Goal: Task Accomplishment & Management: Manage account settings

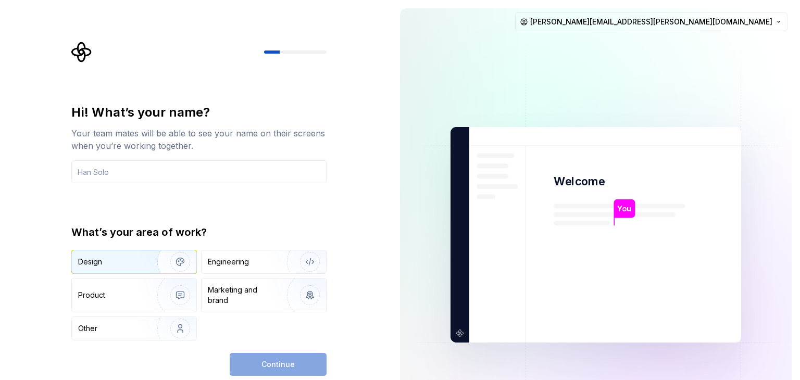
click at [143, 265] on img "button" at bounding box center [173, 262] width 67 height 70
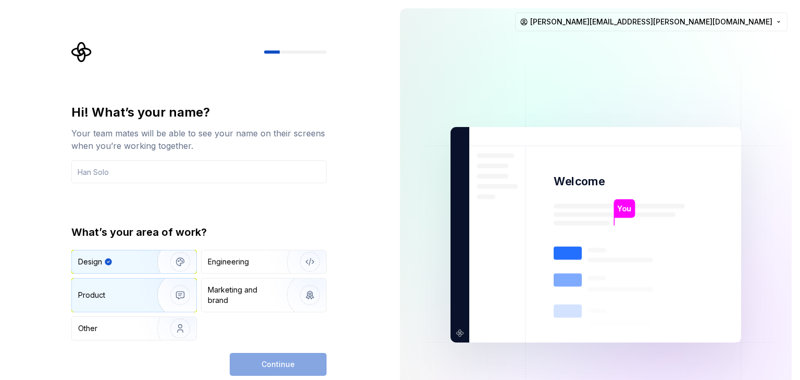
click at [141, 294] on img "button" at bounding box center [173, 296] width 67 height 70
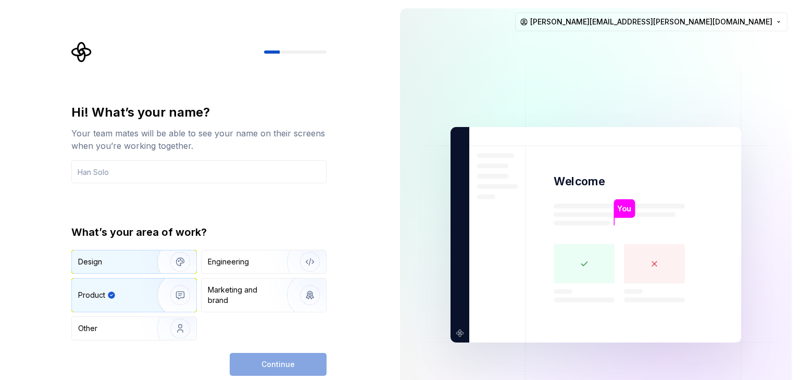
click at [141, 271] on img "button" at bounding box center [173, 262] width 67 height 70
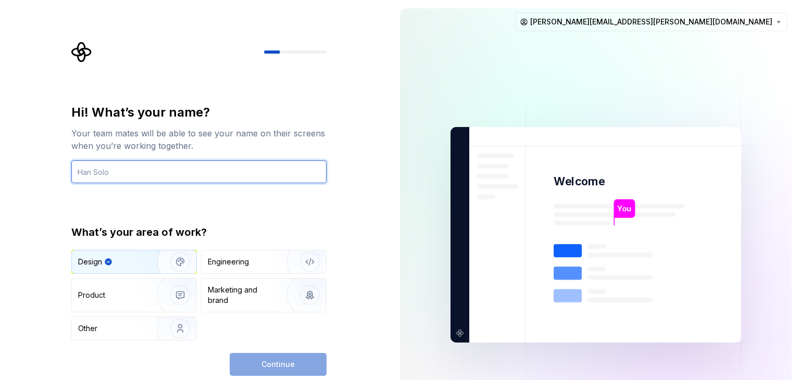
click at [154, 172] on input "text" at bounding box center [198, 171] width 255 height 23
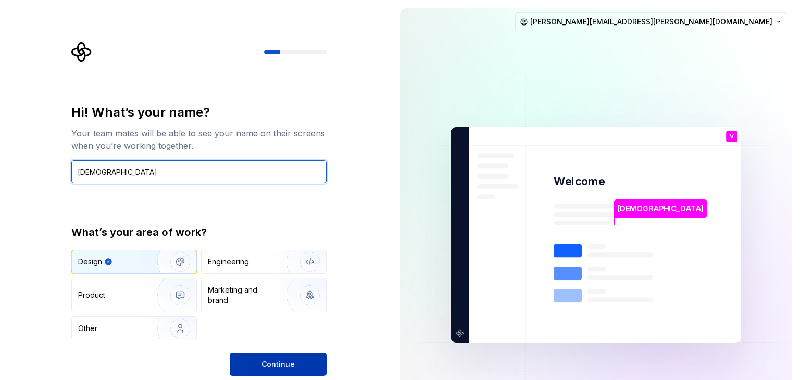
type input "[DEMOGRAPHIC_DATA]"
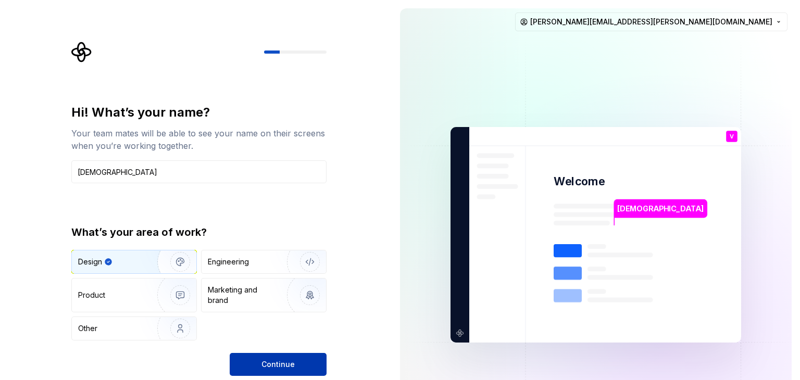
click at [257, 361] on button "Continue" at bounding box center [278, 364] width 97 height 23
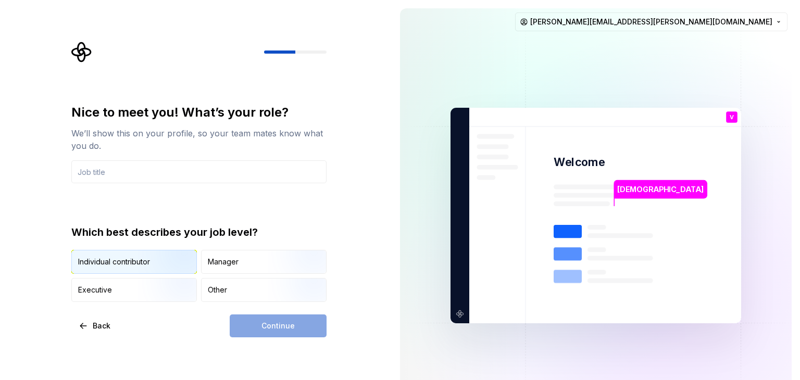
click at [168, 256] on img "button" at bounding box center [171, 275] width 67 height 70
click at [168, 288] on img "button" at bounding box center [171, 303] width 67 height 70
click at [169, 263] on img "button" at bounding box center [171, 275] width 67 height 70
click at [233, 293] on div "Other" at bounding box center [264, 290] width 125 height 23
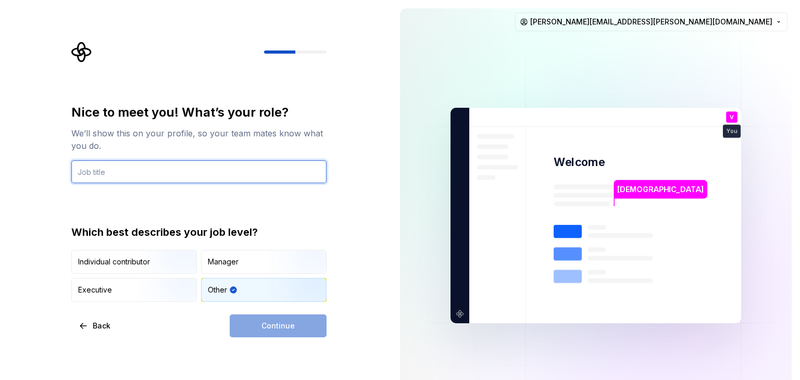
click at [163, 174] on input "text" at bounding box center [198, 171] width 255 height 23
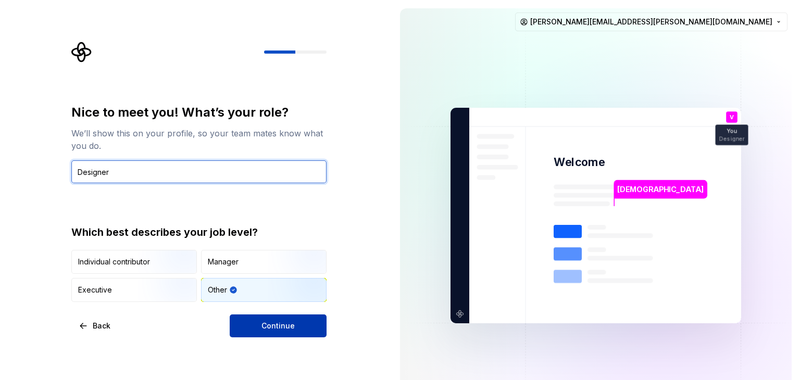
type input "Designer"
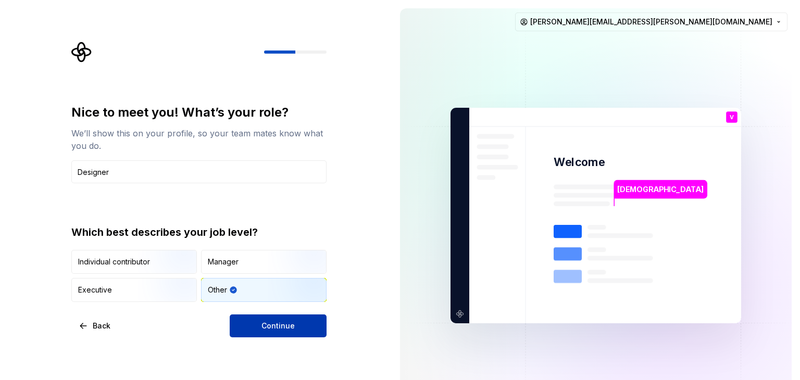
click at [266, 318] on button "Continue" at bounding box center [278, 326] width 97 height 23
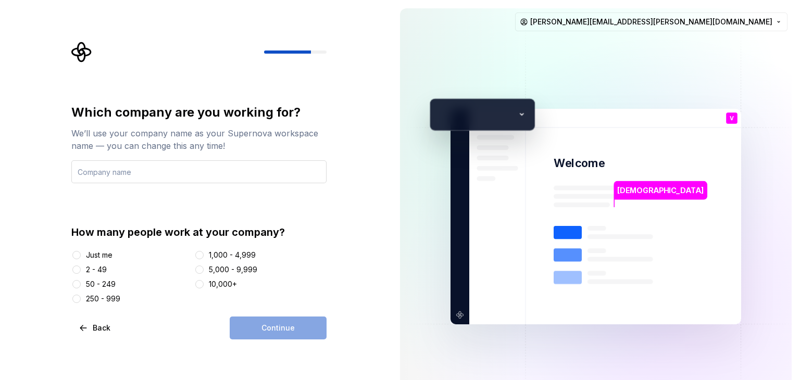
click at [204, 176] on input "text" at bounding box center [198, 171] width 255 height 23
type input "c"
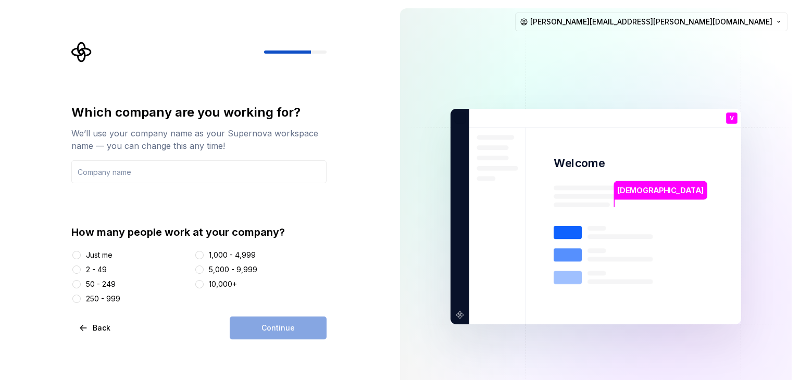
click at [102, 256] on div "Just me" at bounding box center [99, 255] width 27 height 10
click at [81, 256] on button "Just me" at bounding box center [76, 255] width 8 height 8
click at [103, 269] on div "2 - 49" at bounding box center [96, 270] width 21 height 10
click at [81, 269] on button "2 - 49" at bounding box center [76, 270] width 8 height 8
type input "c"
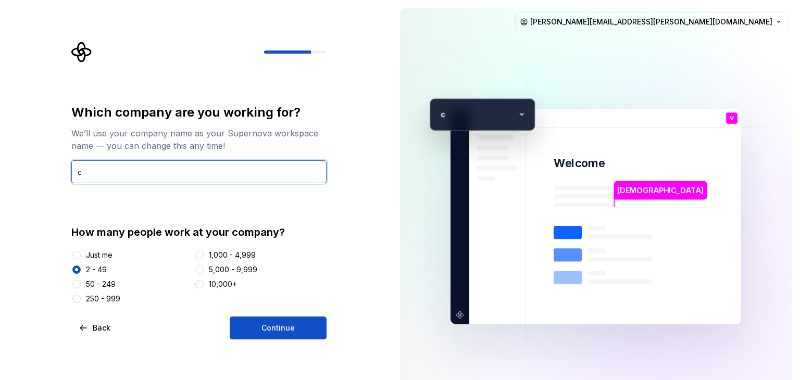
click at [166, 176] on input "c" at bounding box center [198, 171] width 255 height 23
type input "RZ"
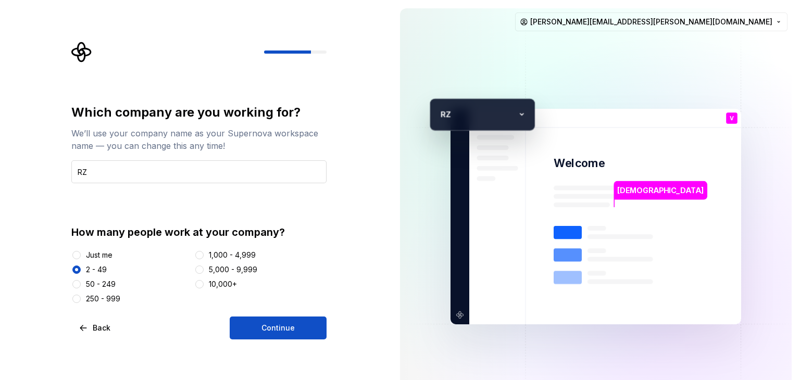
click at [221, 172] on input "RZ" at bounding box center [198, 171] width 255 height 23
type input "RZ Infotech"
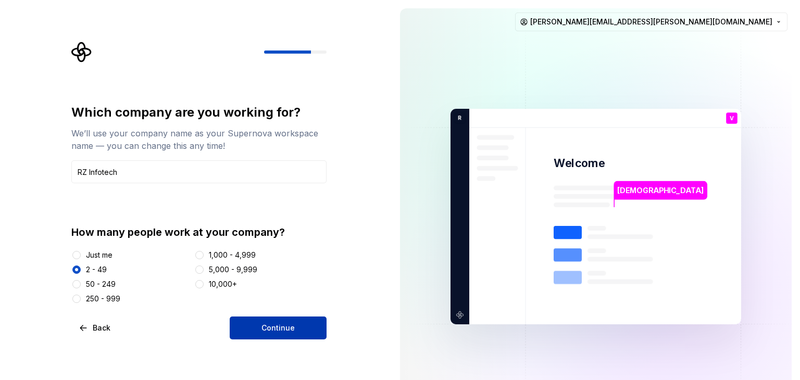
click at [256, 332] on button "Continue" at bounding box center [278, 328] width 97 height 23
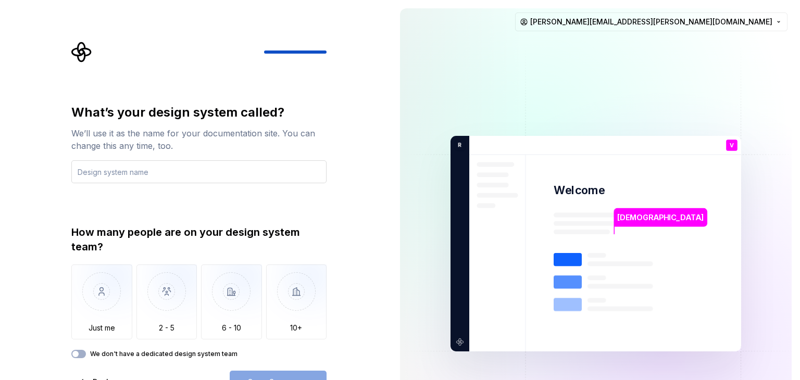
click at [186, 172] on input "text" at bounding box center [198, 171] width 255 height 23
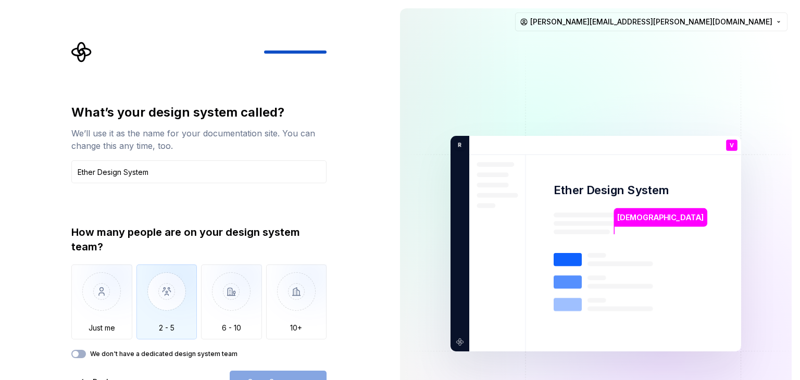
type input "Ether Design System"
click at [173, 283] on img "button" at bounding box center [167, 300] width 61 height 70
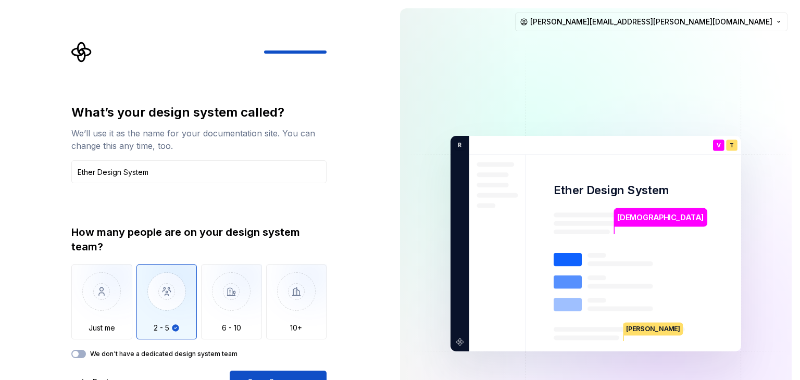
click at [636, 327] on p "[PERSON_NAME]" at bounding box center [653, 329] width 59 height 13
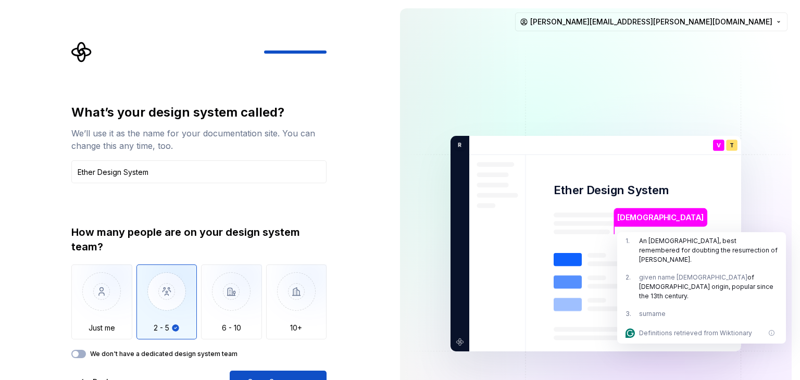
click at [402, 261] on img at bounding box center [596, 244] width 422 height 492
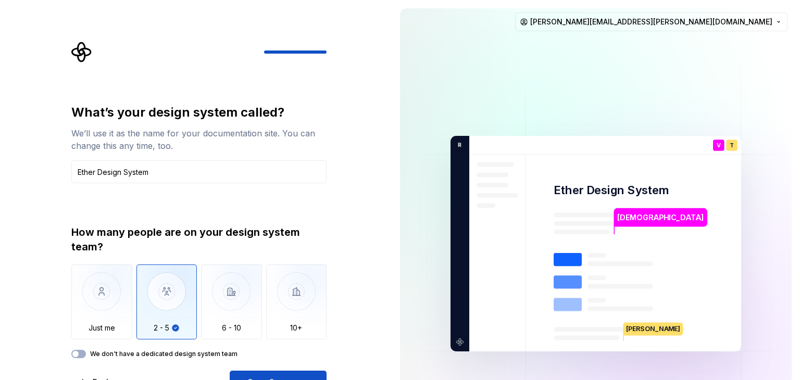
click at [363, 255] on div "What’s your design system called? We’ll use it as the name for your documentati…" at bounding box center [196, 244] width 392 height 488
click at [302, 376] on button "Open Supernova" at bounding box center [278, 382] width 97 height 23
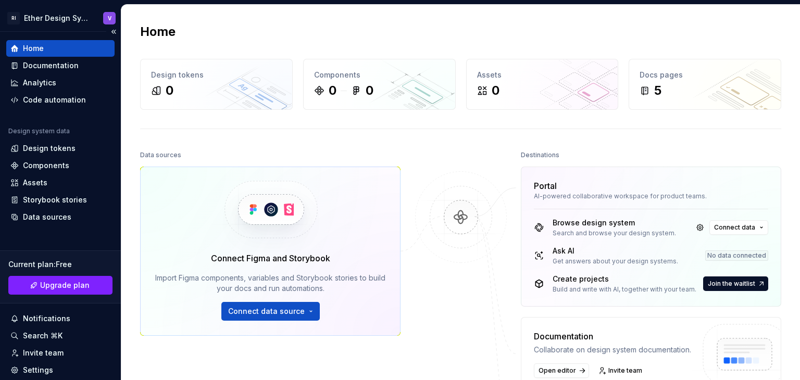
click at [43, 263] on div "Current plan : Free" at bounding box center [60, 264] width 104 height 10
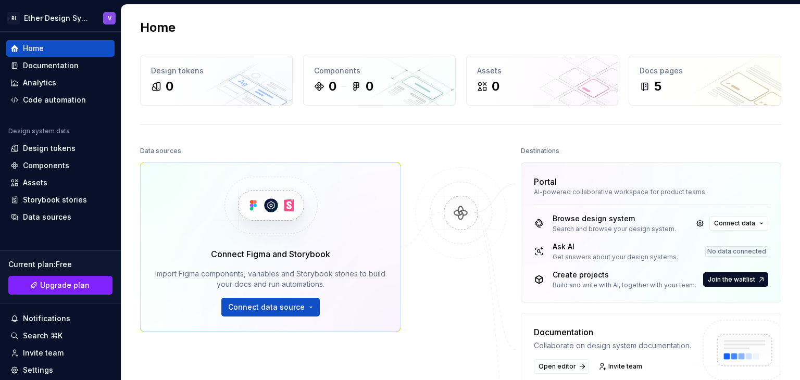
scroll to position [2, 0]
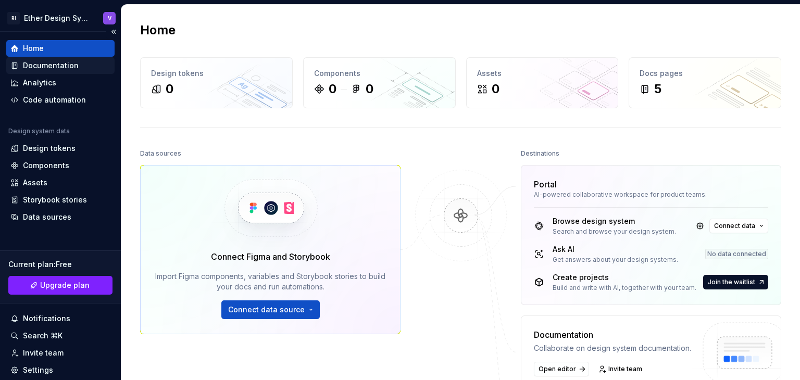
click at [75, 68] on div "Documentation" at bounding box center [51, 65] width 56 height 10
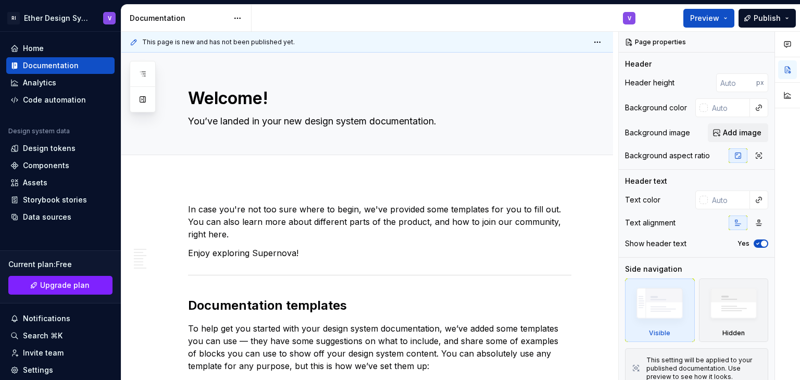
type textarea "*"
drag, startPoint x: 721, startPoint y: 0, endPoint x: 53, endPoint y: 236, distance: 709.0
click at [53, 236] on div "Home Documentation Analytics Code automation Design system data Design tokens C…" at bounding box center [60, 227] width 121 height 390
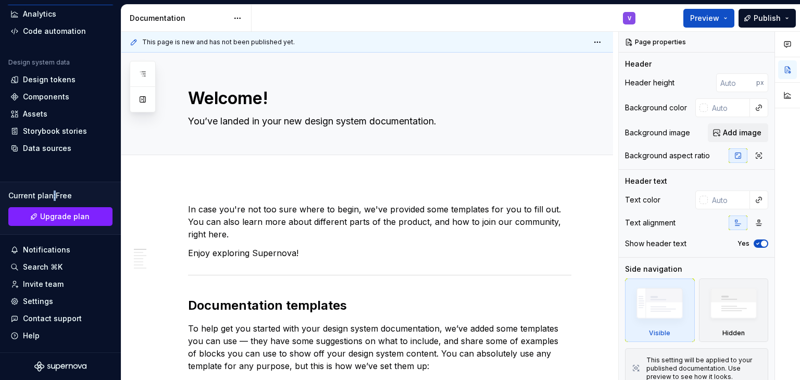
scroll to position [68, 0]
click at [47, 306] on div "Settings" at bounding box center [38, 302] width 30 height 10
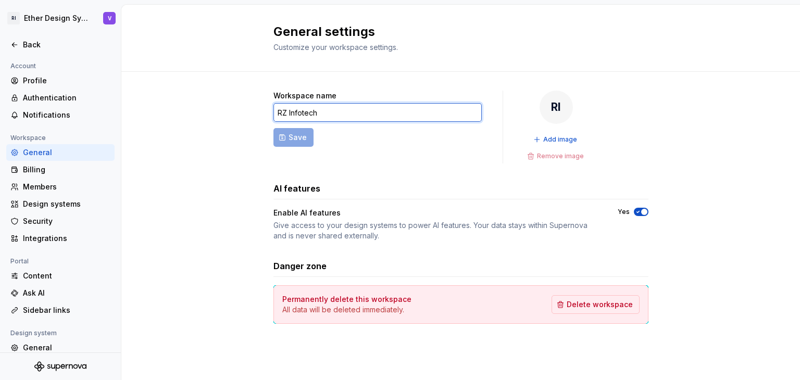
click at [333, 112] on input "RZ Infotech" at bounding box center [378, 112] width 208 height 19
type input "RZ"
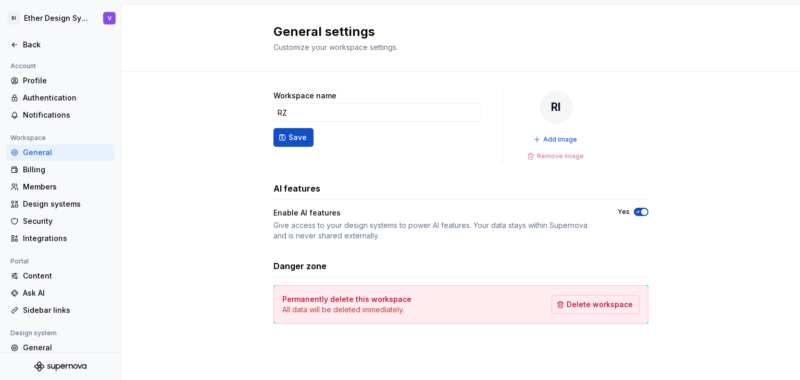
click at [256, 95] on div "Workspace name RZ Save RI Add image Remove image AI features Enable AI features…" at bounding box center [460, 218] width 679 height 292
click at [559, 106] on div "RI" at bounding box center [556, 107] width 33 height 33
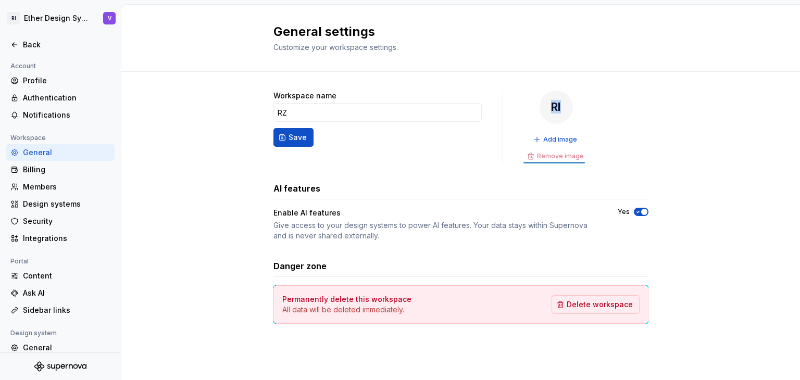
click at [559, 106] on div "RI" at bounding box center [556, 107] width 33 height 33
click at [288, 140] on button "Save" at bounding box center [294, 137] width 40 height 19
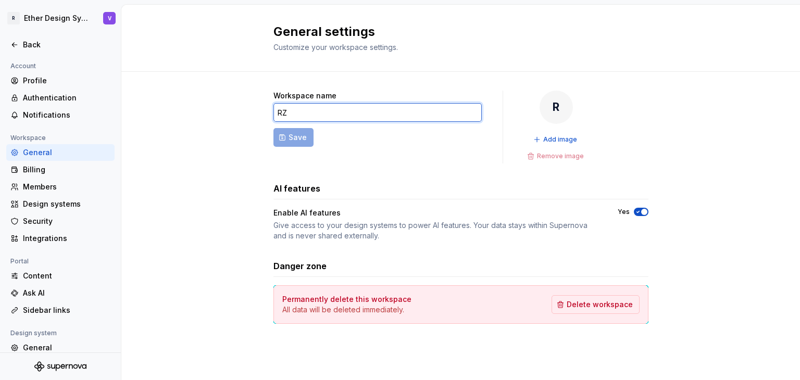
click at [288, 113] on input "RZ" at bounding box center [378, 112] width 208 height 19
type input "Rezolut Infotech"
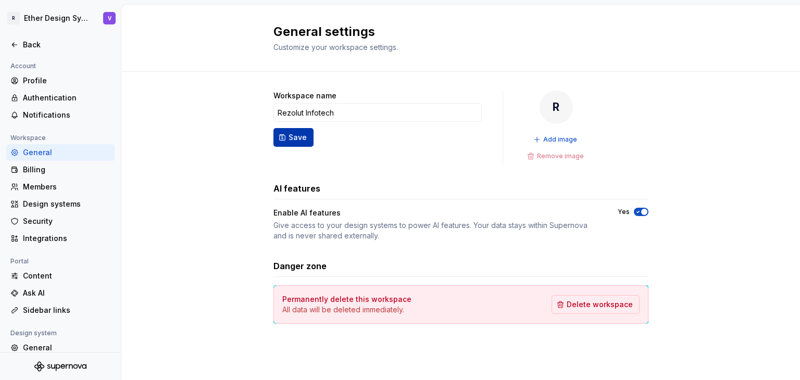
click at [289, 141] on span "Save" at bounding box center [298, 137] width 18 height 10
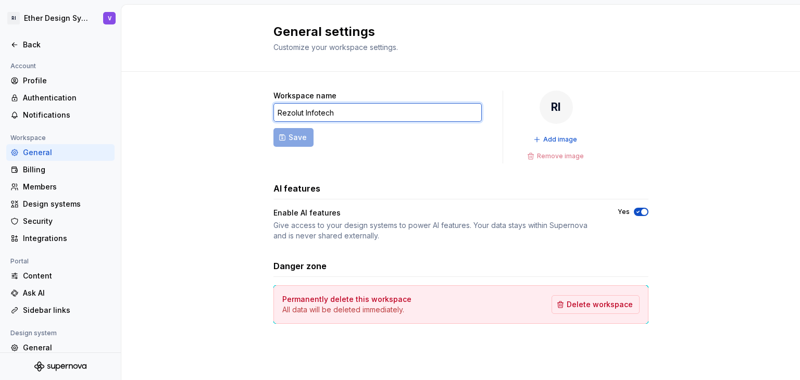
click at [303, 112] on input "Rezolut Infotech" at bounding box center [378, 112] width 208 height 19
type input "RZ Infotech"
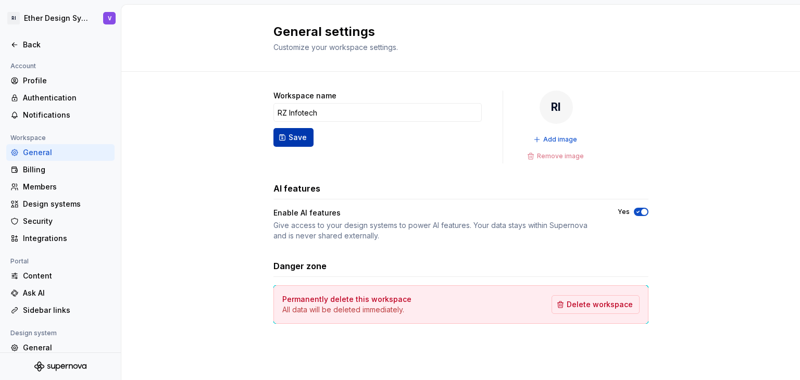
click at [296, 134] on span "Save" at bounding box center [298, 137] width 18 height 10
click at [55, 81] on div "Profile" at bounding box center [67, 81] width 88 height 10
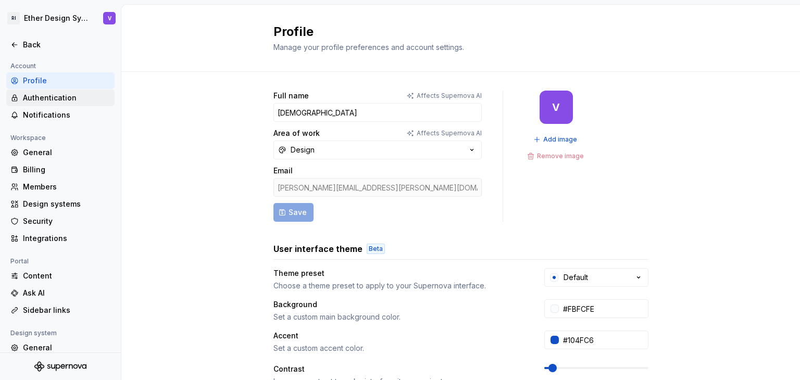
click at [54, 97] on div "Authentication" at bounding box center [67, 98] width 88 height 10
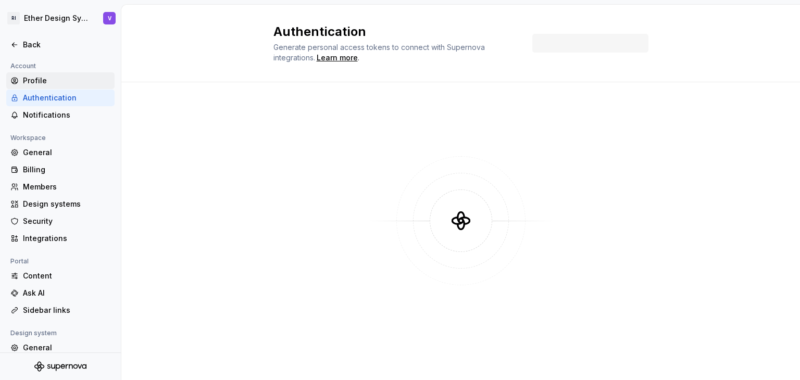
click at [57, 76] on div "Profile" at bounding box center [67, 81] width 88 height 10
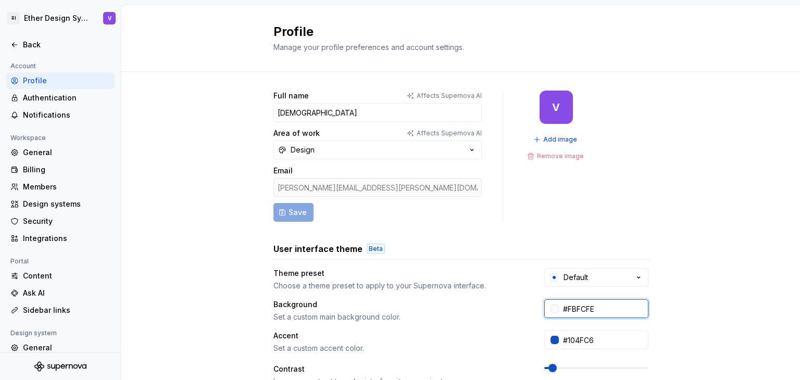
click at [604, 311] on input "#FBFCFE" at bounding box center [604, 309] width 90 height 19
click at [552, 311] on div at bounding box center [555, 309] width 8 height 8
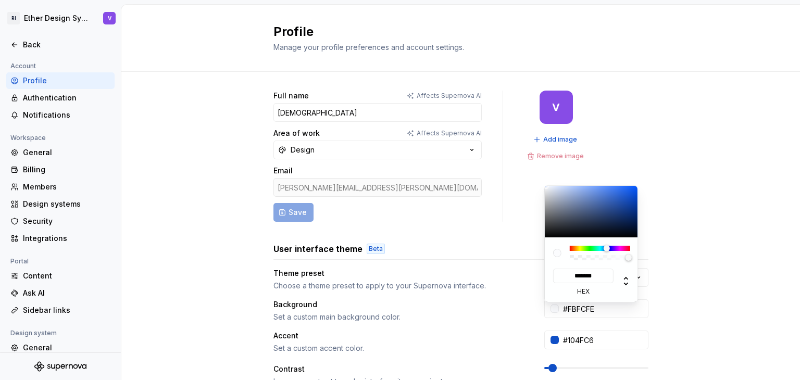
type input "#191919"
type input "*******"
click at [547, 232] on div at bounding box center [592, 212] width 94 height 52
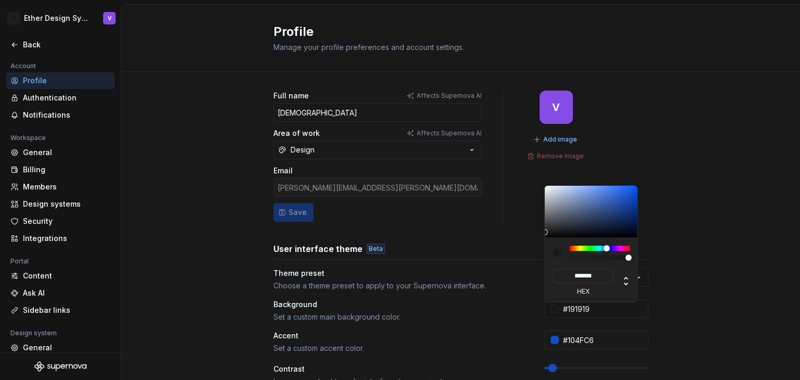
type input "#111111"
type input "*******"
type input "#000000"
type input "*******"
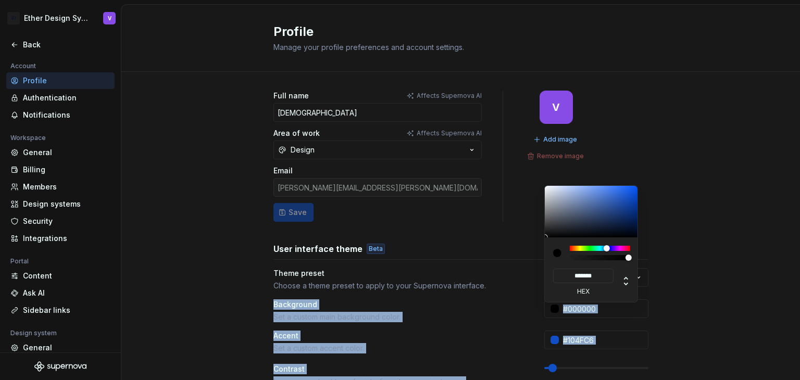
drag, startPoint x: 547, startPoint y: 232, endPoint x: 541, endPoint y: 266, distance: 34.3
click at [541, 266] on html "RI Ether Design System V Back Account Profile Authentication Notifications Work…" at bounding box center [400, 190] width 800 height 380
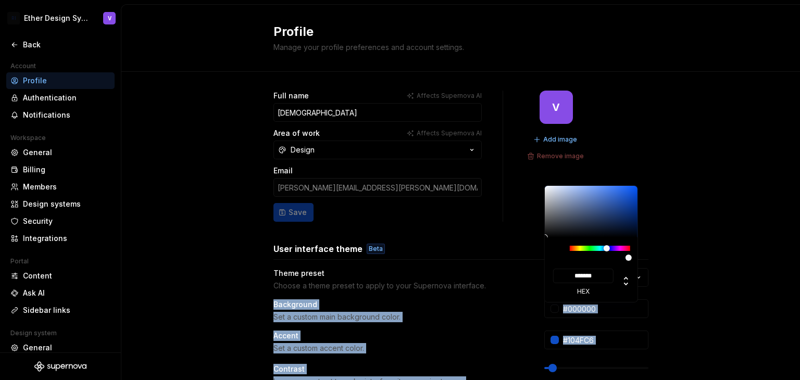
click at [545, 230] on div "******* hex" at bounding box center [592, 244] width 94 height 117
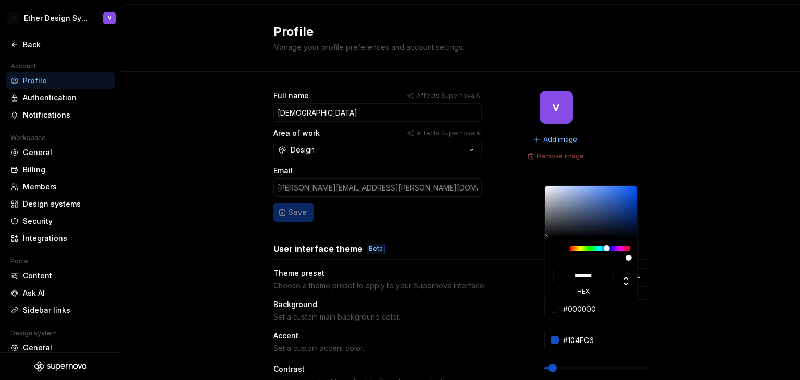
click at [545, 230] on div "******* hex" at bounding box center [592, 244] width 94 height 117
type input "#262626"
type input "*******"
click at [546, 230] on div at bounding box center [592, 212] width 94 height 52
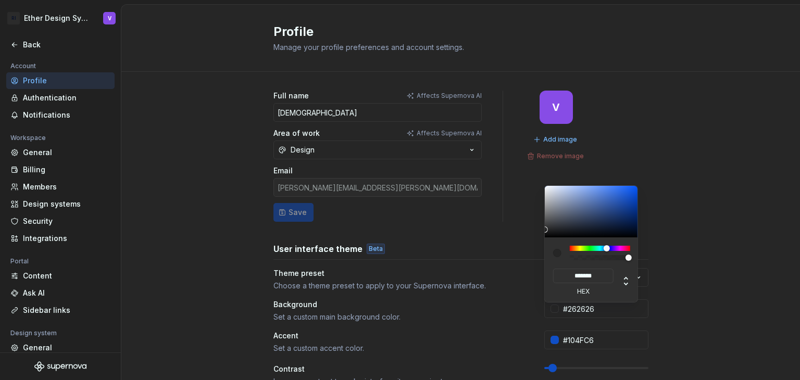
type input "#2E2E2E"
type input "*******"
type input "#2D2E2E"
type input "*******"
type input "#2B2B2B"
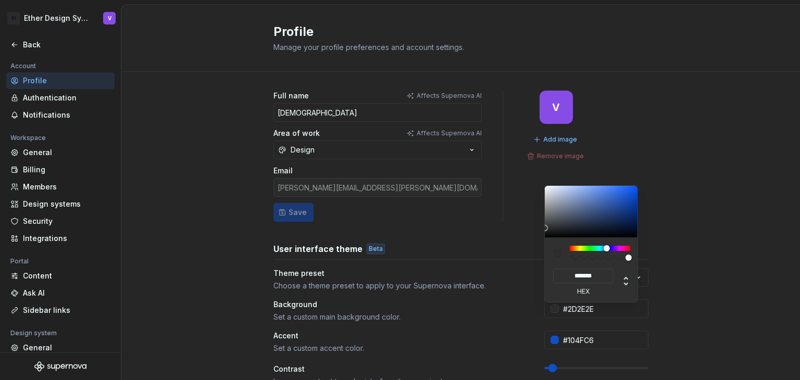
type input "*******"
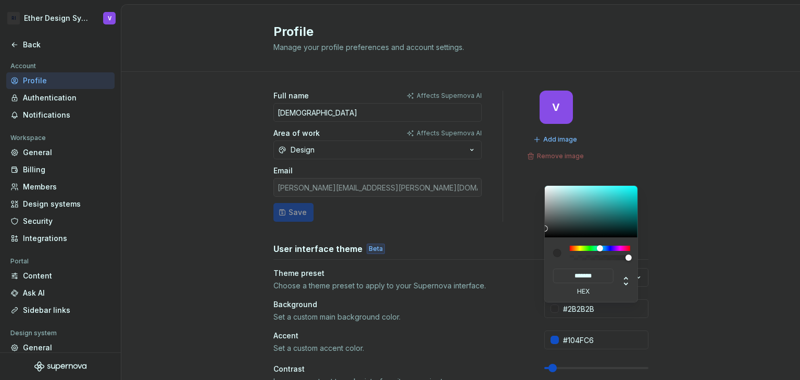
type input "#282929"
type input "*******"
type input "#262626"
type input "*******"
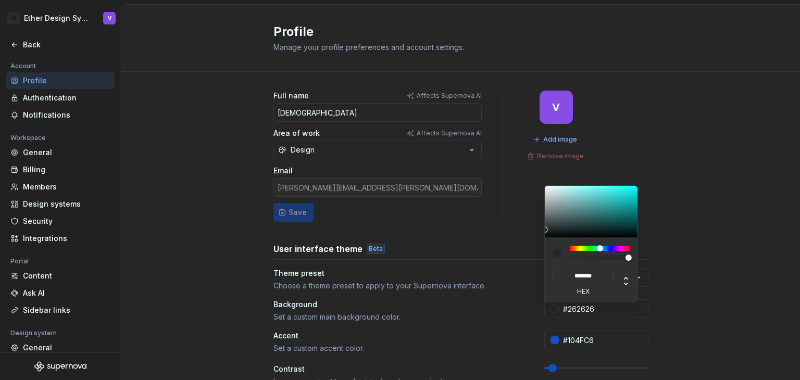
type input "#232424"
type input "*******"
type input "#212121"
type input "*******"
type input "#1E1E1E"
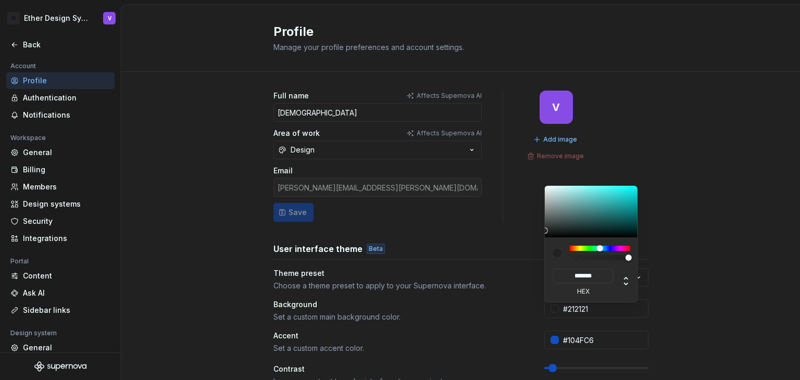
type input "*******"
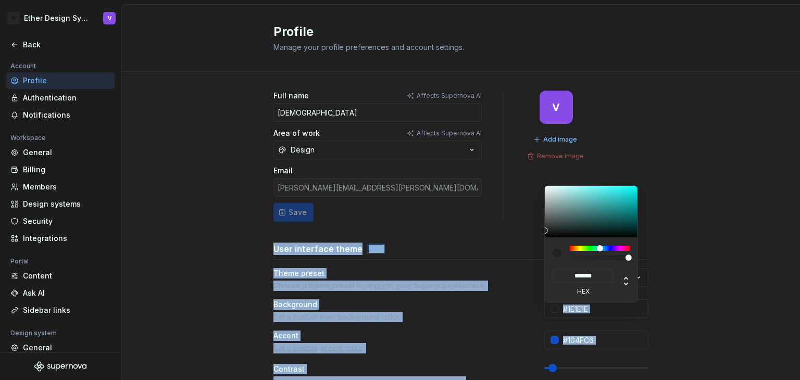
type input "#1C1C1C"
type input "*******"
type input "#1E1E1E"
type input "*******"
type input "#212121"
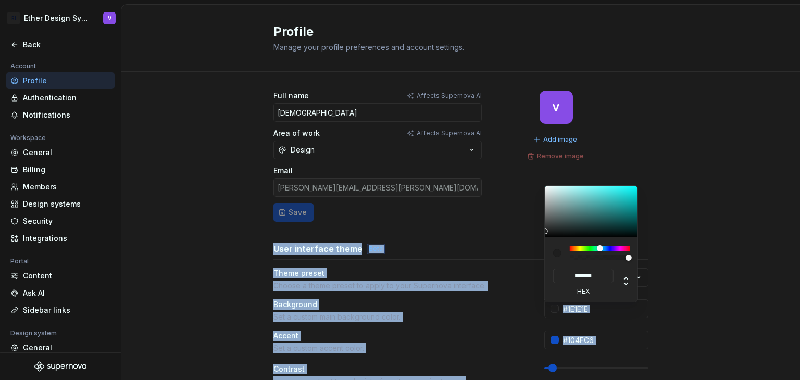
type input "*******"
type input "#242424"
type input "*******"
type input "#262626"
type input "*******"
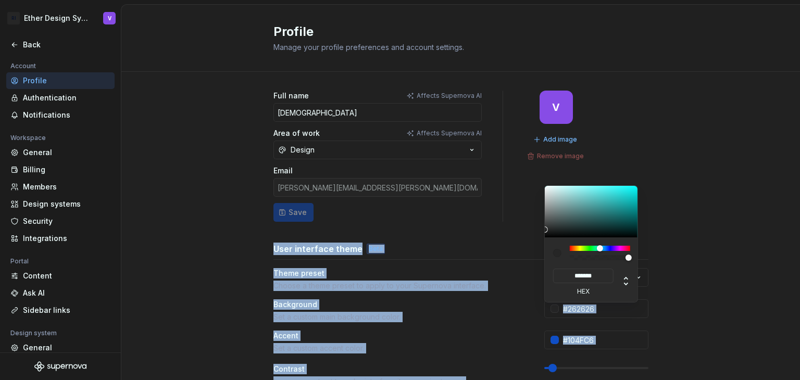
type input "#292929"
type input "*******"
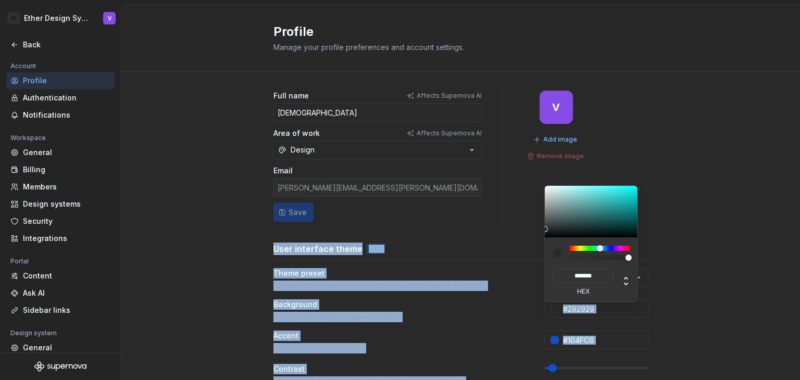
type input "#2E2E2E"
type input "*******"
type input "#303030"
type input "*******"
click at [542, 228] on html "RI Ether Design System V Back Account Profile Authentication Notifications Work…" at bounding box center [400, 190] width 800 height 380
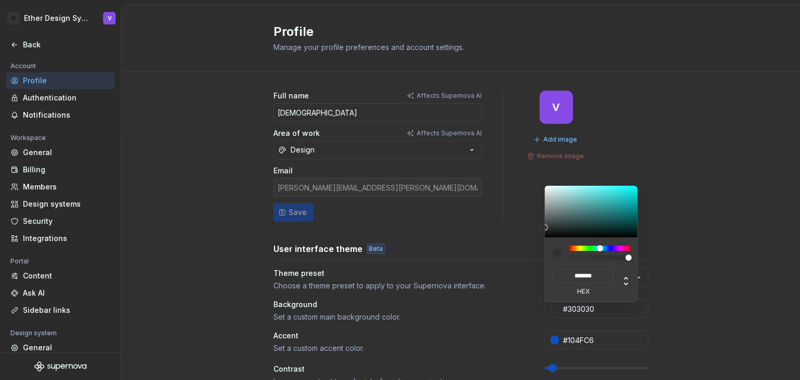
click at [505, 224] on html "RI Ether Design System V Back Account Profile Authentication Notifications Work…" at bounding box center [400, 190] width 800 height 380
click at [538, 285] on html "RI Ether Design System V Back Account Profile Authentication Notifications Work…" at bounding box center [400, 190] width 800 height 380
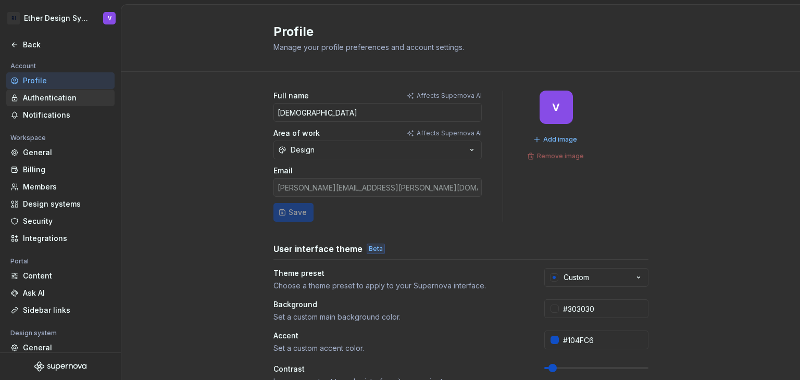
click at [75, 101] on div "Authentication" at bounding box center [67, 98] width 88 height 10
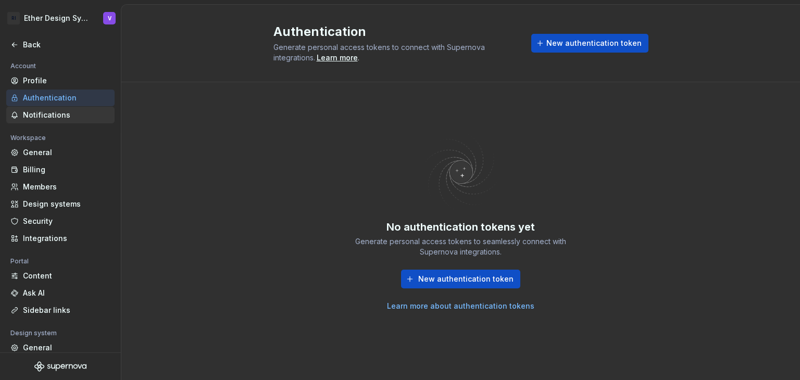
click at [77, 118] on div "Notifications" at bounding box center [67, 115] width 88 height 10
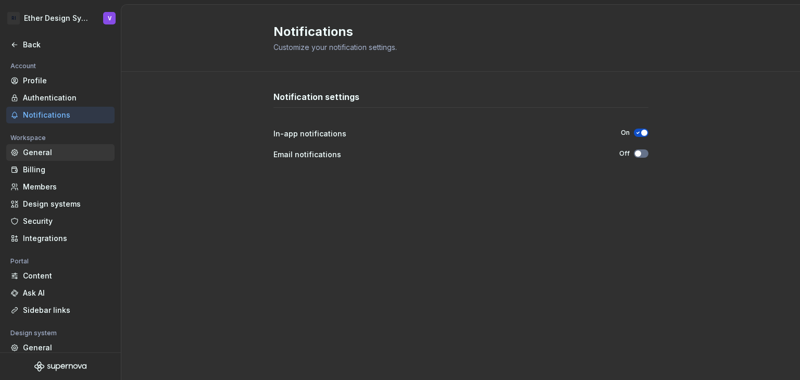
click at [48, 155] on div "General" at bounding box center [67, 152] width 88 height 10
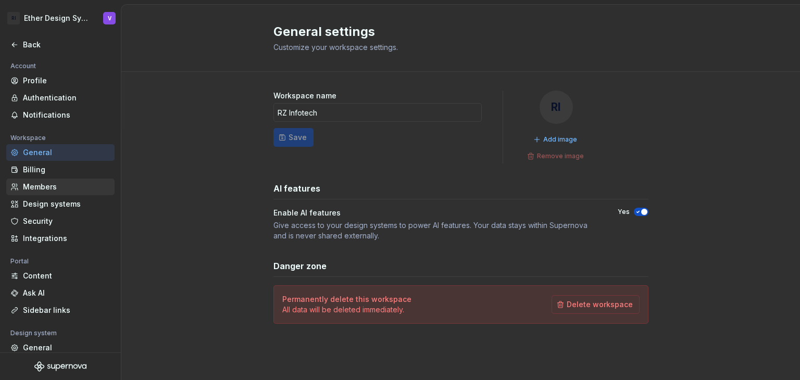
click at [44, 182] on div "Members" at bounding box center [67, 187] width 88 height 10
click at [54, 169] on div "Billing" at bounding box center [67, 170] width 88 height 10
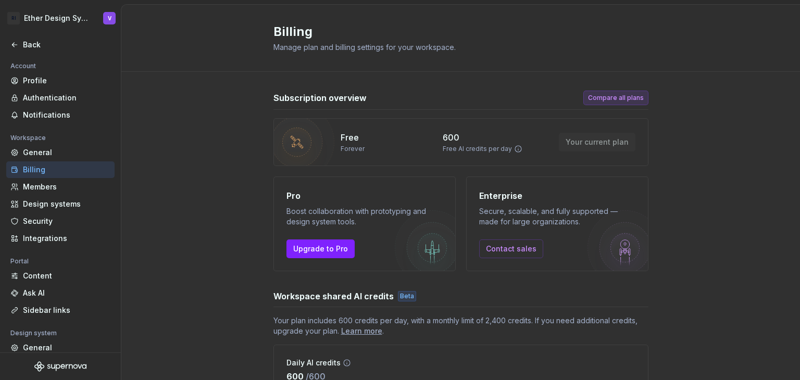
click at [620, 98] on span "Compare all plans" at bounding box center [616, 98] width 56 height 8
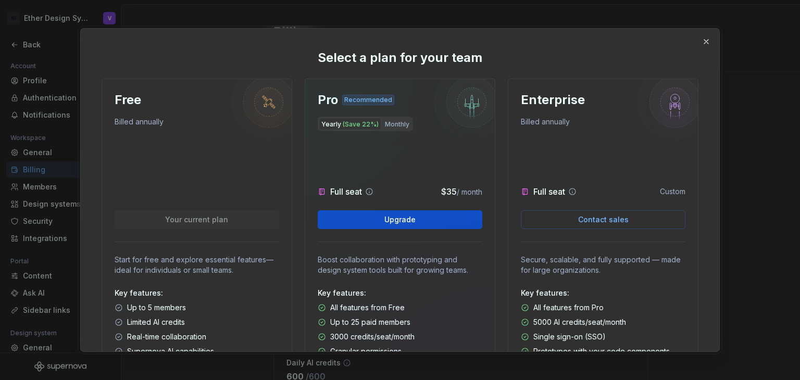
click at [707, 48] on div "Select a plan for your team Free Billed annually Your current plan Start for fr…" at bounding box center [400, 191] width 639 height 324
click at [708, 44] on button "button" at bounding box center [706, 41] width 15 height 15
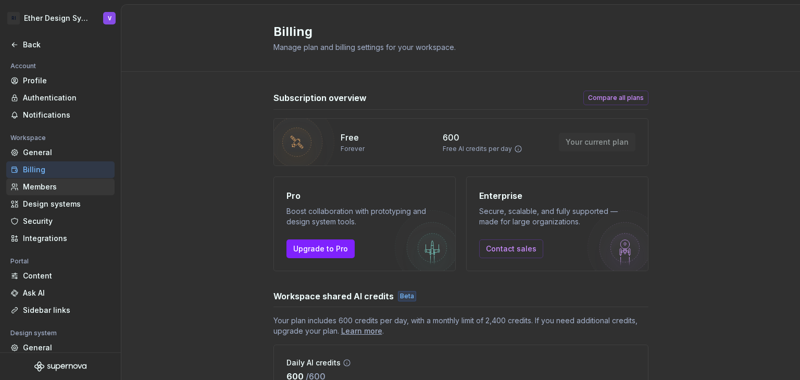
click at [45, 190] on div "Members" at bounding box center [67, 187] width 88 height 10
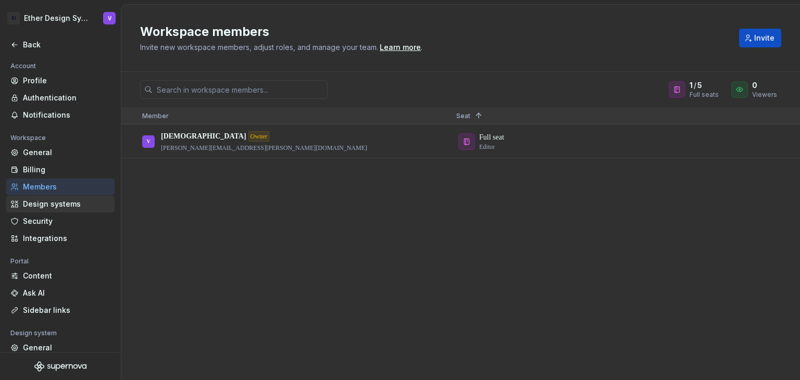
click at [64, 203] on div "Design systems" at bounding box center [67, 204] width 88 height 10
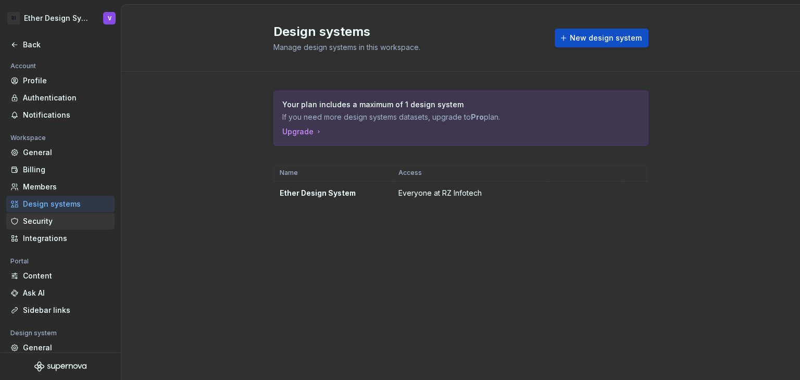
click at [60, 218] on div "Security" at bounding box center [67, 221] width 88 height 10
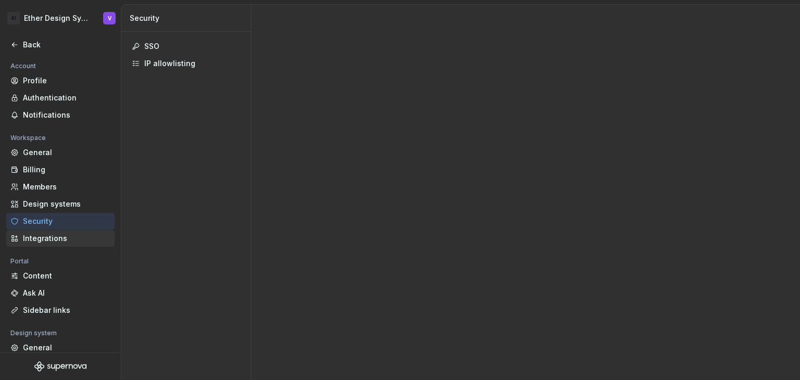
click at [51, 240] on div "Integrations" at bounding box center [67, 238] width 88 height 10
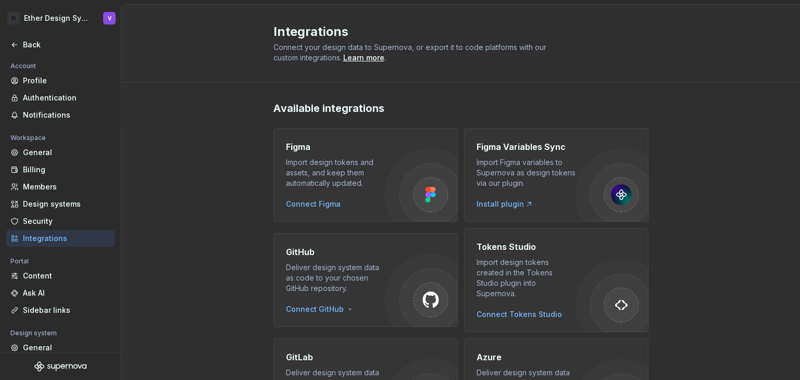
scroll to position [52, 0]
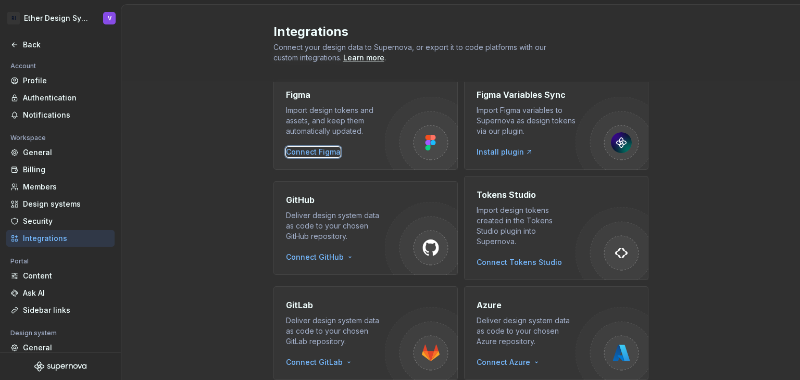
click at [319, 154] on div "Connect Figma" at bounding box center [313, 152] width 55 height 10
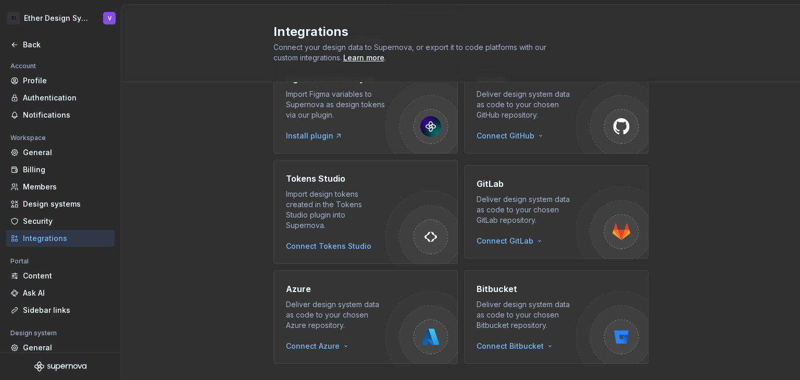
scroll to position [208, 0]
click at [63, 278] on div "Content" at bounding box center [67, 276] width 88 height 10
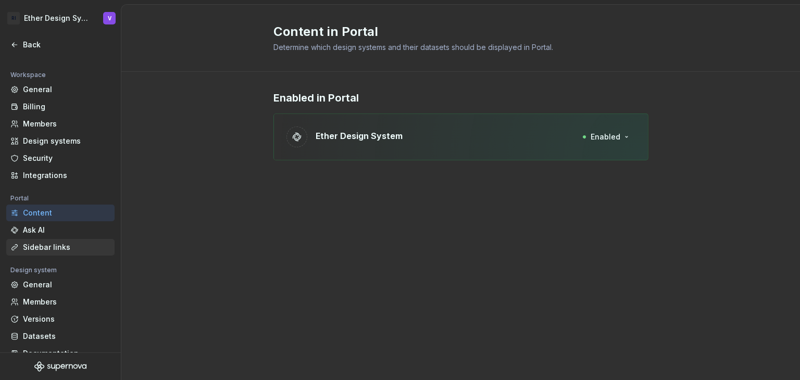
scroll to position [79, 0]
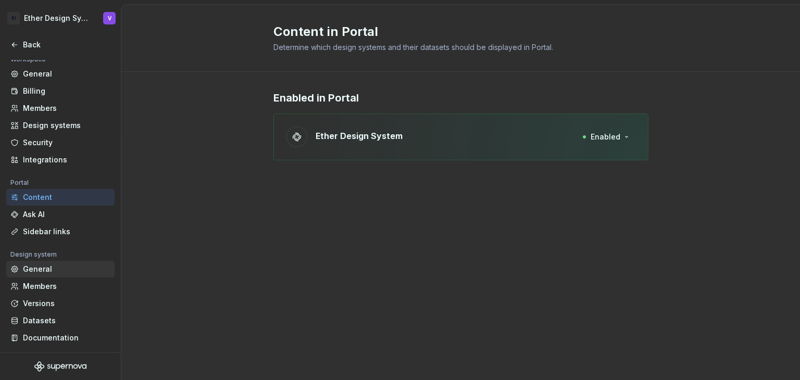
click at [63, 272] on div "General" at bounding box center [67, 269] width 88 height 10
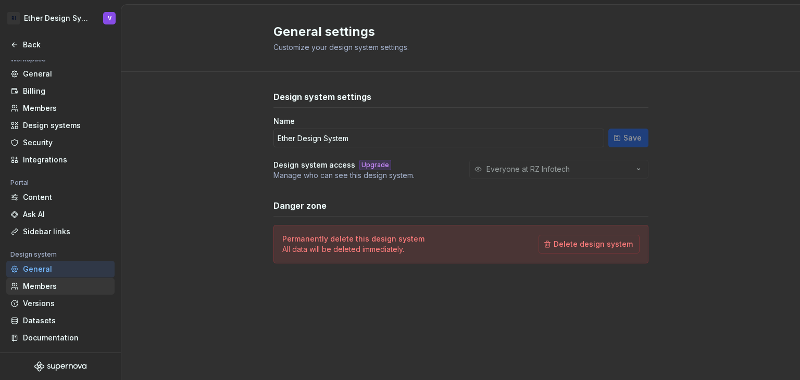
click at [56, 279] on div "Members" at bounding box center [60, 286] width 108 height 17
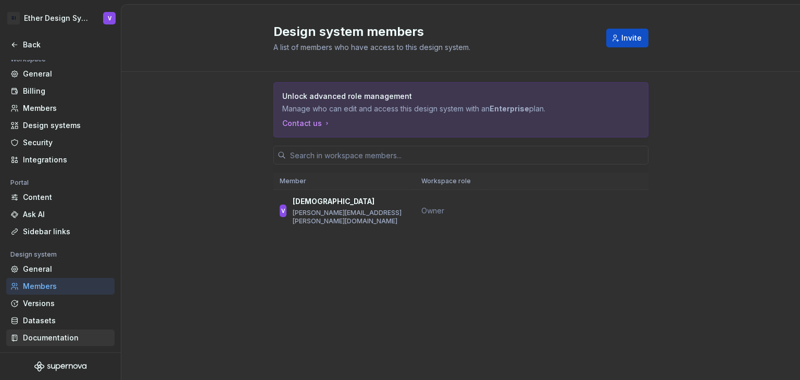
click at [69, 336] on div "Documentation" at bounding box center [67, 338] width 88 height 10
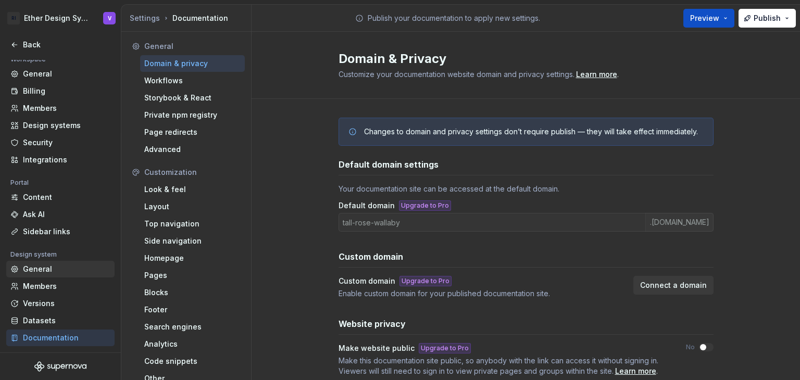
click at [43, 267] on div "General" at bounding box center [67, 269] width 88 height 10
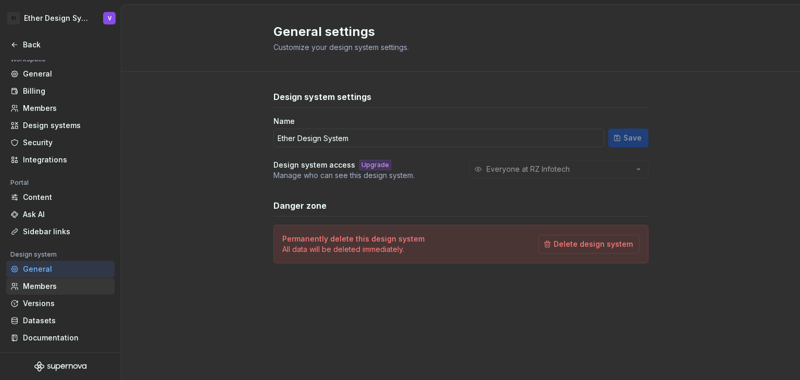
click at [47, 285] on div "Members" at bounding box center [67, 286] width 88 height 10
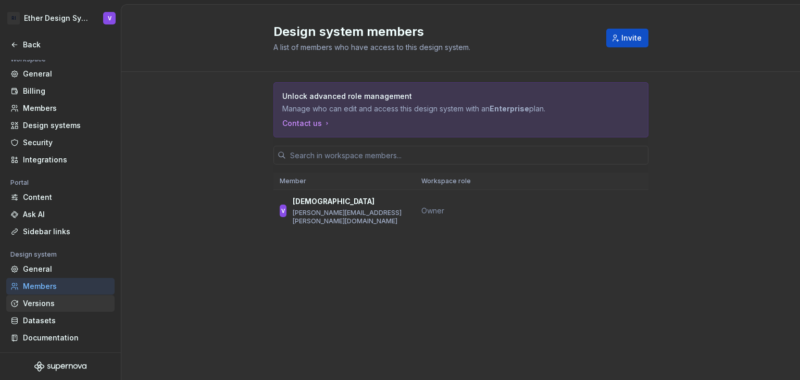
click at [48, 302] on div "Versions" at bounding box center [67, 304] width 88 height 10
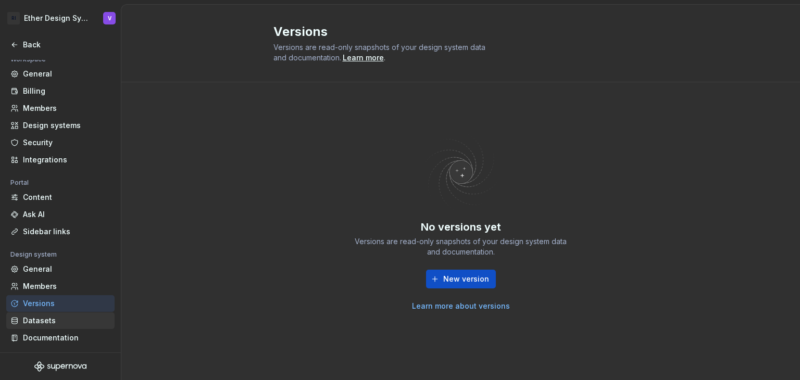
click at [53, 318] on div "Datasets" at bounding box center [67, 321] width 88 height 10
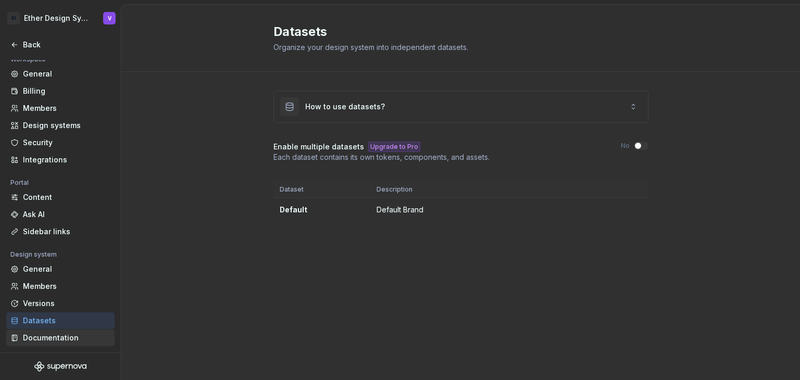
click at [45, 335] on div "Documentation" at bounding box center [67, 338] width 88 height 10
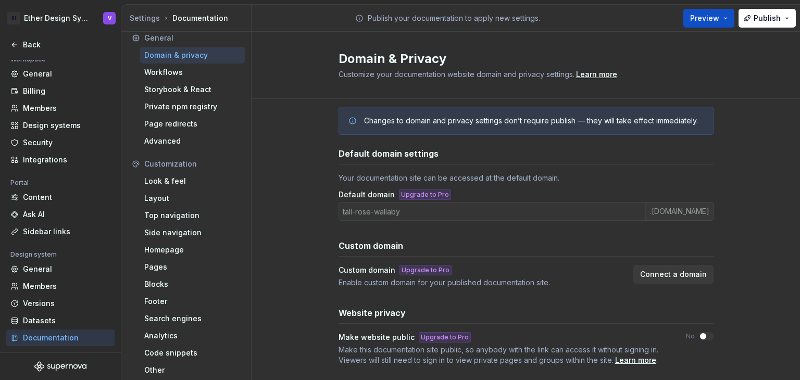
scroll to position [31, 0]
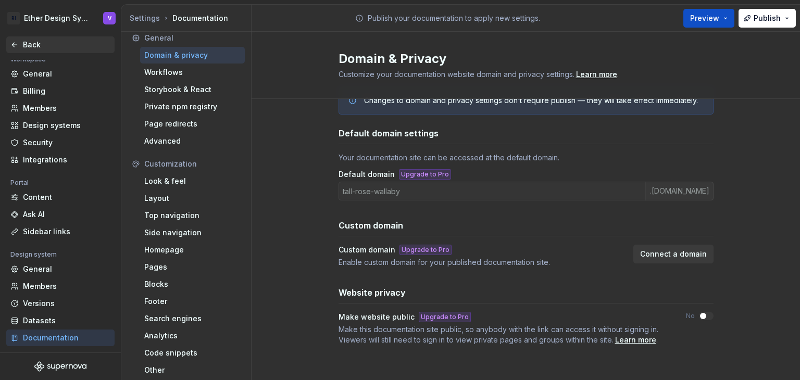
click at [12, 41] on icon at bounding box center [14, 45] width 8 height 8
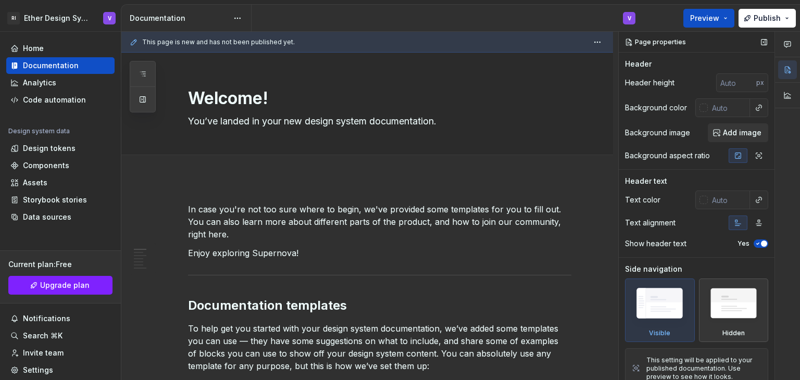
click at [722, 312] on img at bounding box center [734, 306] width 60 height 46
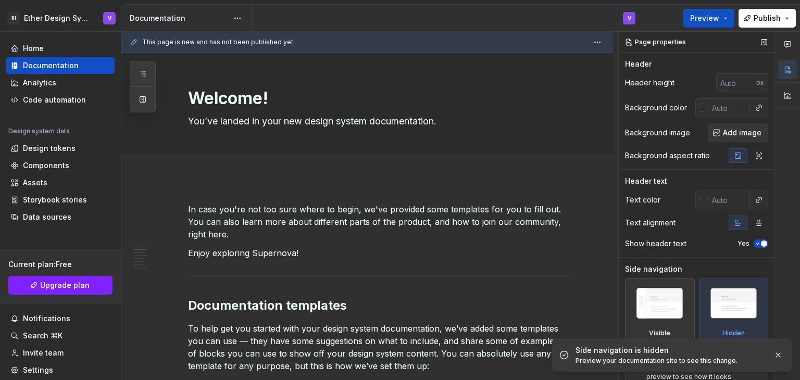
click at [651, 317] on img at bounding box center [660, 305] width 60 height 45
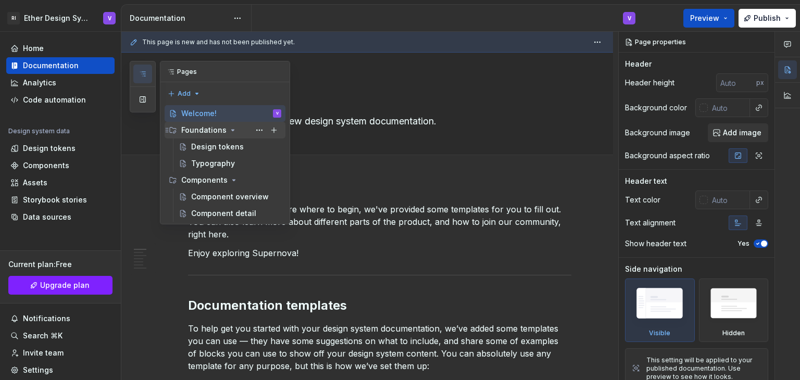
click at [212, 134] on div "Foundations" at bounding box center [203, 130] width 45 height 10
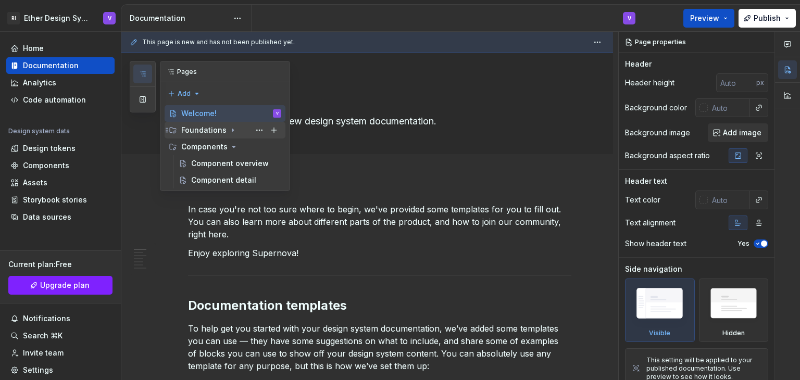
click at [216, 132] on div "Foundations" at bounding box center [203, 130] width 45 height 10
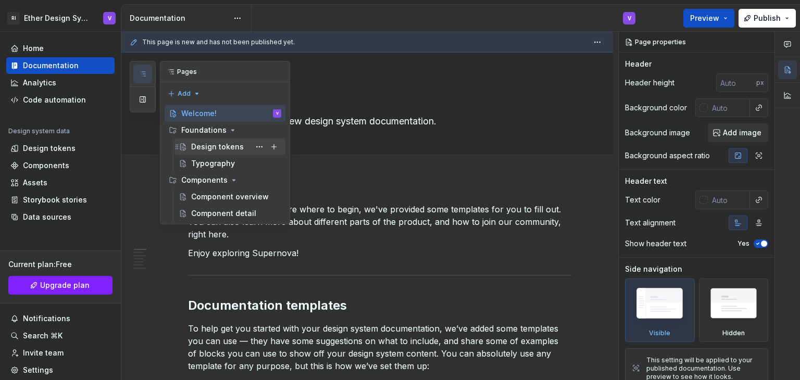
click at [219, 146] on div "Design tokens" at bounding box center [217, 147] width 53 height 10
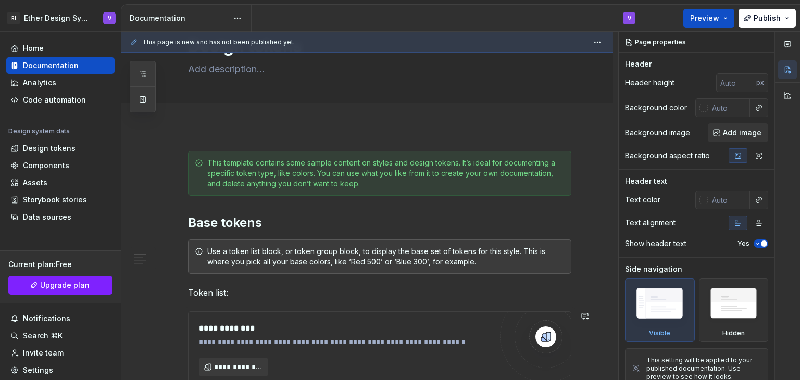
scroll to position [261, 0]
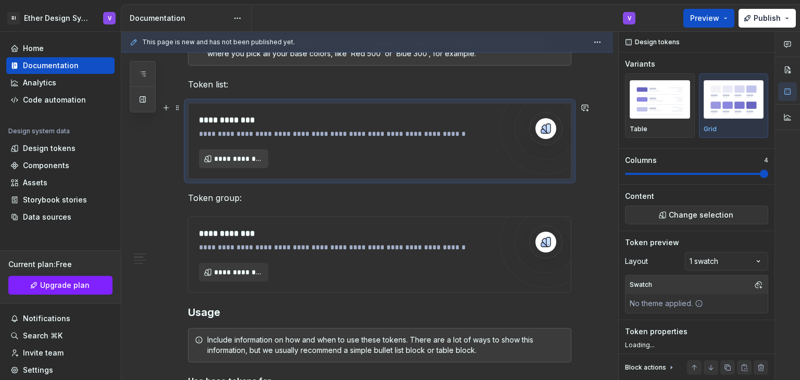
click at [240, 161] on span "**********" at bounding box center [237, 159] width 47 height 10
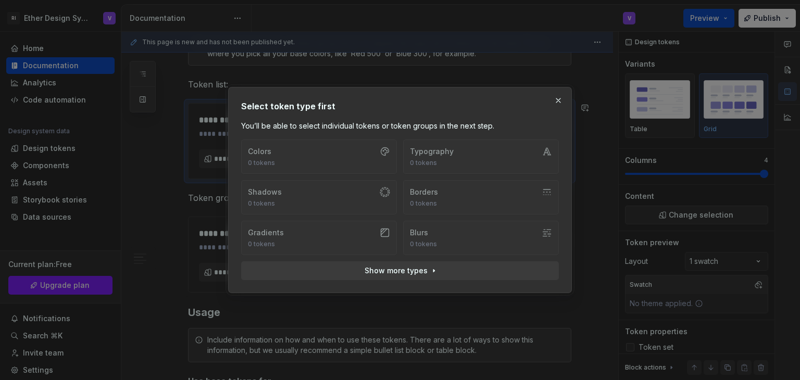
click at [384, 155] on div "Colors 0 tokens Typography 0 tokens Shadows 0 tokens Borders 0 tokens Gradients…" at bounding box center [400, 198] width 318 height 116
click at [335, 161] on div "Colors 0 tokens Typography 0 tokens Shadows 0 tokens Borders 0 tokens Gradients…" at bounding box center [400, 198] width 318 height 116
click at [386, 269] on span "Show more types" at bounding box center [396, 271] width 63 height 10
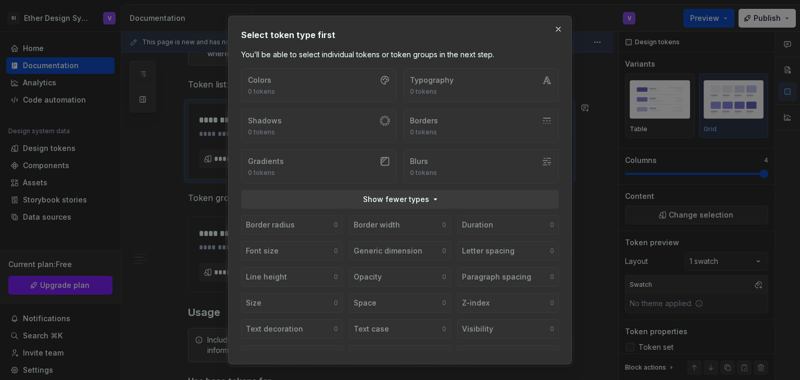
click at [319, 88] on div "Colors 0 tokens Typography 0 tokens Shadows 0 tokens Borders 0 tokens Gradients…" at bounding box center [400, 126] width 318 height 116
click at [390, 195] on span "Show fewer types" at bounding box center [396, 199] width 66 height 10
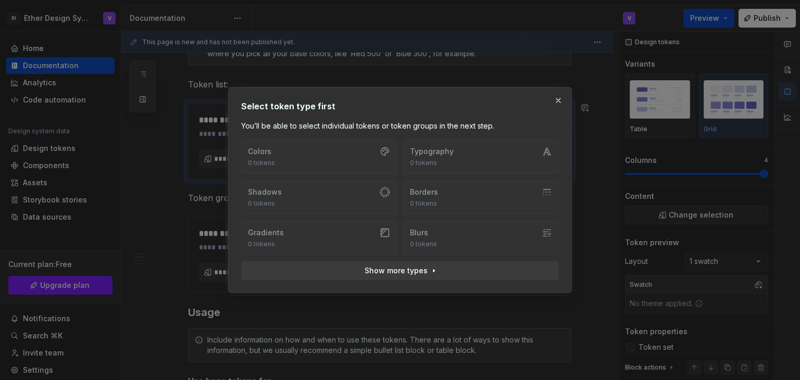
click at [567, 96] on div "Select token type first You’ll be able to select individual tokens or token gro…" at bounding box center [400, 190] width 344 height 206
click at [564, 96] on button "button" at bounding box center [558, 100] width 15 height 15
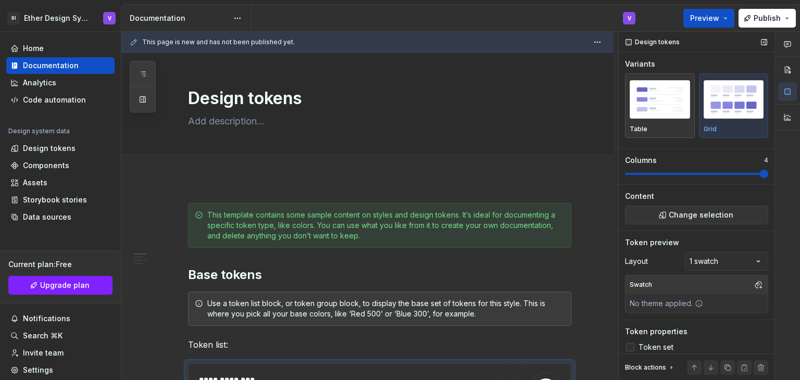
click at [638, 118] on div "button" at bounding box center [660, 99] width 60 height 43
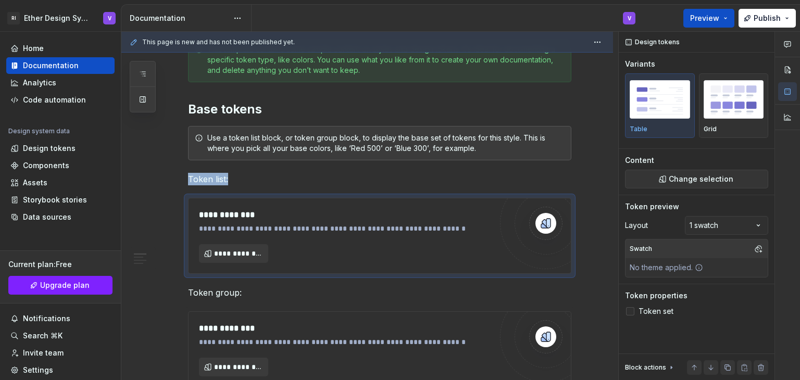
scroll to position [267, 0]
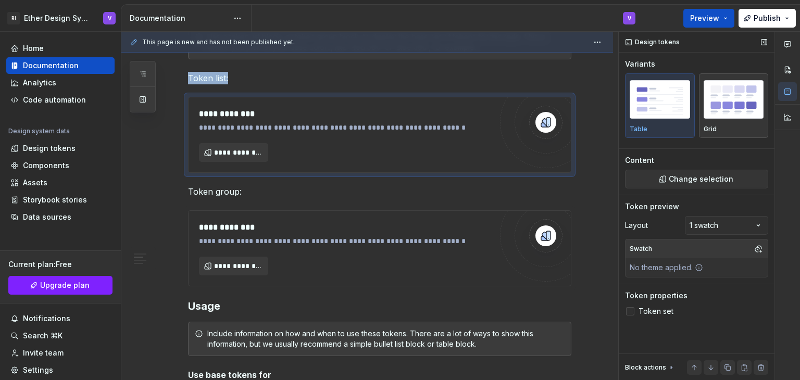
click at [715, 88] on img "button" at bounding box center [734, 99] width 60 height 38
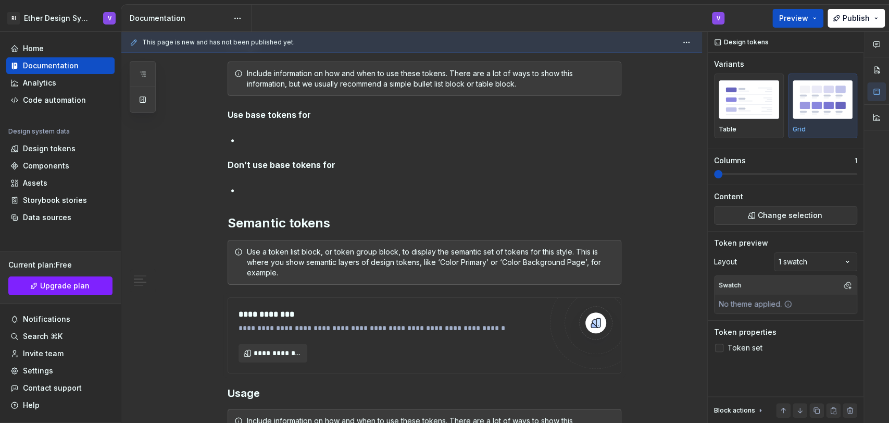
scroll to position [0, 0]
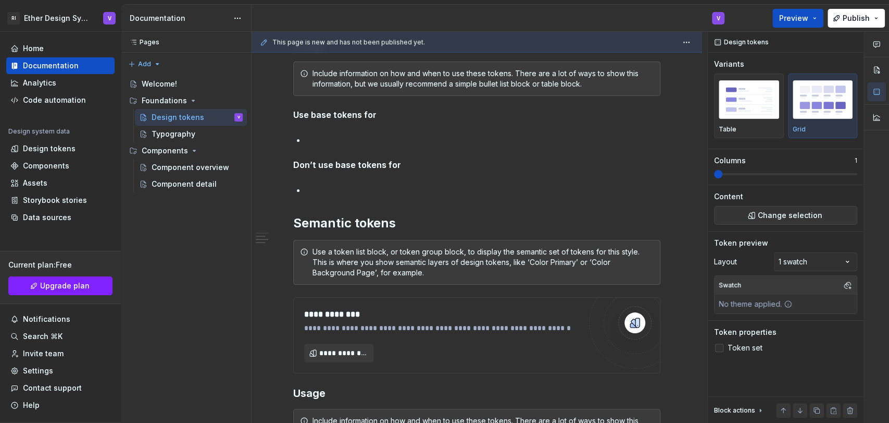
drag, startPoint x: 752, startPoint y: 2, endPoint x: 273, endPoint y: 190, distance: 515.5
click at [273, 190] on div "**********" at bounding box center [480, 227] width 456 height 391
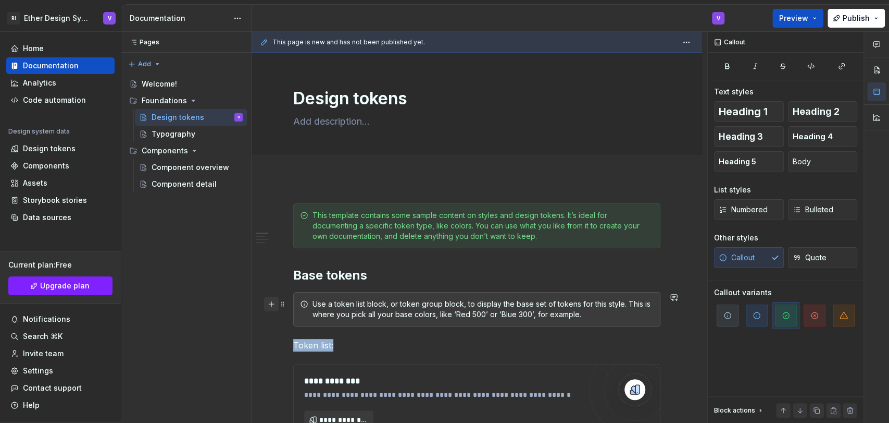
click at [274, 303] on button "button" at bounding box center [271, 303] width 15 height 15
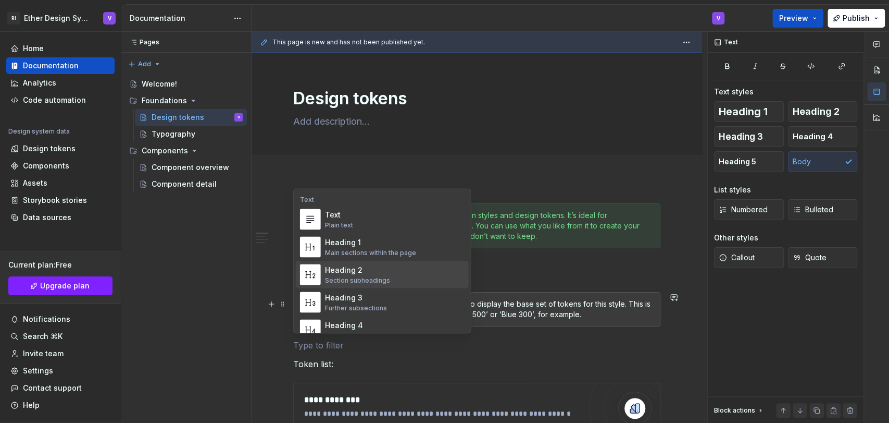
click at [623, 317] on div "Use a token list block, or token group block, to display the base set of tokens…" at bounding box center [483, 309] width 341 height 21
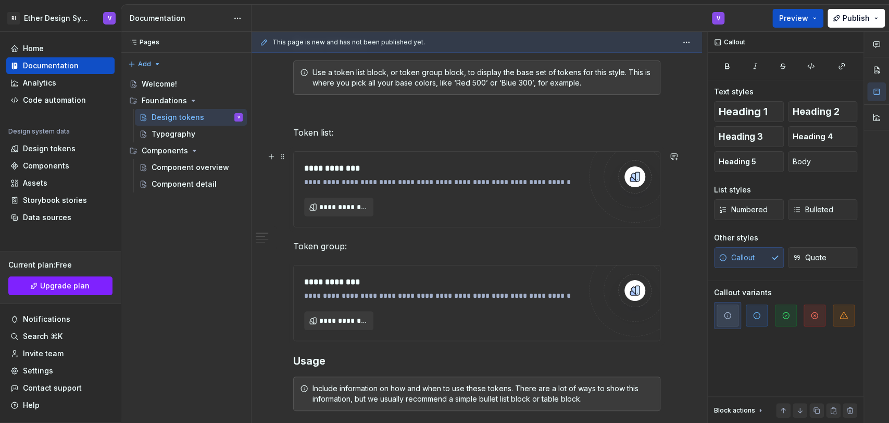
scroll to position [174, 0]
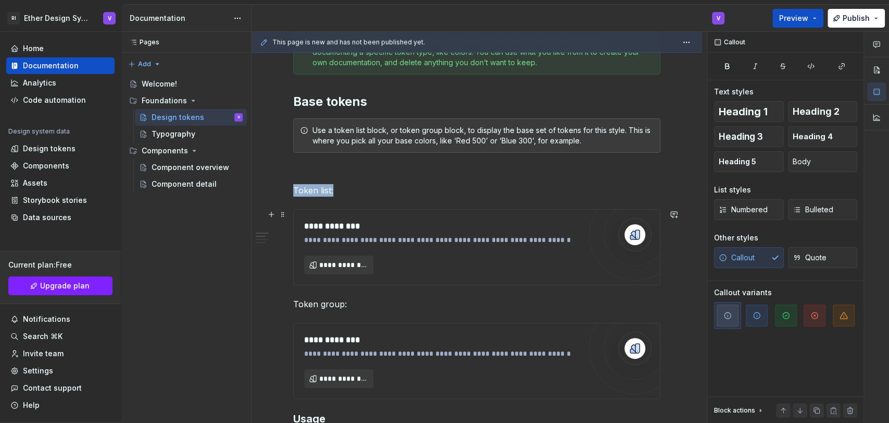
drag, startPoint x: 363, startPoint y: 209, endPoint x: 319, endPoint y: 209, distance: 43.8
click at [363, 209] on div "**********" at bounding box center [477, 246] width 366 height 75
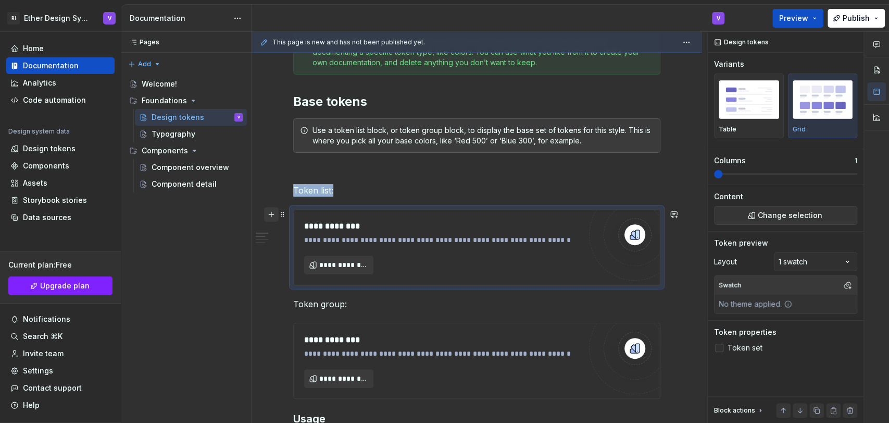
click at [271, 214] on button "button" at bounding box center [271, 214] width 15 height 15
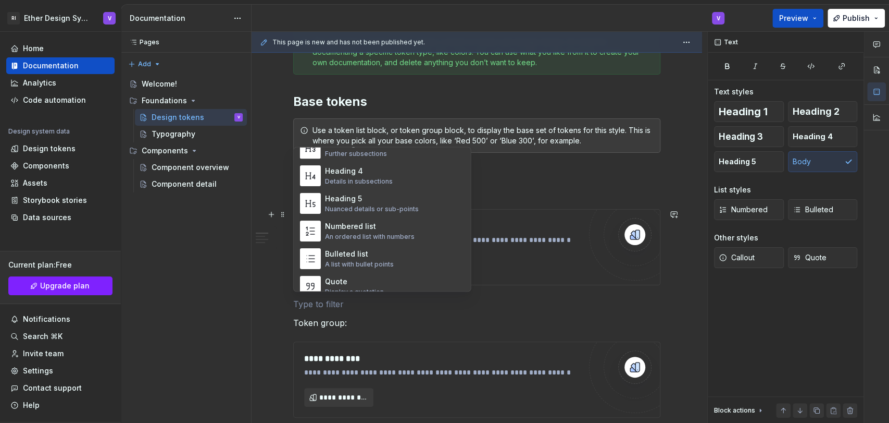
scroll to position [0, 0]
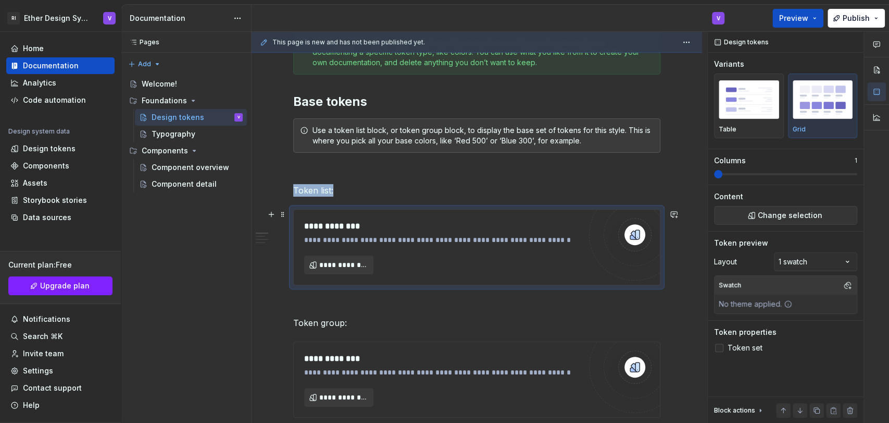
click at [636, 237] on img at bounding box center [635, 234] width 21 height 21
click at [800, 261] on div "Comments Open comments No comments yet Select ‘Comment’ from the block context …" at bounding box center [798, 227] width 181 height 391
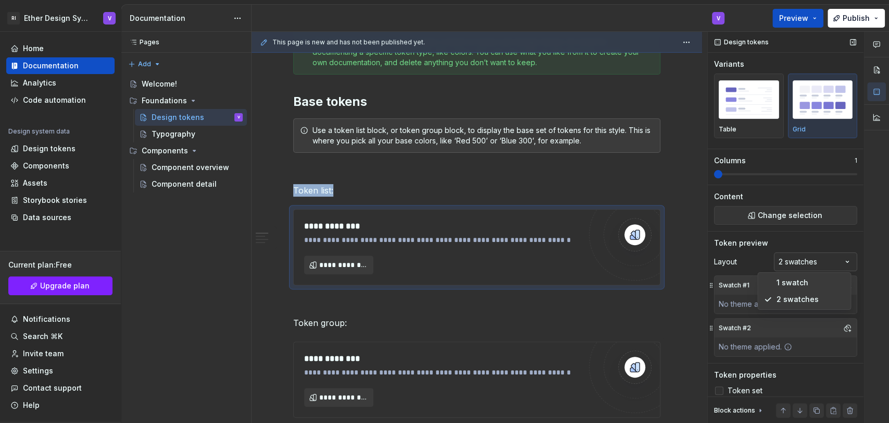
click at [800, 266] on div "Comments Open comments No comments yet Select ‘Comment’ from the block context …" at bounding box center [798, 227] width 181 height 391
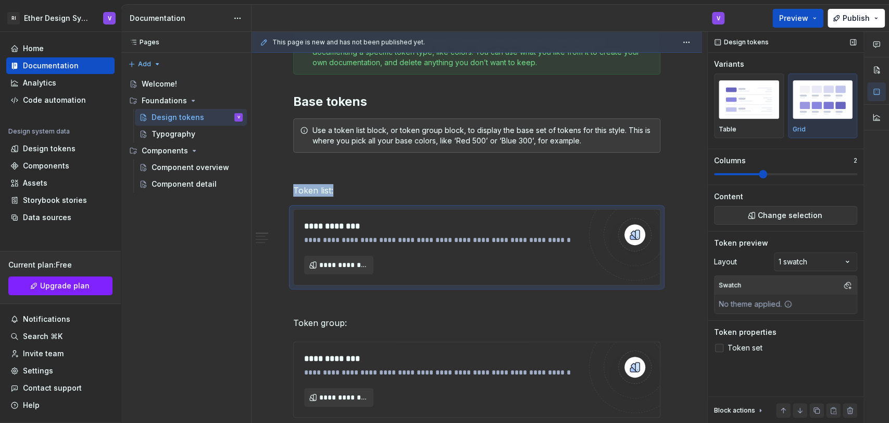
click at [738, 175] on span at bounding box center [785, 174] width 143 height 8
click at [714, 175] on span at bounding box center [714, 174] width 0 height 2
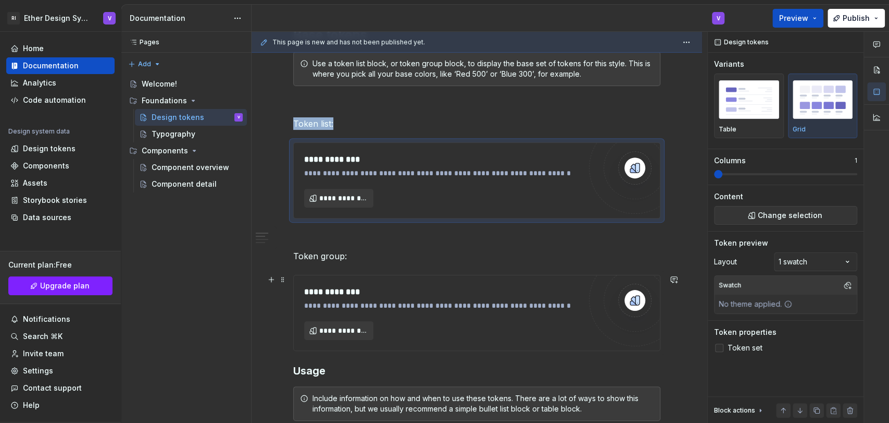
scroll to position [115, 0]
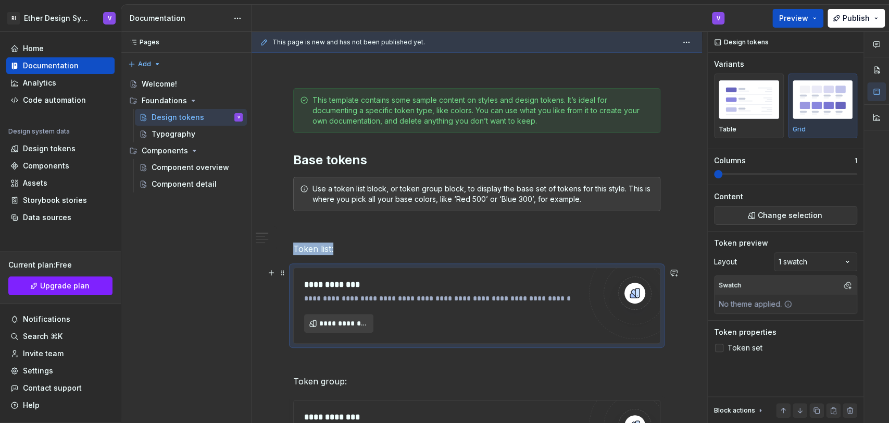
click at [324, 324] on span "**********" at bounding box center [342, 323] width 47 height 10
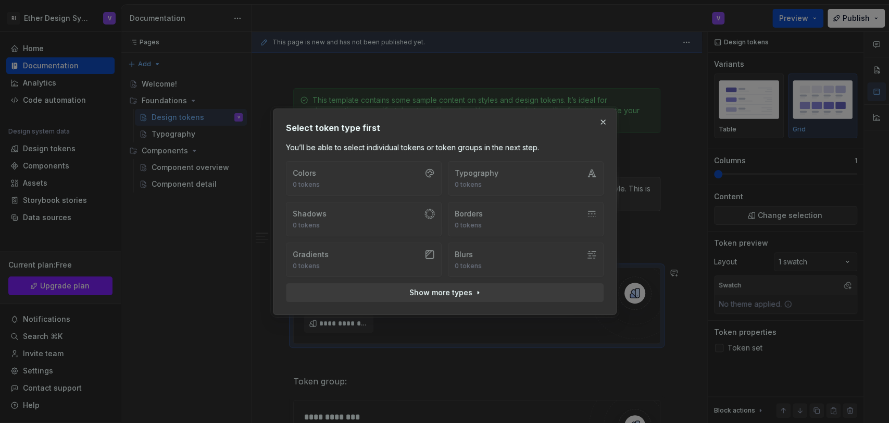
click at [349, 178] on div "Colors 0 tokens Typography 0 tokens Shadows 0 tokens Borders 0 tokens Gradients…" at bounding box center [445, 219] width 318 height 116
click at [429, 291] on span "Show more types" at bounding box center [440, 292] width 63 height 10
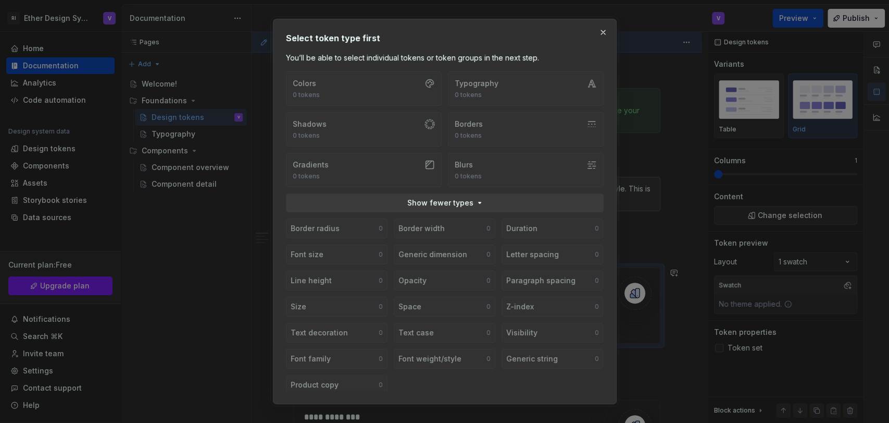
click at [426, 154] on div "Colors 0 tokens Typography 0 tokens Shadows 0 tokens Borders 0 tokens Gradients…" at bounding box center [445, 129] width 318 height 116
click at [421, 95] on div "Colors 0 tokens Typography 0 tokens Shadows 0 tokens Borders 0 tokens Gradients…" at bounding box center [445, 129] width 318 height 116
click at [604, 31] on button "button" at bounding box center [603, 32] width 15 height 15
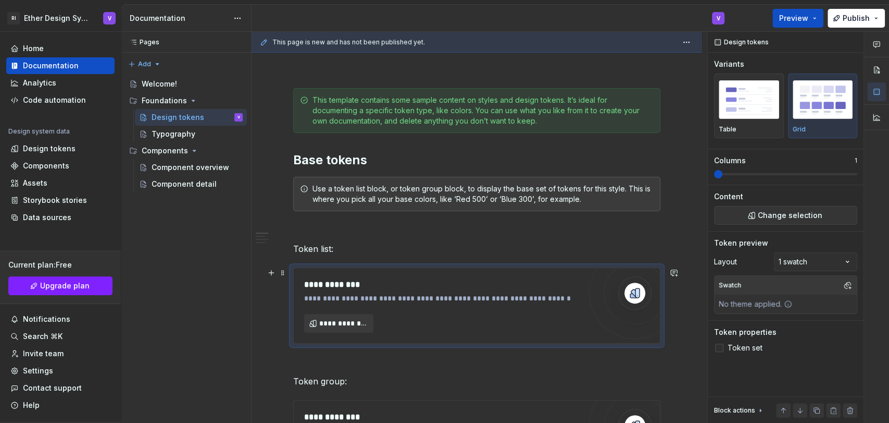
click at [347, 285] on div "**********" at bounding box center [442, 284] width 276 height 13
click at [283, 275] on span at bounding box center [283, 272] width 8 height 15
click at [398, 330] on div "**********" at bounding box center [442, 305] width 277 height 54
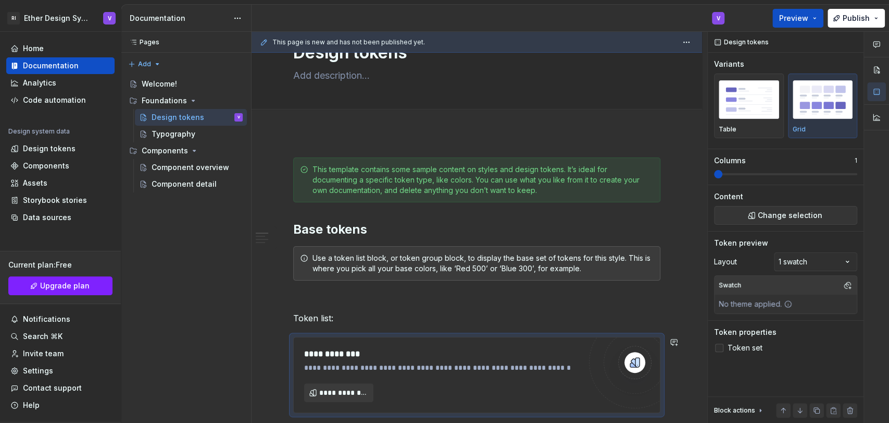
scroll to position [0, 0]
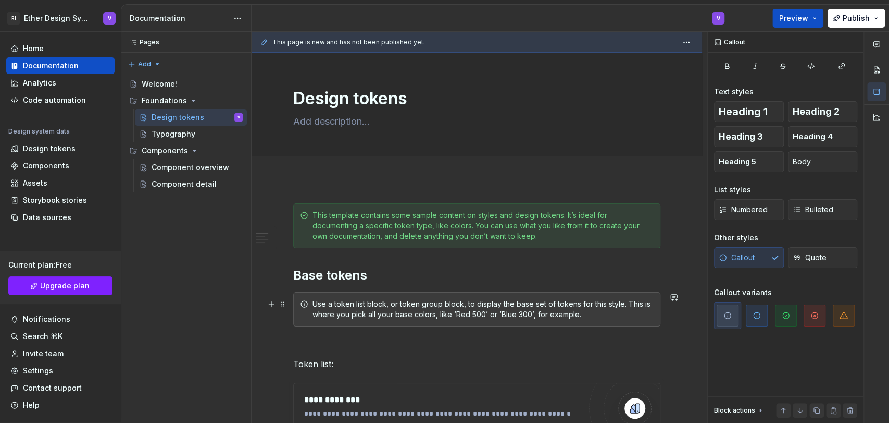
click at [368, 299] on div "Use a token list block, or token group block, to display the base set of tokens…" at bounding box center [483, 309] width 341 height 21
click at [271, 306] on button "button" at bounding box center [271, 303] width 15 height 15
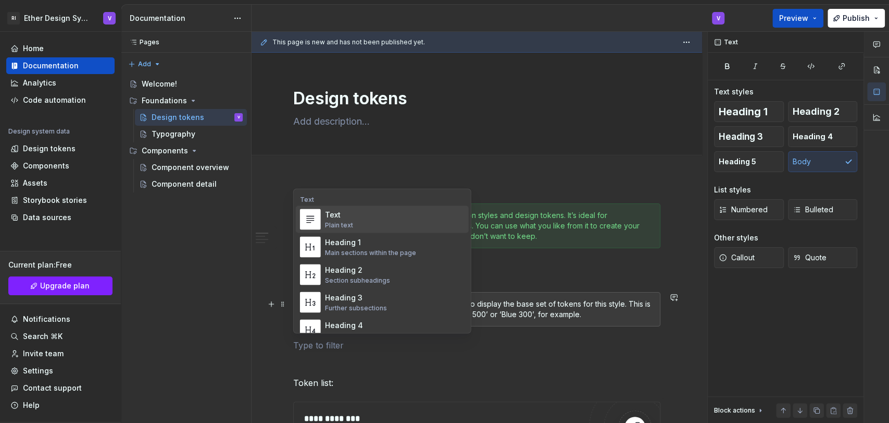
click at [366, 209] on div "Text Plain text" at bounding box center [395, 218] width 140 height 21
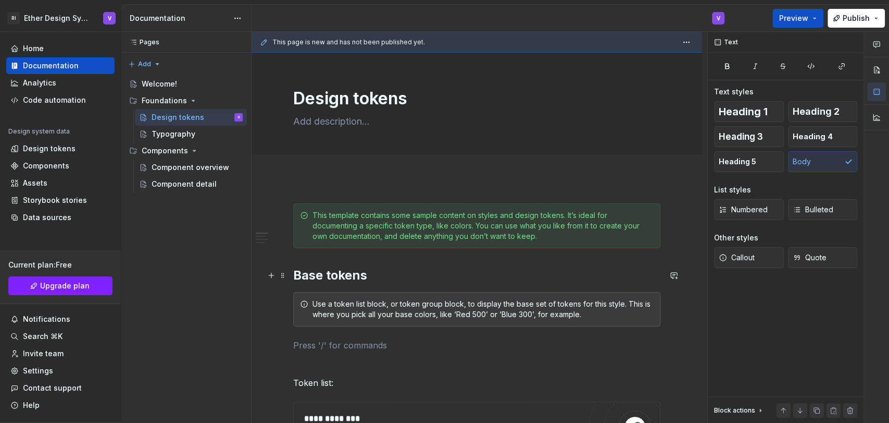
click at [303, 282] on h2 "Base tokens" at bounding box center [476, 275] width 367 height 17
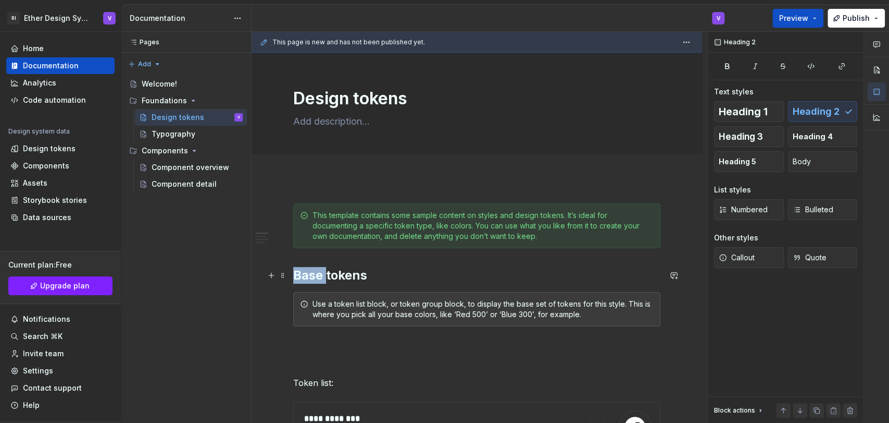
click at [303, 282] on h2 "Base tokens" at bounding box center [476, 275] width 367 height 17
drag, startPoint x: 260, startPoint y: 274, endPoint x: 259, endPoint y: 256, distance: 17.2
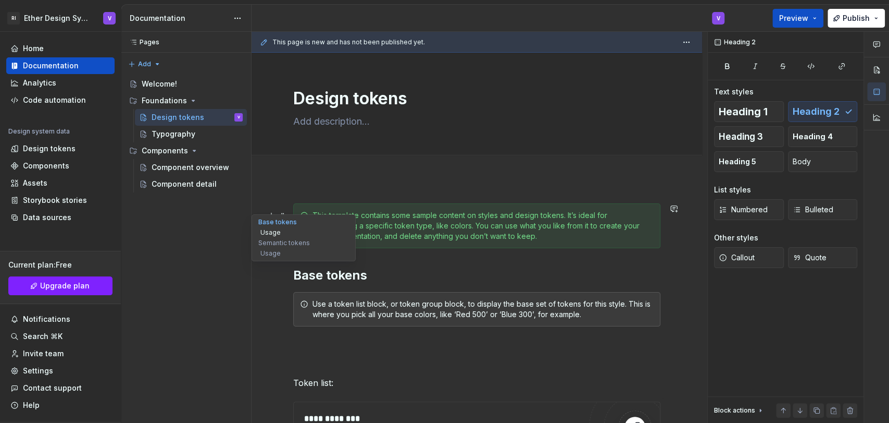
click at [265, 233] on button "Usage" at bounding box center [303, 232] width 99 height 10
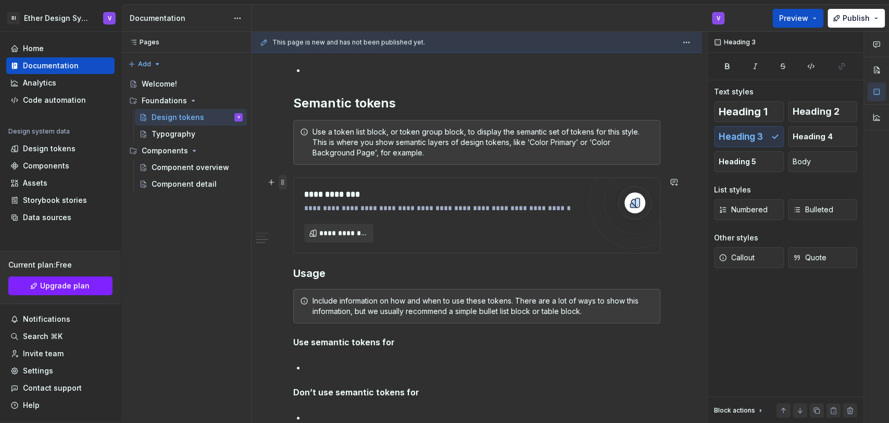
scroll to position [885, 0]
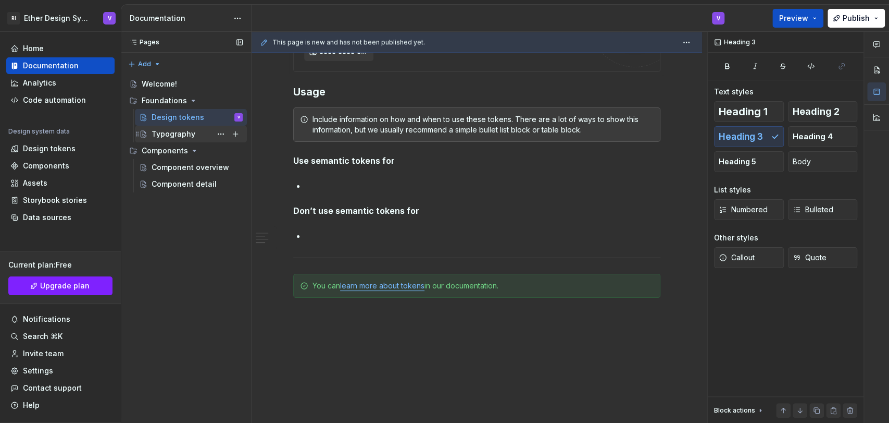
click at [200, 133] on div "Typography" at bounding box center [197, 134] width 91 height 15
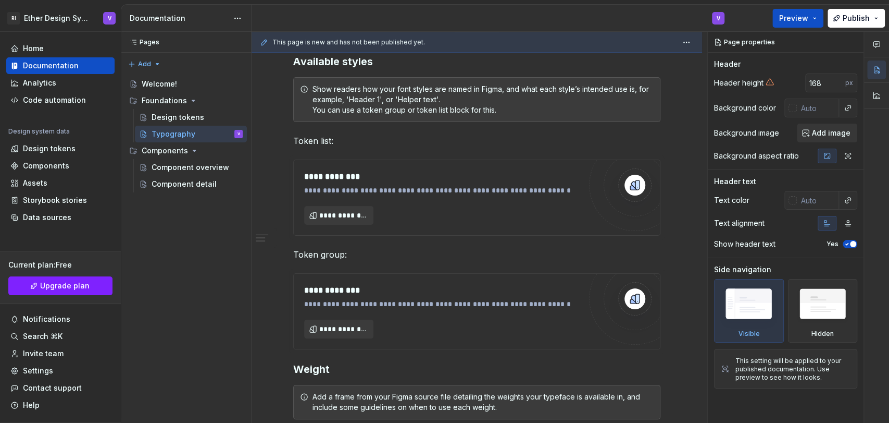
scroll to position [347, 0]
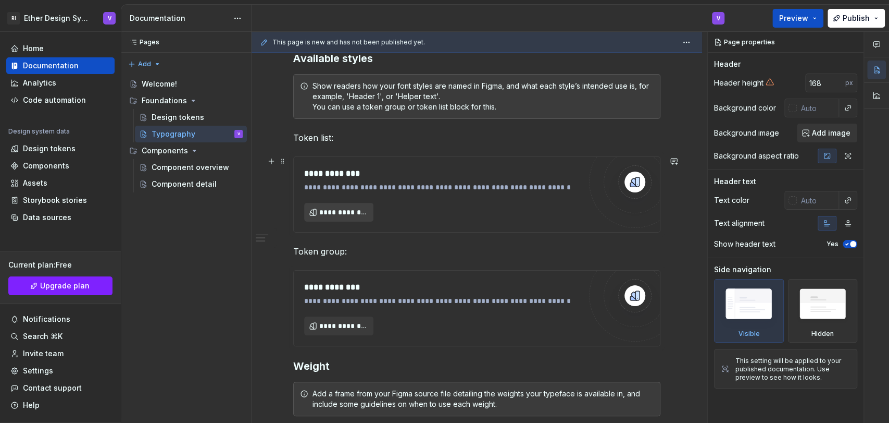
click at [317, 208] on button "**********" at bounding box center [338, 212] width 69 height 19
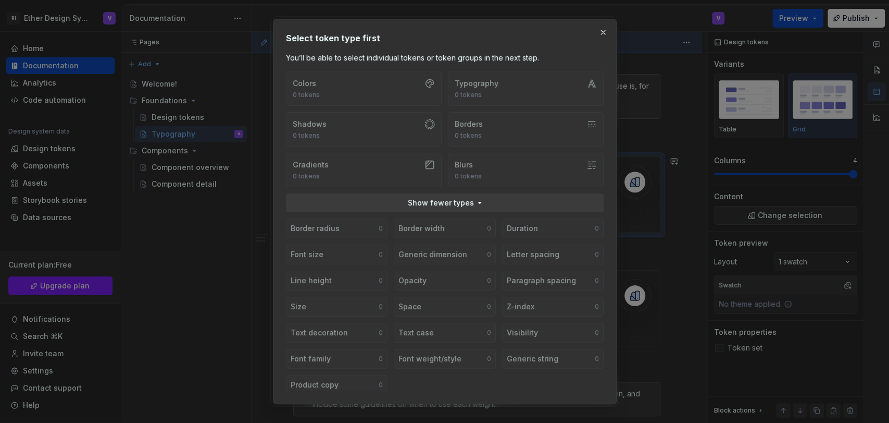
click at [486, 91] on div "Colors 0 tokens Typography 0 tokens Shadows 0 tokens Borders 0 tokens Gradients…" at bounding box center [445, 129] width 318 height 116
click at [464, 202] on span "Show fewer types" at bounding box center [440, 202] width 66 height 10
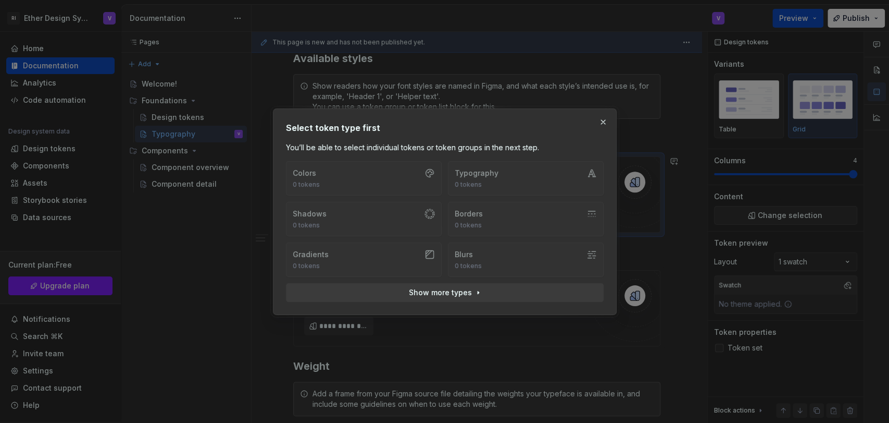
click at [504, 190] on div "Colors 0 tokens Typography 0 tokens Shadows 0 tokens Borders 0 tokens Gradients…" at bounding box center [445, 219] width 318 height 116
click at [612, 126] on div "Select token type first You’ll be able to select individual tokens or token gro…" at bounding box center [445, 211] width 344 height 206
click at [608, 122] on button "button" at bounding box center [603, 122] width 15 height 15
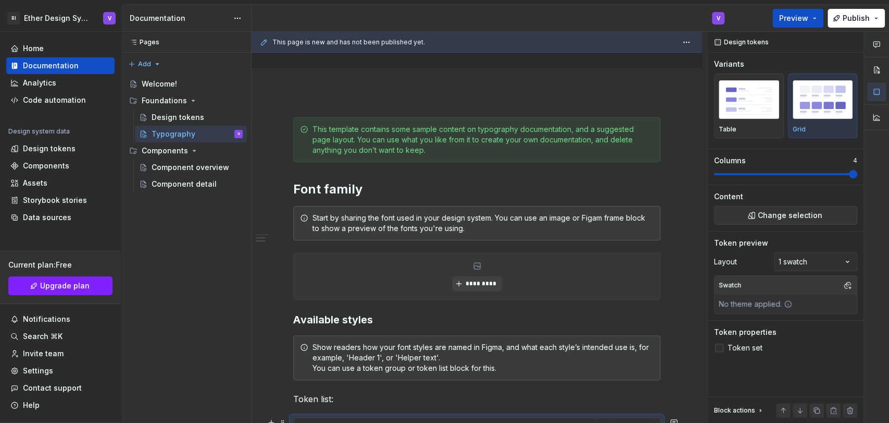
scroll to position [0, 0]
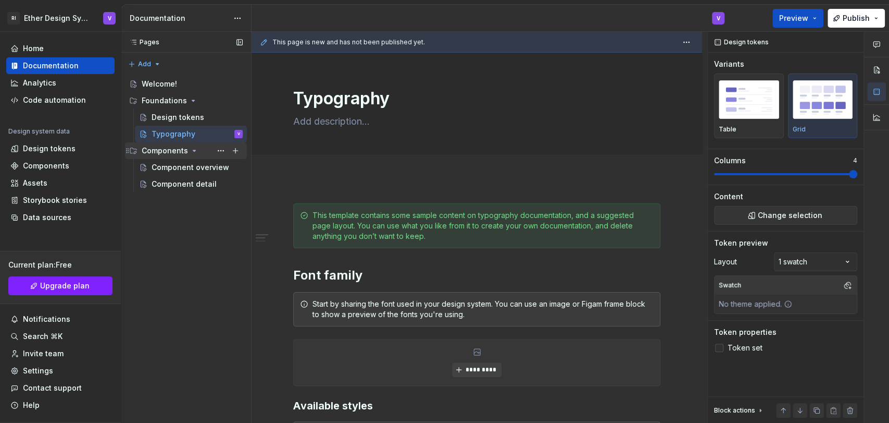
click at [190, 151] on icon "Page tree" at bounding box center [194, 150] width 8 height 8
click at [794, 214] on span "Change selection" at bounding box center [790, 215] width 65 height 10
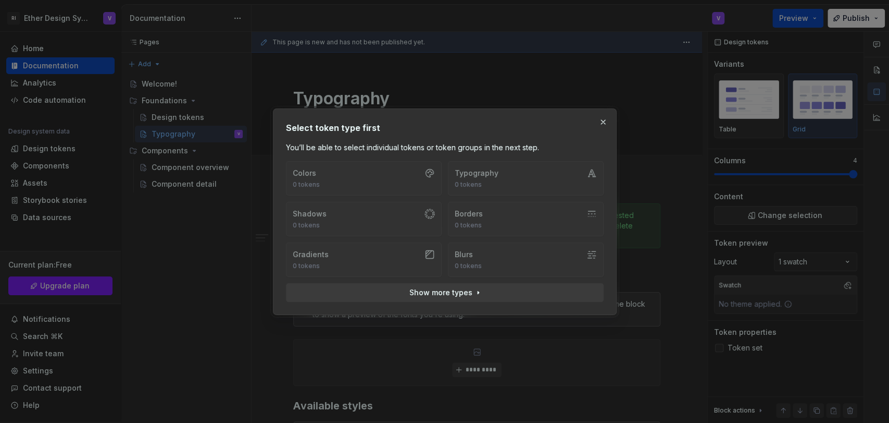
click at [419, 191] on div "Colors 0 tokens Typography 0 tokens Shadows 0 tokens Borders 0 tokens Gradients…" at bounding box center [445, 219] width 318 height 116
click at [446, 294] on span "Show more types" at bounding box center [440, 292] width 63 height 10
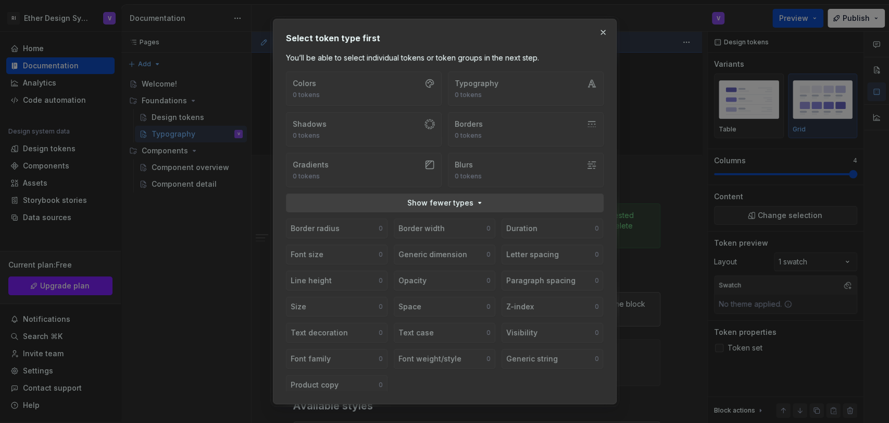
click at [442, 202] on span "Show fewer types" at bounding box center [440, 202] width 66 height 10
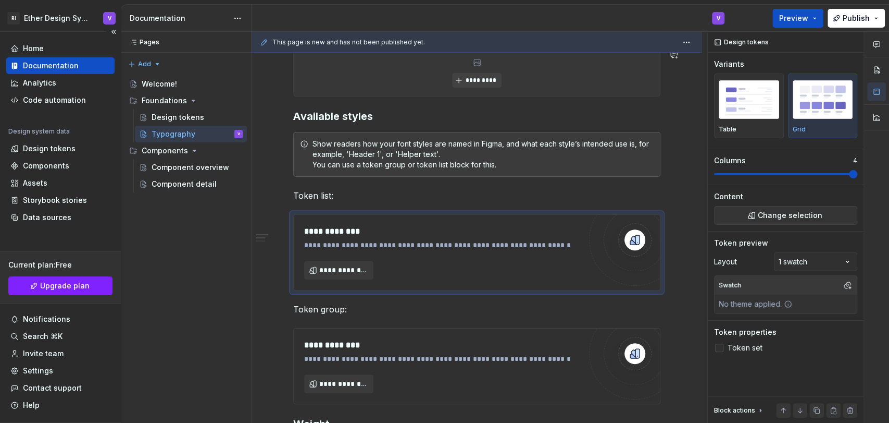
scroll to position [4, 0]
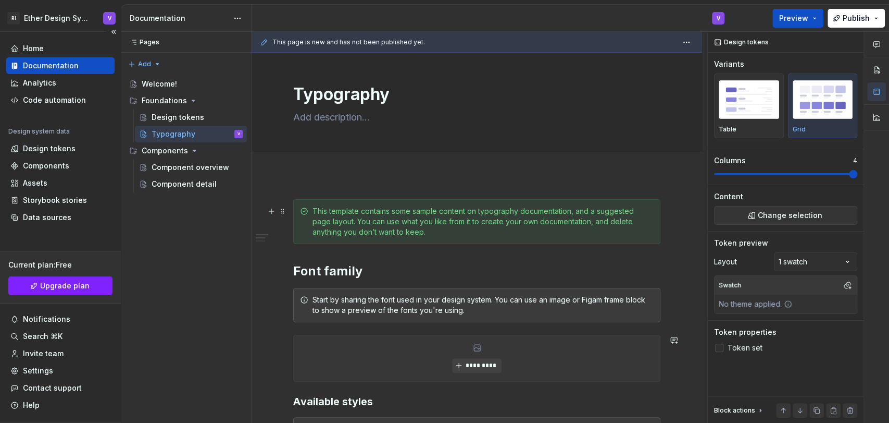
type textarea "*"
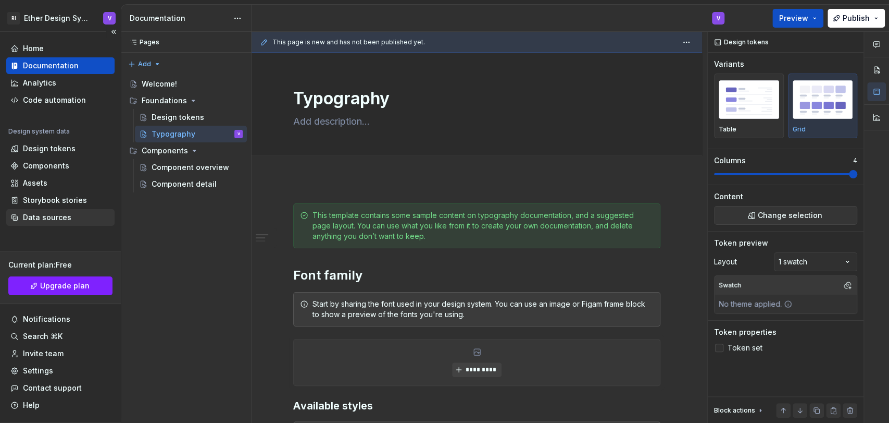
click at [51, 220] on div "Data sources" at bounding box center [47, 217] width 48 height 10
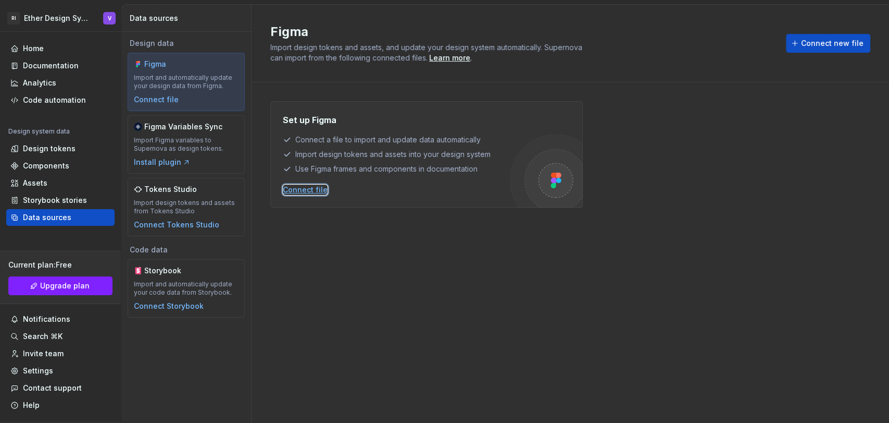
click at [312, 190] on div "Connect file" at bounding box center [305, 189] width 45 height 10
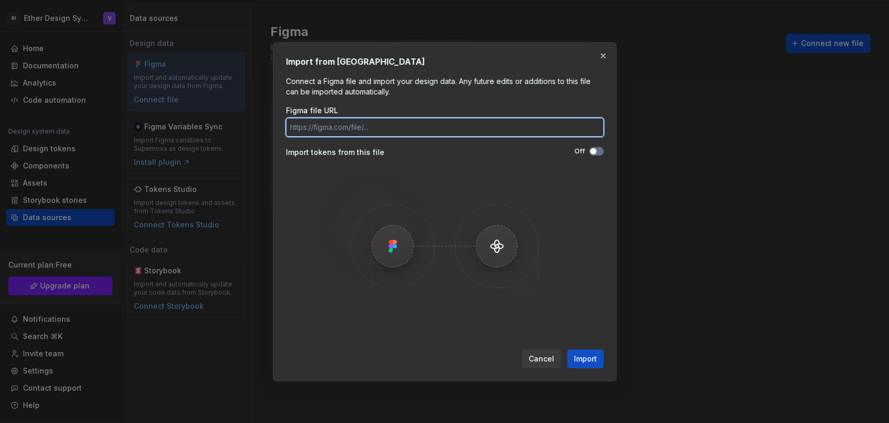
click at [400, 126] on input "Figma file URL" at bounding box center [445, 127] width 318 height 19
paste input "[URL][DOMAIN_NAME]"
type input "[URL][DOMAIN_NAME]"
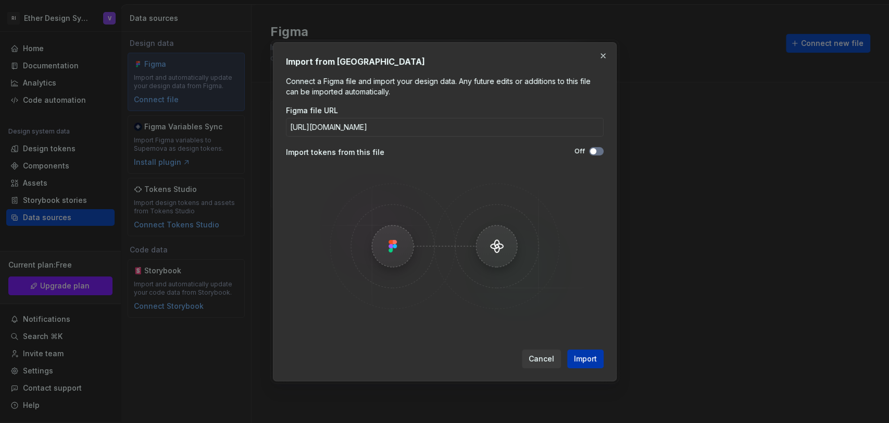
scroll to position [0, 0]
click at [578, 356] on span "Import" at bounding box center [585, 358] width 23 height 10
click at [594, 148] on span "button" at bounding box center [593, 151] width 6 height 6
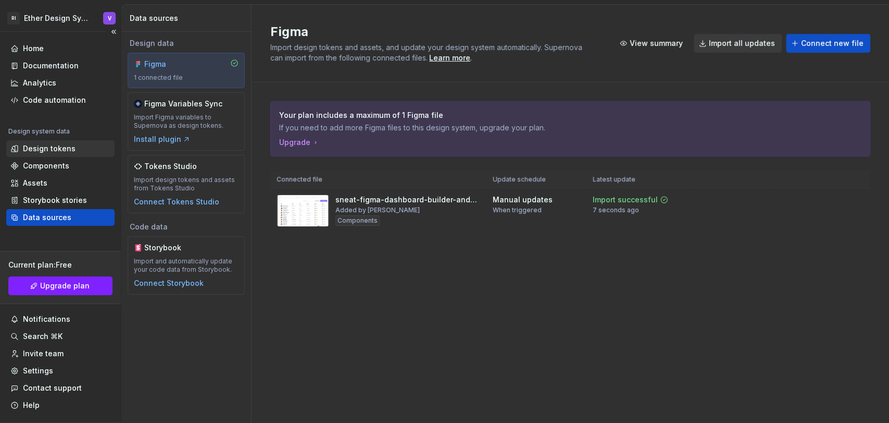
click at [60, 148] on div "Design tokens" at bounding box center [49, 148] width 53 height 10
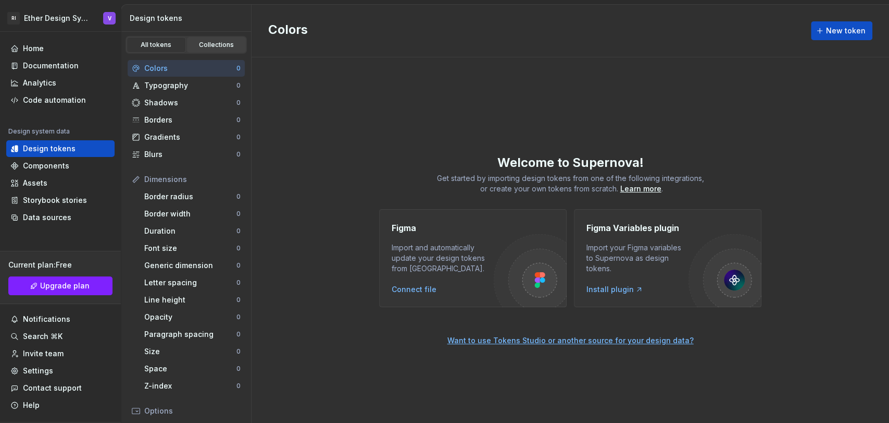
click at [204, 51] on link "Collections" at bounding box center [216, 45] width 59 height 16
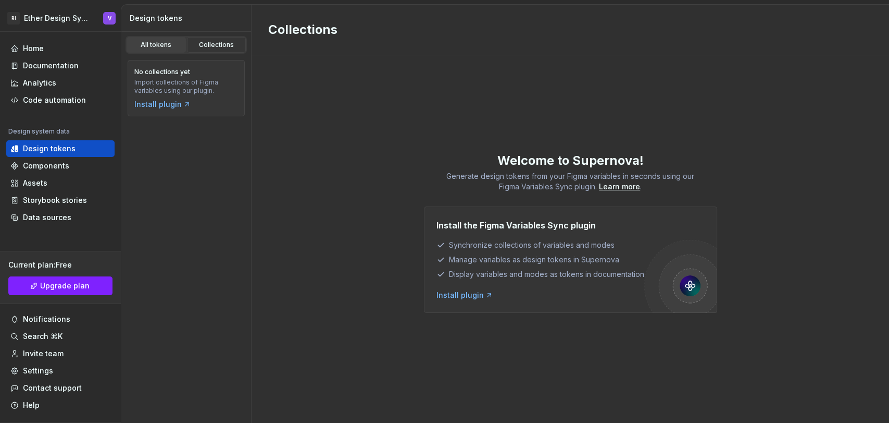
click at [155, 43] on div "All tokens" at bounding box center [156, 45] width 52 height 8
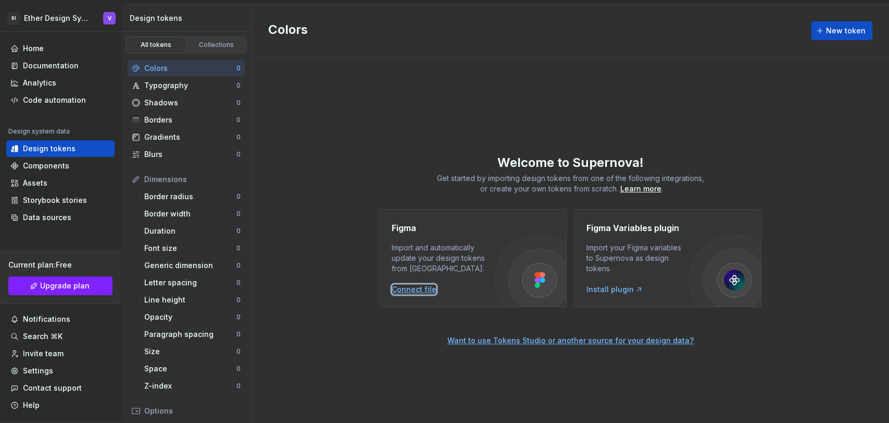
click at [413, 289] on div "Connect file" at bounding box center [414, 289] width 45 height 10
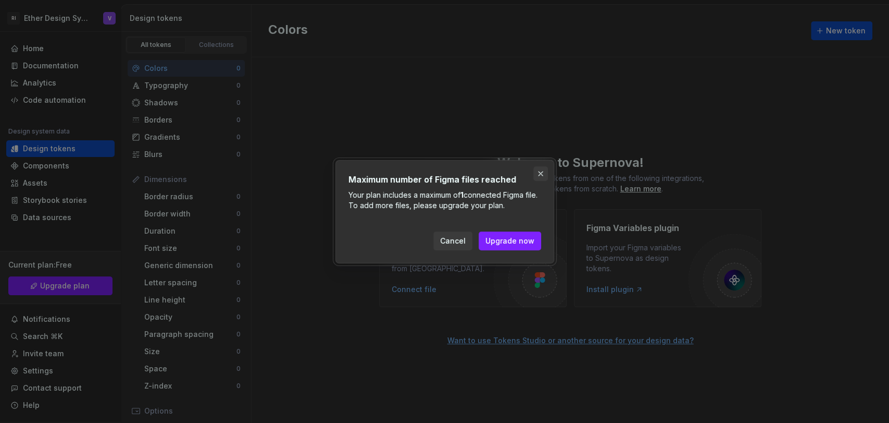
click at [542, 177] on button "button" at bounding box center [541, 173] width 15 height 15
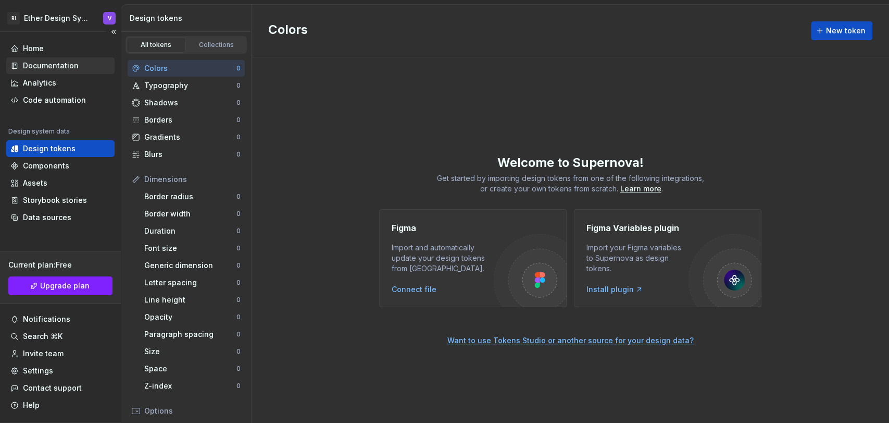
click at [43, 66] on div "Documentation" at bounding box center [51, 65] width 56 height 10
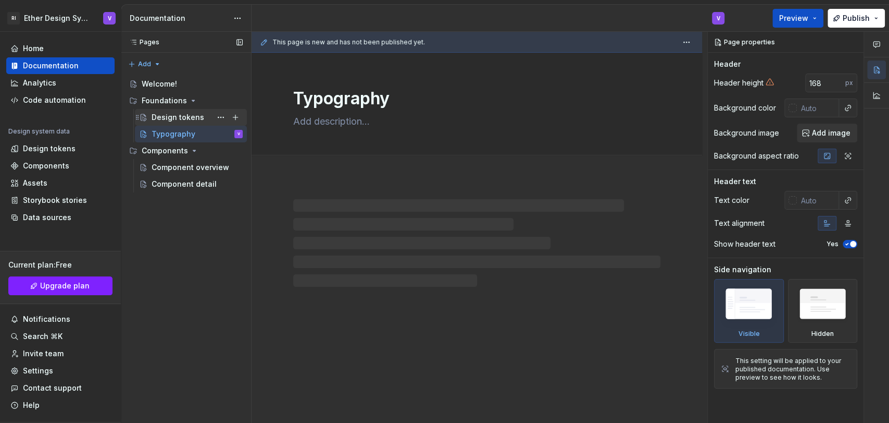
click at [196, 117] on div "Design tokens" at bounding box center [178, 117] width 53 height 10
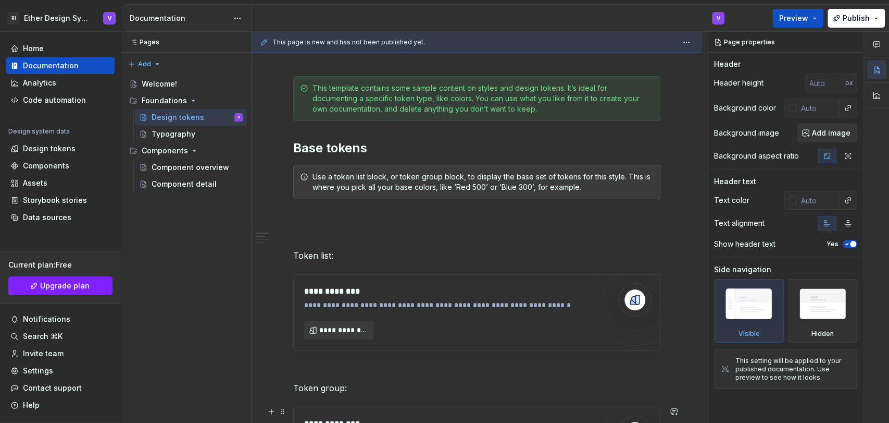
scroll to position [231, 0]
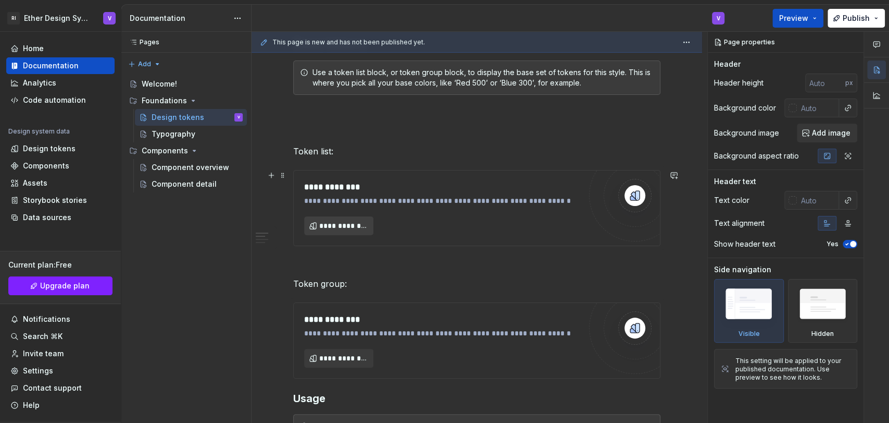
click at [324, 226] on span "**********" at bounding box center [342, 225] width 47 height 10
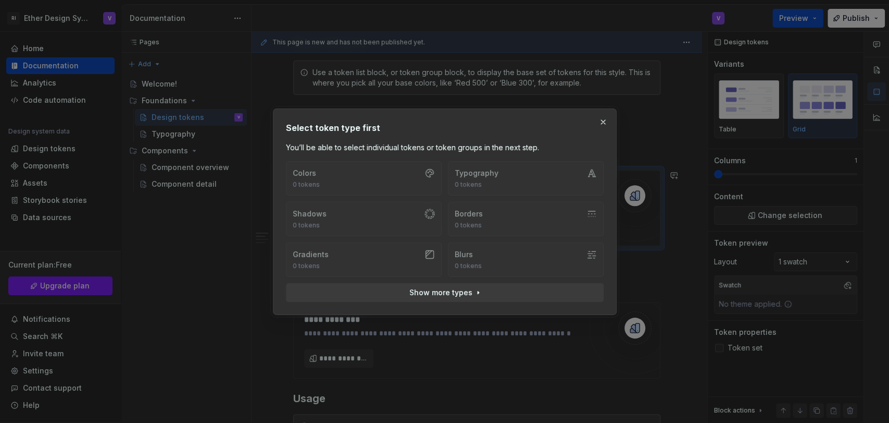
click at [355, 189] on div "Colors 0 tokens Typography 0 tokens Shadows 0 tokens Borders 0 tokens Gradients…" at bounding box center [445, 219] width 318 height 116
click at [460, 287] on span "Show more types" at bounding box center [440, 292] width 63 height 10
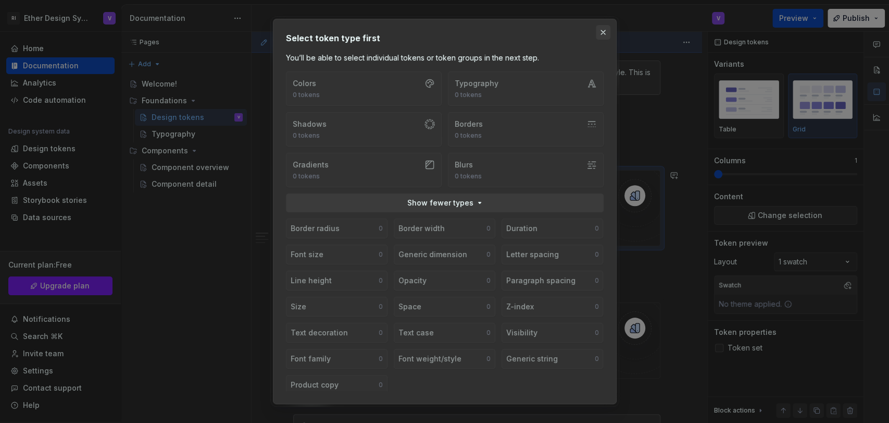
click at [600, 34] on button "button" at bounding box center [603, 32] width 15 height 15
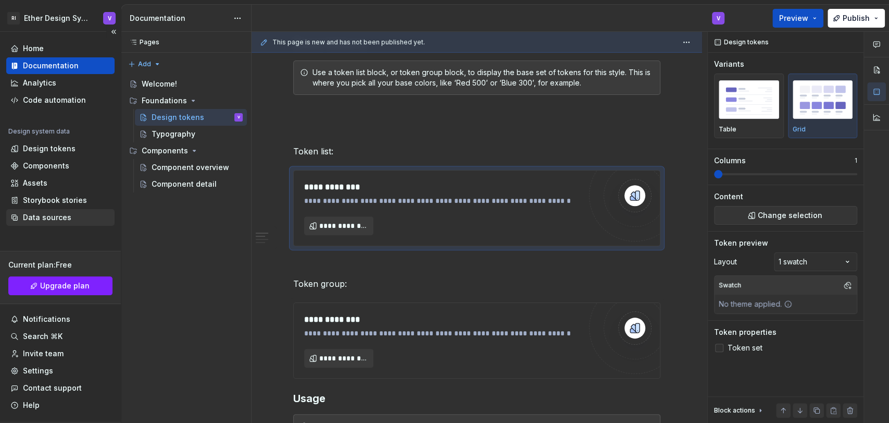
click at [54, 209] on div "Data sources" at bounding box center [60, 217] width 108 height 17
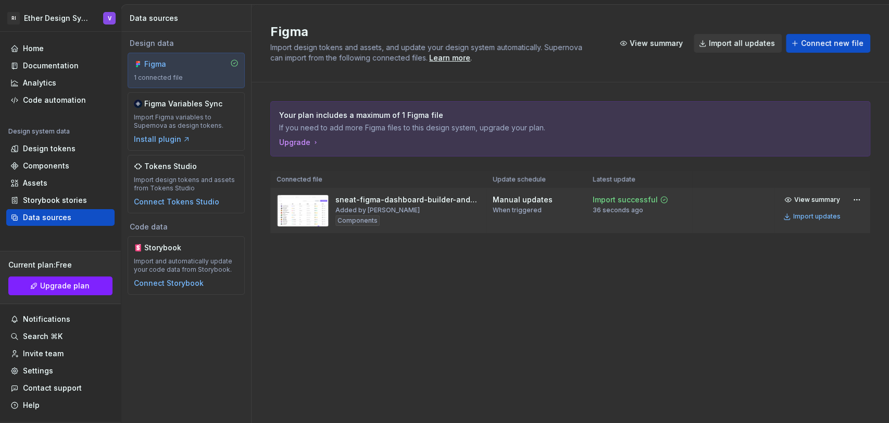
click at [399, 212] on div "sneat-figma-dashboard-builder-and-ui-kit-v3 (Copy) Added by [PERSON_NAME] Compo…" at bounding box center [408, 210] width 145 height 32
click at [399, 202] on div "sneat-figma-dashboard-builder-and-ui-kit-v3 (Copy)" at bounding box center [408, 199] width 145 height 10
click at [800, 197] on span "View summary" at bounding box center [818, 199] width 46 height 8
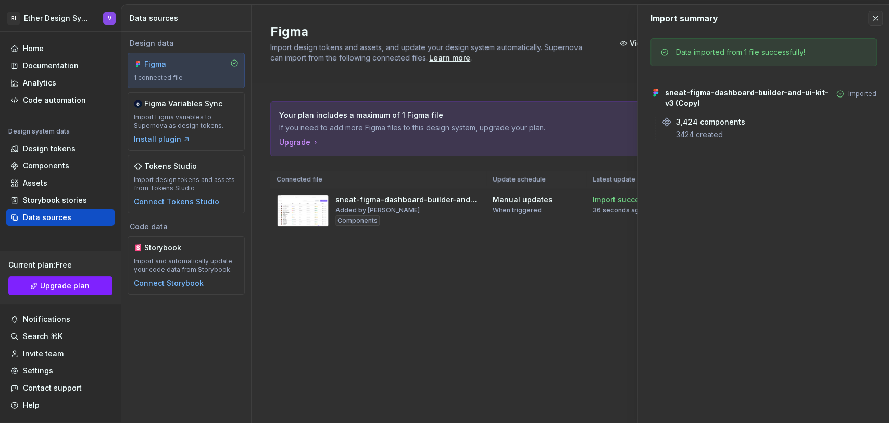
drag, startPoint x: 542, startPoint y: 296, endPoint x: 763, endPoint y: 95, distance: 298.8
click at [543, 293] on div "Figma Import design tokens and assets, and update your design system automatica…" at bounding box center [571, 214] width 638 height 418
click at [800, 18] on button "button" at bounding box center [876, 18] width 15 height 15
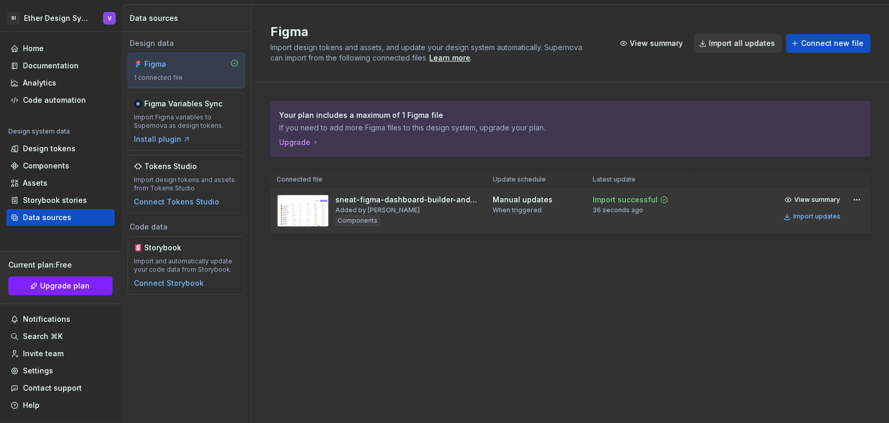
click at [323, 216] on img at bounding box center [303, 210] width 53 height 32
click at [347, 219] on div "Components" at bounding box center [358, 220] width 44 height 10
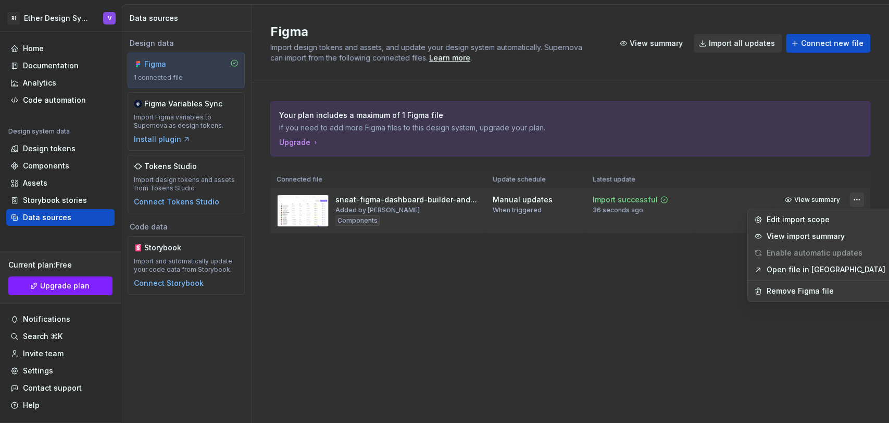
click at [800, 197] on html "RI Ether Design System V Home Documentation Analytics Code automation Design sy…" at bounding box center [444, 211] width 889 height 423
click at [800, 238] on div "View import summary" at bounding box center [826, 236] width 119 height 10
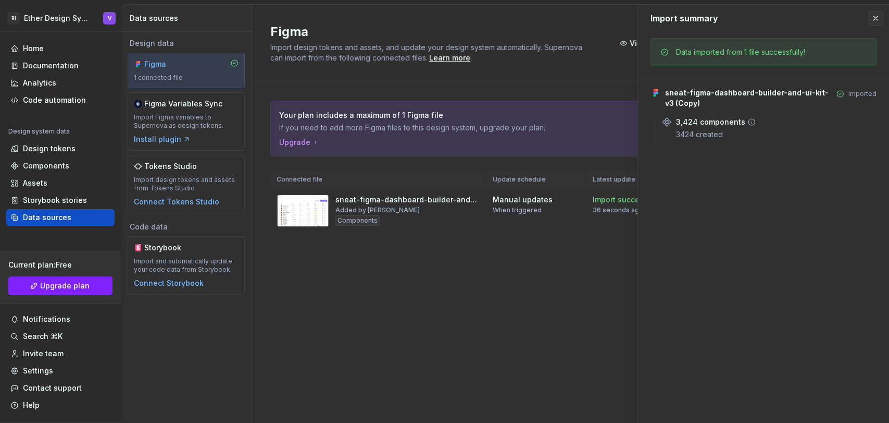
click at [714, 132] on div "3424 created" at bounding box center [776, 134] width 201 height 10
click at [800, 18] on button "button" at bounding box center [876, 18] width 15 height 15
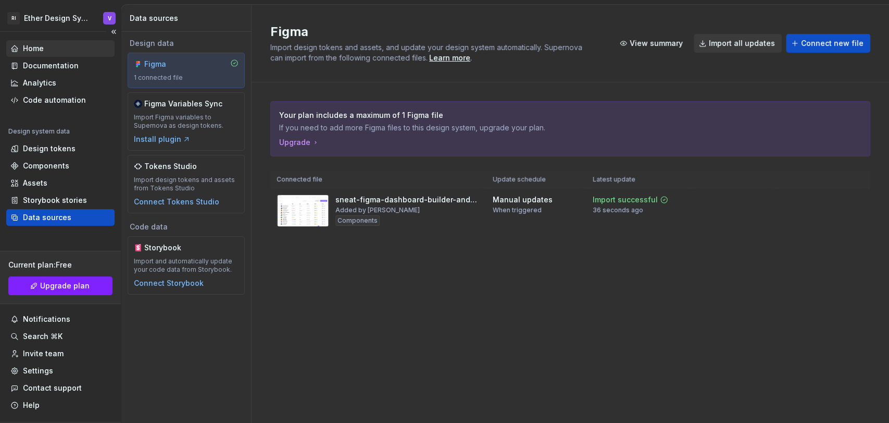
click at [63, 47] on div "Home" at bounding box center [60, 48] width 100 height 10
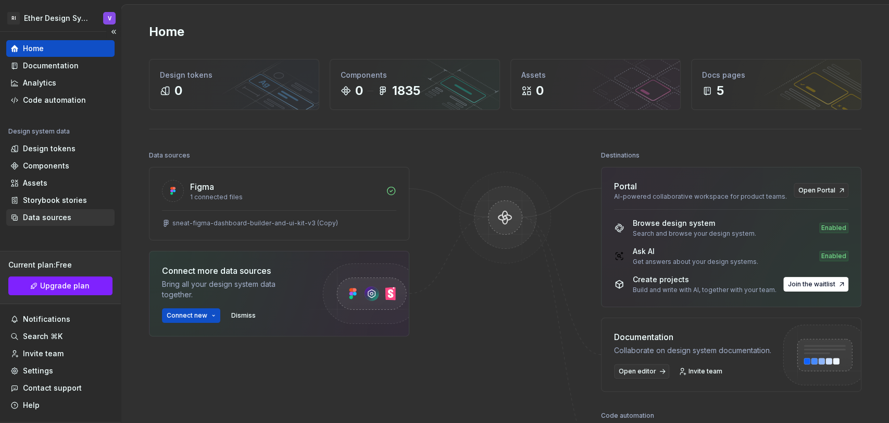
click at [58, 215] on div "Data sources" at bounding box center [47, 217] width 48 height 10
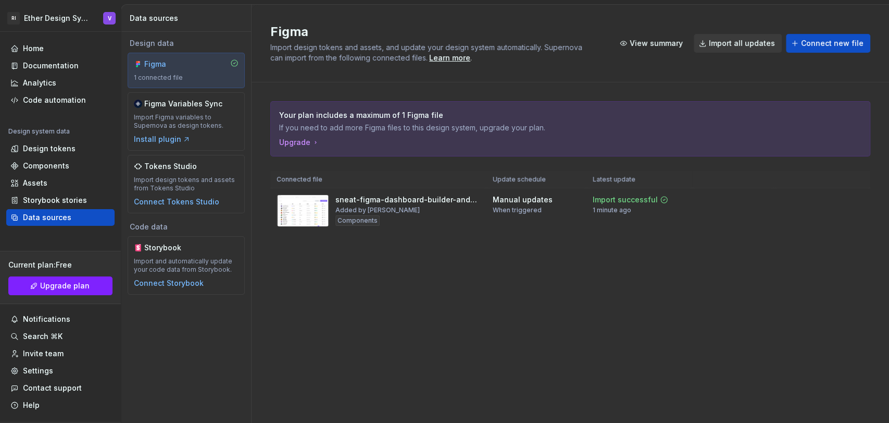
click at [177, 70] on div "Figma 1 connected file" at bounding box center [186, 70] width 105 height 23
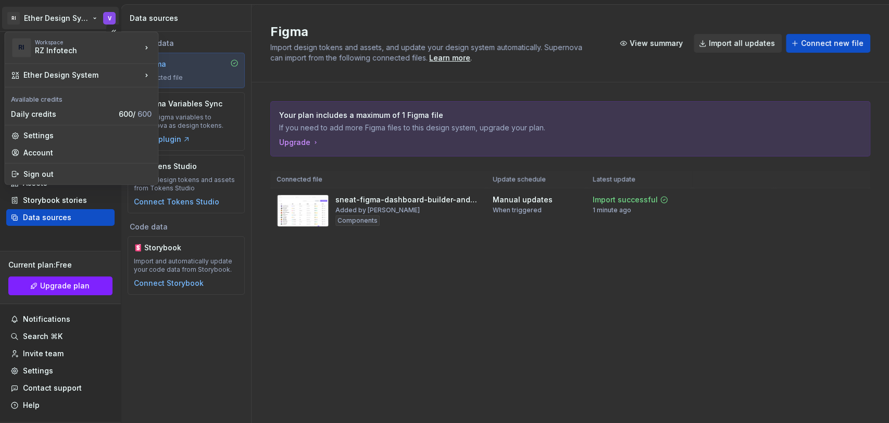
click at [93, 12] on html "RI Ether Design System V Home Documentation Analytics Code automation Design sy…" at bounding box center [444, 211] width 889 height 423
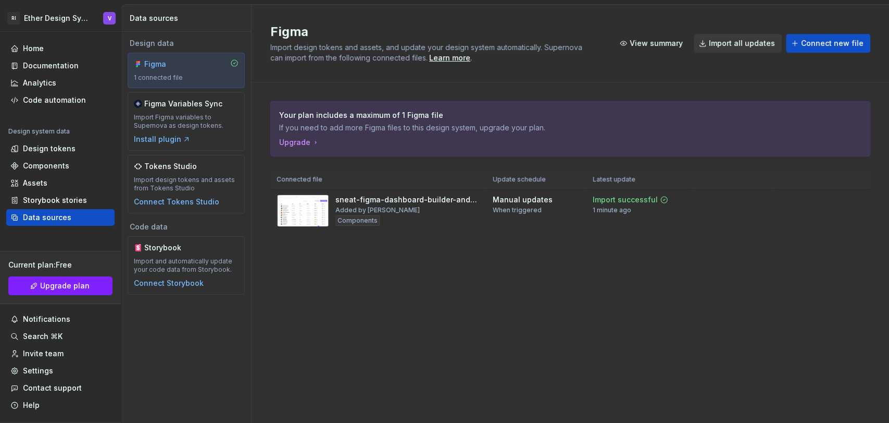
click at [154, 373] on html "RI Ether Design System V Home Documentation Analytics Code automation Design sy…" at bounding box center [444, 211] width 889 height 423
click at [67, 178] on div "Assets" at bounding box center [60, 183] width 100 height 10
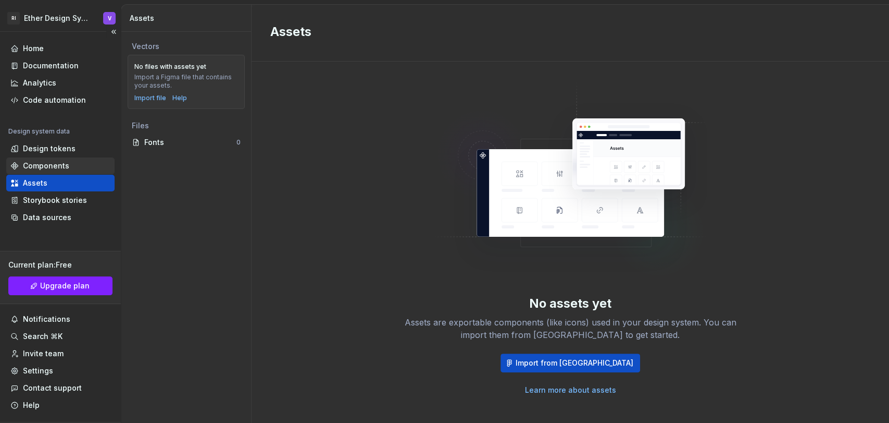
click at [66, 167] on div "Components" at bounding box center [46, 165] width 46 height 10
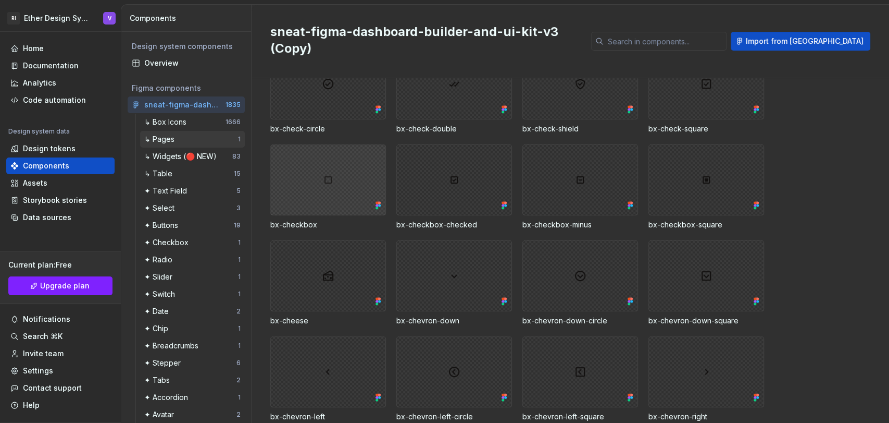
scroll to position [4805, 0]
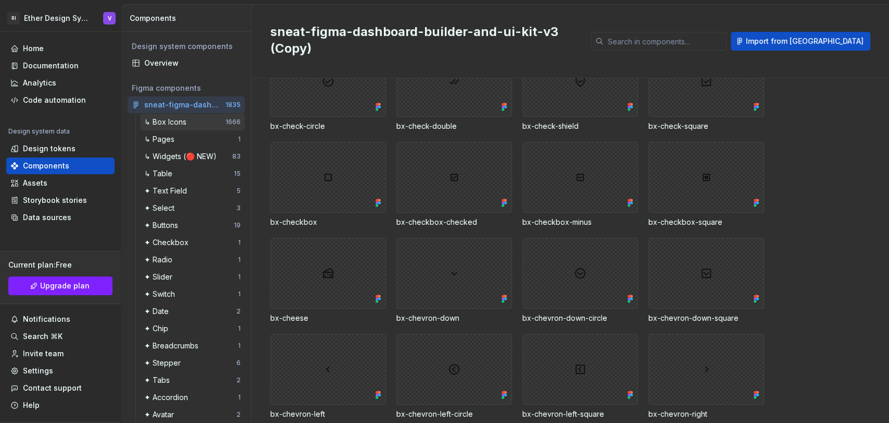
click at [171, 124] on div "↳ Box Icons" at bounding box center [167, 122] width 46 height 10
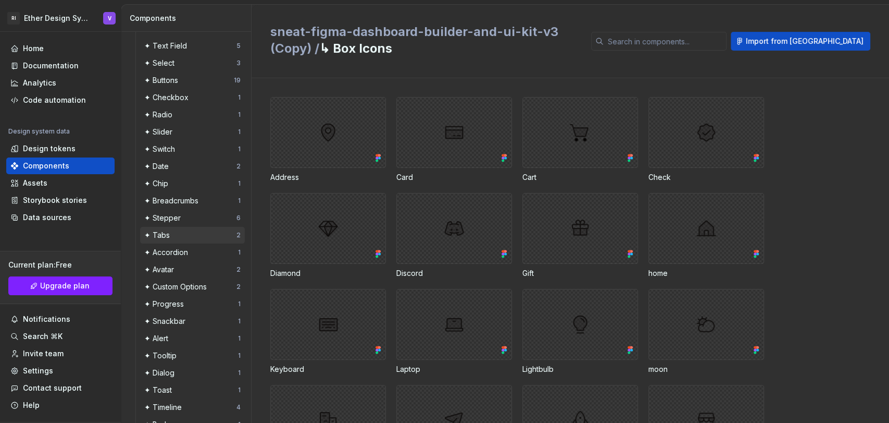
scroll to position [268, 0]
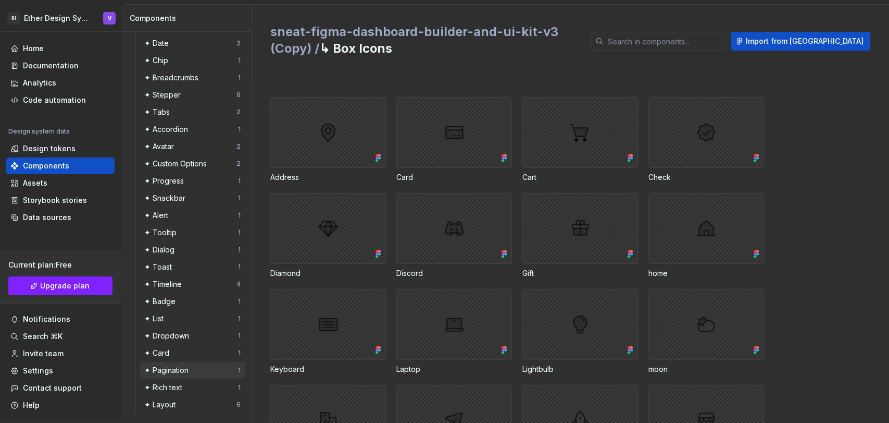
click at [193, 369] on div "✦ Pagination" at bounding box center [191, 370] width 94 height 10
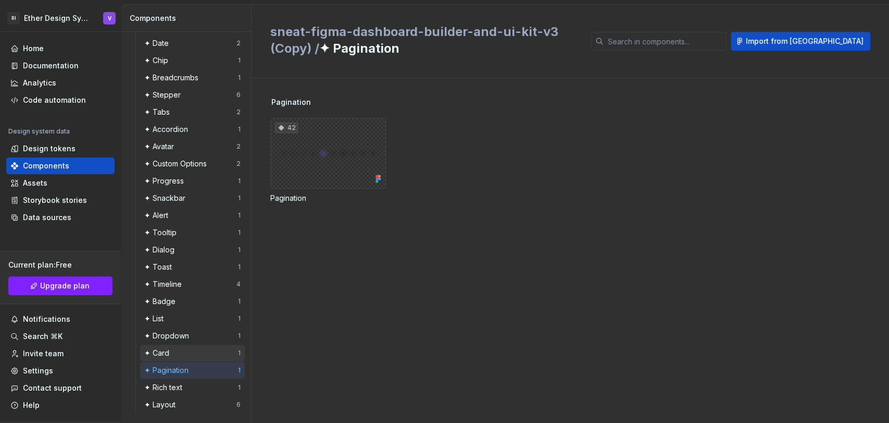
click at [172, 352] on div "✦ Card" at bounding box center [158, 353] width 29 height 10
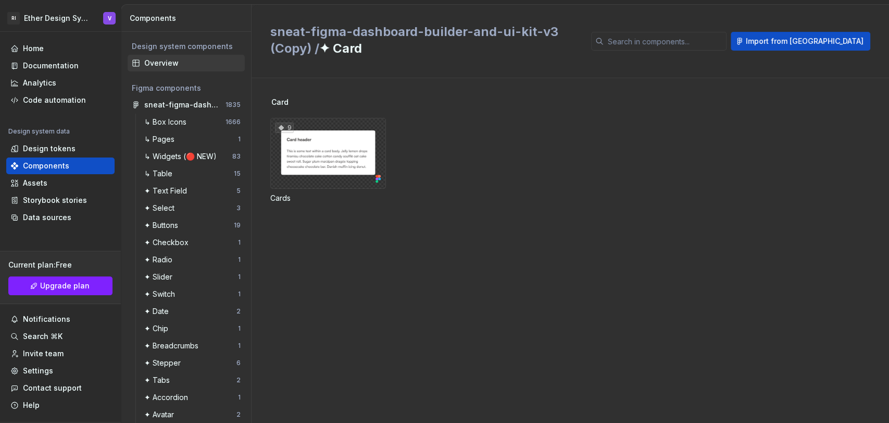
click at [171, 61] on div "Overview" at bounding box center [192, 63] width 96 height 10
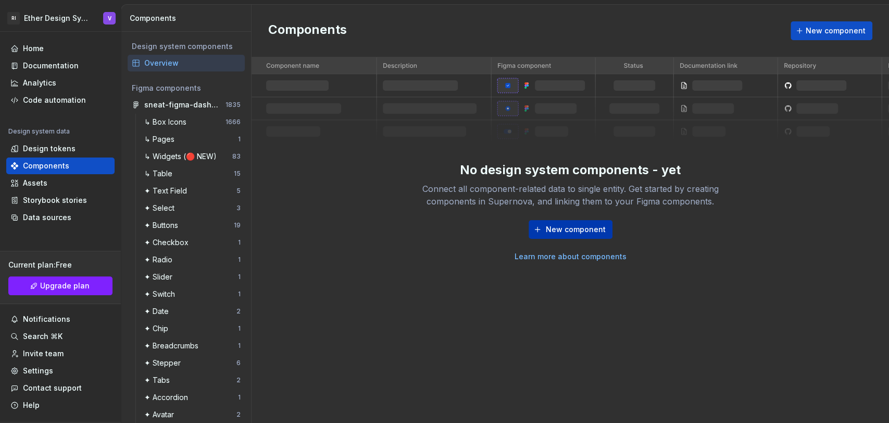
click at [545, 232] on button "New component" at bounding box center [571, 229] width 84 height 19
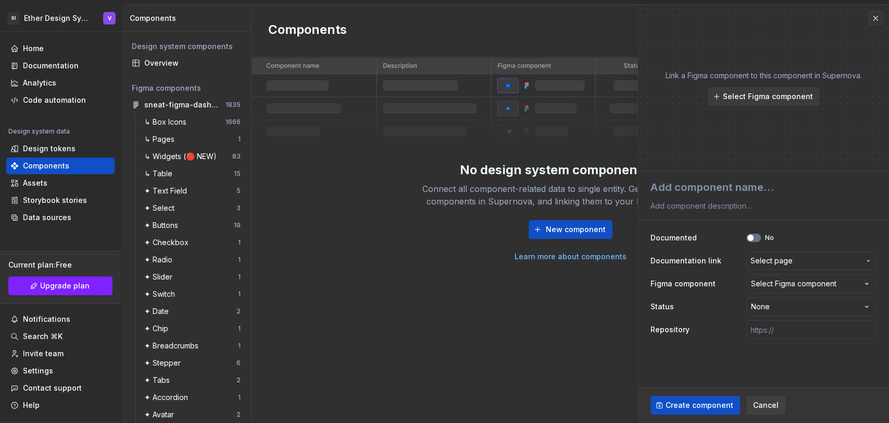
type textarea "*"
click at [753, 380] on span "Cancel" at bounding box center [766, 405] width 26 height 10
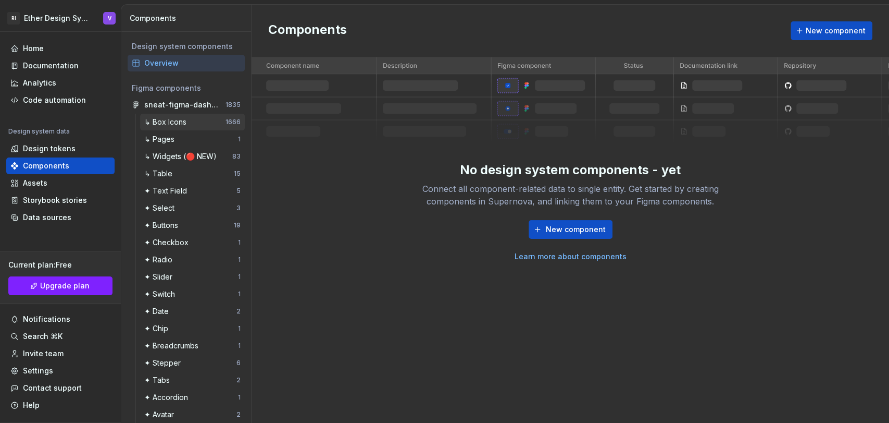
click at [193, 120] on div "↳ Box Icons" at bounding box center [184, 122] width 81 height 10
click at [222, 103] on div "1835" at bounding box center [231, 104] width 19 height 15
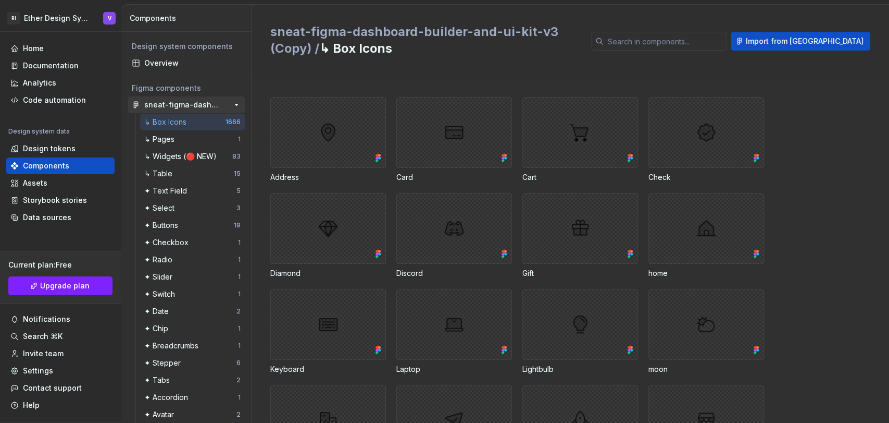
click at [229, 103] on button "button" at bounding box center [236, 104] width 15 height 15
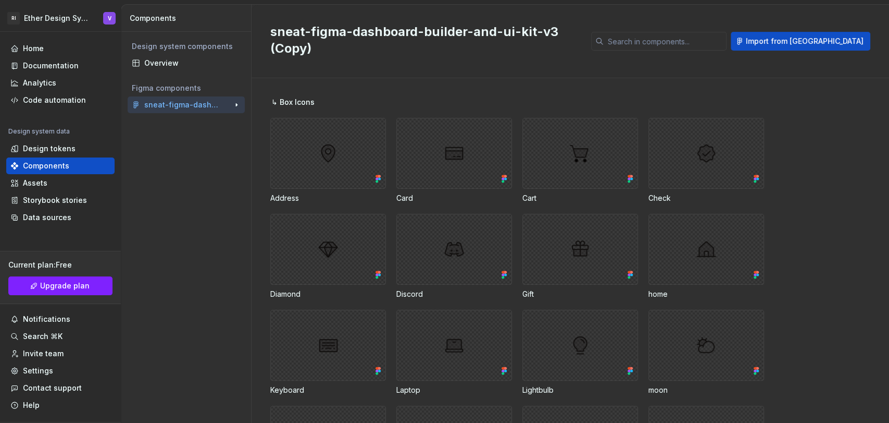
click at [228, 103] on div "1835" at bounding box center [231, 104] width 19 height 15
click at [233, 104] on button "button" at bounding box center [236, 104] width 15 height 15
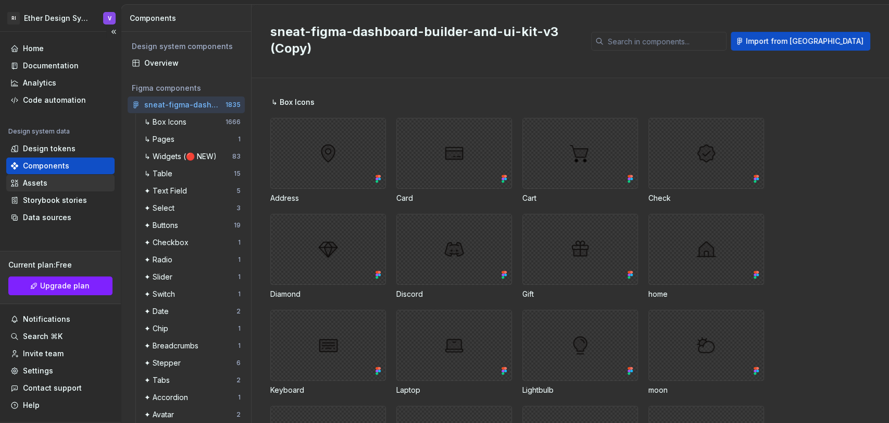
click at [64, 183] on div "Assets" at bounding box center [60, 183] width 100 height 10
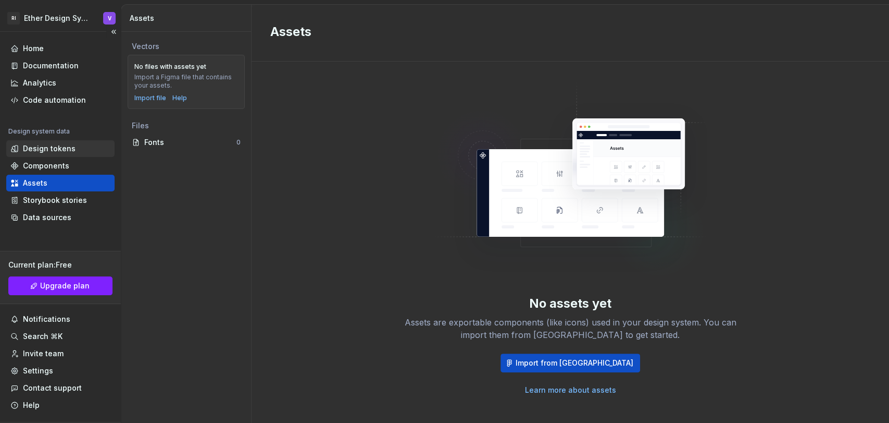
click at [60, 146] on div "Design tokens" at bounding box center [49, 148] width 53 height 10
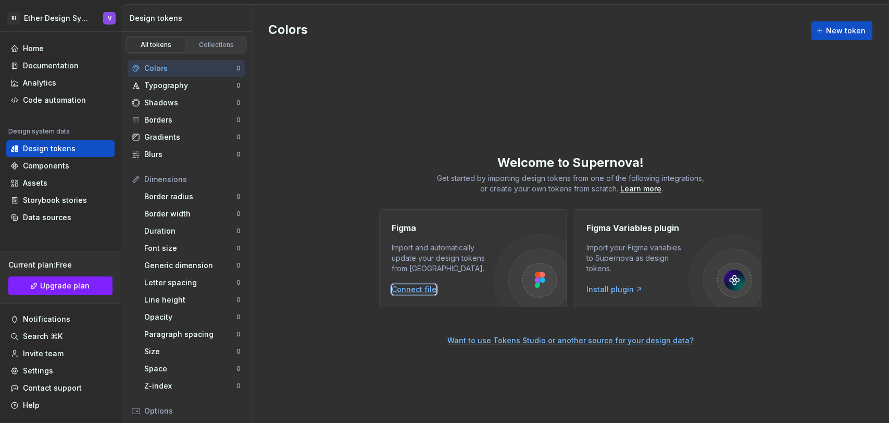
click at [426, 290] on div "Connect file" at bounding box center [414, 289] width 45 height 10
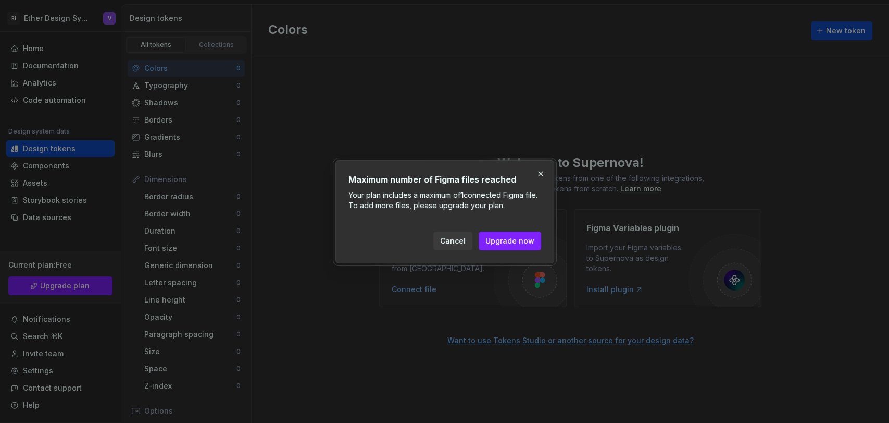
click at [533, 168] on div "Maximum number of Figma files reached Your plan includes a maximum of 1 connect…" at bounding box center [445, 211] width 219 height 103
click at [540, 172] on button "button" at bounding box center [541, 173] width 15 height 15
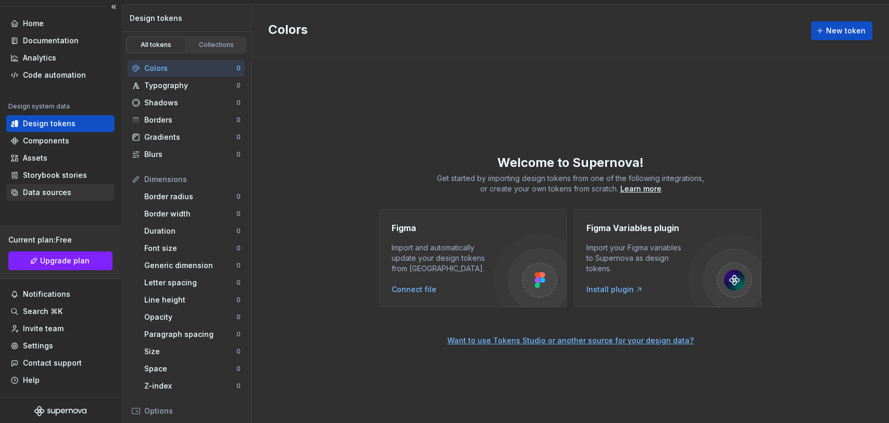
scroll to position [26, 0]
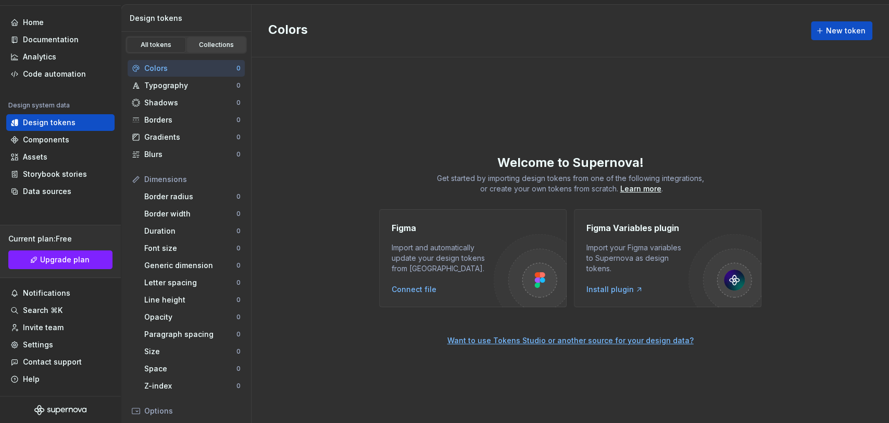
click at [215, 46] on div "Collections" at bounding box center [217, 45] width 52 height 8
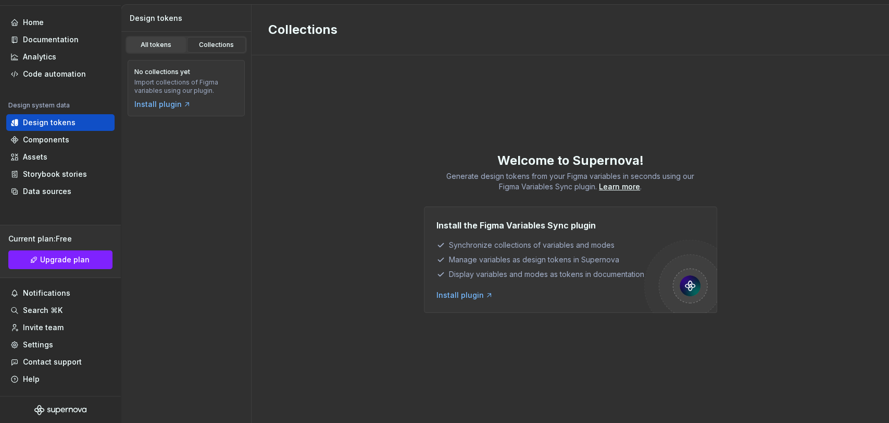
click at [160, 43] on div "All tokens" at bounding box center [156, 45] width 52 height 8
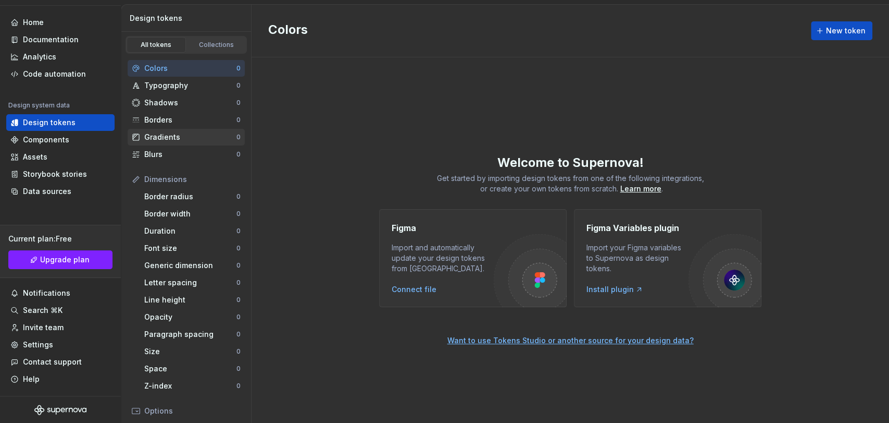
click at [175, 138] on div "Gradients" at bounding box center [190, 137] width 92 height 10
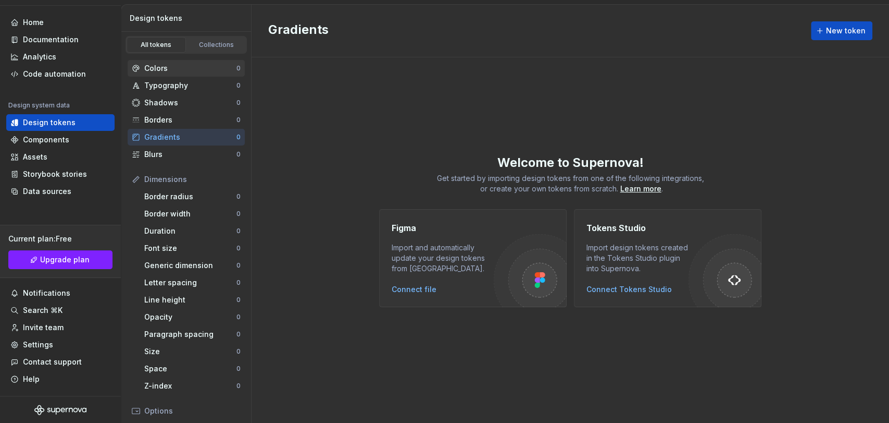
click at [182, 72] on div "Colors" at bounding box center [190, 68] width 92 height 10
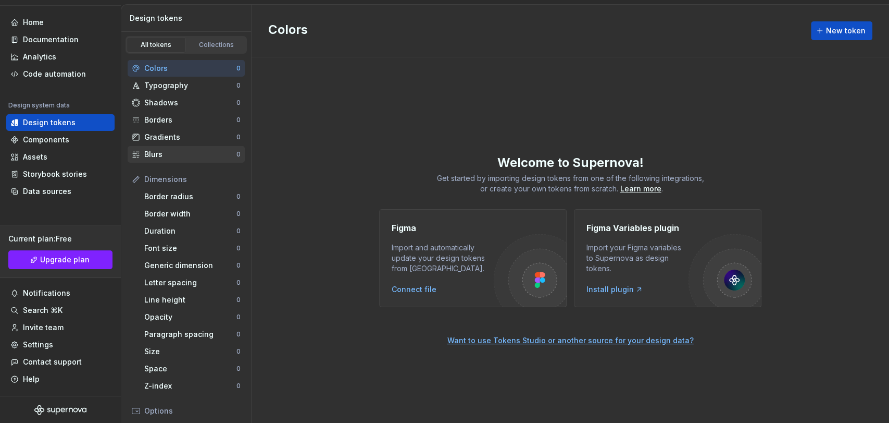
click at [169, 152] on div "Blurs" at bounding box center [190, 154] width 92 height 10
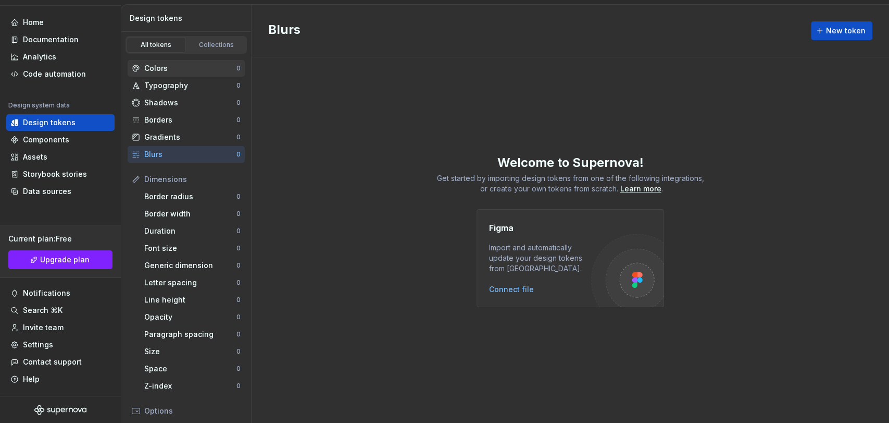
click at [171, 75] on div "Colors 0" at bounding box center [186, 68] width 117 height 17
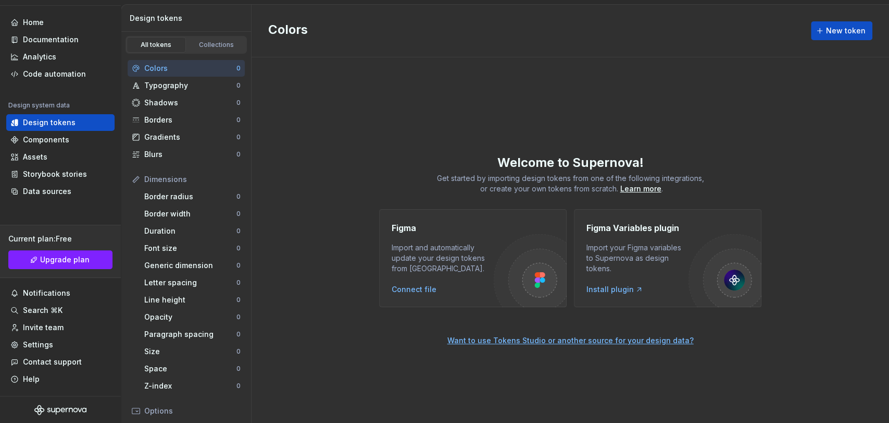
click at [401, 294] on div "Figma Import and automatically update your design tokens from [GEOGRAPHIC_DATA]…" at bounding box center [473, 258] width 188 height 98
click at [401, 290] on div "Connect file" at bounding box center [414, 289] width 45 height 10
click at [52, 187] on div "Data sources" at bounding box center [47, 191] width 48 height 10
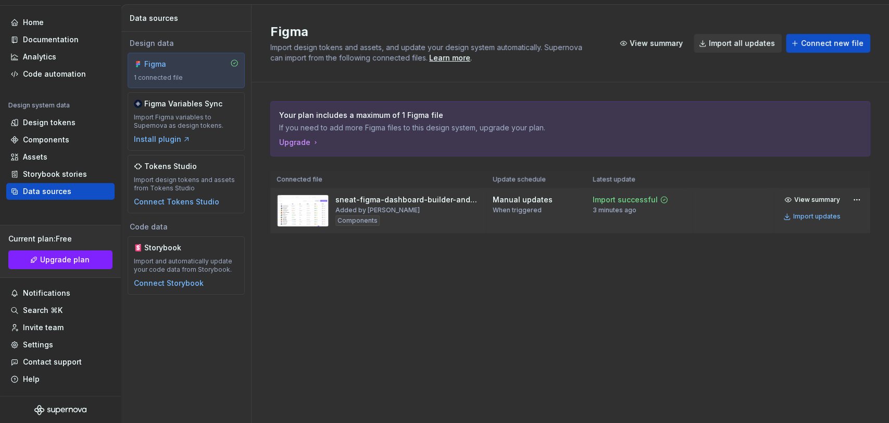
click at [800, 197] on div "View summary Import updates" at bounding box center [823, 207] width 84 height 31
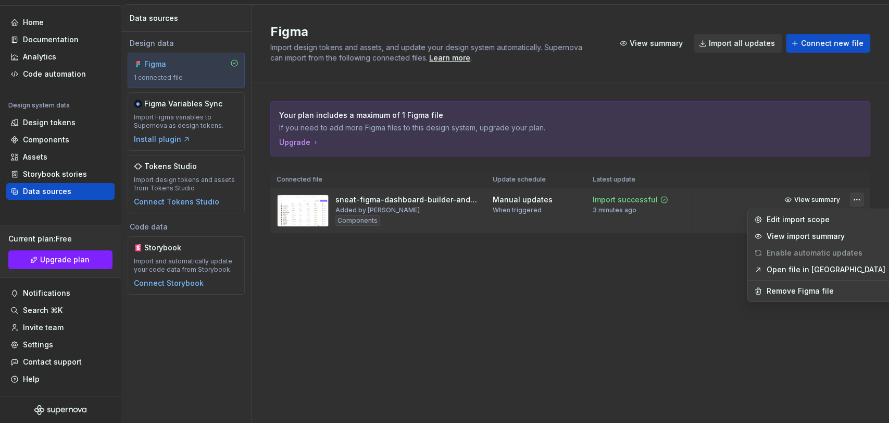
click at [800, 197] on html "RI Ether Design System V Home Documentation Analytics Code automation Design sy…" at bounding box center [444, 211] width 889 height 423
click at [786, 295] on div "Remove Figma file" at bounding box center [826, 291] width 119 height 10
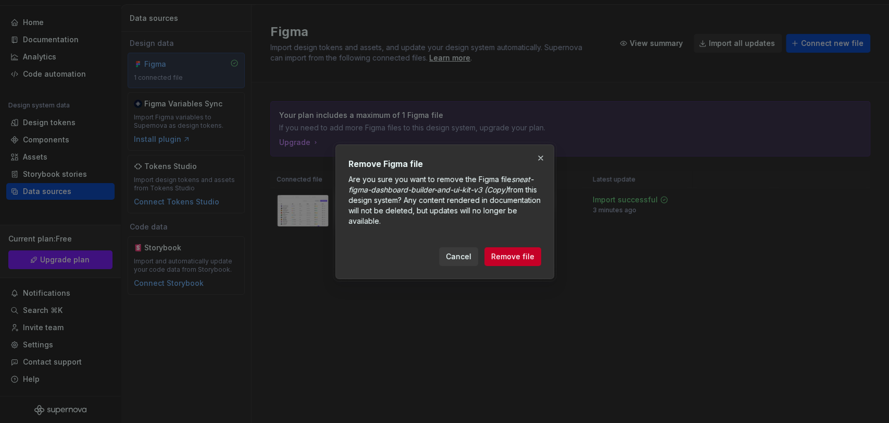
click at [518, 255] on span "Remove file" at bounding box center [512, 256] width 43 height 10
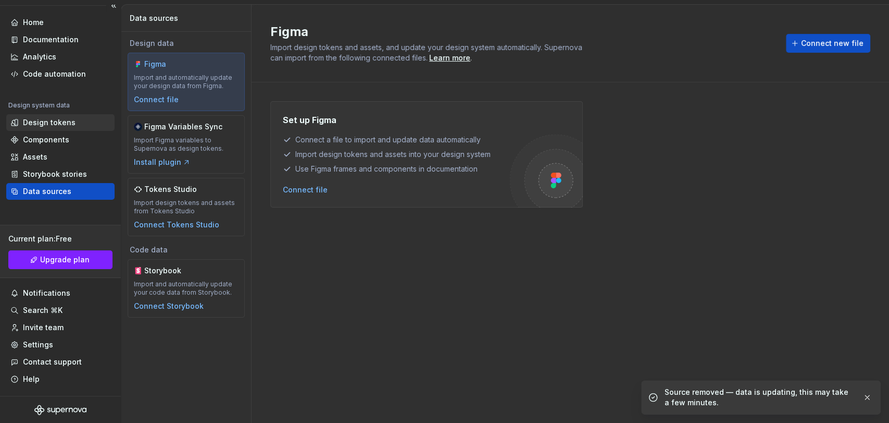
click at [21, 115] on div "Design tokens" at bounding box center [60, 122] width 108 height 17
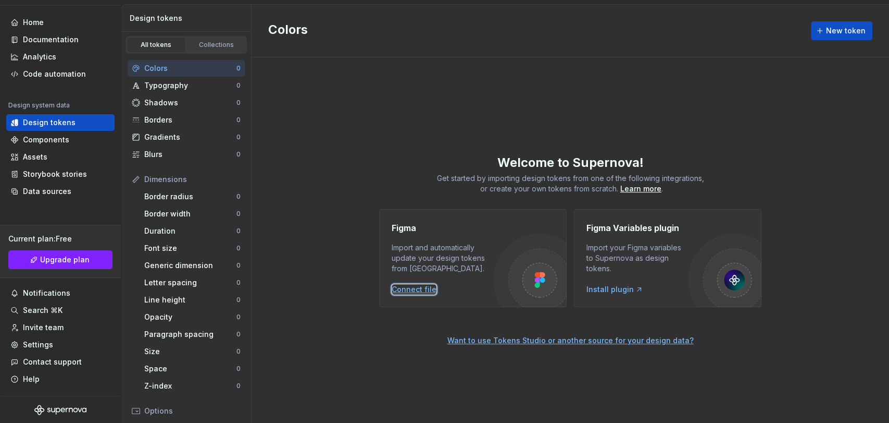
click at [407, 289] on div "Connect file" at bounding box center [414, 289] width 45 height 10
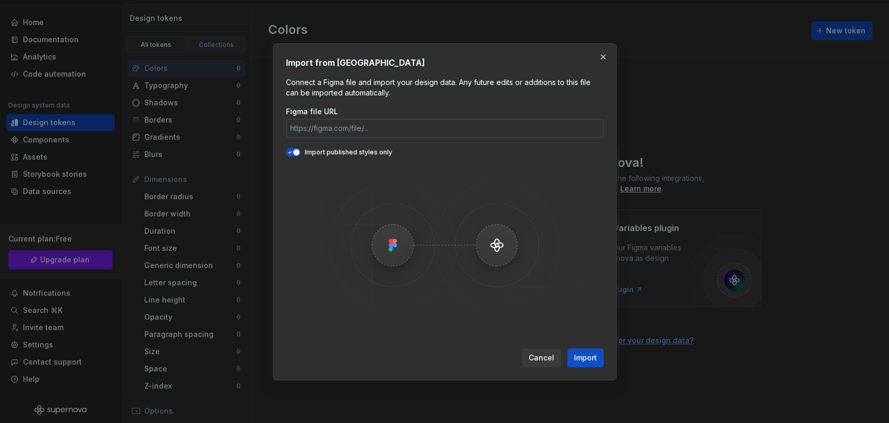
click at [353, 133] on input "Figma file URL" at bounding box center [445, 128] width 318 height 19
type input "[URL][DOMAIN_NAME]"
click at [577, 357] on span "Import" at bounding box center [585, 357] width 23 height 10
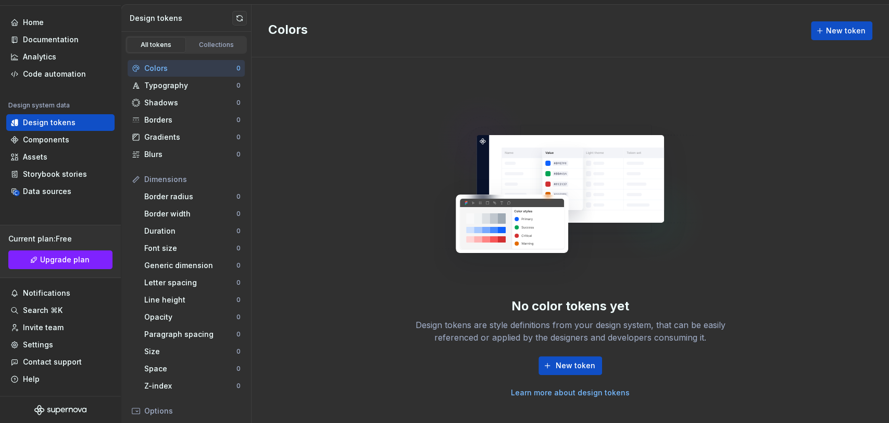
click at [514, 217] on img at bounding box center [571, 187] width 274 height 208
click at [573, 364] on span "New token" at bounding box center [576, 365] width 40 height 10
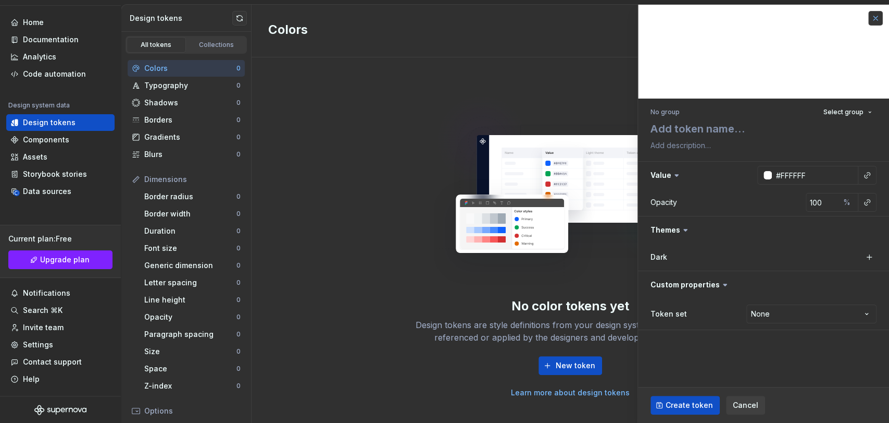
click at [800, 20] on button "button" at bounding box center [876, 18] width 15 height 15
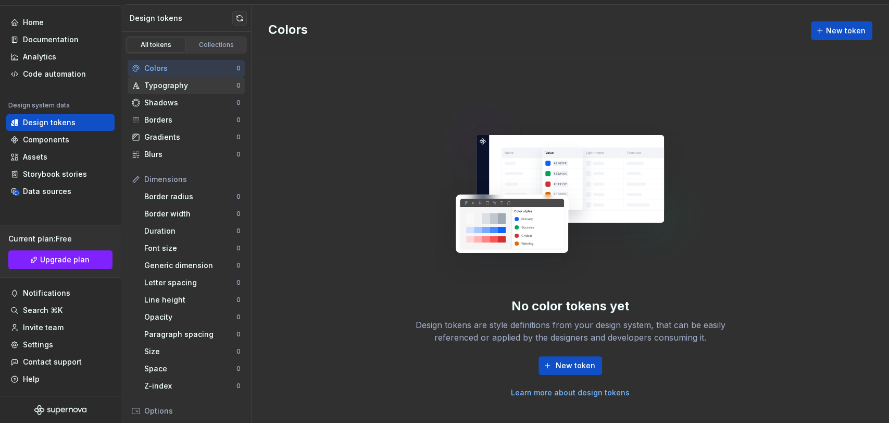
click at [174, 84] on div "Typography" at bounding box center [190, 85] width 92 height 10
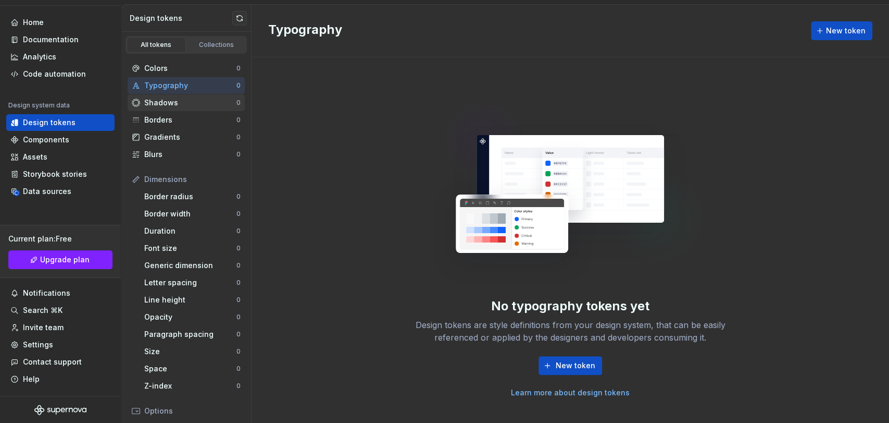
click at [171, 109] on div "Shadows 0" at bounding box center [186, 102] width 117 height 17
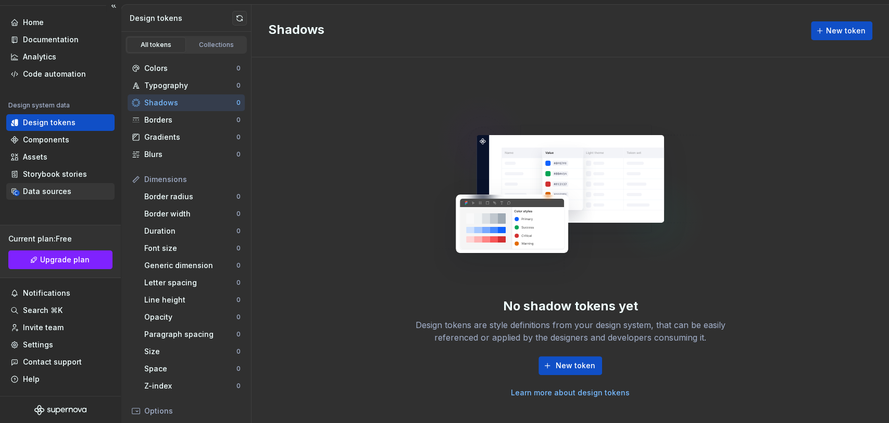
click at [46, 194] on div "Data sources" at bounding box center [47, 191] width 48 height 10
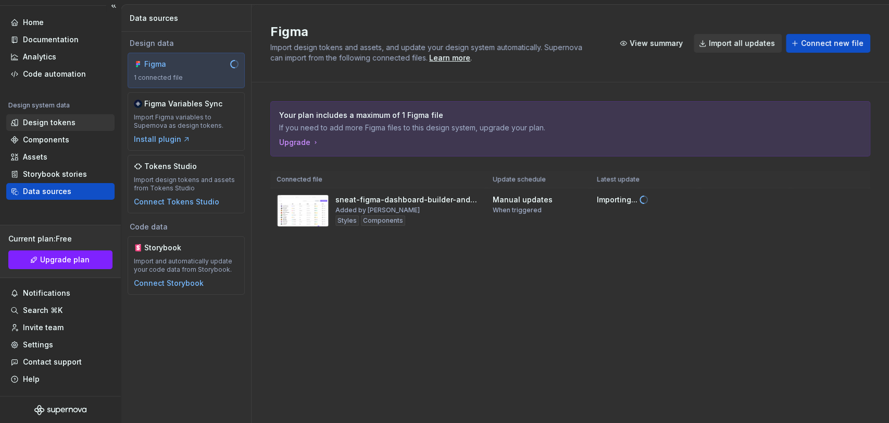
click at [71, 118] on div "Design tokens" at bounding box center [49, 122] width 53 height 10
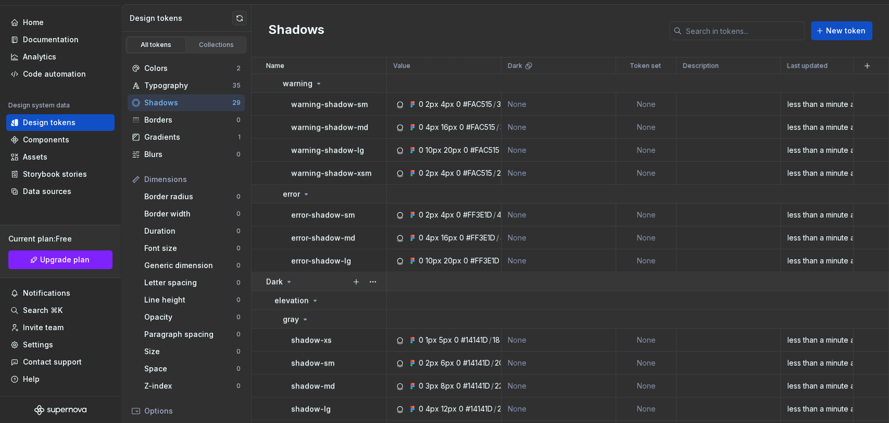
scroll to position [541, 0]
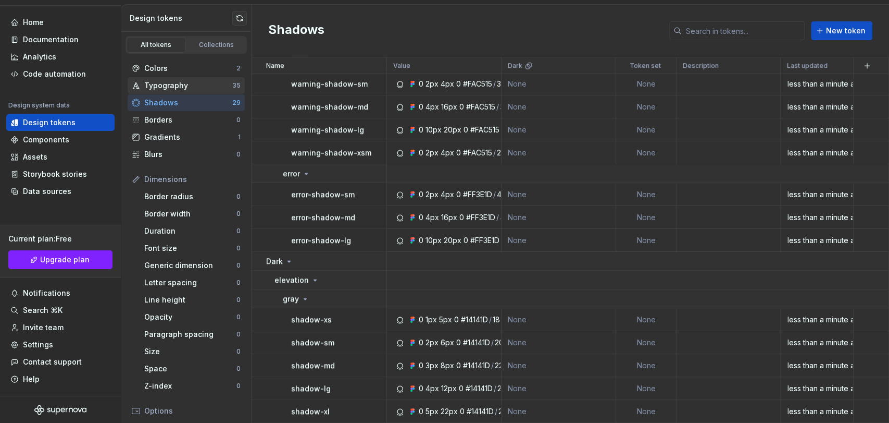
click at [183, 84] on div "Typography" at bounding box center [188, 85] width 88 height 10
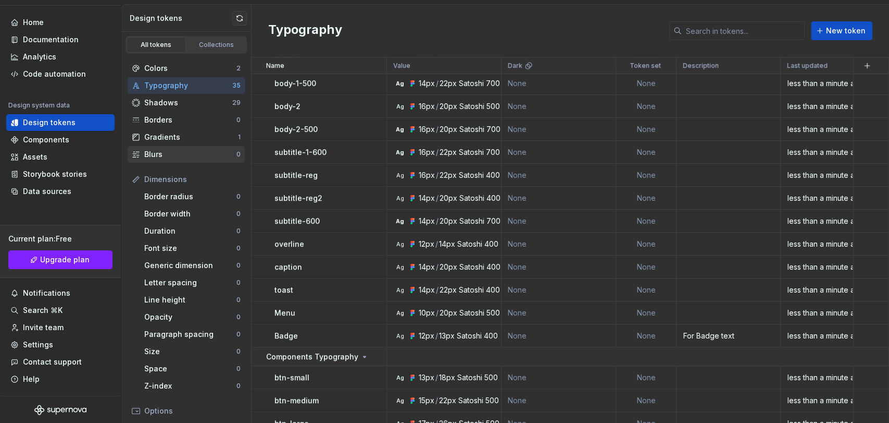
scroll to position [202, 0]
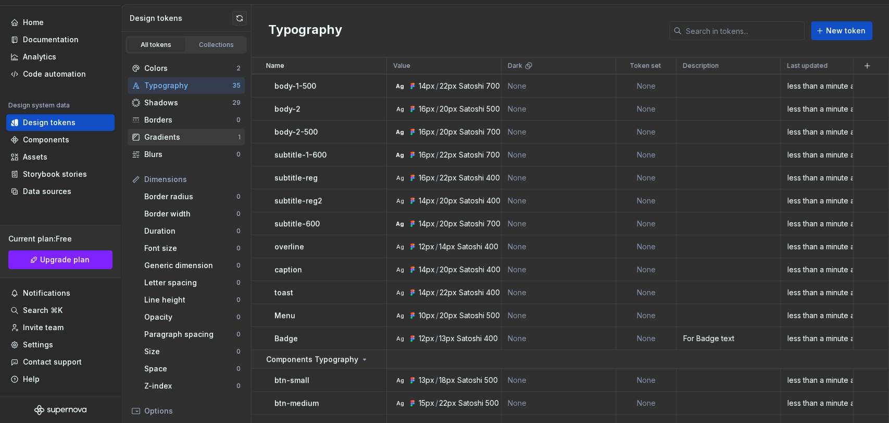
click at [188, 132] on div "Gradients" at bounding box center [191, 137] width 94 height 10
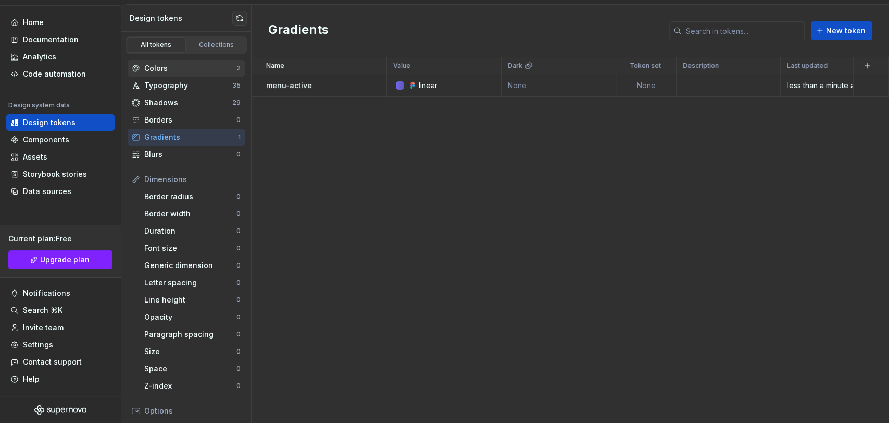
click at [199, 71] on div "Colors" at bounding box center [190, 68] width 92 height 10
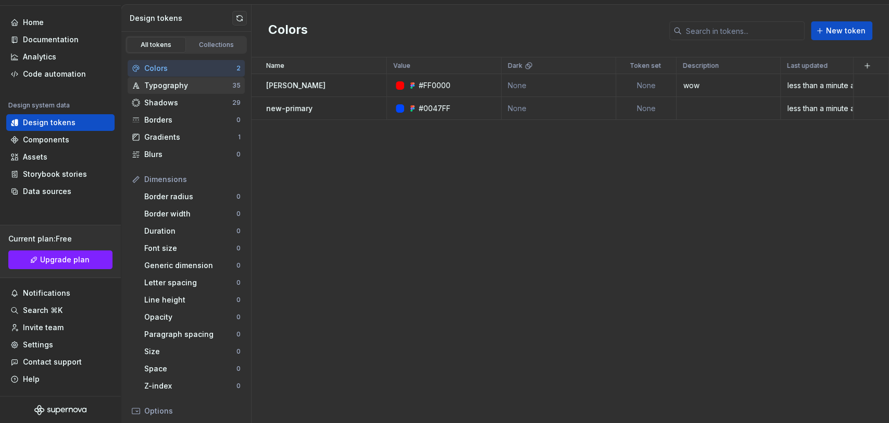
click at [177, 87] on div "Typography" at bounding box center [188, 85] width 88 height 10
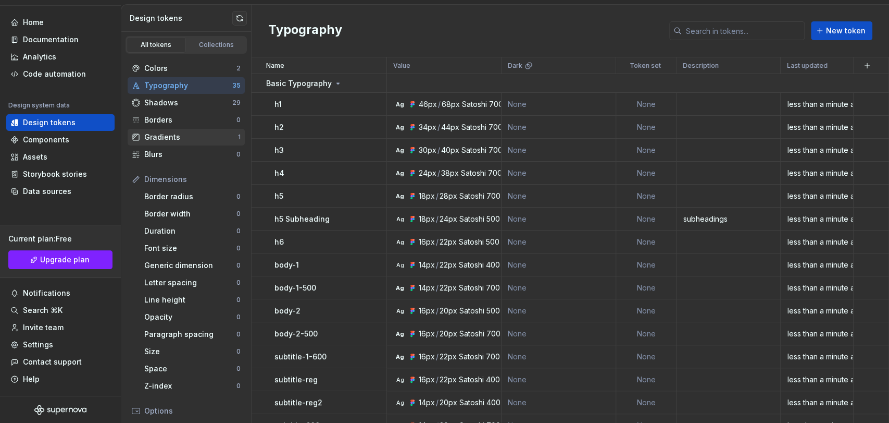
click at [179, 134] on div "Gradients" at bounding box center [191, 137] width 94 height 10
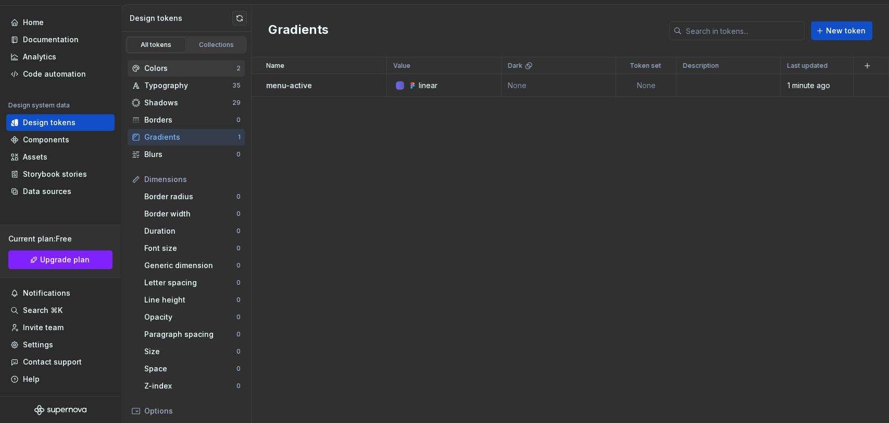
click at [162, 67] on div "Colors" at bounding box center [190, 68] width 92 height 10
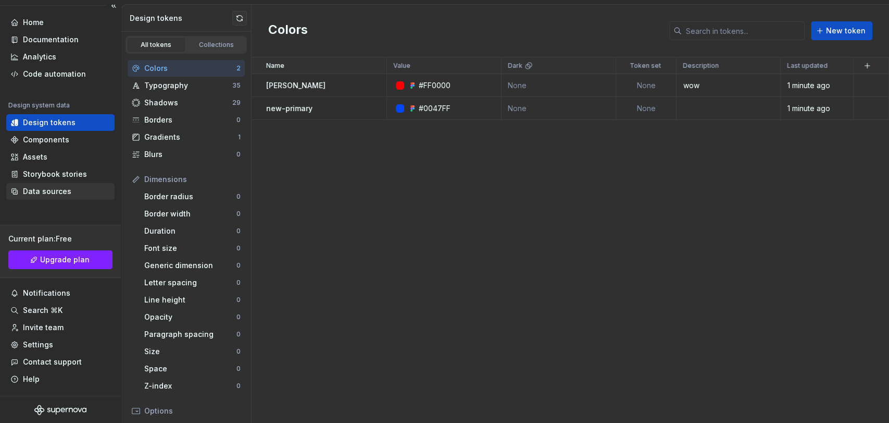
click at [75, 193] on div "Data sources" at bounding box center [60, 191] width 100 height 10
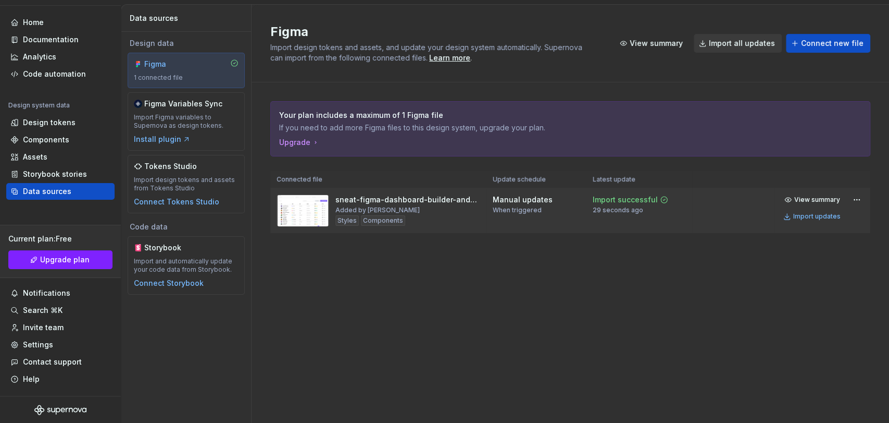
click at [800, 201] on div "View summary Import updates" at bounding box center [823, 207] width 84 height 31
click at [800, 201] on span "View summary" at bounding box center [818, 199] width 46 height 8
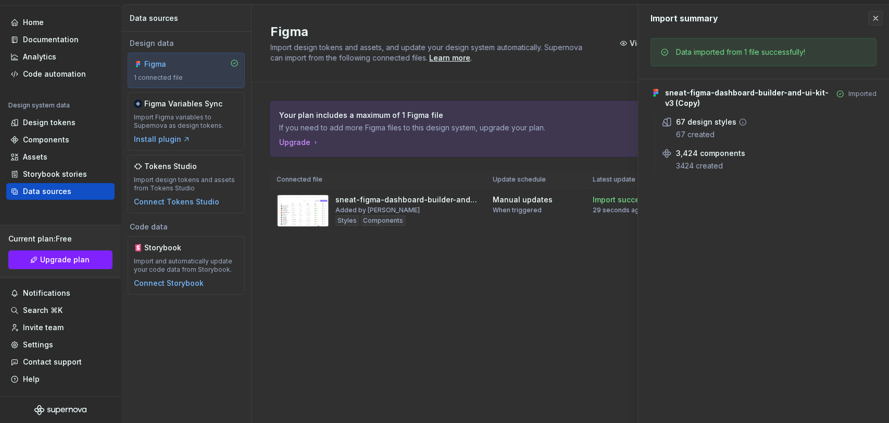
click at [697, 126] on div "67 design styles" at bounding box center [706, 122] width 60 height 10
click at [698, 119] on div "67 design styles" at bounding box center [706, 122] width 60 height 10
click at [64, 126] on div "Design tokens" at bounding box center [49, 122] width 53 height 10
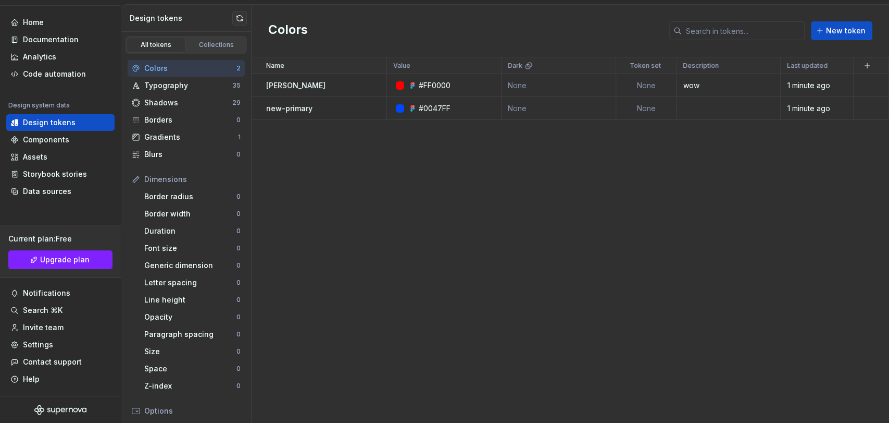
click at [202, 71] on div "Colors" at bounding box center [190, 68] width 92 height 10
click at [401, 84] on div at bounding box center [400, 85] width 8 height 8
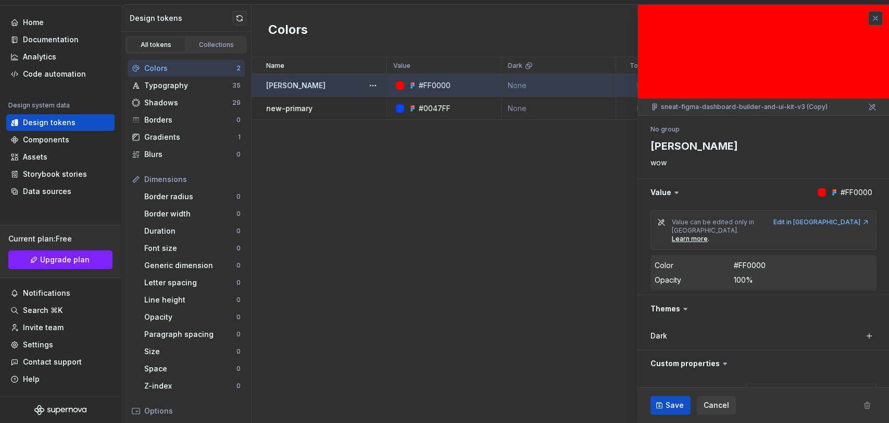
click at [800, 17] on button "button" at bounding box center [876, 18] width 15 height 15
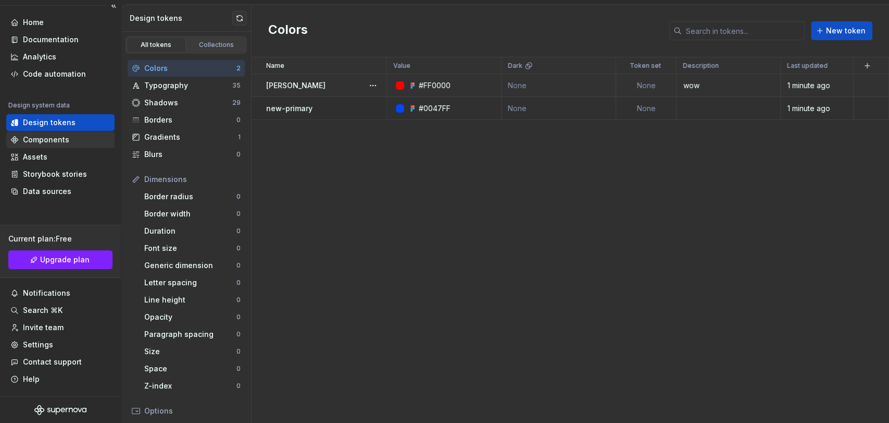
click at [34, 137] on div "Components" at bounding box center [46, 139] width 46 height 10
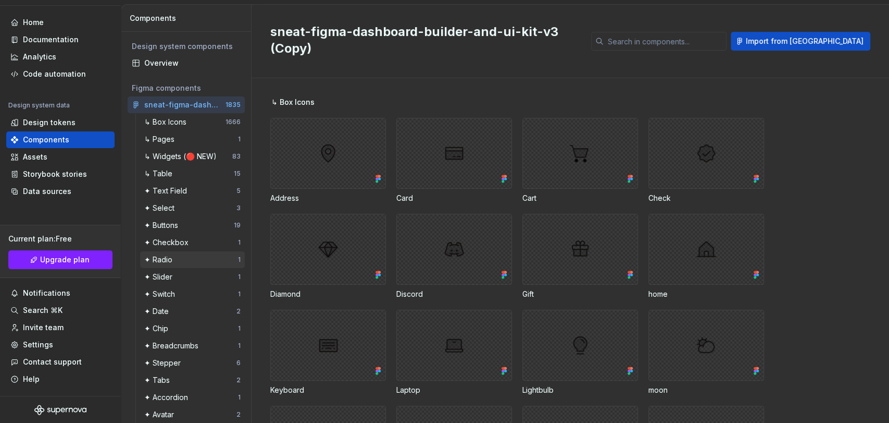
click at [167, 258] on div "✦ Radio" at bounding box center [160, 259] width 32 height 10
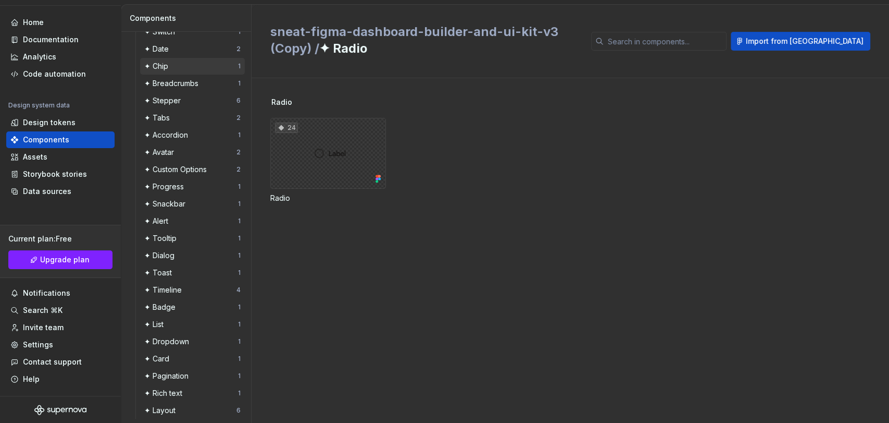
scroll to position [268, 0]
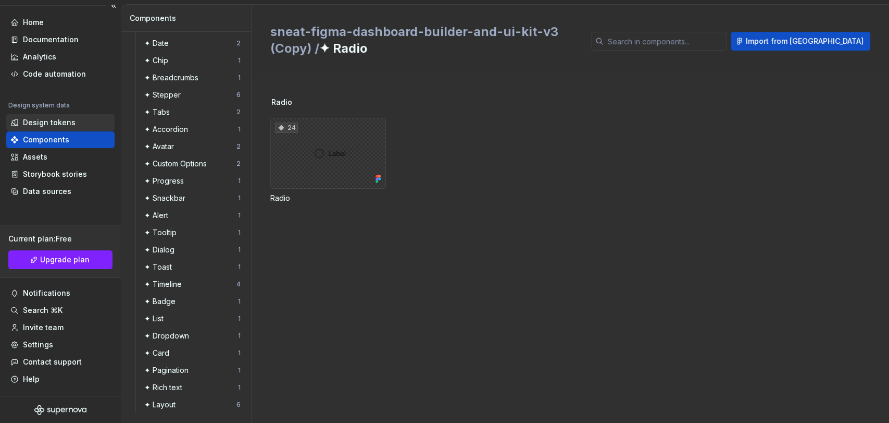
click at [64, 119] on div "Design tokens" at bounding box center [49, 122] width 53 height 10
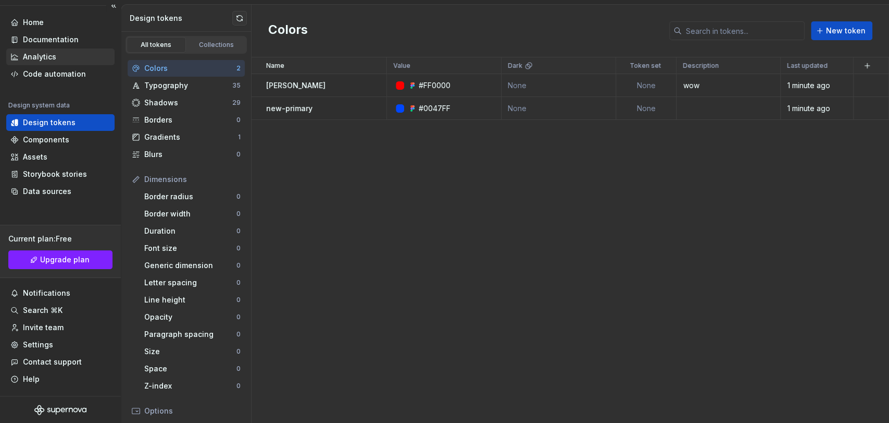
click at [56, 48] on div "Analytics" at bounding box center [60, 56] width 108 height 17
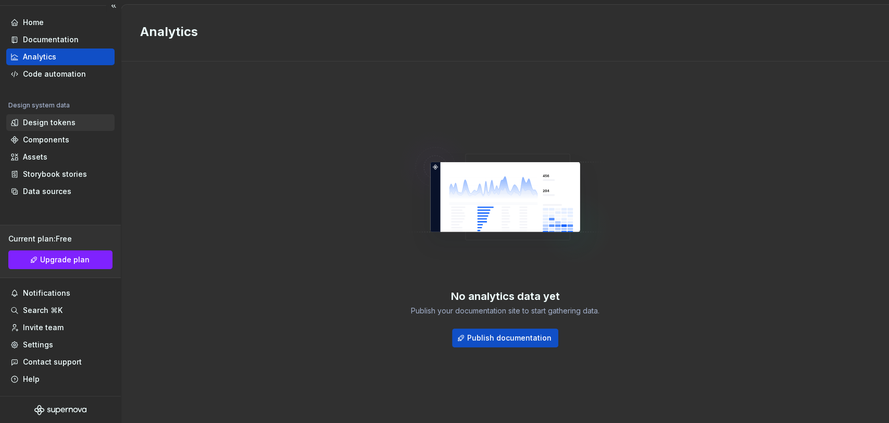
click at [50, 119] on div "Design tokens" at bounding box center [49, 122] width 53 height 10
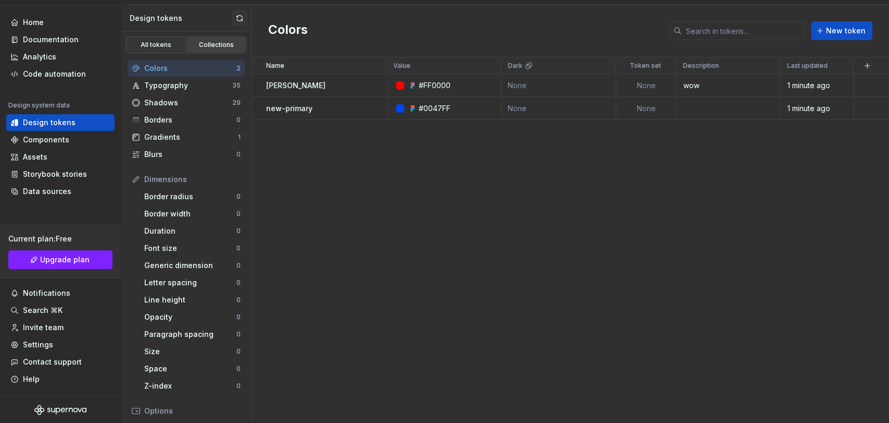
click at [215, 50] on link "Collections" at bounding box center [216, 45] width 59 height 16
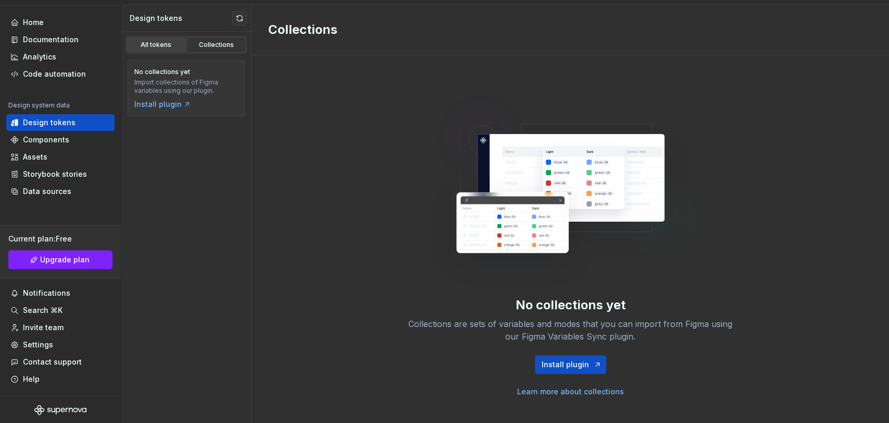
click at [146, 38] on link "All tokens" at bounding box center [156, 45] width 59 height 16
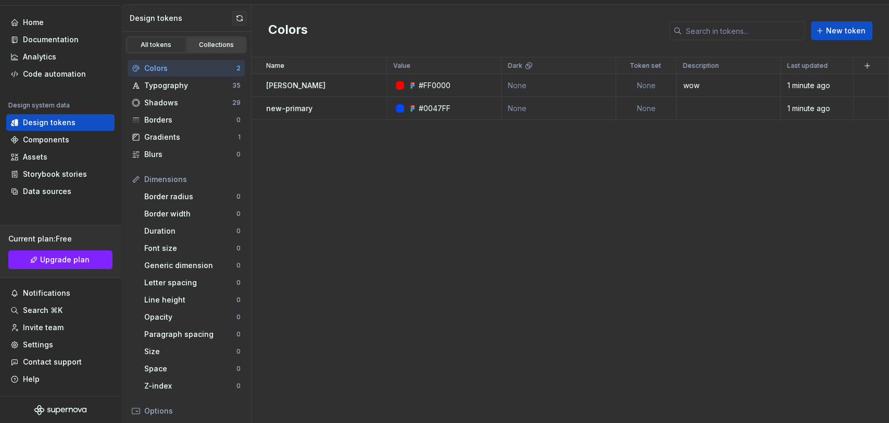
click at [205, 38] on link "Collections" at bounding box center [216, 45] width 59 height 16
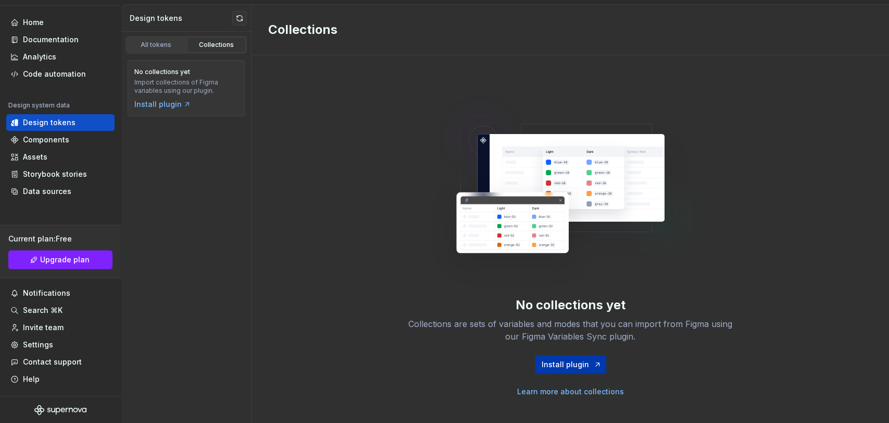
click at [567, 364] on span "Install plugin" at bounding box center [565, 364] width 47 height 10
click at [77, 125] on div "Design tokens" at bounding box center [60, 122] width 100 height 10
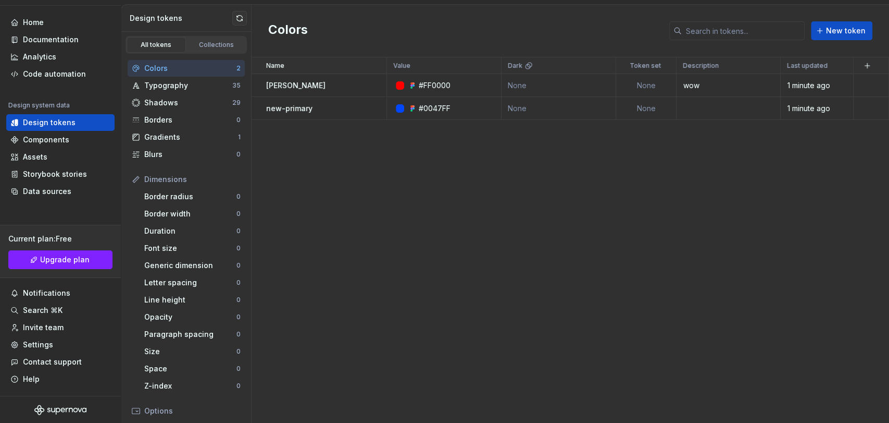
click at [528, 212] on div "Name Value Dark Token set Description Last updated [PERSON_NAME] #FF0000 None N…" at bounding box center [571, 239] width 638 height 365
click at [327, 114] on td "new-primary" at bounding box center [319, 108] width 135 height 23
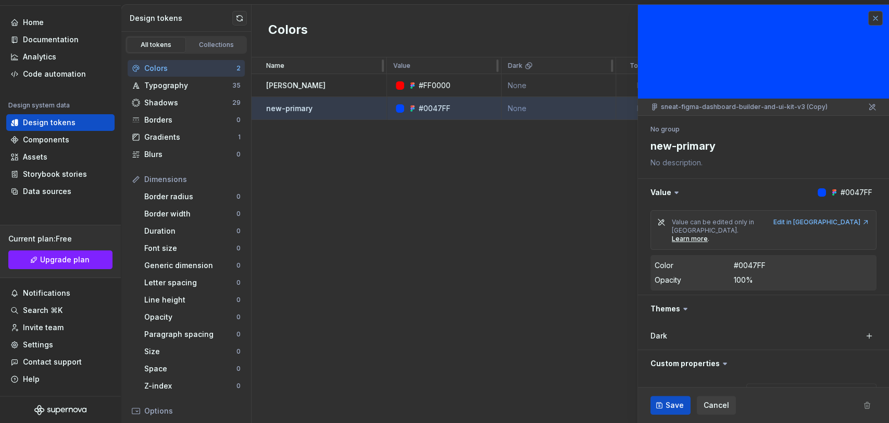
click at [800, 18] on button "button" at bounding box center [876, 18] width 15 height 15
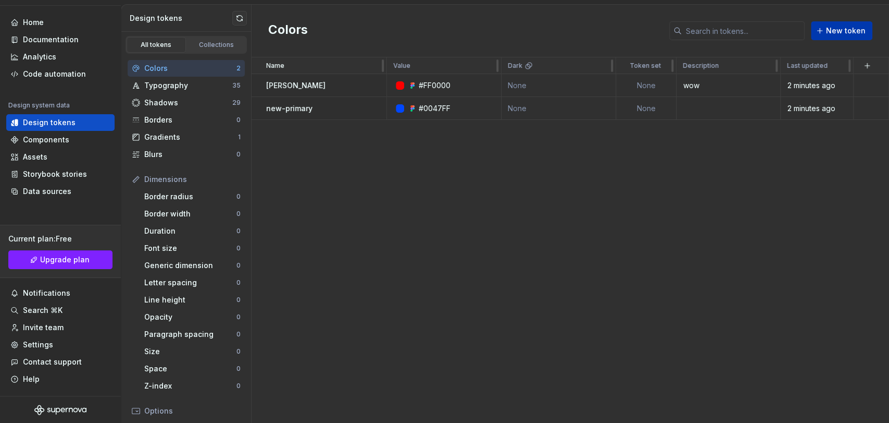
click at [800, 28] on span "New token" at bounding box center [846, 31] width 40 height 10
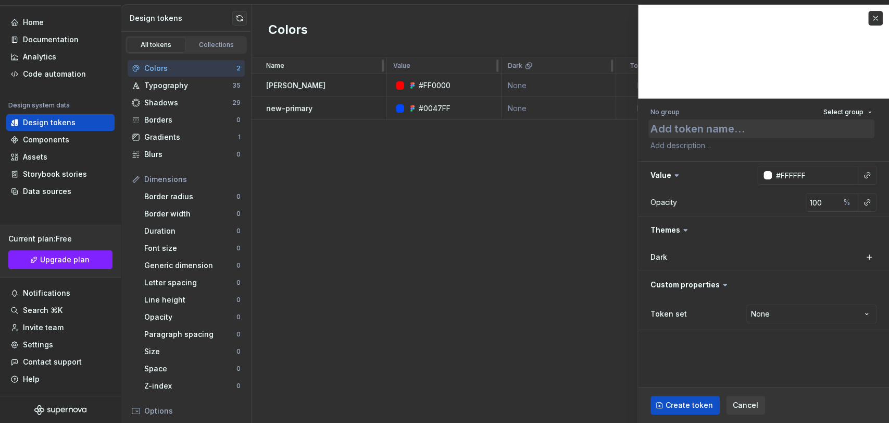
type textarea "*"
type textarea "Theme Colorwww.pixinvent.comTheme Colorwww.pixinvent.comOur design system provi…"
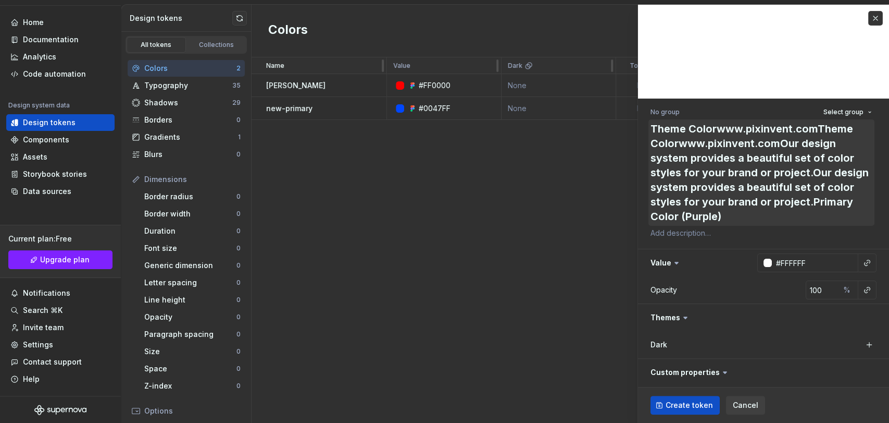
type textarea "*"
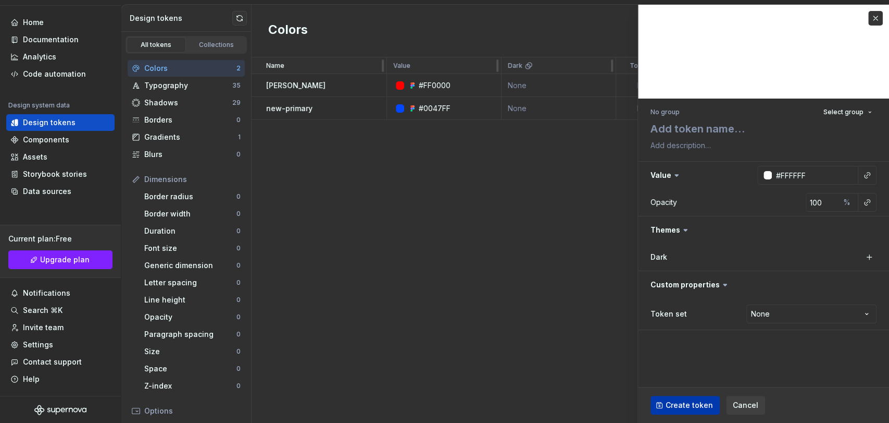
click at [676, 380] on span "Create token" at bounding box center [689, 405] width 47 height 10
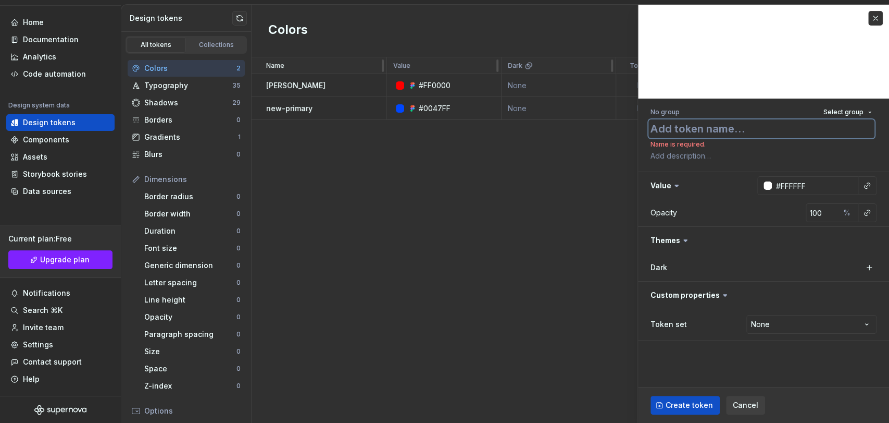
click at [691, 131] on textarea at bounding box center [762, 128] width 226 height 19
type textarea "*"
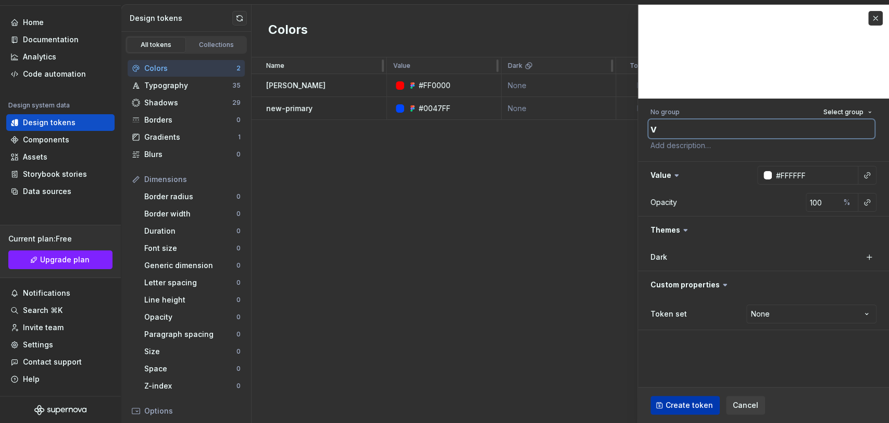
type textarea "v"
click at [679, 380] on span "Create token" at bounding box center [689, 405] width 47 height 10
type textarea "*"
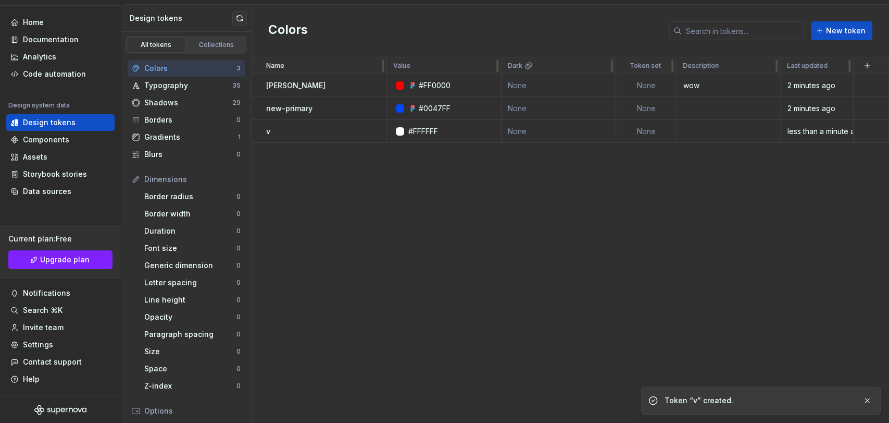
click at [553, 356] on div "Name Value Dark Token set Description Last updated [PERSON_NAME] #FF0000 None N…" at bounding box center [571, 239] width 638 height 365
click at [175, 89] on div "Typography" at bounding box center [188, 85] width 88 height 10
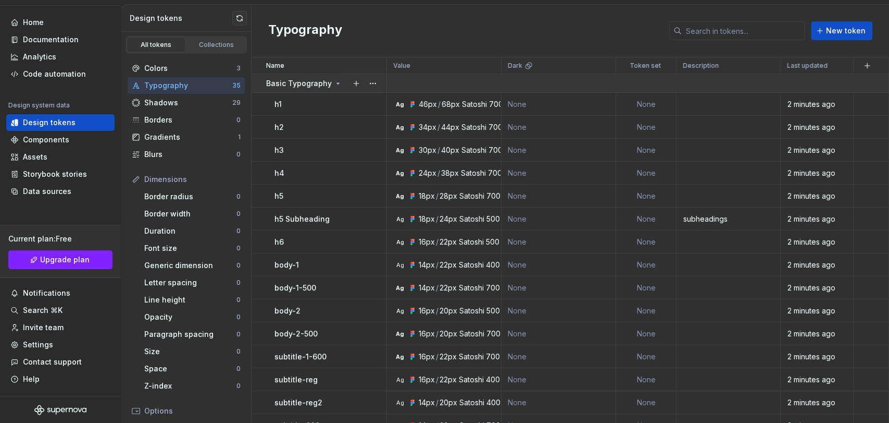
click at [336, 83] on icon at bounding box center [338, 83] width 8 height 8
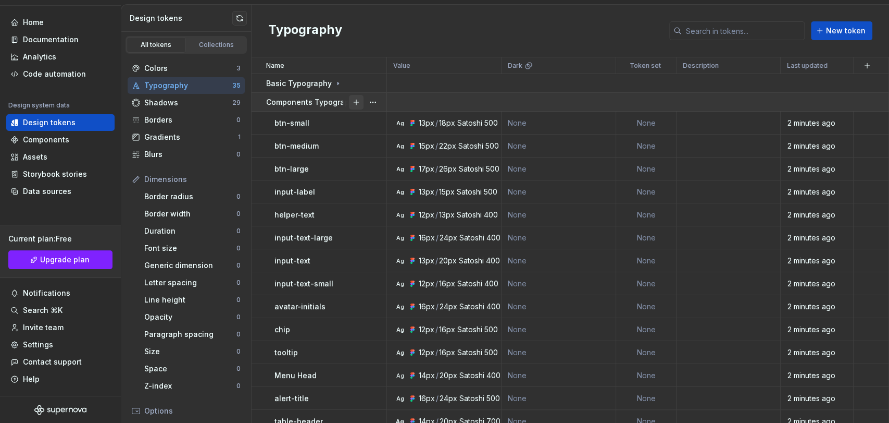
click at [354, 98] on button "button" at bounding box center [356, 102] width 15 height 15
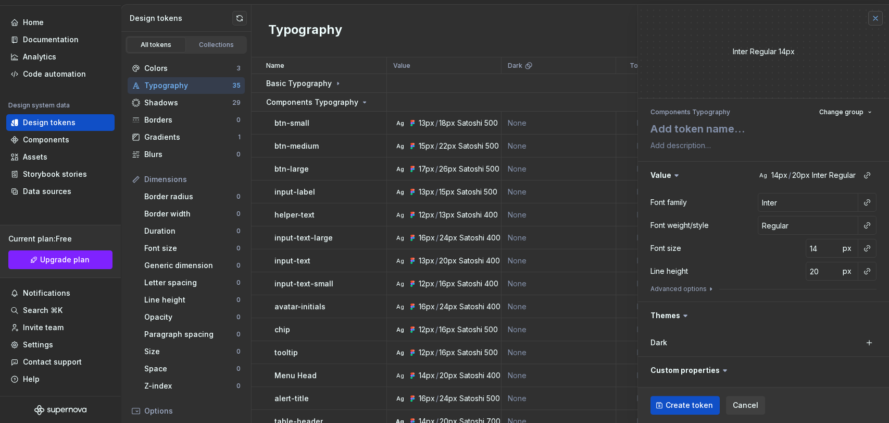
click at [800, 18] on button "button" at bounding box center [876, 18] width 15 height 15
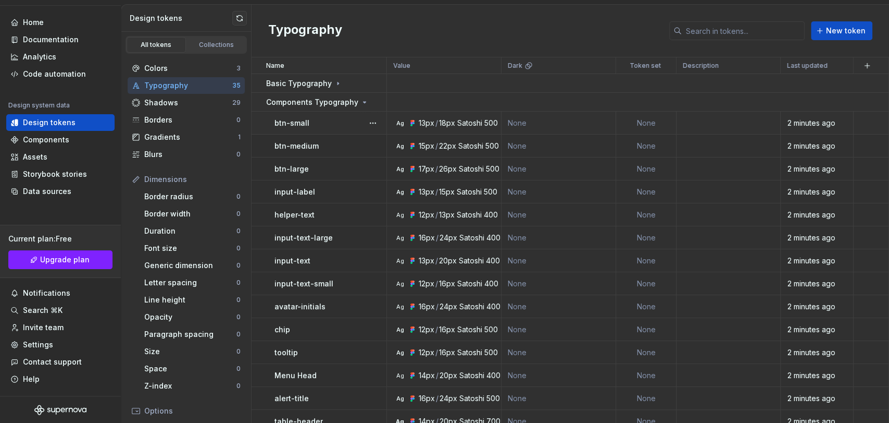
click at [350, 118] on div "btn-small" at bounding box center [331, 123] width 112 height 10
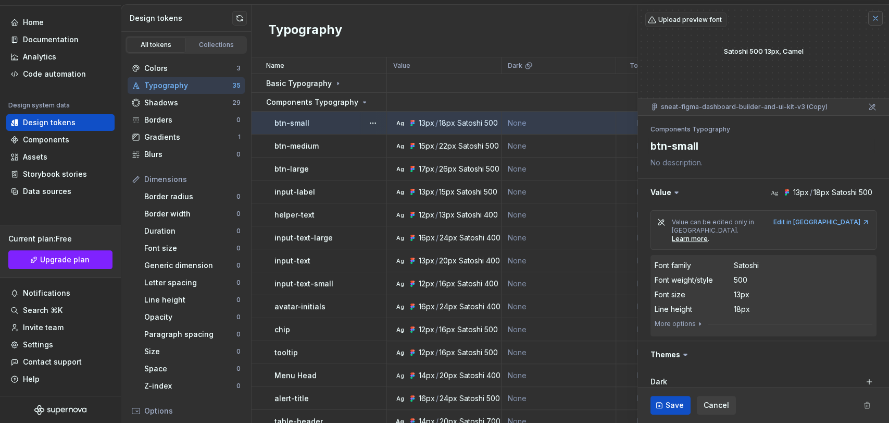
drag, startPoint x: 867, startPoint y: 20, endPoint x: 856, endPoint y: 18, distance: 11.7
click at [800, 19] on button "button" at bounding box center [876, 18] width 15 height 15
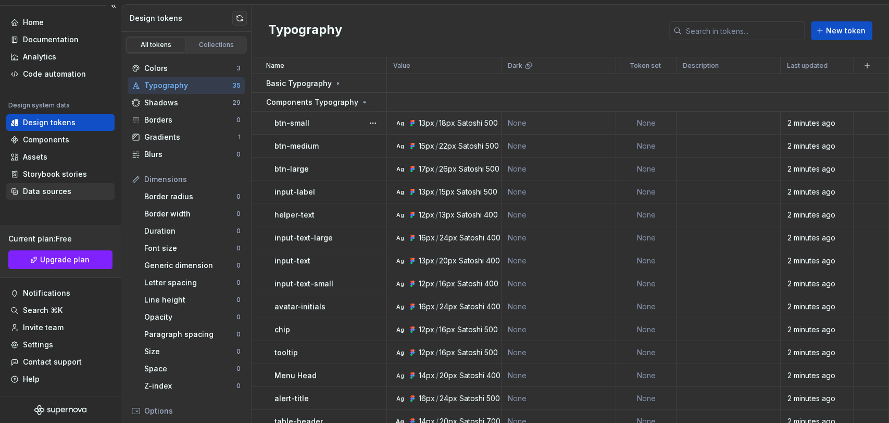
click at [58, 187] on div "Data sources" at bounding box center [47, 191] width 48 height 10
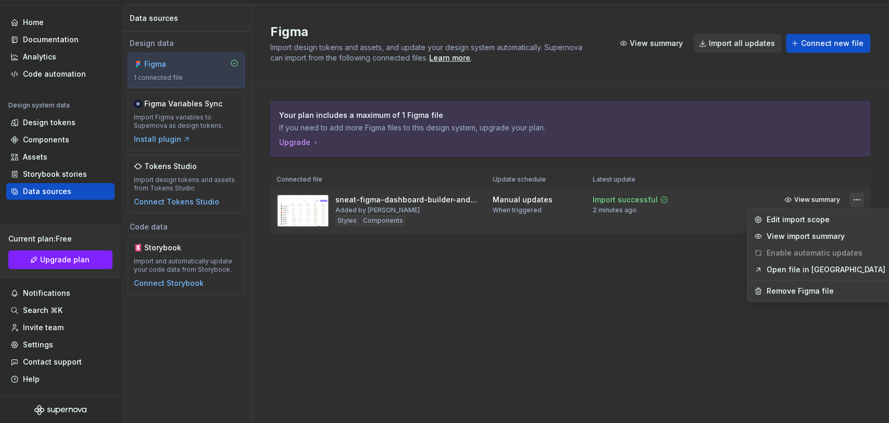
click at [800, 197] on html "RI Ether Design System V Home Documentation Analytics Code automation Design sy…" at bounding box center [444, 211] width 889 height 423
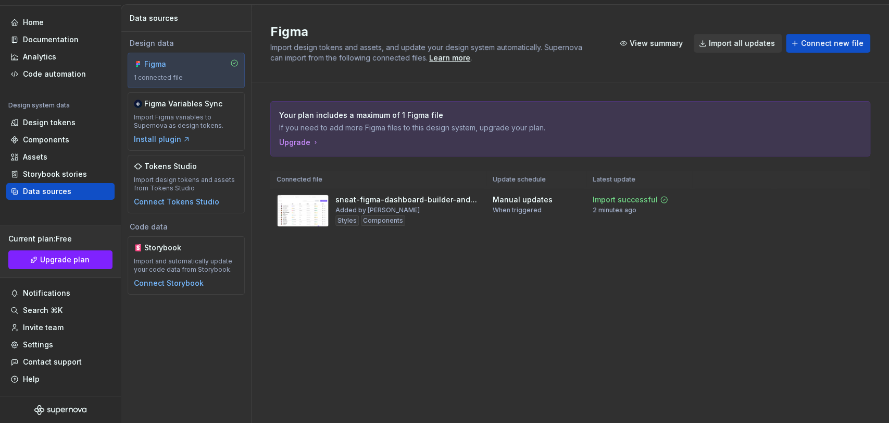
drag, startPoint x: 708, startPoint y: 336, endPoint x: 798, endPoint y: 256, distance: 120.0
click at [708, 335] on html "RI Ether Design System V Home Documentation Analytics Code automation Design sy…" at bounding box center [444, 211] width 889 height 423
click at [800, 201] on html "RI Ether Design System V Home Documentation Analytics Code automation Design sy…" at bounding box center [444, 211] width 889 height 423
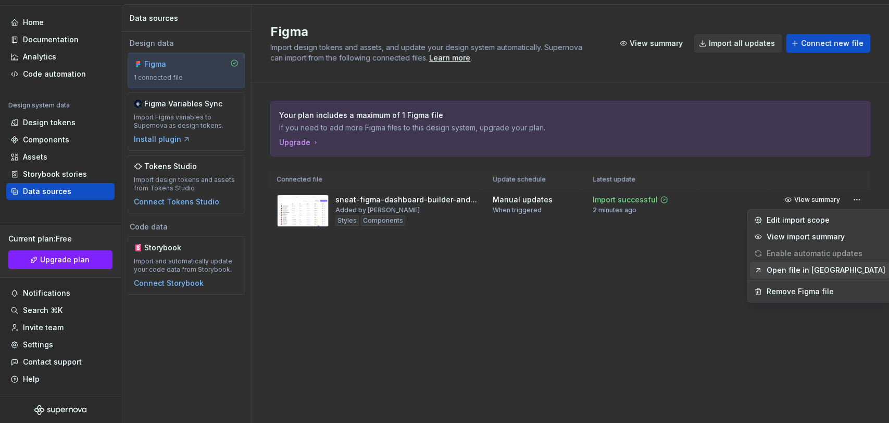
click at [788, 275] on div "Open file in [GEOGRAPHIC_DATA]" at bounding box center [820, 270] width 140 height 17
click at [800, 197] on html "RI Ether Design System V Home Documentation Analytics Code automation Design sy…" at bounding box center [444, 211] width 889 height 423
click at [784, 289] on div "Remove Figma file" at bounding box center [826, 291] width 119 height 10
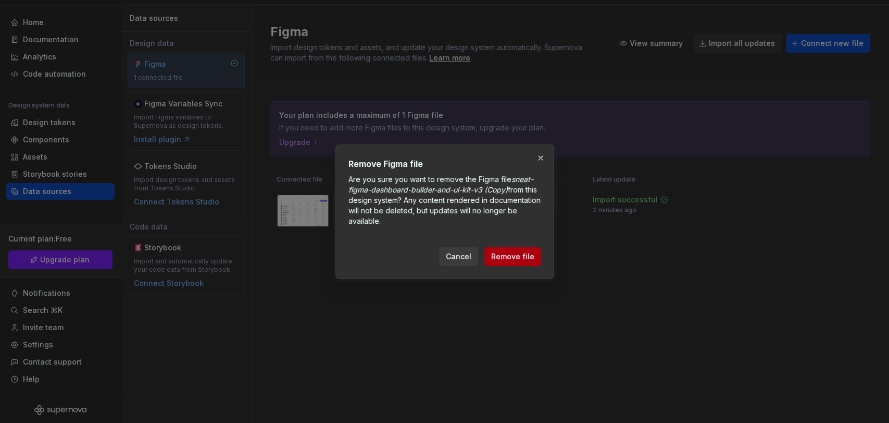
click at [500, 252] on span "Remove file" at bounding box center [512, 256] width 43 height 10
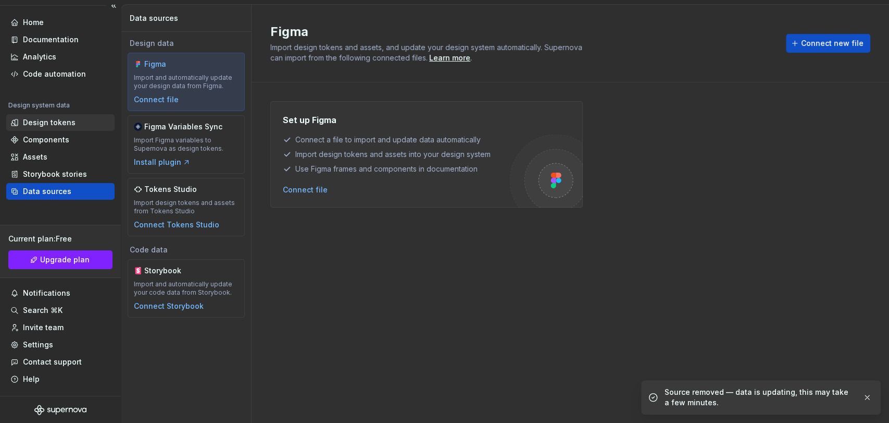
click at [42, 122] on div "Design tokens" at bounding box center [49, 122] width 53 height 10
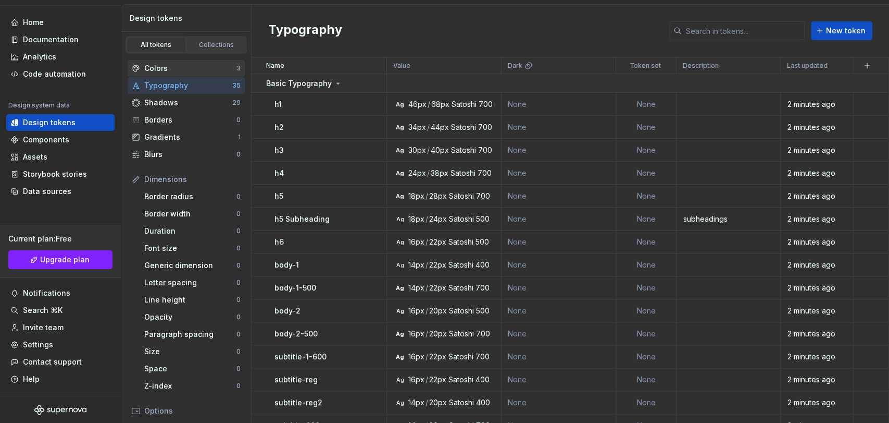
click at [202, 68] on div "Colors" at bounding box center [190, 68] width 92 height 10
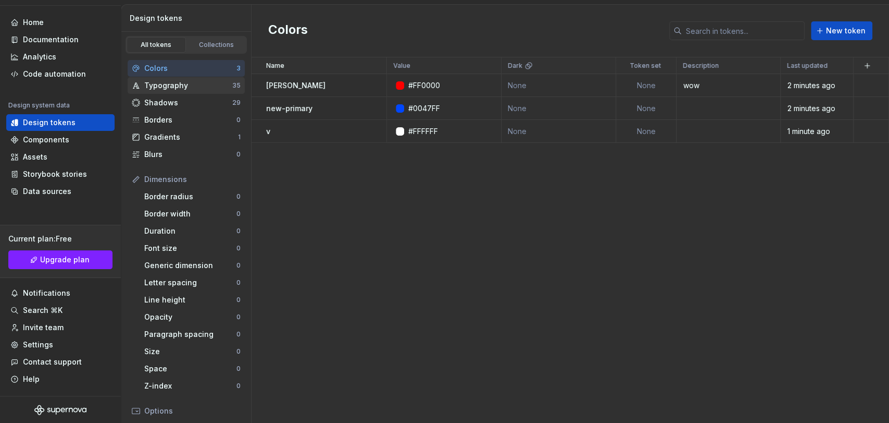
click at [186, 85] on div "Typography" at bounding box center [188, 85] width 88 height 10
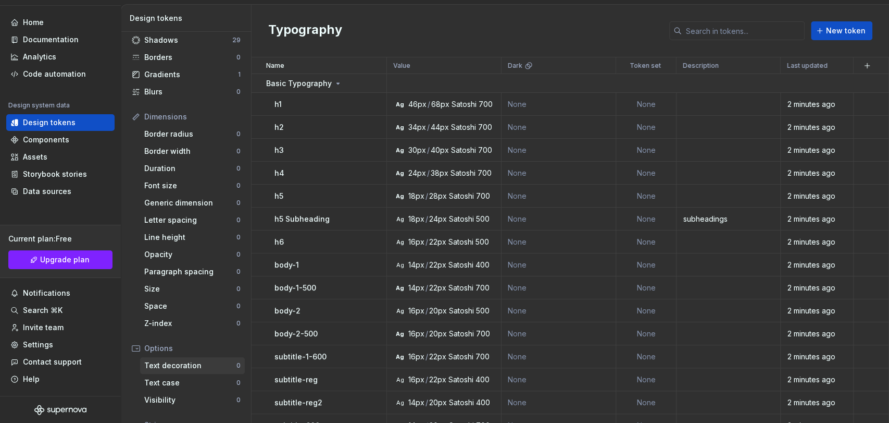
scroll to position [147, 0]
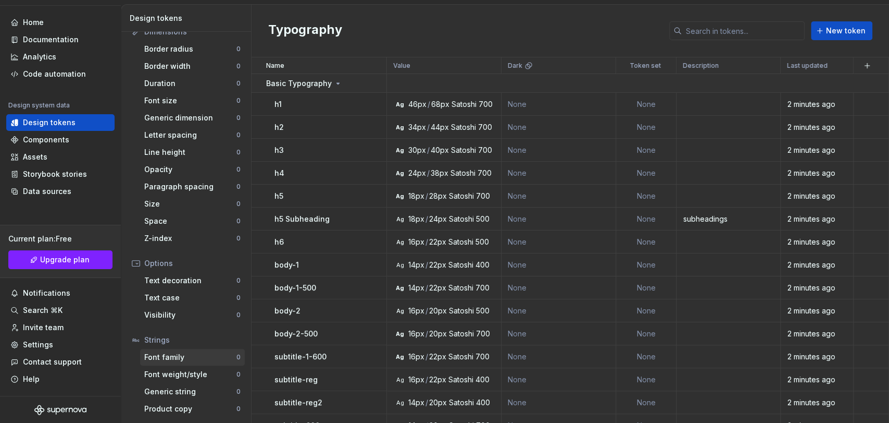
click at [178, 362] on div "Font family 0" at bounding box center [192, 357] width 105 height 17
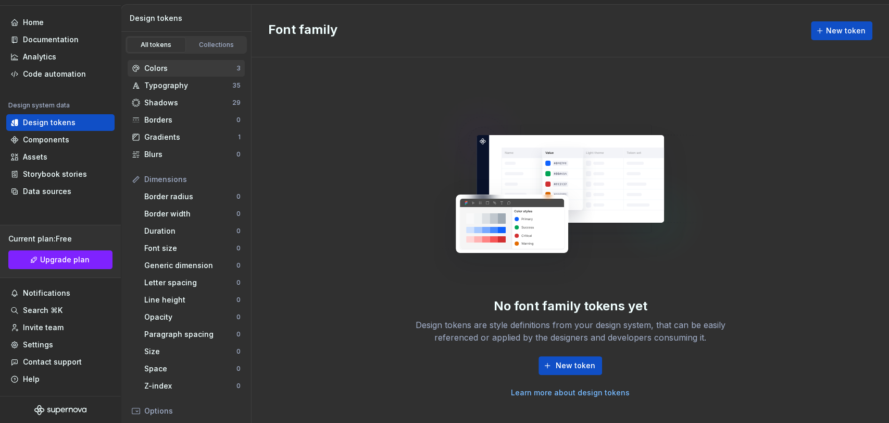
click at [186, 64] on div "Colors" at bounding box center [190, 68] width 92 height 10
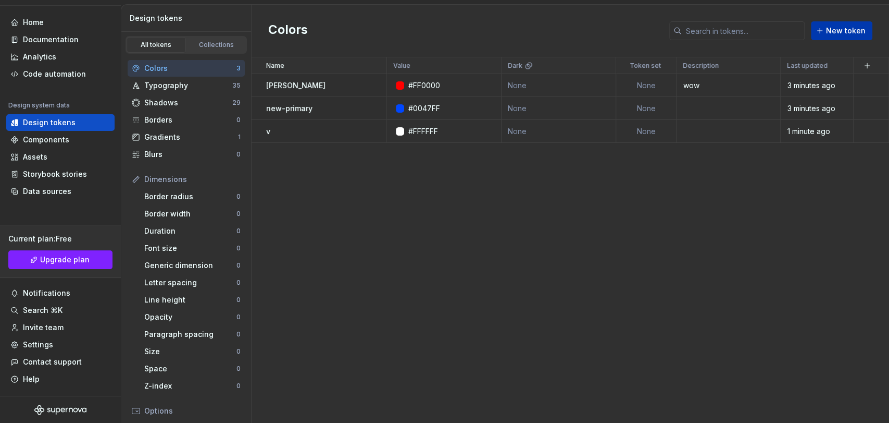
click at [800, 35] on span "New token" at bounding box center [846, 31] width 40 height 10
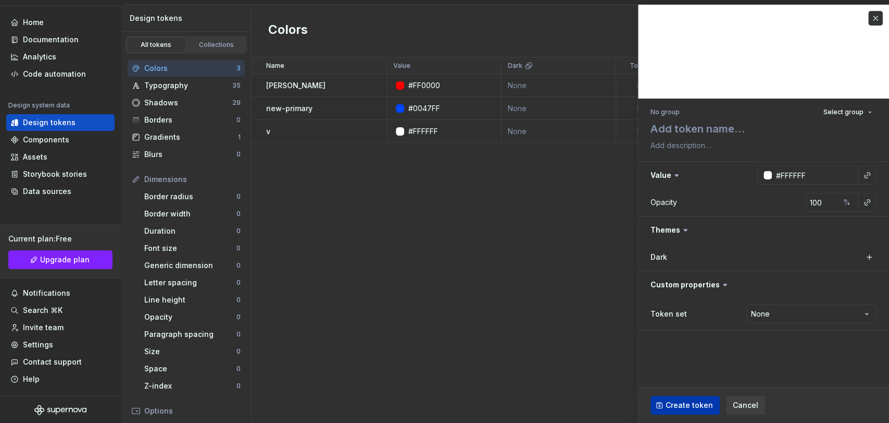
click at [693, 380] on span "Create token" at bounding box center [689, 405] width 47 height 10
type textarea "*"
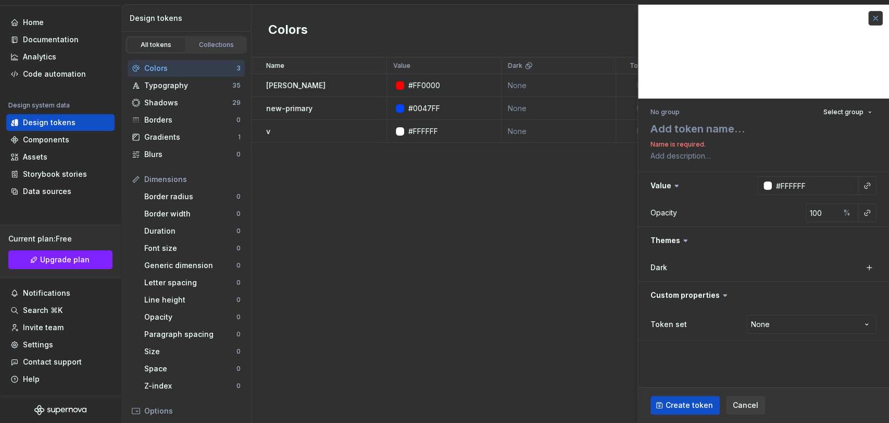
click at [800, 18] on button "button" at bounding box center [876, 18] width 15 height 15
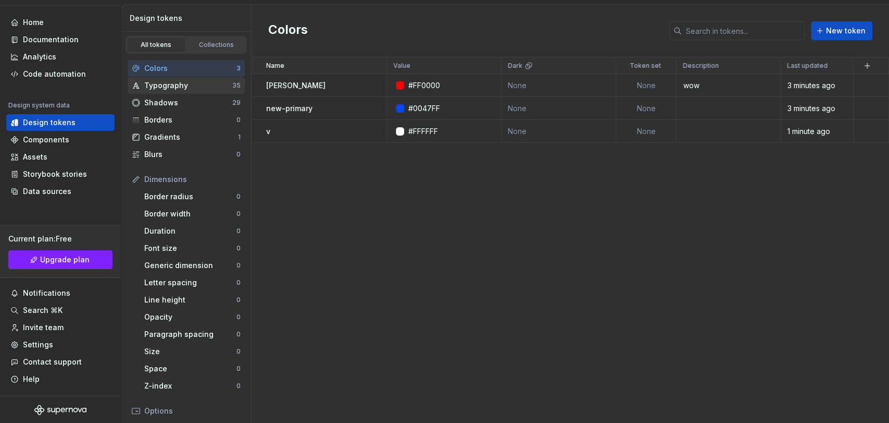
click at [182, 89] on div "Typography" at bounding box center [188, 85] width 88 height 10
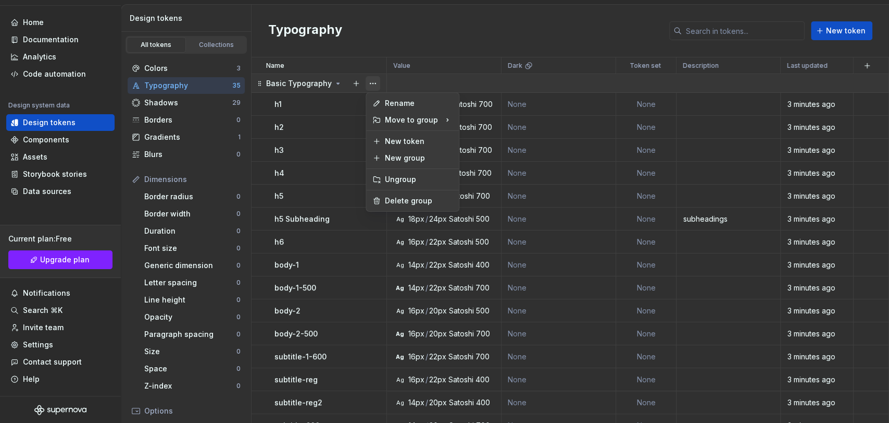
click at [375, 83] on button "button" at bounding box center [373, 83] width 15 height 15
click at [398, 200] on div "Delete group" at bounding box center [419, 200] width 68 height 10
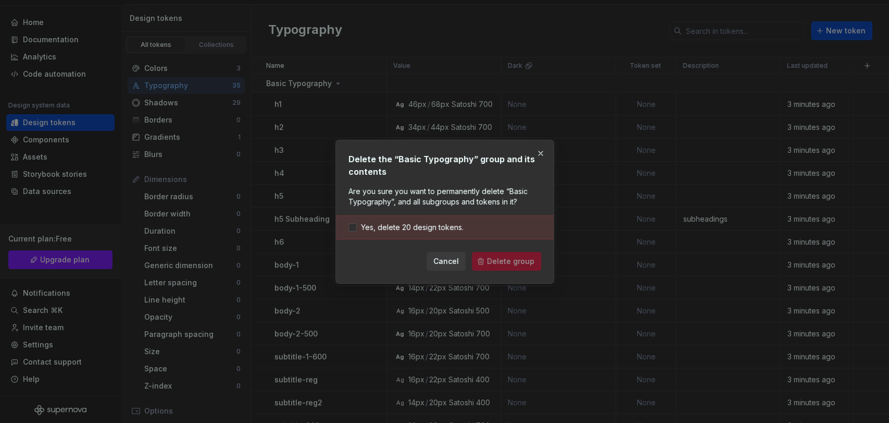
click at [392, 232] on div "Yes, delete 20 design tokens." at bounding box center [445, 227] width 218 height 24
drag, startPoint x: 345, startPoint y: 224, endPoint x: 351, endPoint y: 226, distance: 6.4
click at [346, 224] on div "Yes, delete 20 design tokens." at bounding box center [445, 227] width 218 height 24
click at [352, 226] on div at bounding box center [353, 227] width 8 height 8
click at [520, 257] on span "Delete group" at bounding box center [510, 261] width 47 height 10
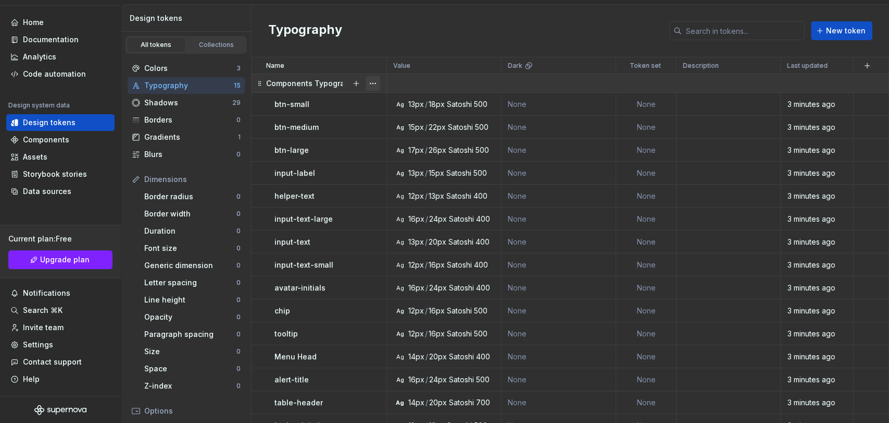
click at [368, 83] on button "button" at bounding box center [373, 83] width 15 height 15
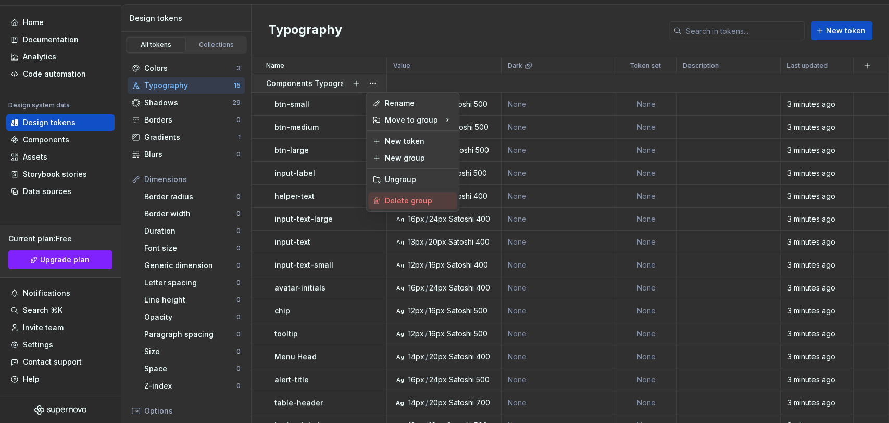
click at [389, 199] on div "Delete group" at bounding box center [419, 200] width 68 height 10
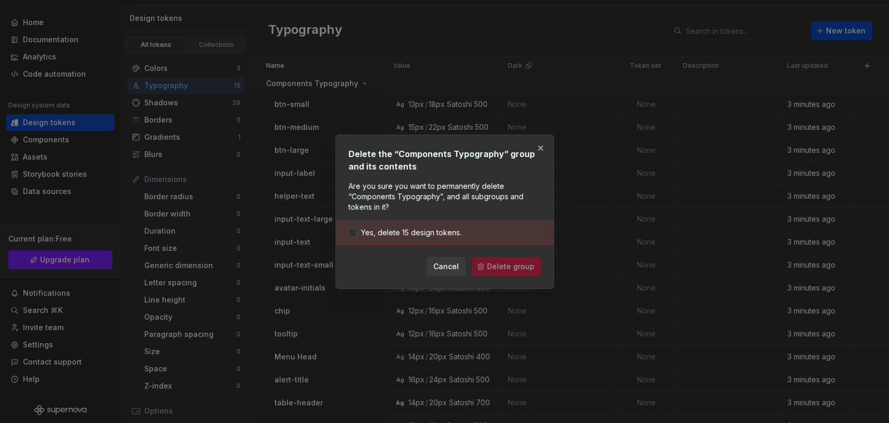
click at [515, 265] on div "Cancel Delete group" at bounding box center [445, 266] width 193 height 19
drag, startPoint x: 353, startPoint y: 234, endPoint x: 494, endPoint y: 272, distance: 146.2
click at [354, 234] on div at bounding box center [353, 232] width 8 height 8
click at [510, 265] on span "Delete group" at bounding box center [510, 266] width 47 height 10
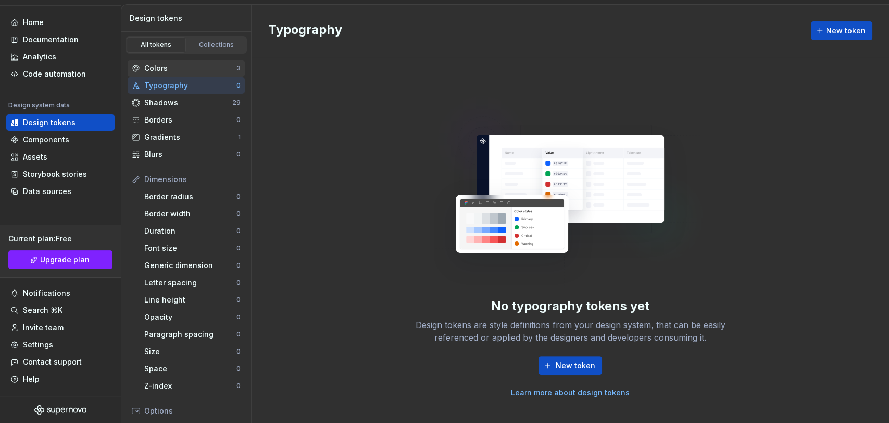
click at [192, 68] on div "Colors" at bounding box center [190, 68] width 92 height 10
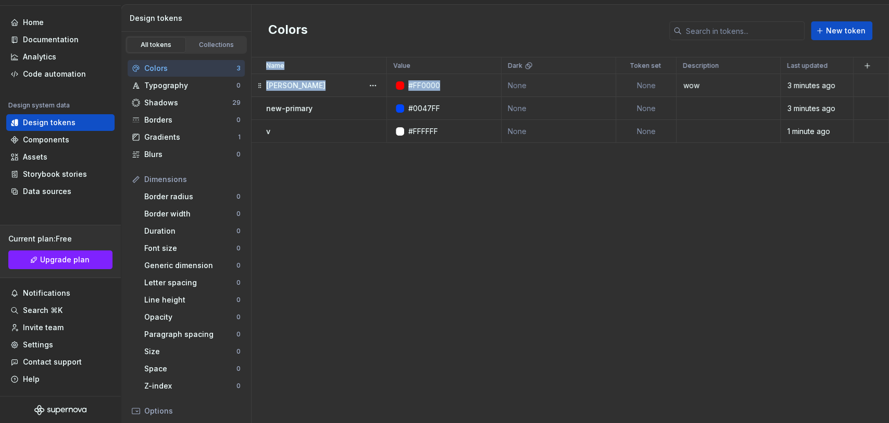
drag, startPoint x: 859, startPoint y: 176, endPoint x: 458, endPoint y: 88, distance: 410.7
click at [458, 88] on div "Name Value Dark Token set Description Last updated [PERSON_NAME] #FF0000 None N…" at bounding box center [571, 239] width 638 height 365
click at [307, 64] on div "Name" at bounding box center [323, 65] width 114 height 8
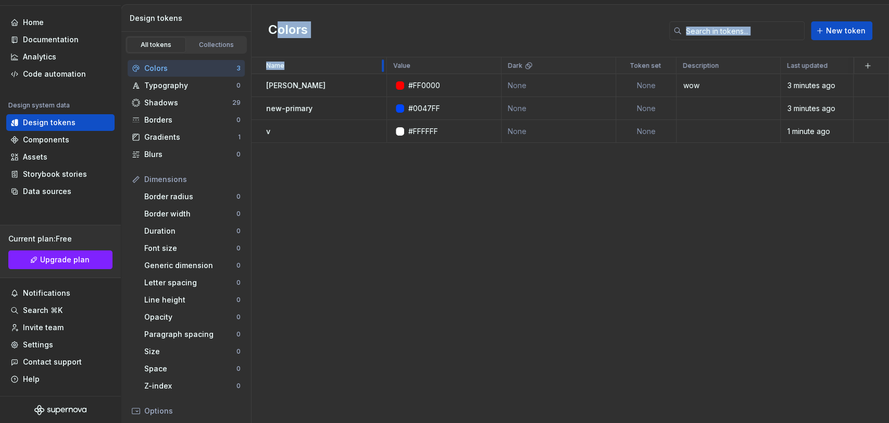
drag, startPoint x: 383, startPoint y: 68, endPoint x: 279, endPoint y: 53, distance: 105.2
click at [279, 53] on div "Colors New token Name Value Dark Token set Description Last updated [PERSON_NAM…" at bounding box center [571, 214] width 638 height 418
click at [485, 64] on html "RI Ether Design System V Home Documentation Analytics Code automation Design sy…" at bounding box center [444, 211] width 889 height 423
click at [508, 103] on div "Move to right" at bounding box center [534, 102] width 68 height 10
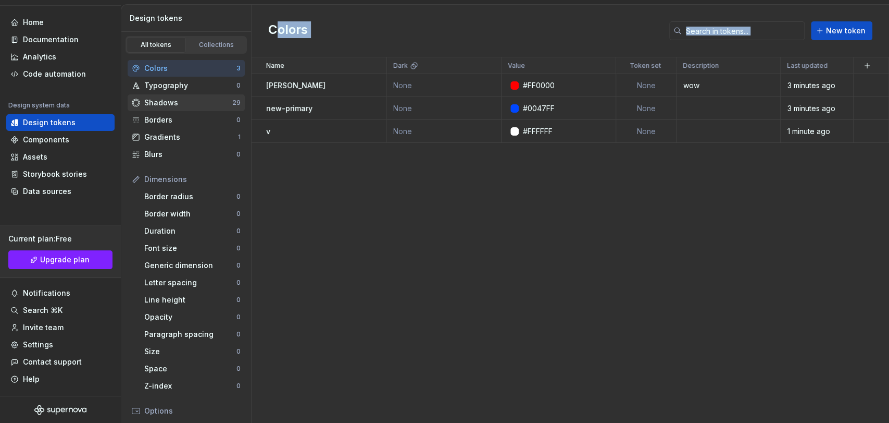
click at [201, 103] on div "Shadows" at bounding box center [188, 102] width 88 height 10
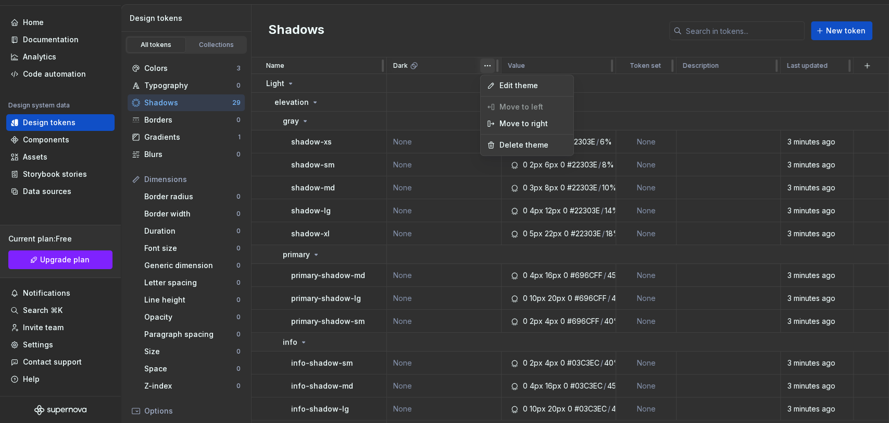
click at [488, 66] on html "RI Ether Design System V Home Documentation Analytics Code automation Design sy…" at bounding box center [444, 211] width 889 height 423
click at [521, 147] on span "Delete theme" at bounding box center [534, 145] width 68 height 10
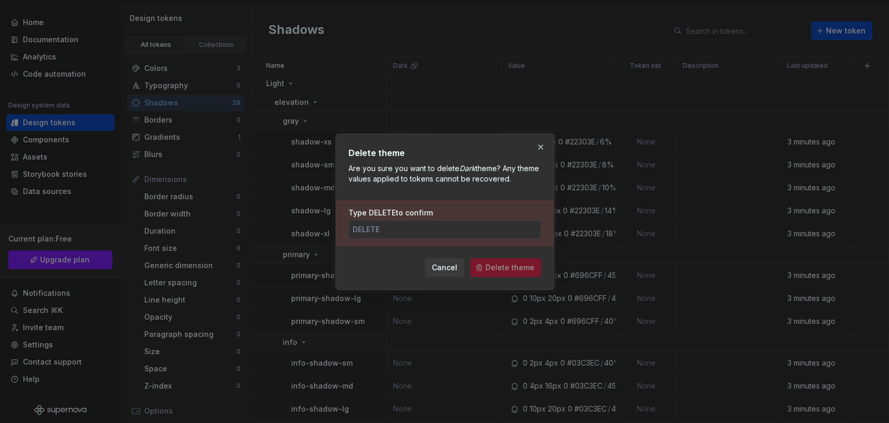
click at [509, 277] on div "Delete theme Are you sure you want to delete Dark theme? Any theme values appli…" at bounding box center [445, 211] width 219 height 156
click at [508, 271] on span "Delete theme" at bounding box center [506, 267] width 71 height 19
click at [494, 267] on span "Delete theme" at bounding box center [506, 267] width 71 height 19
click at [533, 271] on span "Delete theme" at bounding box center [506, 267] width 71 height 19
click at [438, 234] on input "Type DELETE to confirm" at bounding box center [445, 229] width 193 height 19
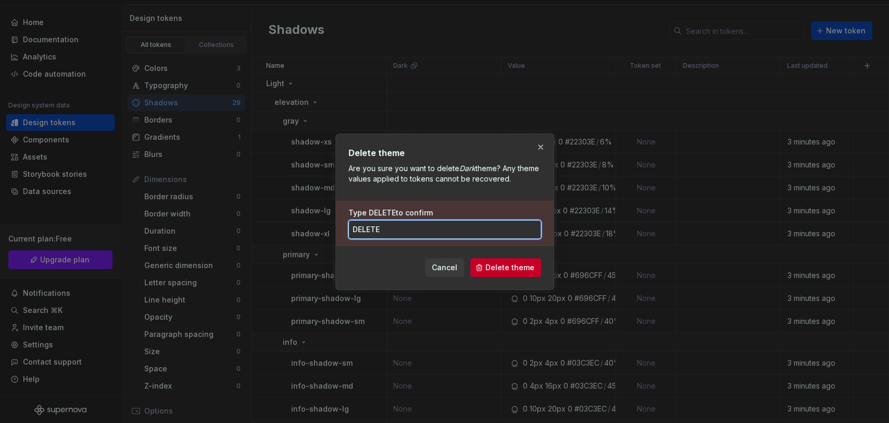
type input "DELETE"
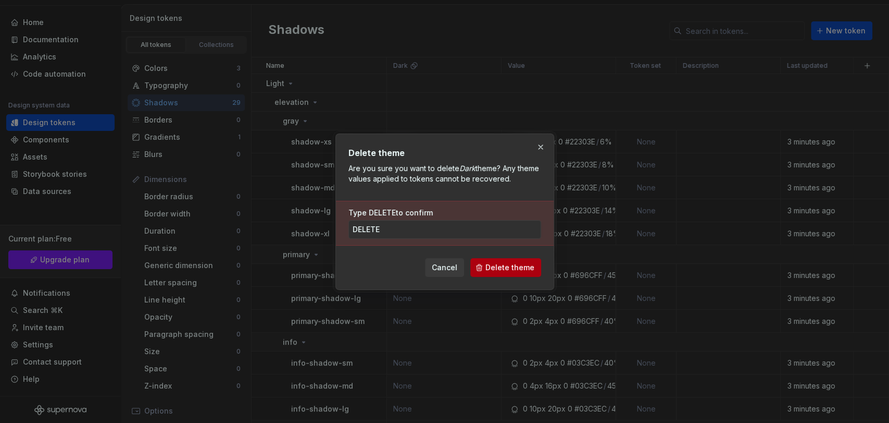
click at [524, 268] on span "Delete theme" at bounding box center [510, 267] width 49 height 10
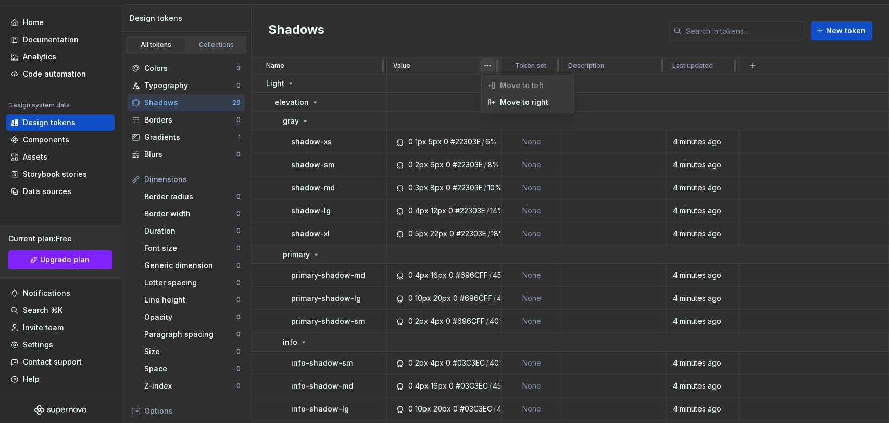
click at [491, 68] on html "RI Ether Design System V Home Documentation Analytics Code automation Design sy…" at bounding box center [444, 211] width 889 height 423
click at [708, 62] on html "RI Ether Design System V Home Documentation Analytics Code automation Design sy…" at bounding box center [444, 211] width 889 height 423
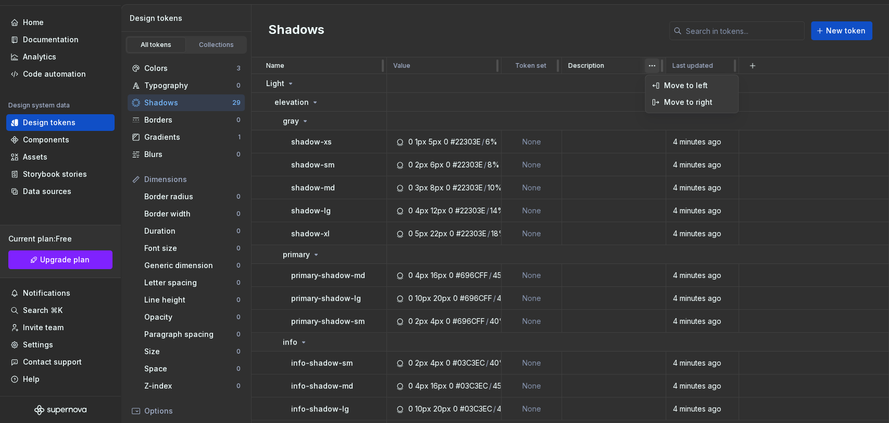
click at [657, 65] on html "RI Ether Design System V Home Documentation Analytics Code automation Design sy…" at bounding box center [444, 211] width 889 height 423
click at [520, 67] on html "RI Ether Design System V Home Documentation Analytics Code automation Design sy…" at bounding box center [444, 211] width 889 height 423
click at [375, 64] on div "Name" at bounding box center [323, 65] width 114 height 8
click at [368, 81] on button "button" at bounding box center [373, 83] width 15 height 15
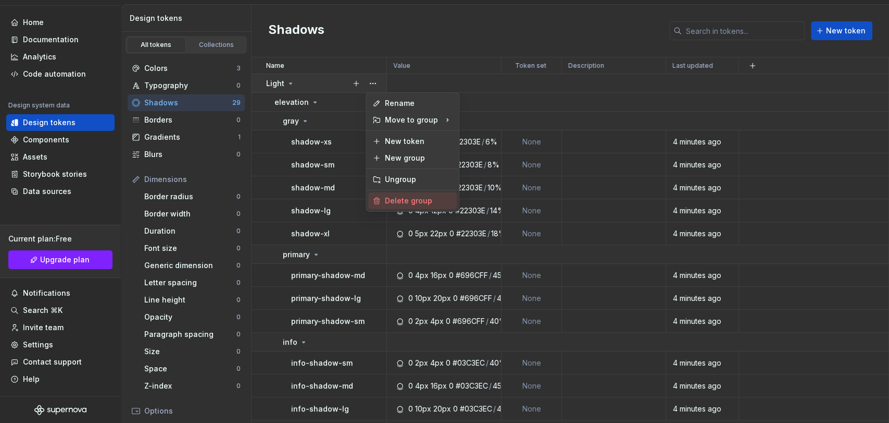
click at [411, 199] on div "Delete group" at bounding box center [419, 200] width 68 height 10
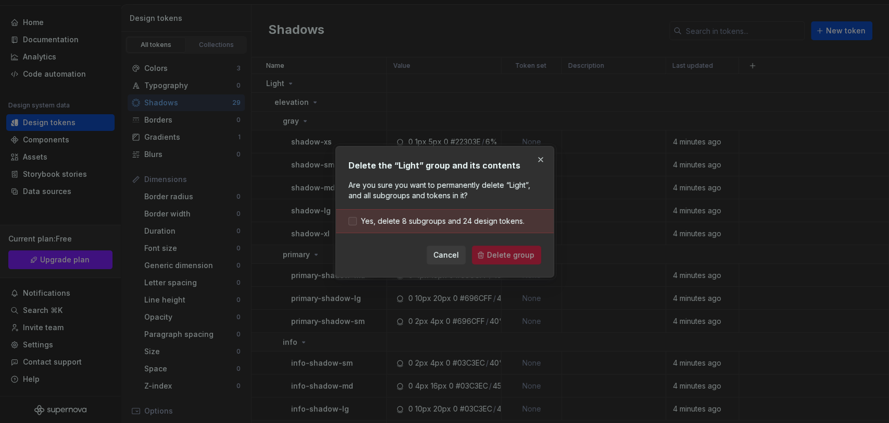
click at [424, 216] on span "Yes, delete 8 subgroups and 24 design tokens." at bounding box center [443, 221] width 164 height 10
click at [501, 255] on span "Delete group" at bounding box center [510, 255] width 47 height 10
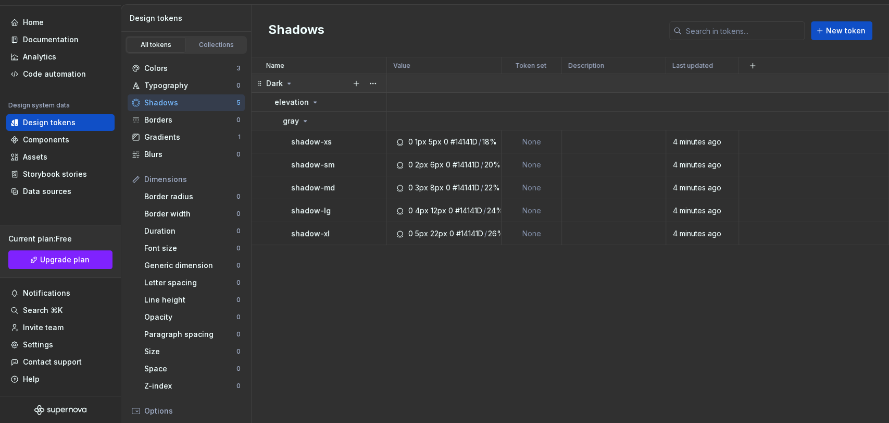
click at [339, 84] on div "Dark" at bounding box center [326, 83] width 120 height 10
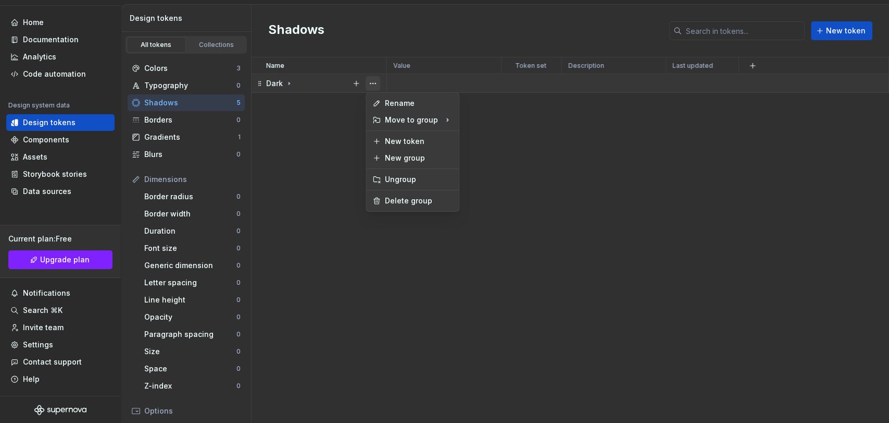
click at [371, 82] on button "button" at bounding box center [373, 83] width 15 height 15
click at [412, 196] on div "Delete group" at bounding box center [419, 200] width 68 height 10
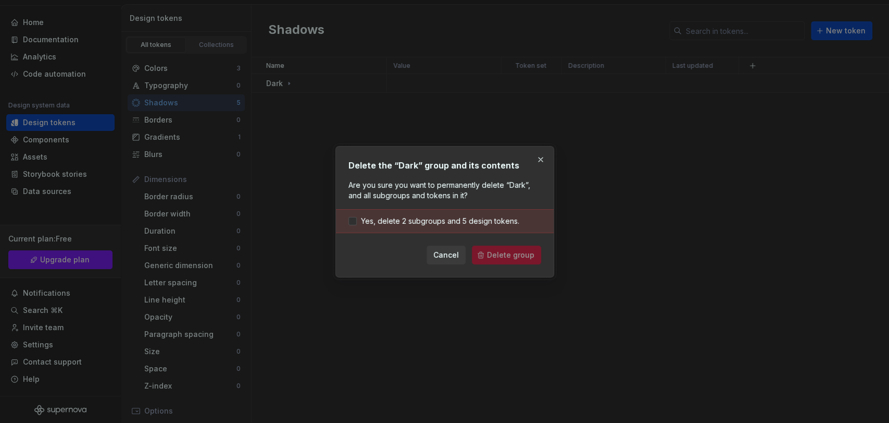
click at [521, 248] on div "Cancel Delete group" at bounding box center [445, 254] width 193 height 19
click at [363, 211] on div "Delete the “Dark” group and its contents Are you sure you want to permanently d…" at bounding box center [445, 211] width 193 height 105
click at [366, 218] on span "Yes, delete 2 subgroups and 5 design tokens." at bounding box center [440, 221] width 158 height 10
click at [517, 259] on span "Delete group" at bounding box center [510, 255] width 47 height 10
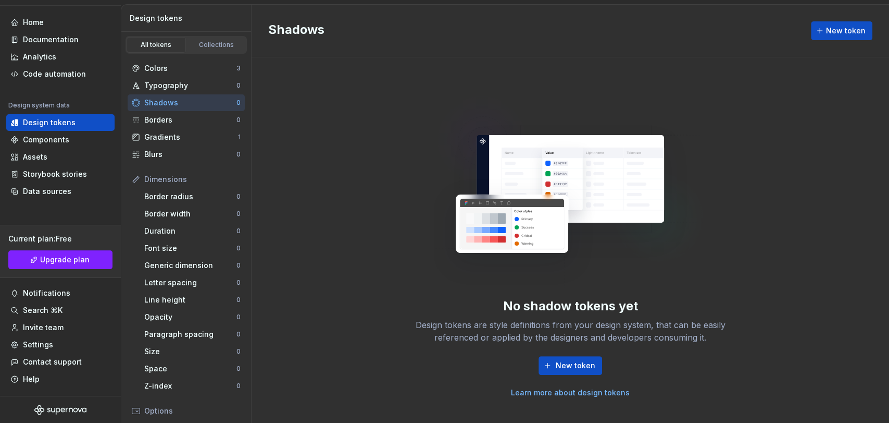
click at [606, 212] on img at bounding box center [571, 187] width 274 height 208
click at [164, 71] on div "Colors" at bounding box center [190, 68] width 92 height 10
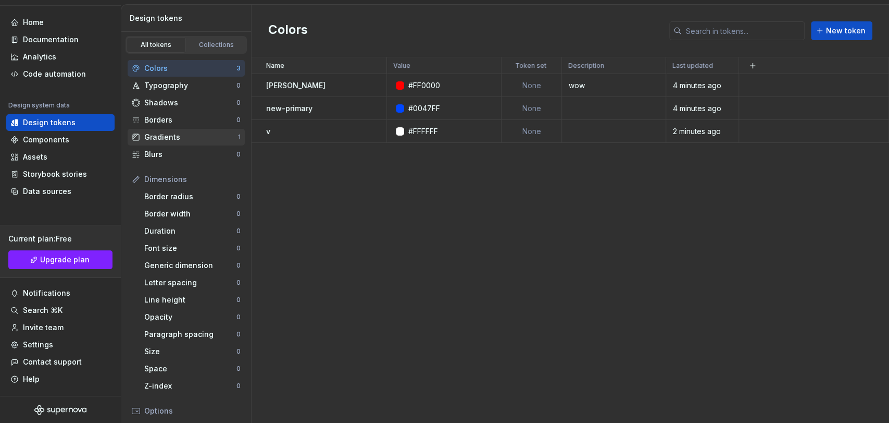
click at [183, 132] on div "Gradients" at bounding box center [191, 137] width 94 height 10
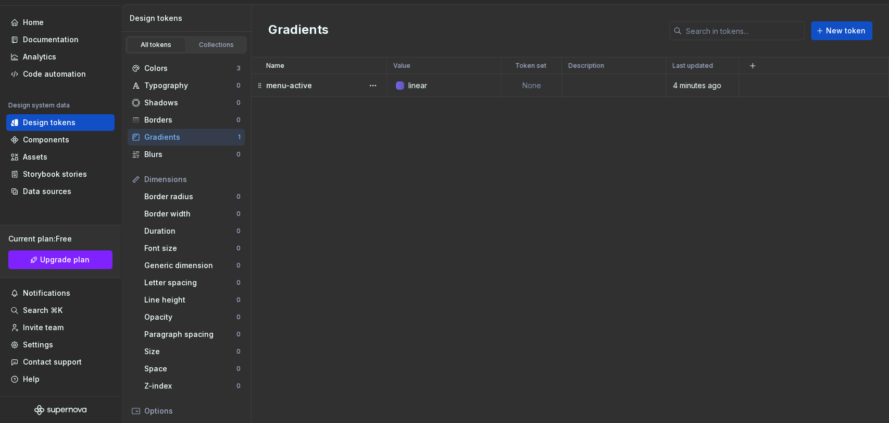
click at [320, 89] on div "menu-active" at bounding box center [326, 85] width 120 height 10
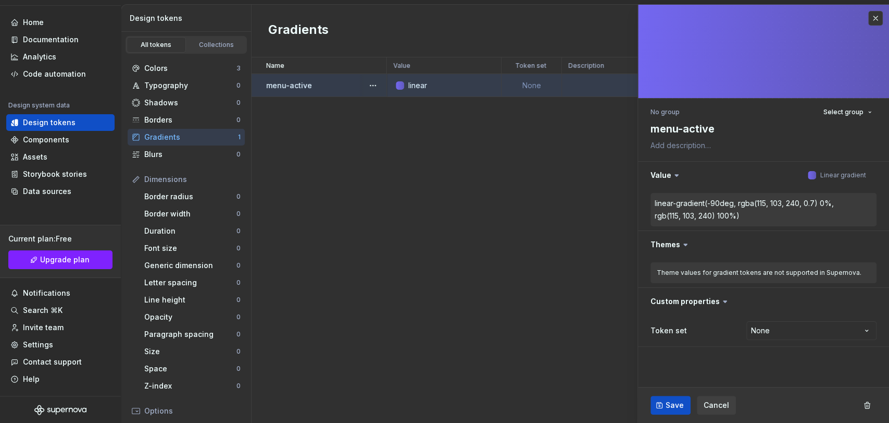
click at [371, 83] on button "button" at bounding box center [373, 85] width 15 height 15
click at [384, 143] on div "Delete token" at bounding box center [412, 143] width 89 height 17
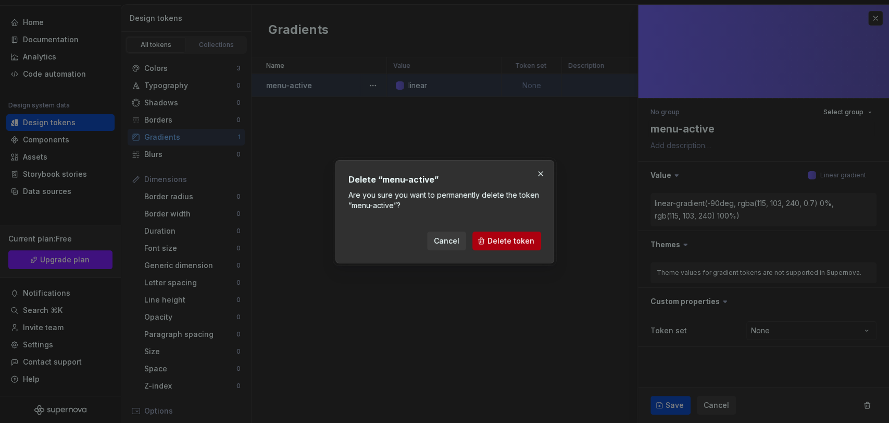
click at [516, 241] on span "Delete token" at bounding box center [511, 241] width 47 height 10
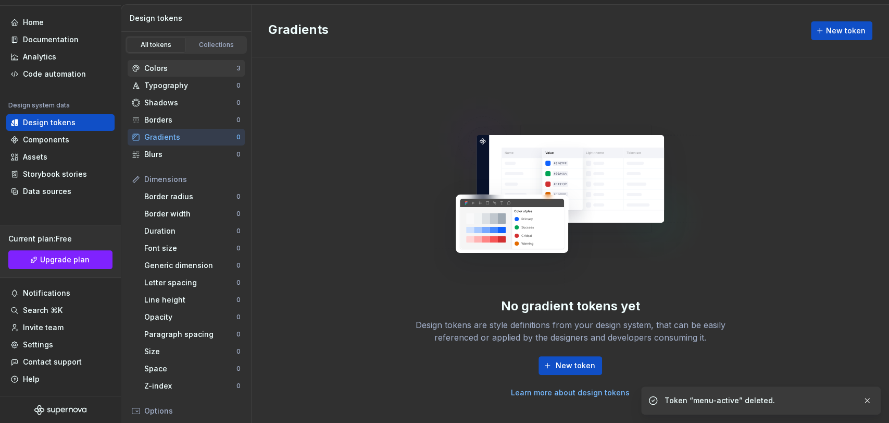
click at [156, 61] on div "Colors 3" at bounding box center [186, 68] width 117 height 17
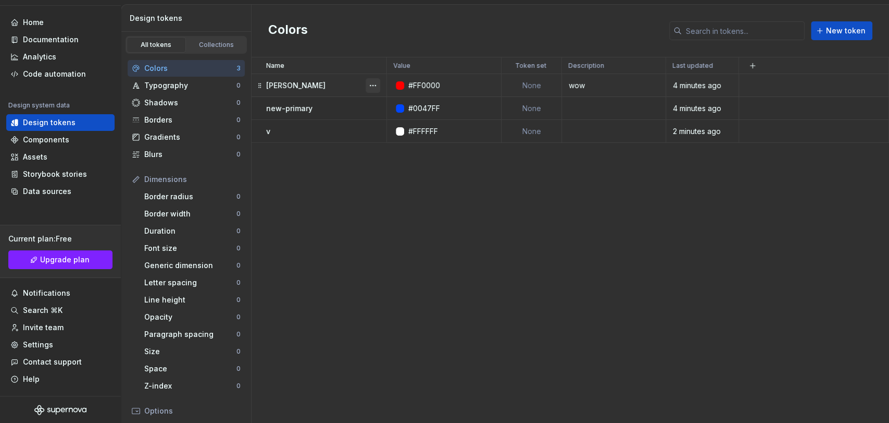
click at [372, 86] on button "button" at bounding box center [373, 85] width 15 height 15
click at [388, 140] on div "Delete token" at bounding box center [419, 143] width 68 height 10
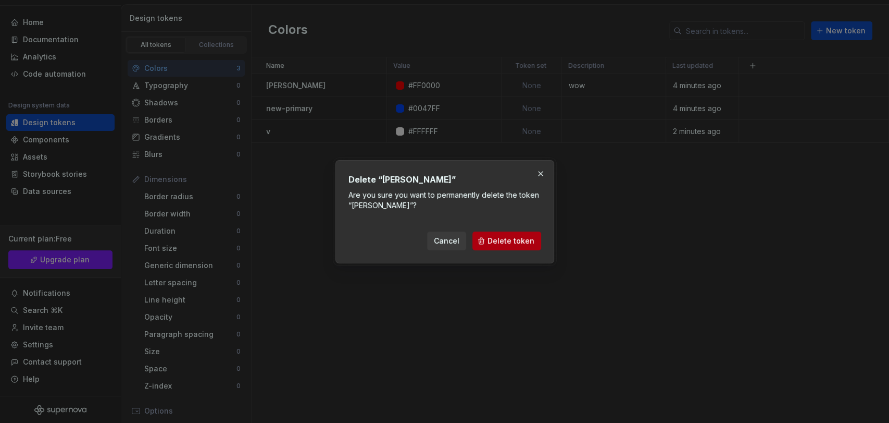
click at [495, 237] on span "Delete token" at bounding box center [511, 241] width 47 height 10
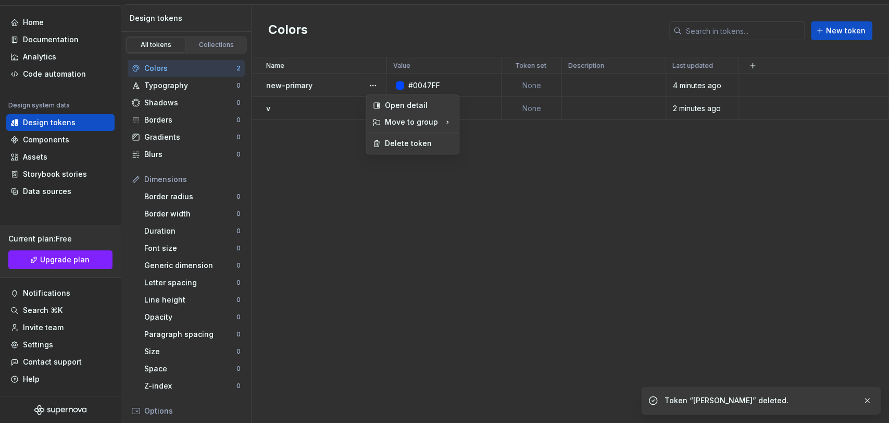
click at [377, 82] on button "button" at bounding box center [373, 85] width 15 height 15
click at [414, 141] on div "Delete token" at bounding box center [419, 143] width 68 height 10
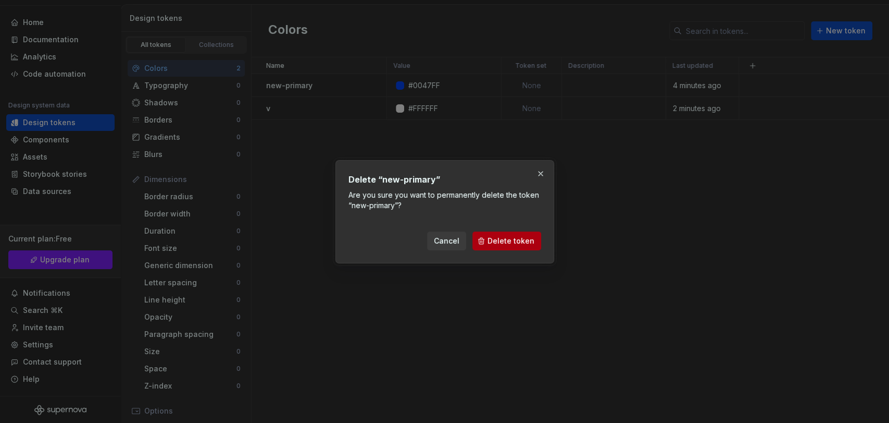
click at [520, 240] on span "Delete token" at bounding box center [511, 241] width 47 height 10
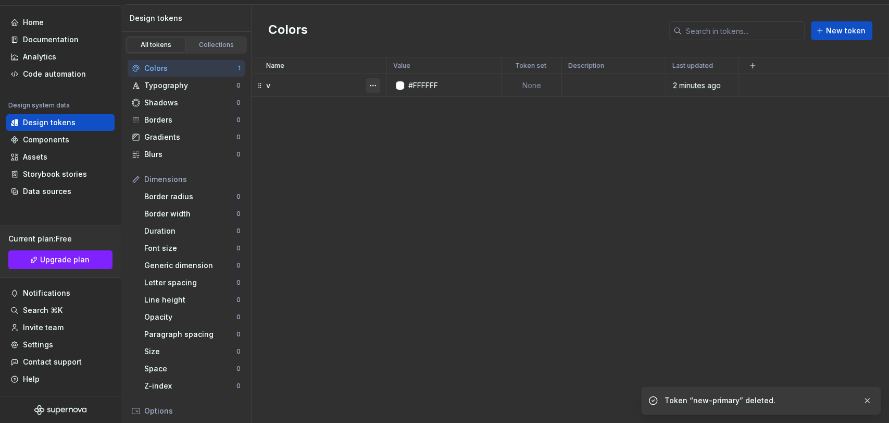
click at [376, 86] on button "button" at bounding box center [373, 85] width 15 height 15
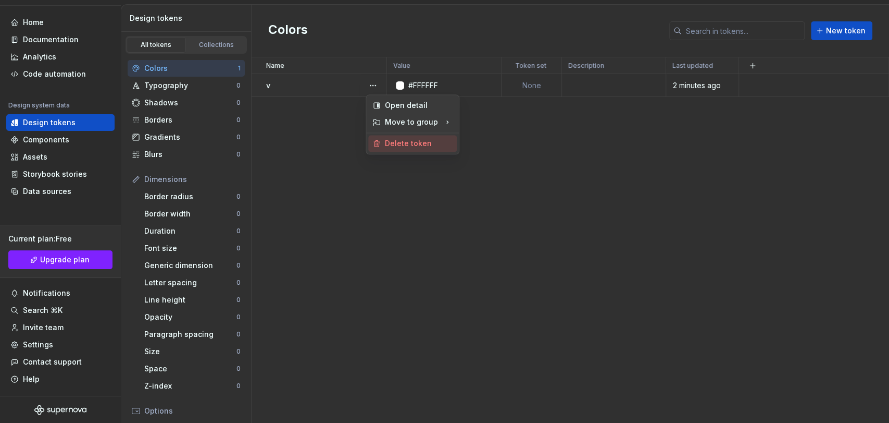
click at [421, 143] on div "Delete token" at bounding box center [419, 143] width 68 height 10
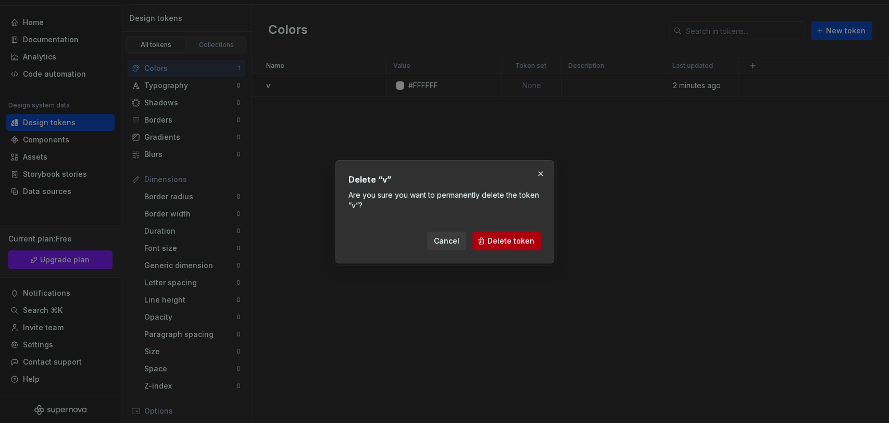
click at [517, 238] on span "Delete token" at bounding box center [511, 241] width 47 height 10
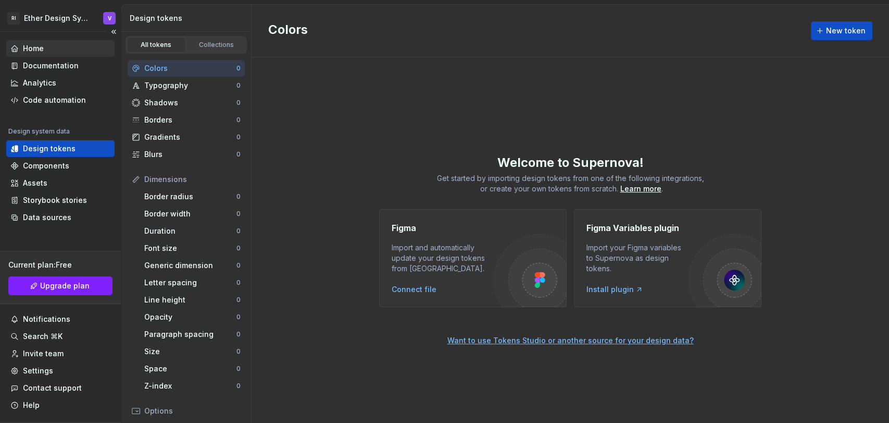
click at [56, 55] on div "Home" at bounding box center [60, 48] width 108 height 17
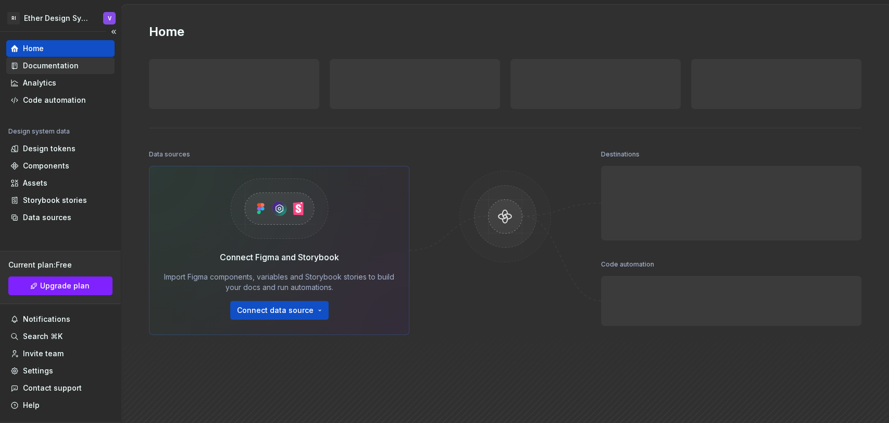
click at [56, 63] on div "Documentation" at bounding box center [51, 65] width 56 height 10
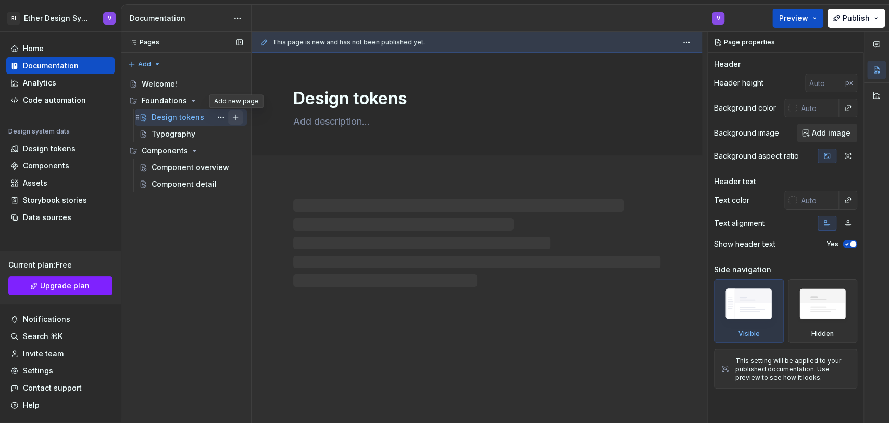
click at [237, 118] on button "Page tree" at bounding box center [235, 117] width 15 height 15
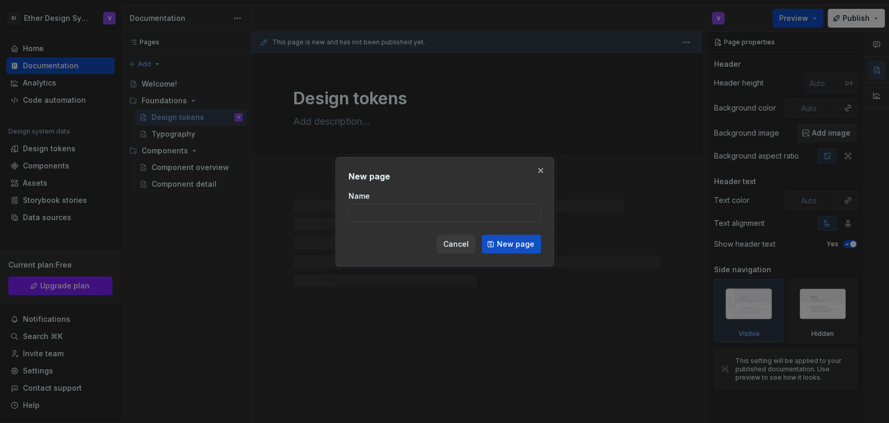
type textarea "*"
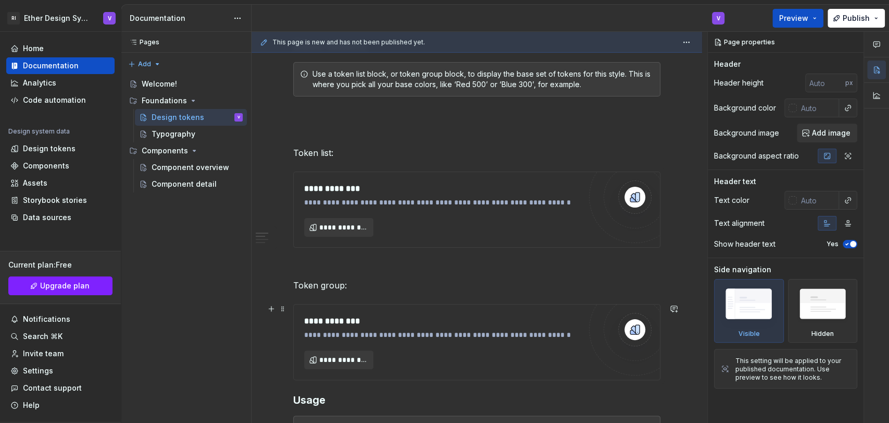
scroll to position [231, 0]
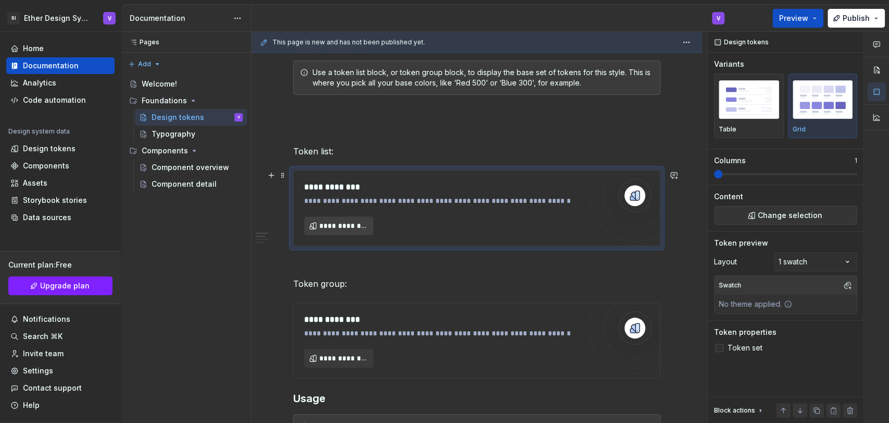
click at [348, 218] on button "**********" at bounding box center [338, 225] width 69 height 19
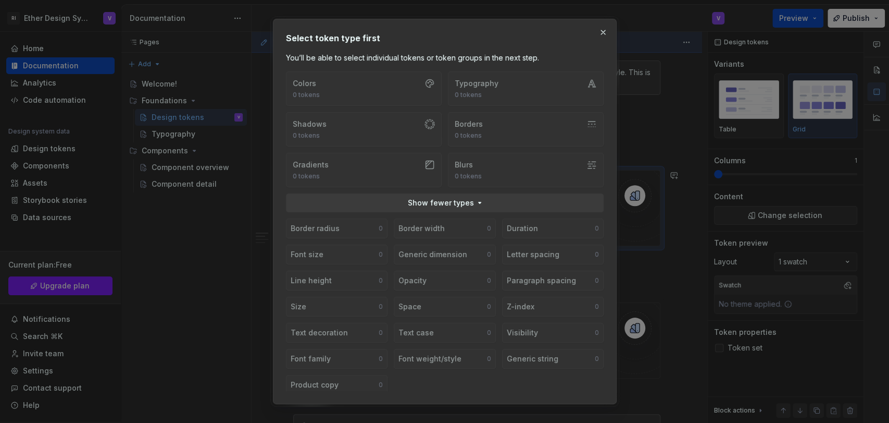
click at [284, 127] on div "Colors 0 tokens Typography 0 tokens Shadows 0 tokens Borders 0 tokens Gradients…" at bounding box center [444, 230] width 351 height 319
click at [354, 138] on div "Colors 0 tokens Typography 0 tokens Shadows 0 tokens Borders 0 tokens Gradients…" at bounding box center [445, 129] width 318 height 116
click at [473, 201] on button "Show fewer types" at bounding box center [445, 202] width 318 height 19
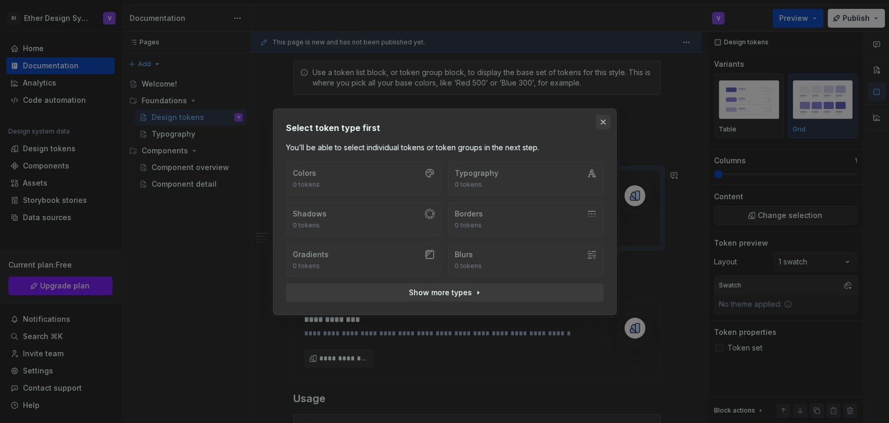
click at [607, 126] on button "button" at bounding box center [603, 122] width 15 height 15
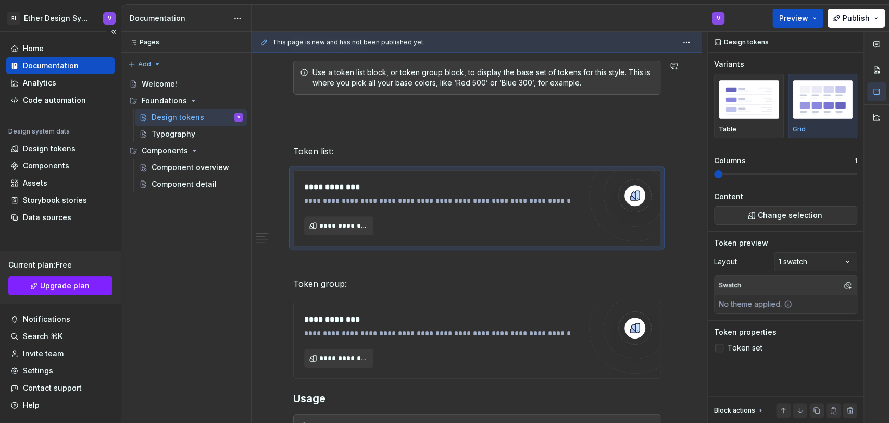
type textarea "*"
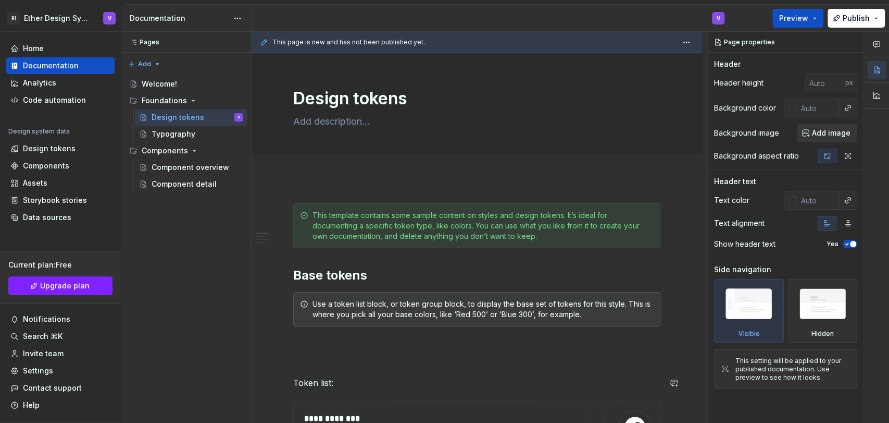
type textarea "*"
click at [50, 212] on div "Data sources" at bounding box center [47, 217] width 48 height 10
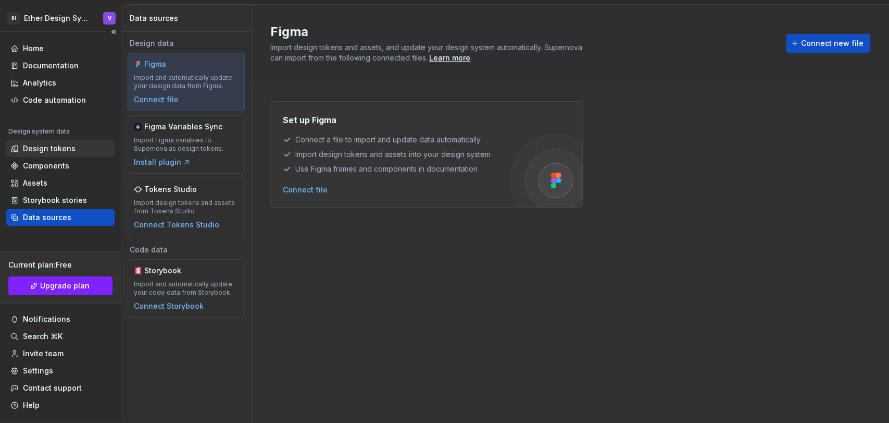
click at [68, 151] on div "Design tokens" at bounding box center [49, 148] width 53 height 10
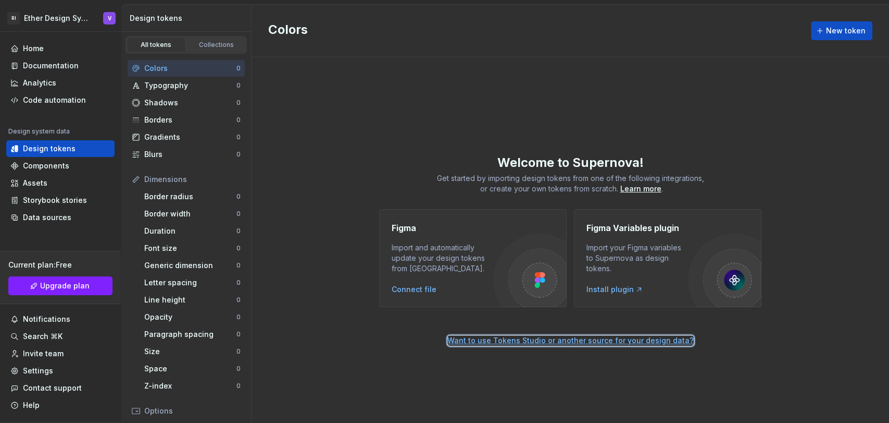
click at [495, 339] on div "Want to use Tokens Studio or another source for your design data?" at bounding box center [571, 340] width 246 height 10
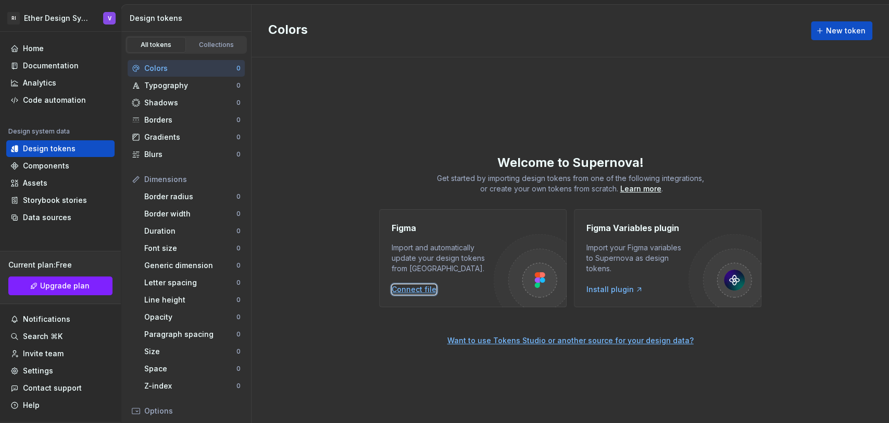
click at [423, 290] on div "Connect file" at bounding box center [414, 289] width 45 height 10
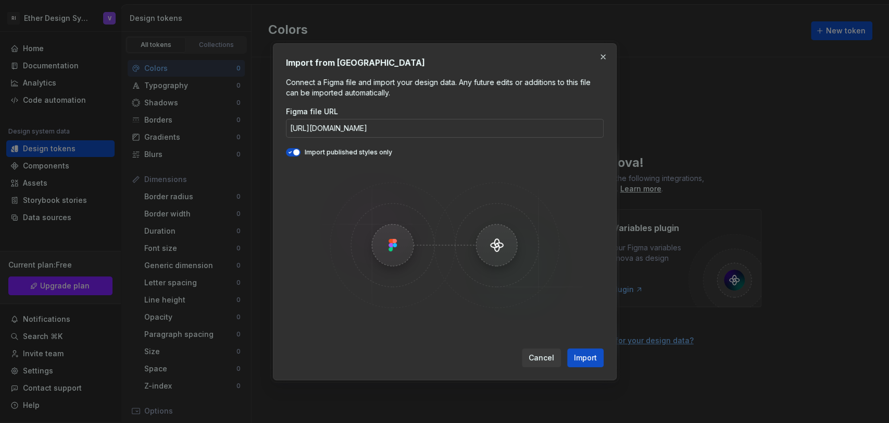
scroll to position [0, 244]
type input "[URL][DOMAIN_NAME]"
click at [291, 151] on icon "button" at bounding box center [290, 152] width 8 height 6
click at [584, 362] on span "Import" at bounding box center [585, 357] width 23 height 10
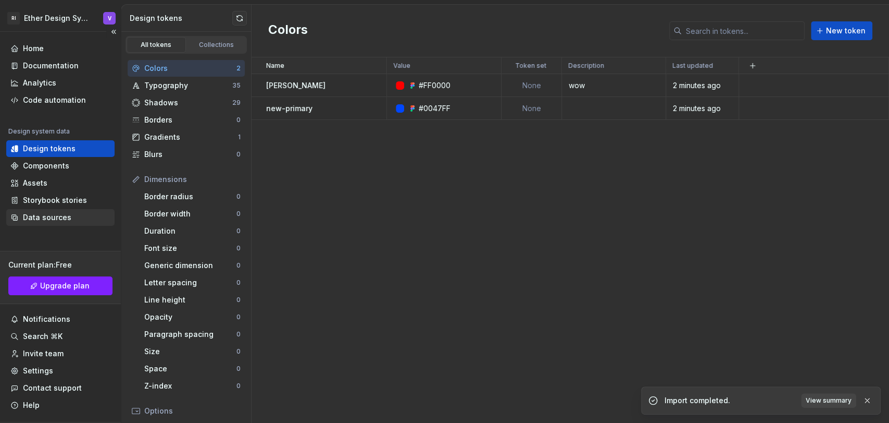
click at [59, 222] on div "Data sources" at bounding box center [47, 217] width 48 height 10
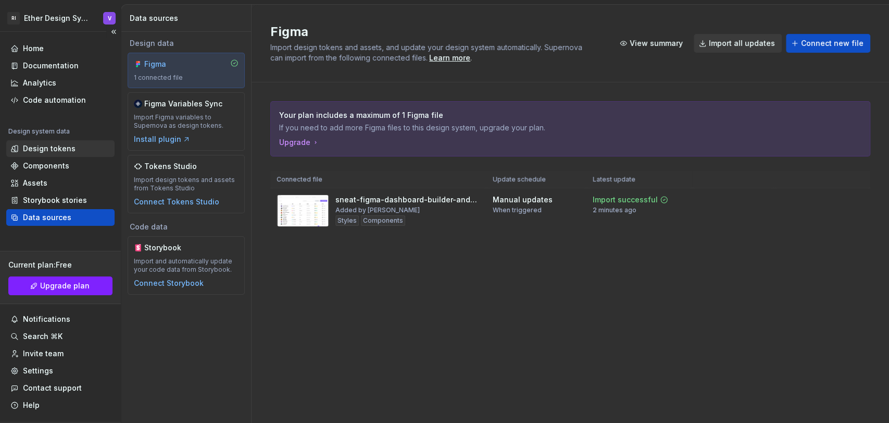
click at [67, 155] on div "Design tokens" at bounding box center [60, 148] width 108 height 17
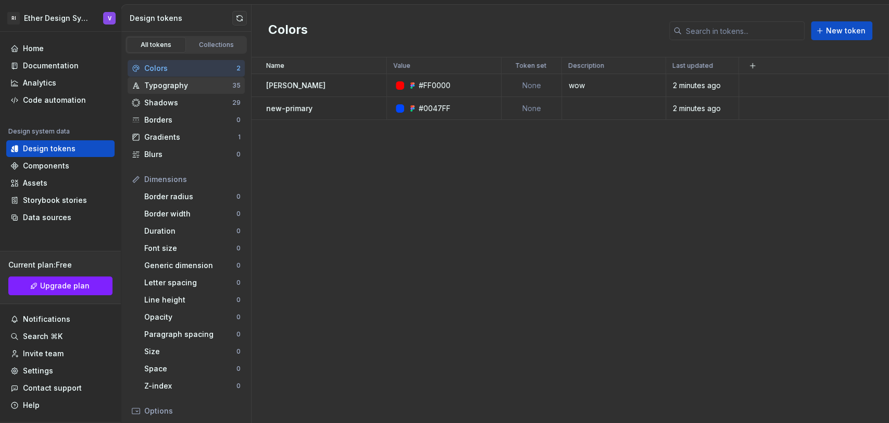
click at [211, 81] on div "Typography" at bounding box center [188, 85] width 88 height 10
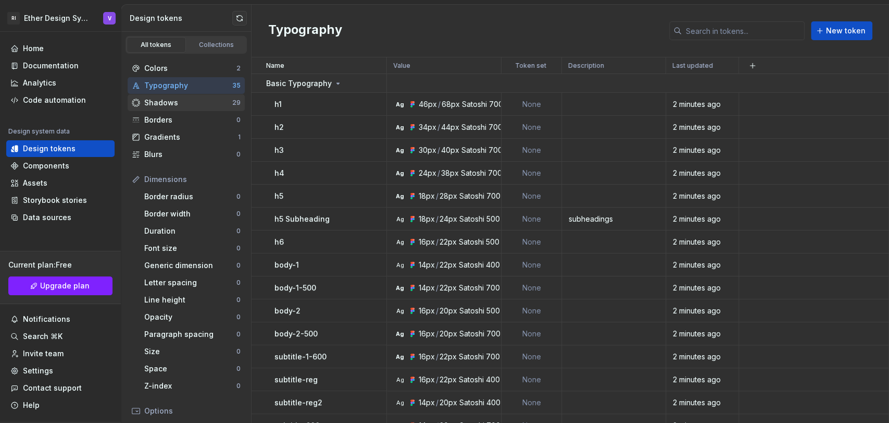
click at [199, 106] on div "Shadows" at bounding box center [188, 102] width 88 height 10
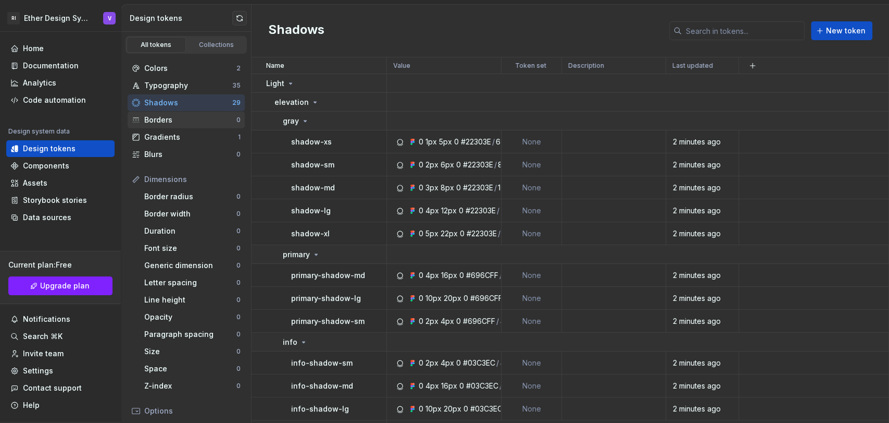
click at [191, 126] on div "Borders 0" at bounding box center [186, 120] width 117 height 17
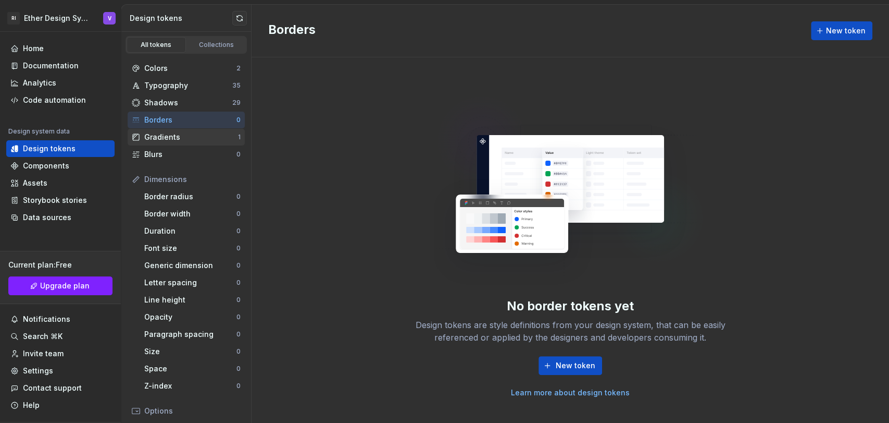
click at [187, 141] on div "Gradients" at bounding box center [191, 137] width 94 height 10
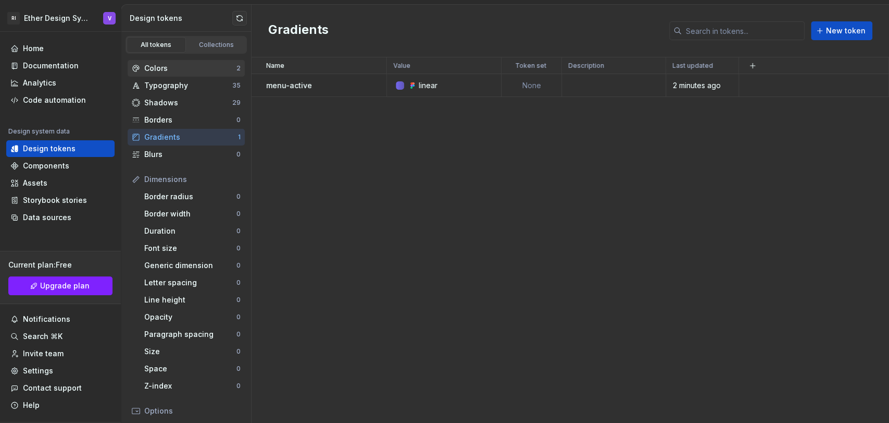
click at [200, 72] on div "Colors" at bounding box center [190, 68] width 92 height 10
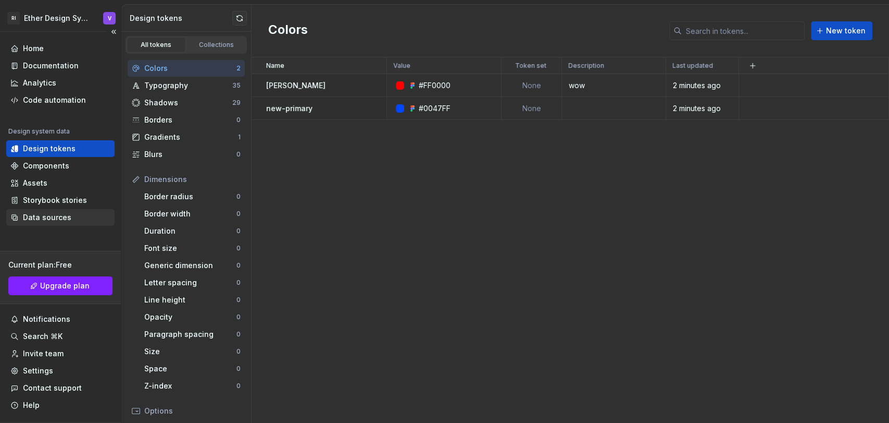
click at [66, 222] on div "Data sources" at bounding box center [47, 217] width 48 height 10
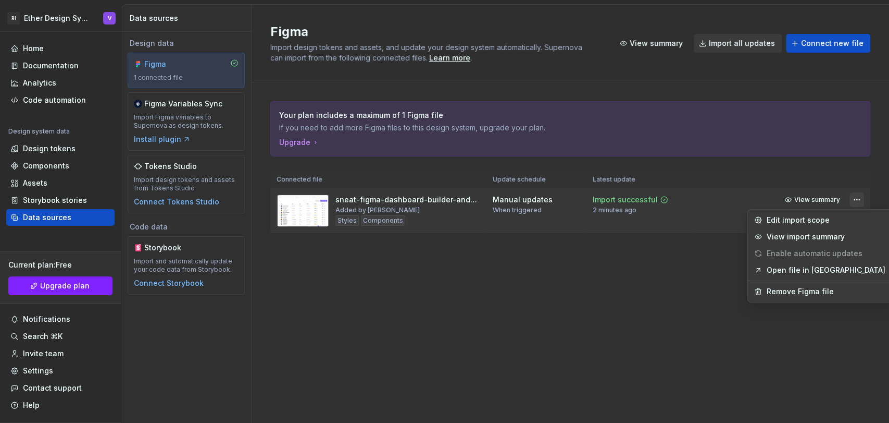
click at [854, 199] on html "RI Ether Design System V Home Documentation Analytics Code automation Design sy…" at bounding box center [444, 211] width 889 height 423
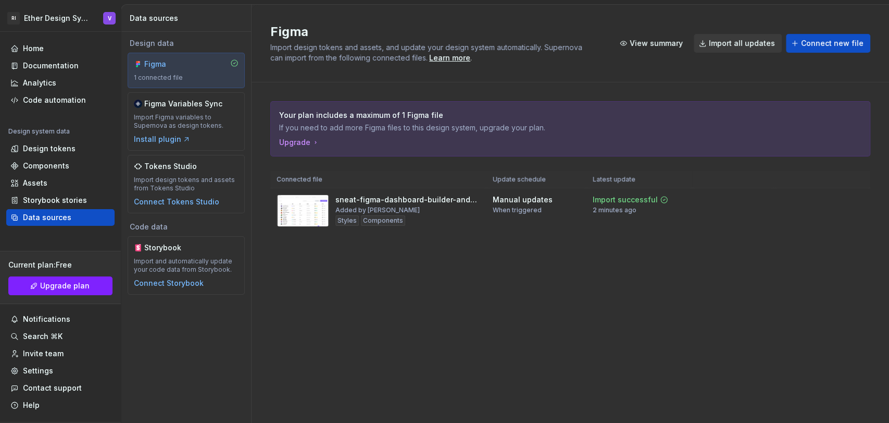
click at [737, 263] on html "RI Ether Design System V Home Documentation Analytics Code automation Design sy…" at bounding box center [444, 211] width 889 height 423
click at [813, 213] on div "Import updates" at bounding box center [817, 216] width 47 height 8
click at [79, 147] on div "Design tokens" at bounding box center [60, 148] width 100 height 10
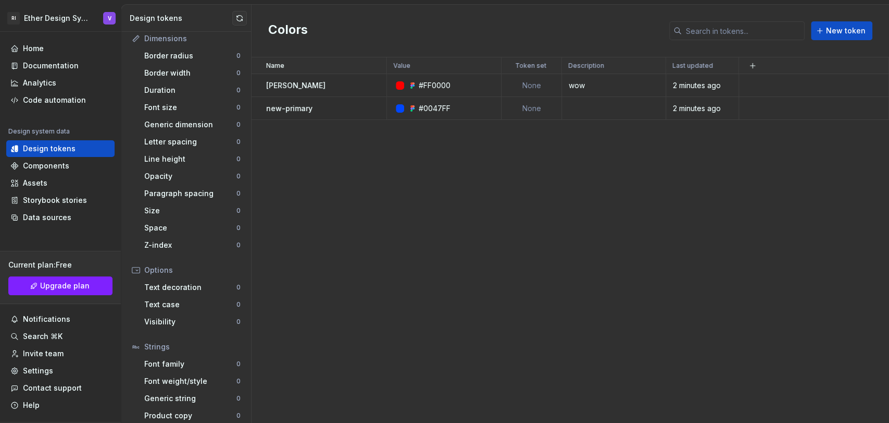
scroll to position [147, 0]
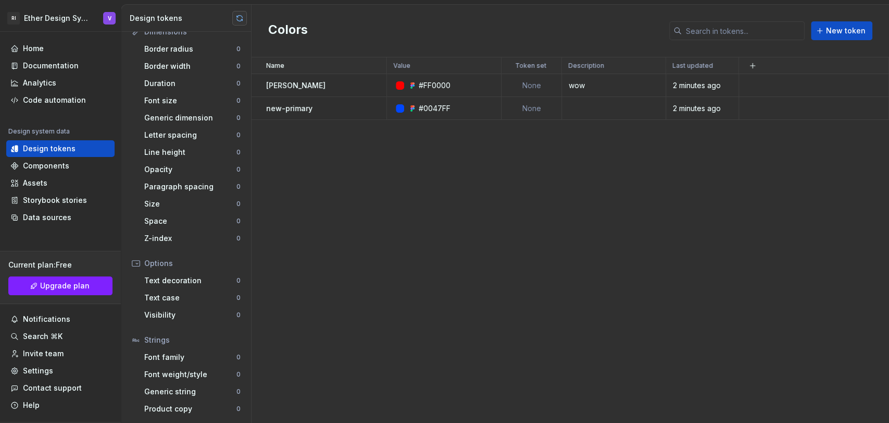
drag, startPoint x: 247, startPoint y: 21, endPoint x: 241, endPoint y: 18, distance: 6.5
click at [241, 18] on div "Design tokens" at bounding box center [186, 18] width 130 height 27
click at [241, 18] on button "button" at bounding box center [239, 18] width 15 height 15
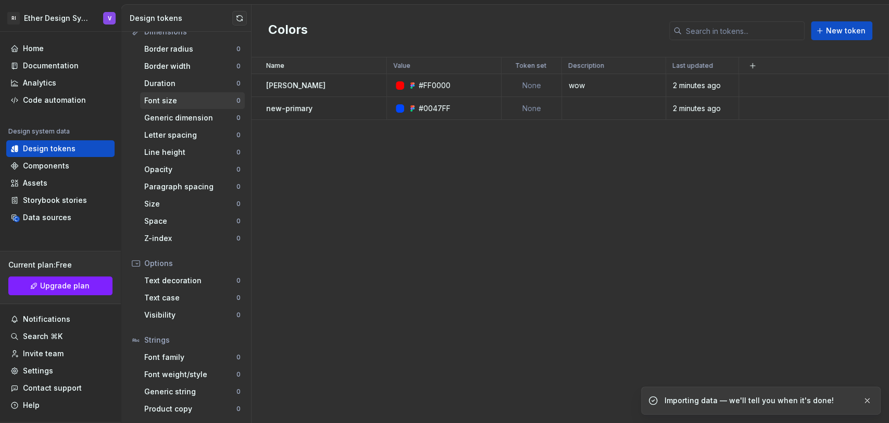
scroll to position [0, 0]
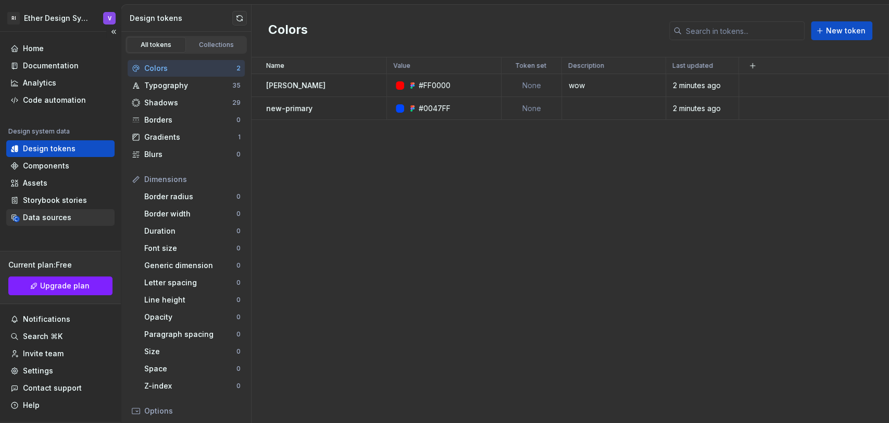
click at [42, 216] on div "Data sources" at bounding box center [47, 217] width 48 height 10
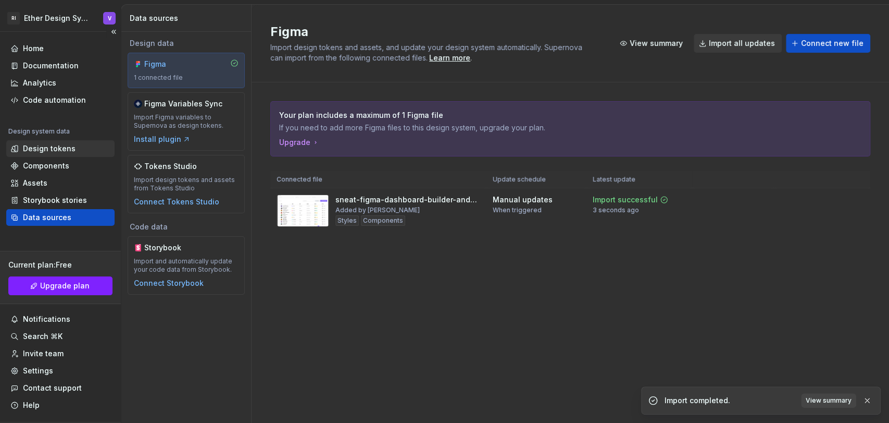
click at [42, 153] on div "Design tokens" at bounding box center [49, 148] width 53 height 10
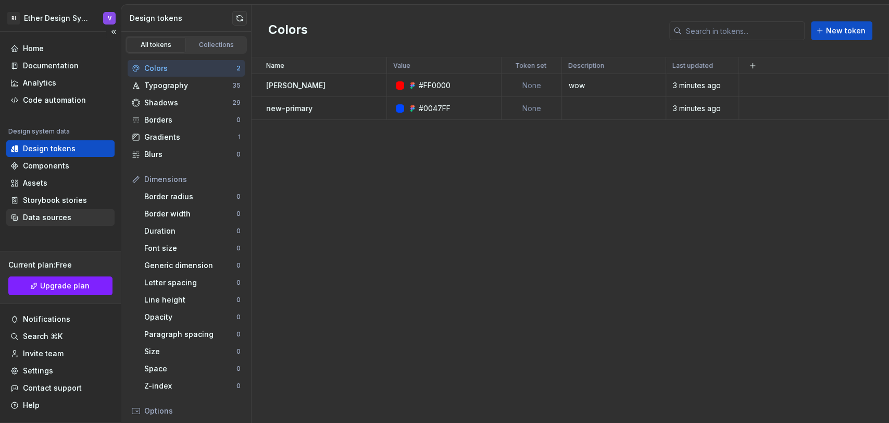
click at [63, 221] on div "Data sources" at bounding box center [47, 217] width 48 height 10
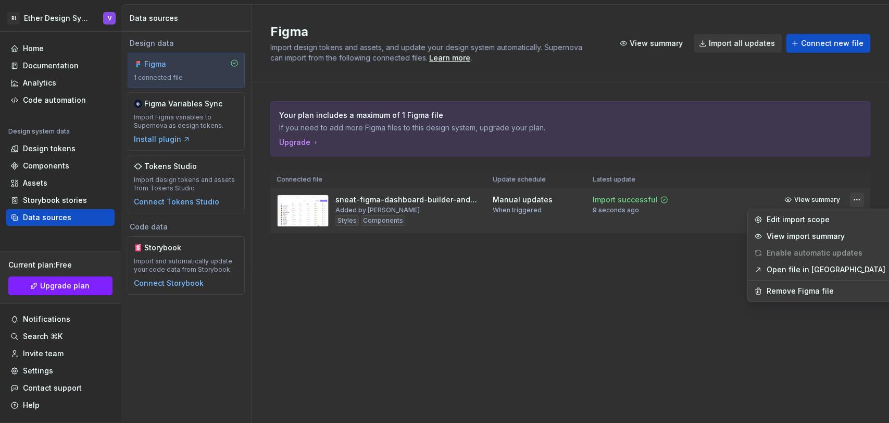
click at [858, 201] on html "RI Ether Design System V Home Documentation Analytics Code automation Design sy…" at bounding box center [444, 211] width 889 height 423
click at [794, 216] on div "Edit import scope" at bounding box center [826, 220] width 119 height 10
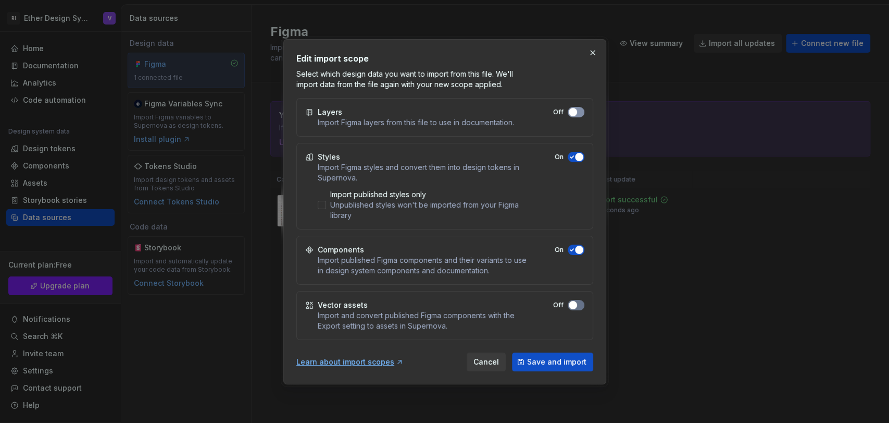
click at [573, 110] on span "button" at bounding box center [573, 112] width 8 height 8
click at [572, 296] on div "Vector assets Import and convert published Figma components with the Export set…" at bounding box center [444, 315] width 297 height 49
click at [575, 305] on span "button" at bounding box center [573, 305] width 8 height 8
click at [384, 205] on div "Unpublished styles won't be imported from your Figma library" at bounding box center [428, 210] width 197 height 21
click at [414, 200] on div "Unpublished styles won't be imported from your Figma library" at bounding box center [428, 210] width 197 height 21
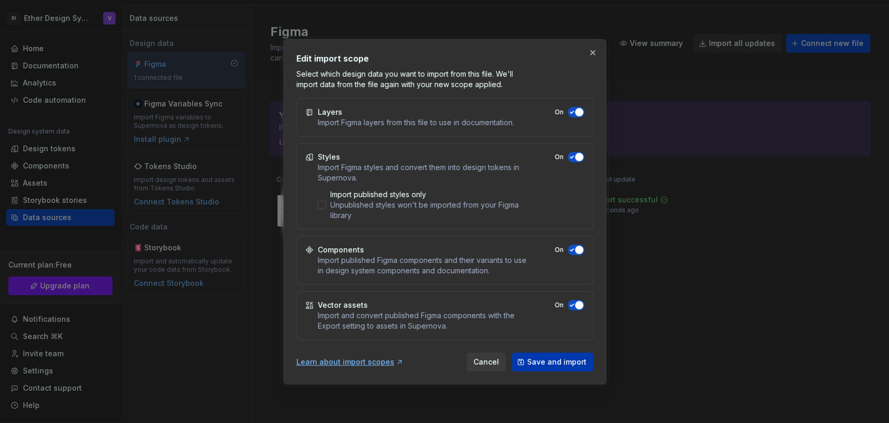
click at [539, 363] on span "Save and import" at bounding box center [556, 361] width 59 height 10
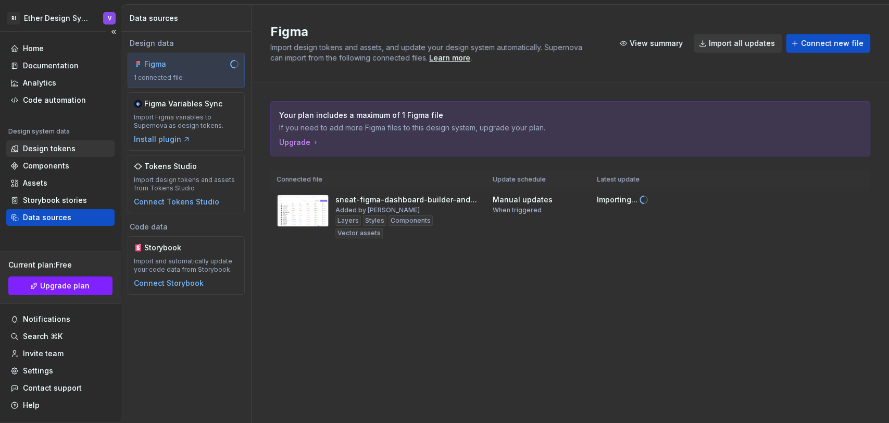
click at [61, 142] on div "Design tokens" at bounding box center [60, 148] width 108 height 17
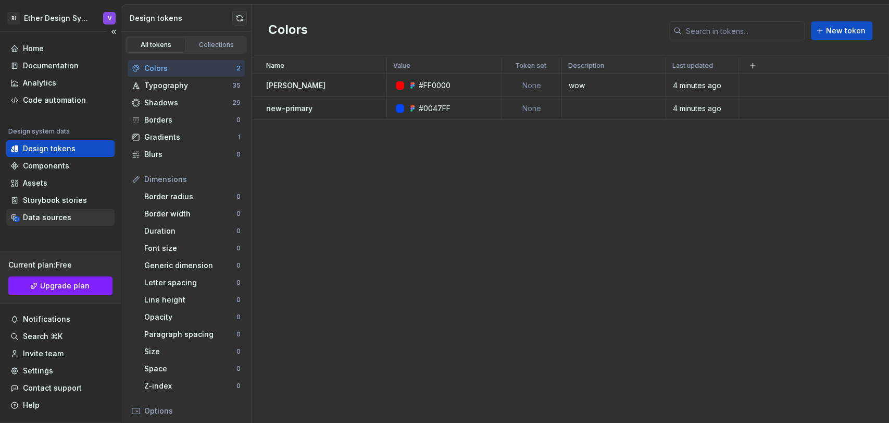
click at [57, 216] on div "Data sources" at bounding box center [47, 217] width 48 height 10
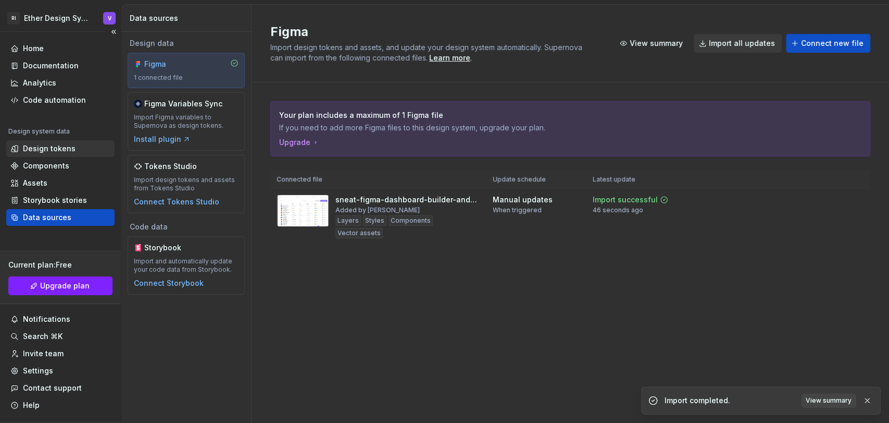
click at [63, 146] on div "Design tokens" at bounding box center [49, 148] width 53 height 10
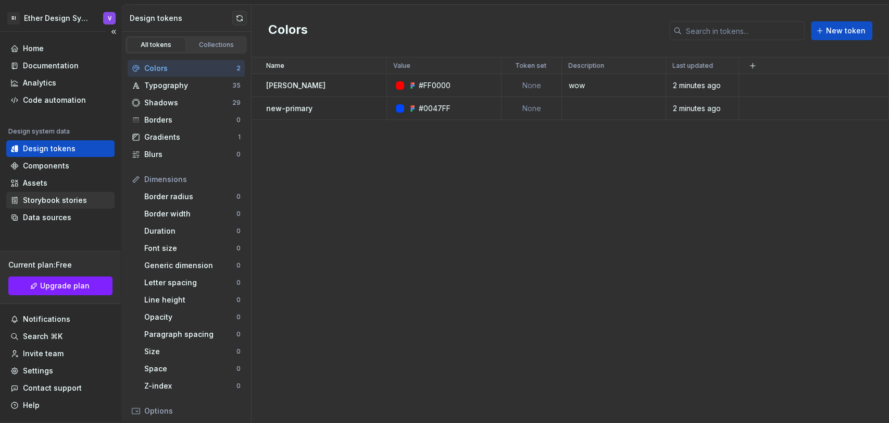
click at [54, 202] on div "Storybook stories" at bounding box center [55, 200] width 64 height 10
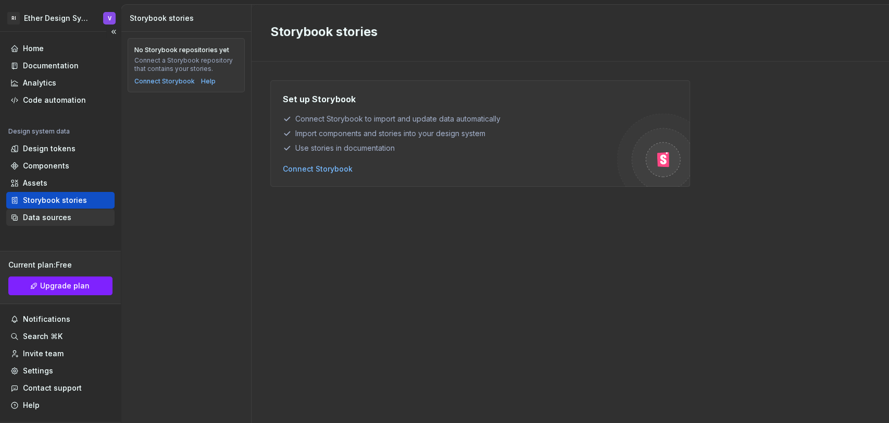
click at [48, 223] on div "Data sources" at bounding box center [60, 217] width 108 height 17
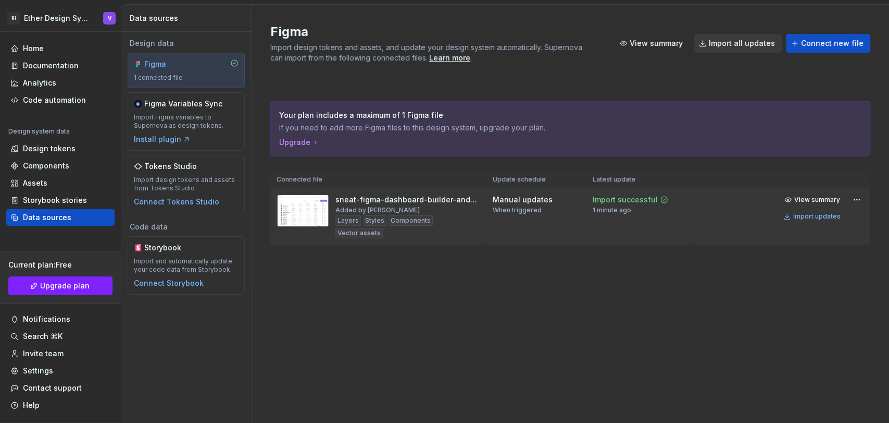
click at [343, 221] on div "Layers" at bounding box center [349, 220] width 26 height 10
click at [75, 147] on div "Design tokens" at bounding box center [60, 148] width 100 height 10
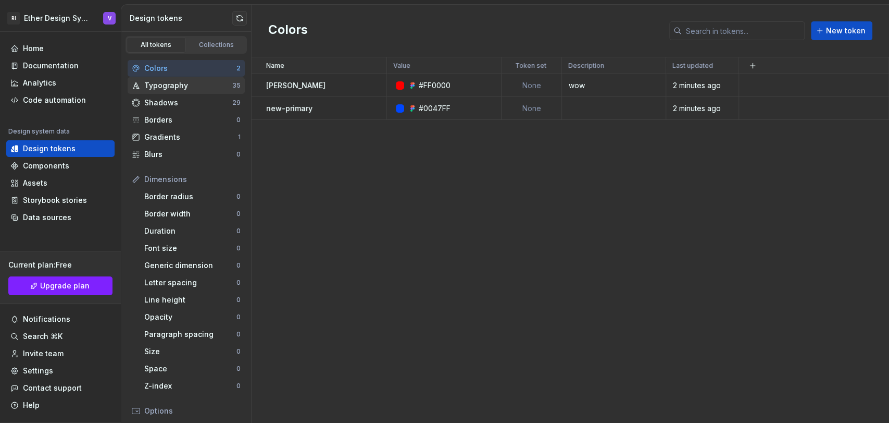
click at [188, 90] on div "Typography" at bounding box center [188, 85] width 88 height 10
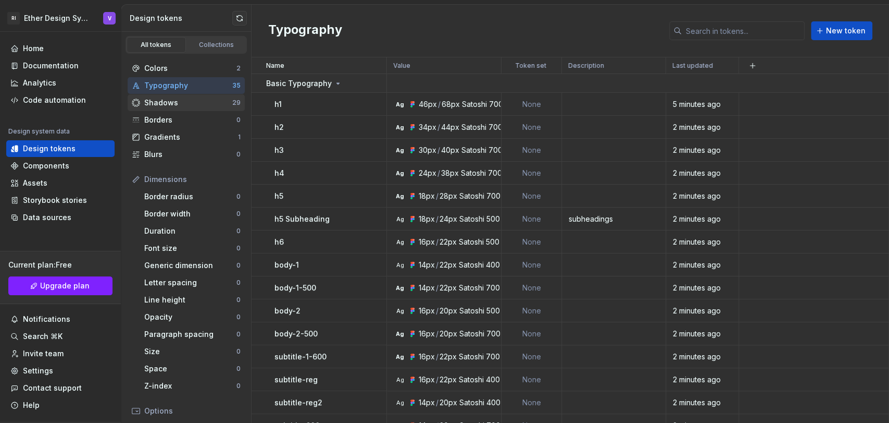
click at [189, 105] on div "Shadows" at bounding box center [188, 102] width 88 height 10
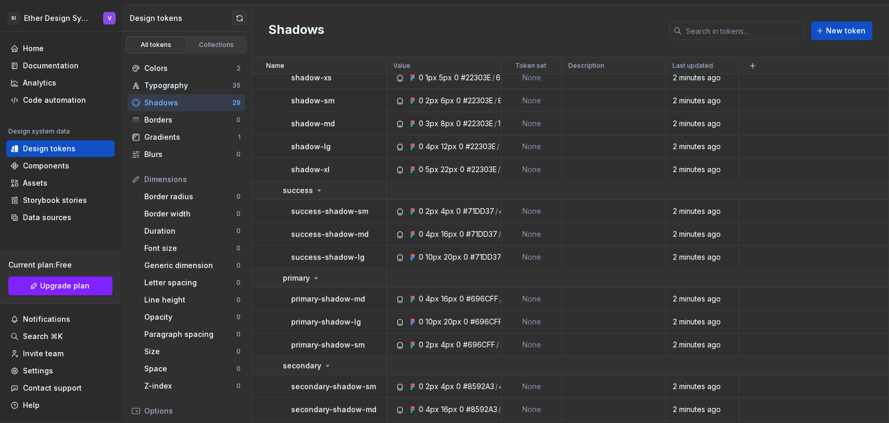
scroll to position [541, 0]
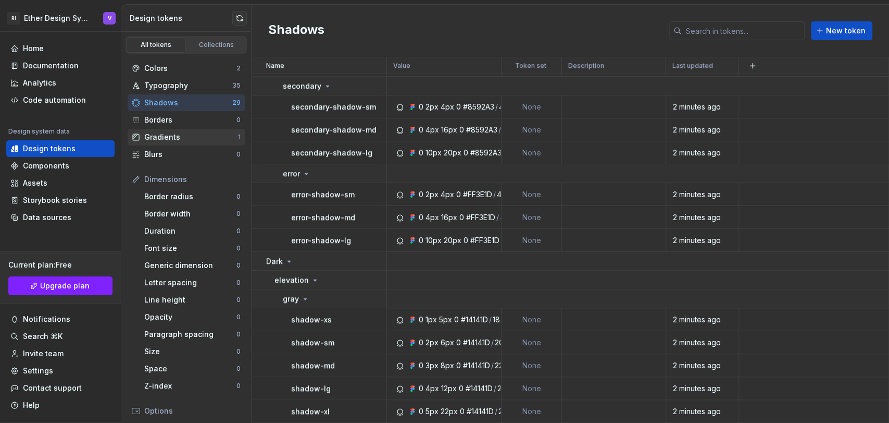
click at [171, 135] on div "Gradients" at bounding box center [191, 137] width 94 height 10
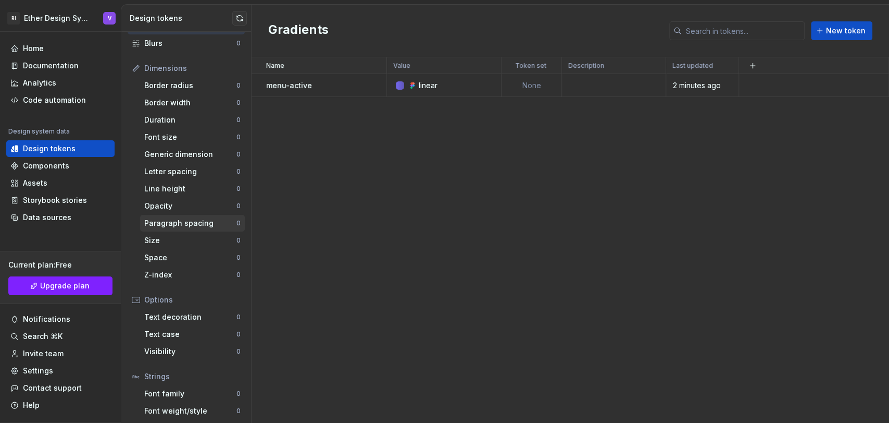
scroll to position [147, 0]
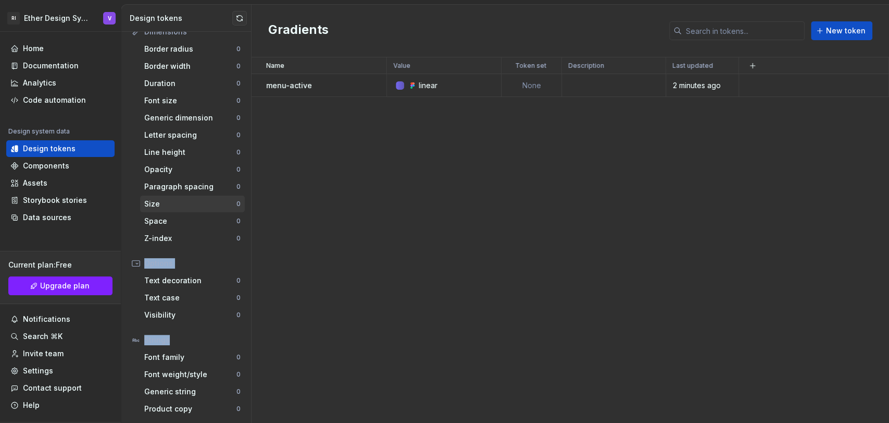
drag, startPoint x: 194, startPoint y: 340, endPoint x: 214, endPoint y: 205, distance: 135.9
click at [214, 205] on div "Colors 2 Typography 35 Shadows 29 Borders 0 Gradients 1 Blurs 0 Dimensions Bord…" at bounding box center [186, 164] width 130 height 517
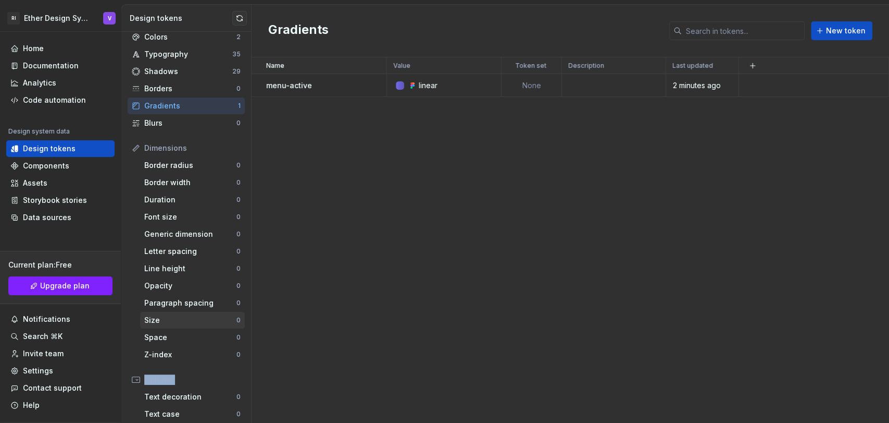
scroll to position [0, 0]
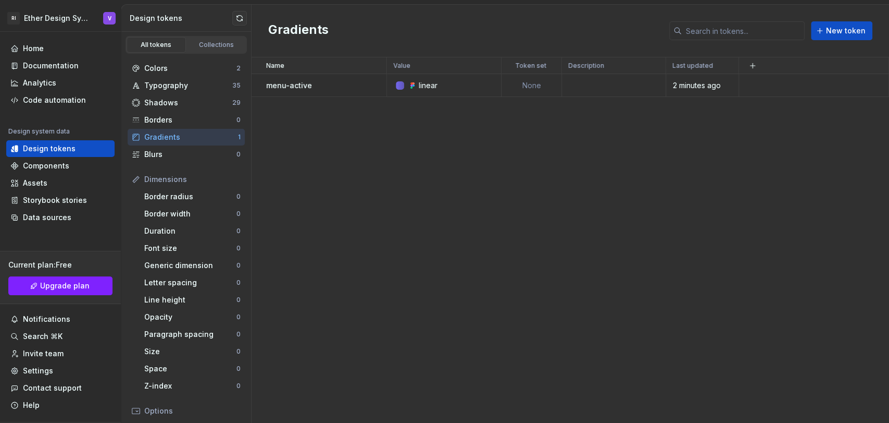
click at [331, 208] on div "Name Value Token set Description Last updated menu-active linear None 2 minutes…" at bounding box center [571, 239] width 638 height 365
click at [208, 69] on div "Colors" at bounding box center [190, 68] width 92 height 10
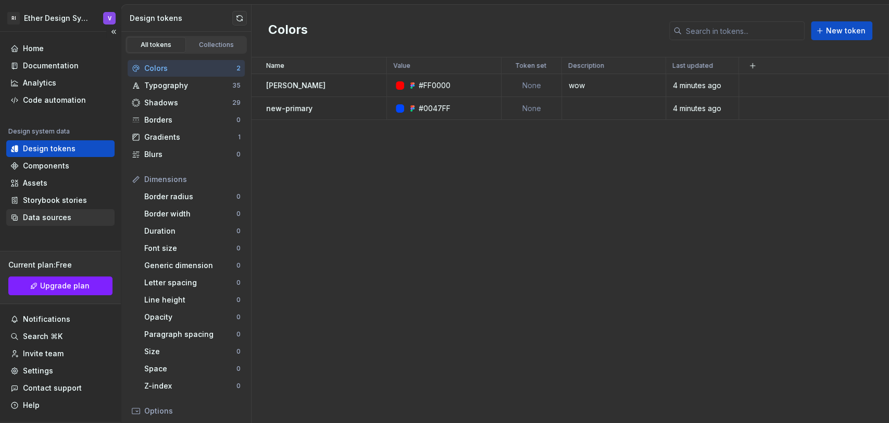
click at [80, 221] on div "Data sources" at bounding box center [60, 217] width 100 height 10
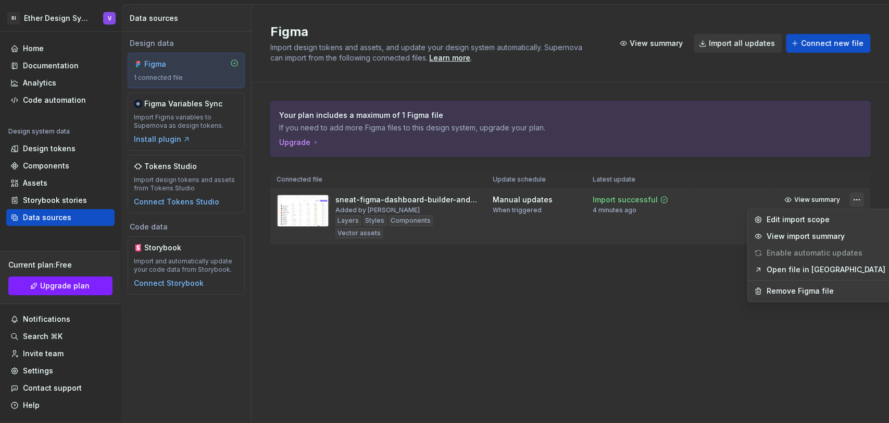
click at [853, 196] on html "RI Ether Design System V Home Documentation Analytics Code automation Design sy…" at bounding box center [444, 211] width 889 height 423
click at [794, 293] on div "Remove Figma file" at bounding box center [826, 291] width 119 height 10
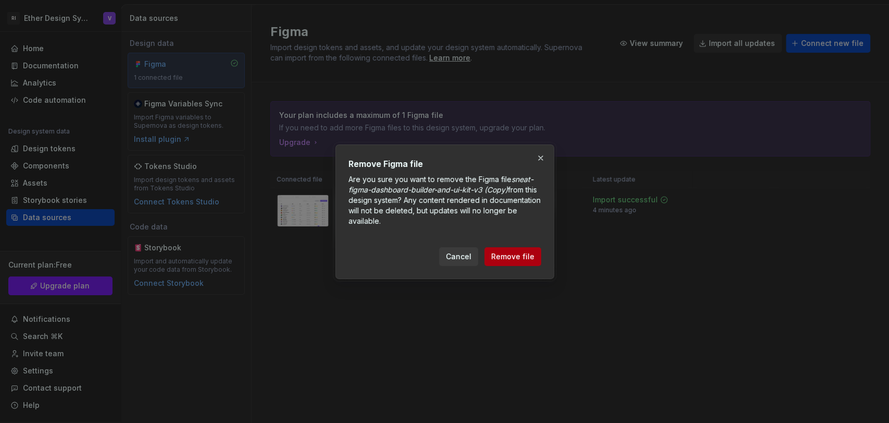
click at [534, 264] on button "Remove file" at bounding box center [513, 256] width 57 height 19
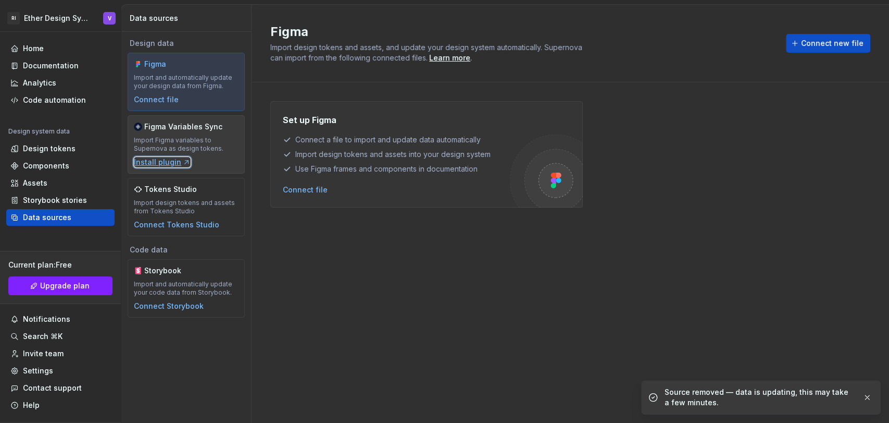
click at [182, 164] on icon "button" at bounding box center [186, 162] width 8 height 8
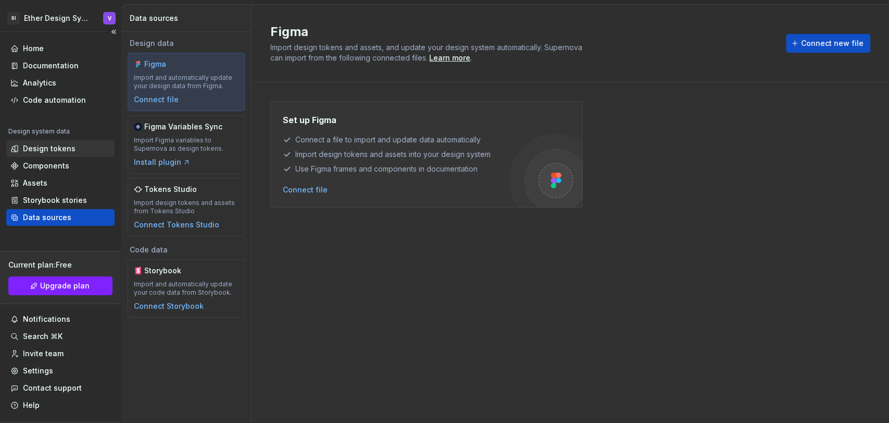
click at [46, 151] on div "Design tokens" at bounding box center [49, 148] width 53 height 10
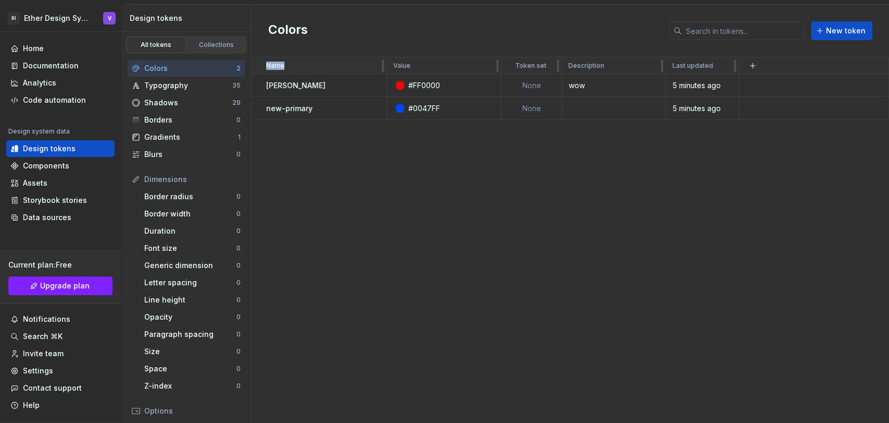
drag, startPoint x: 888, startPoint y: 159, endPoint x: 375, endPoint y: 61, distance: 523.0
click at [375, 61] on div "Name Value Token set Description Last updated doto #FF0000 None wow 5 minutes a…" at bounding box center [571, 239] width 638 height 365
click at [369, 82] on button "button" at bounding box center [373, 85] width 15 height 15
click at [406, 147] on div "Delete token" at bounding box center [419, 143] width 68 height 10
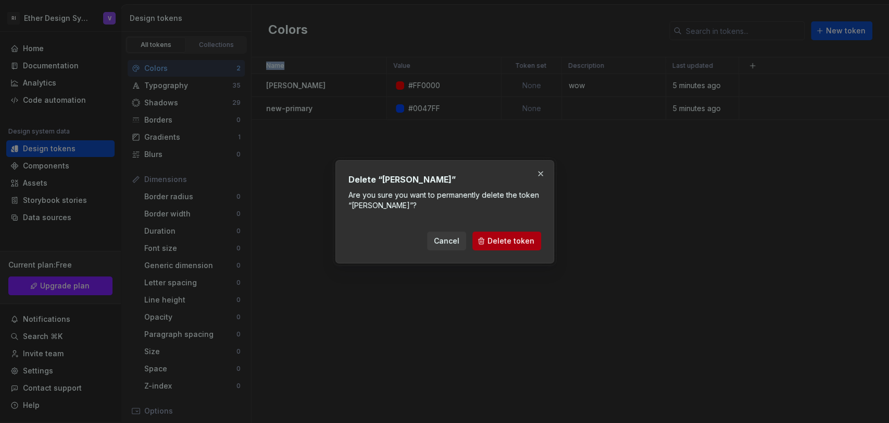
click at [503, 237] on span "Delete token" at bounding box center [511, 241] width 47 height 10
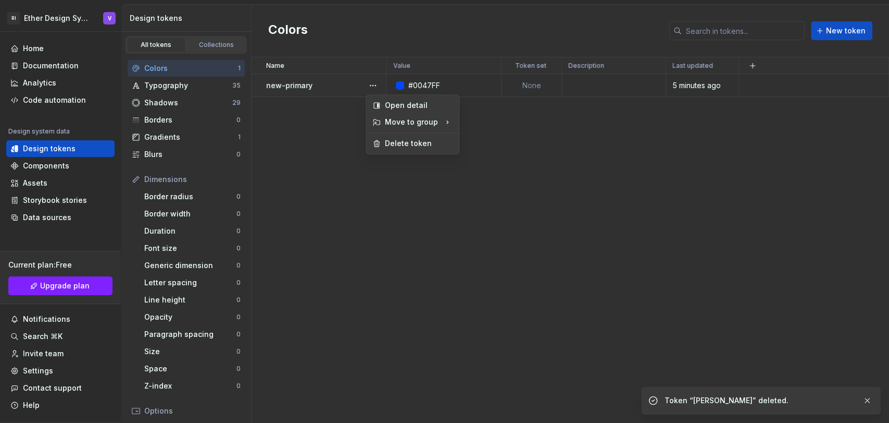
click at [378, 83] on button "button" at bounding box center [373, 85] width 15 height 15
click at [417, 143] on div "Delete token" at bounding box center [419, 143] width 68 height 10
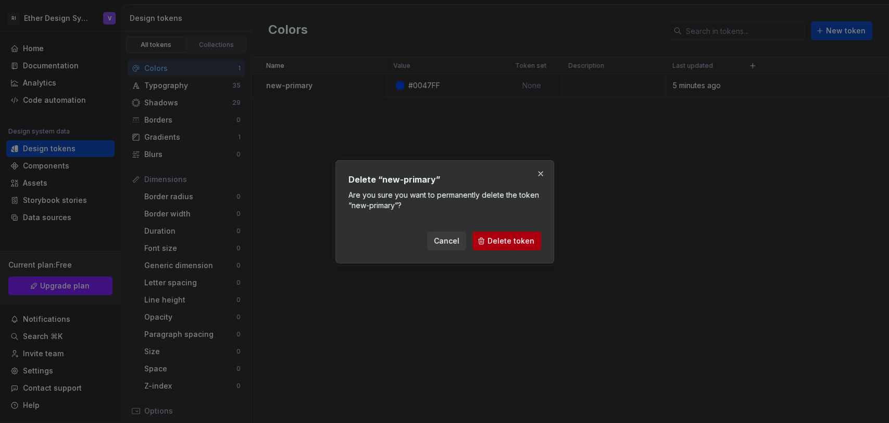
click at [533, 243] on span "Delete token" at bounding box center [511, 241] width 47 height 10
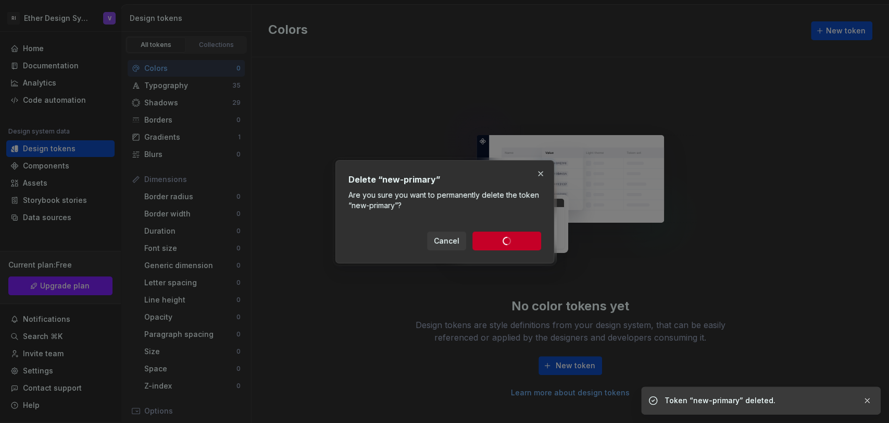
click at [214, 92] on div "Typography 35" at bounding box center [186, 85] width 117 height 17
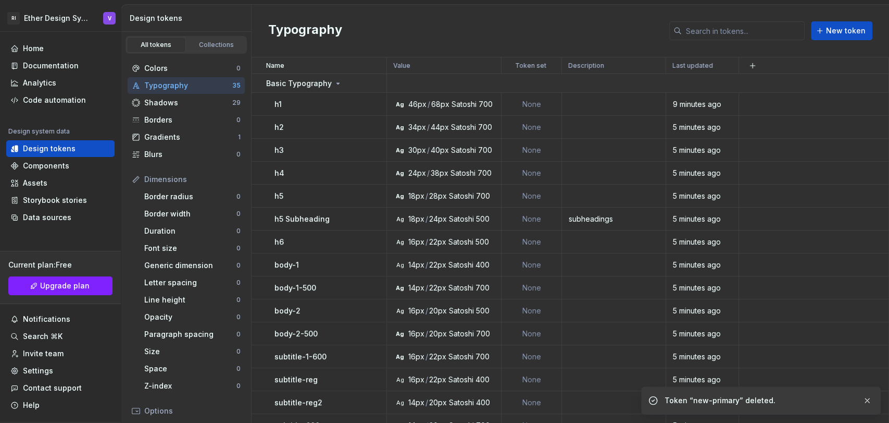
click at [212, 85] on div "Typography" at bounding box center [188, 85] width 88 height 10
click at [372, 82] on button "button" at bounding box center [373, 83] width 15 height 15
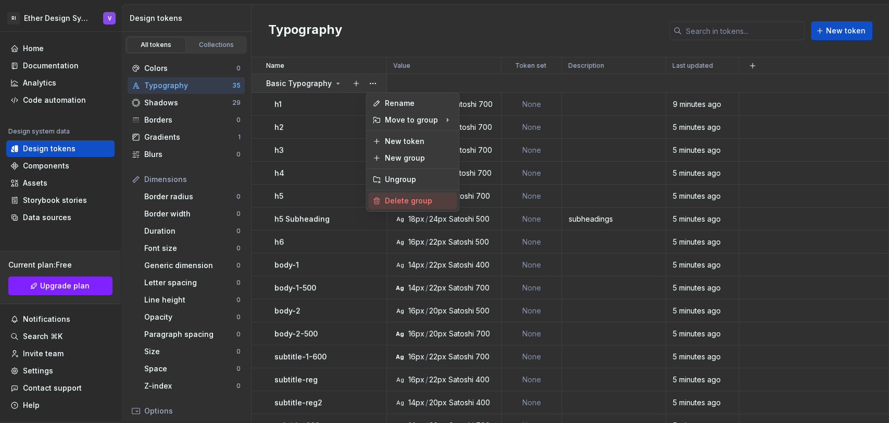
click at [411, 200] on div "Delete group" at bounding box center [419, 200] width 68 height 10
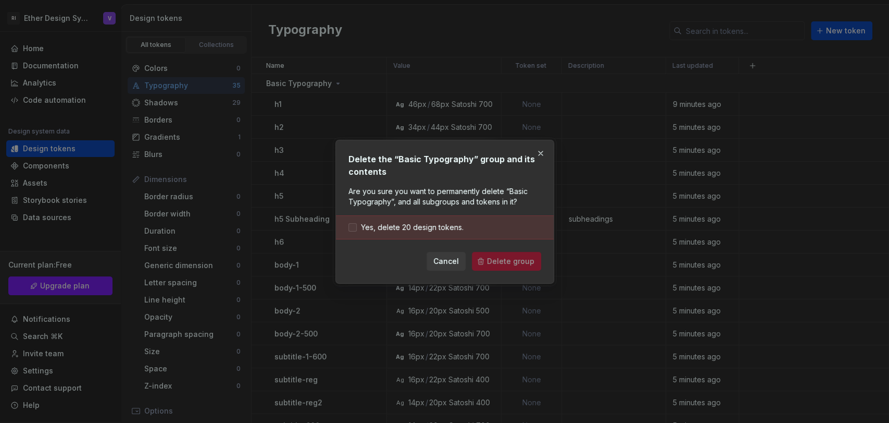
click at [435, 230] on span "Yes, delete 20 design tokens." at bounding box center [412, 227] width 103 height 10
click at [509, 258] on span "Delete group" at bounding box center [510, 261] width 47 height 10
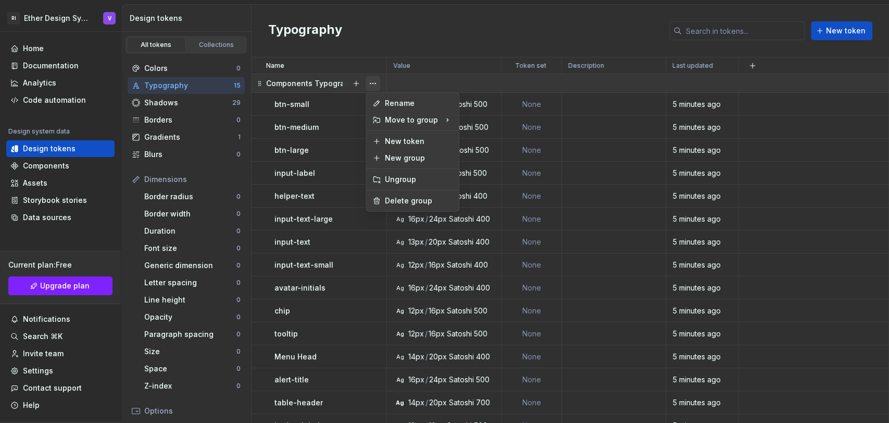
click at [371, 82] on button "button" at bounding box center [373, 83] width 15 height 15
click at [398, 200] on div "Delete group" at bounding box center [419, 200] width 68 height 10
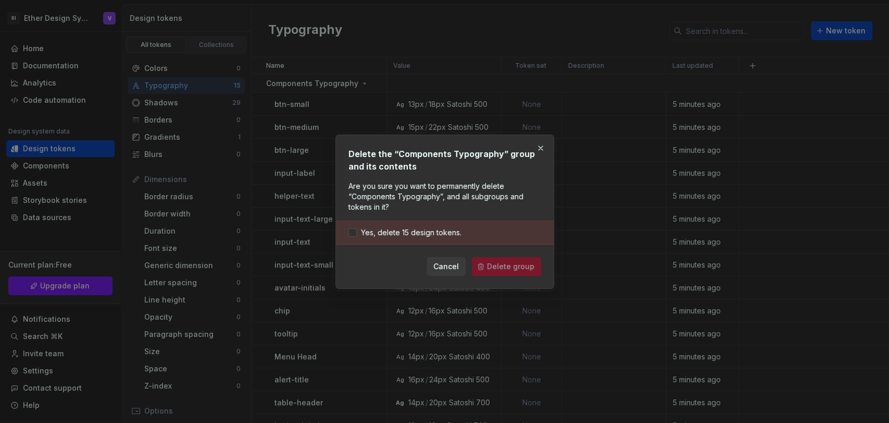
click at [522, 264] on div "Cancel Delete group" at bounding box center [445, 266] width 193 height 19
click at [429, 232] on span "Yes, delete 15 design tokens." at bounding box center [411, 232] width 101 height 10
click at [512, 266] on span "Delete group" at bounding box center [510, 266] width 47 height 10
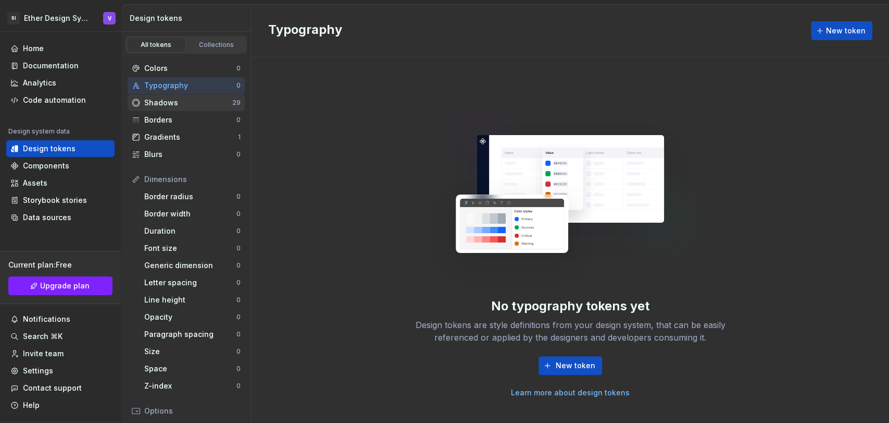
click at [200, 101] on div "Shadows" at bounding box center [188, 102] width 88 height 10
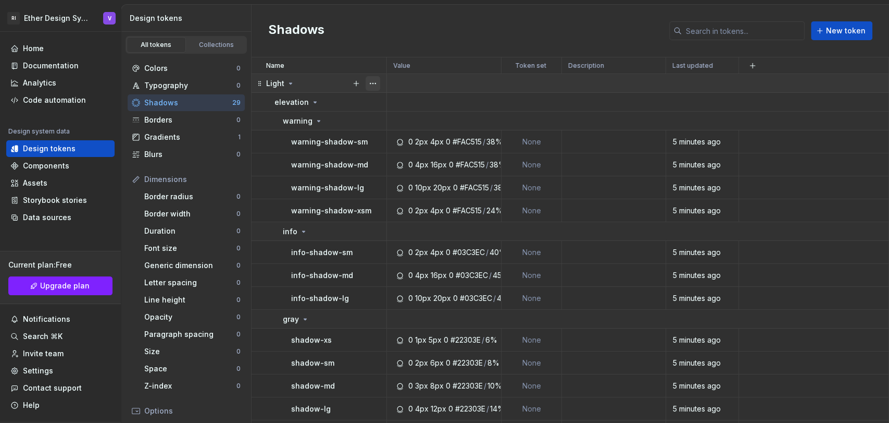
click at [374, 83] on button "button" at bounding box center [373, 83] width 15 height 15
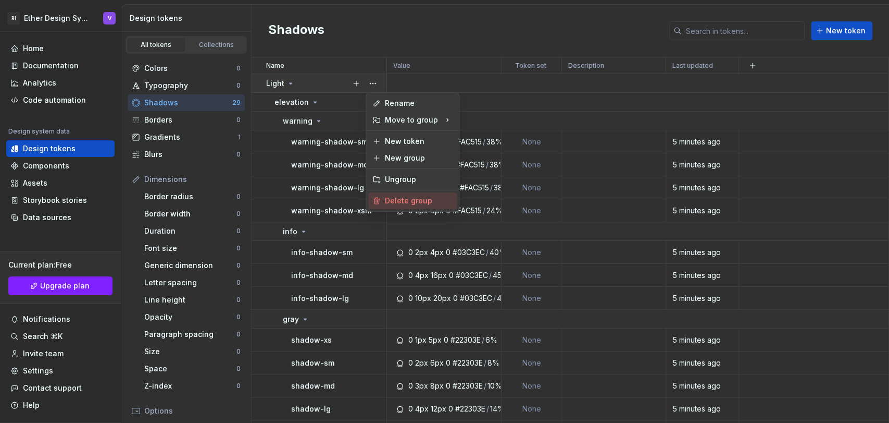
click at [413, 199] on div "Delete group" at bounding box center [419, 200] width 68 height 10
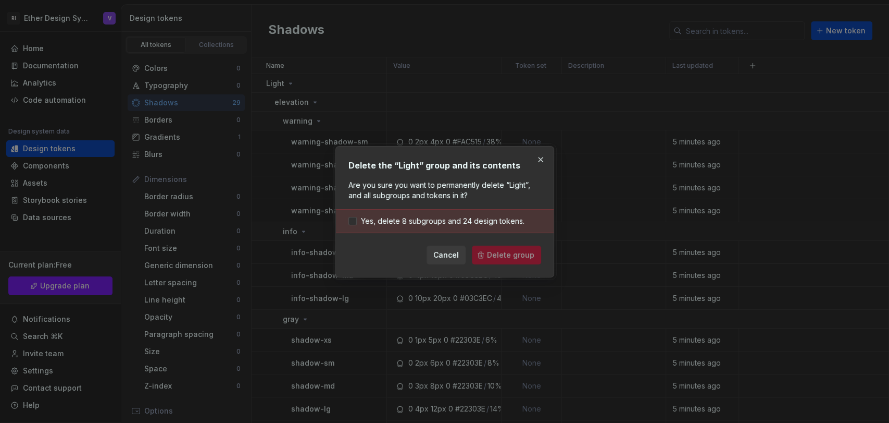
click at [505, 254] on div "Cancel Delete group" at bounding box center [445, 254] width 193 height 19
drag, startPoint x: 455, startPoint y: 224, endPoint x: 496, endPoint y: 254, distance: 50.8
click at [456, 224] on span "Yes, delete 8 subgroups and 24 design tokens." at bounding box center [443, 221] width 164 height 10
click at [503, 264] on div "Cancel Delete group" at bounding box center [445, 254] width 193 height 19
click at [502, 256] on span "Delete group" at bounding box center [510, 255] width 47 height 10
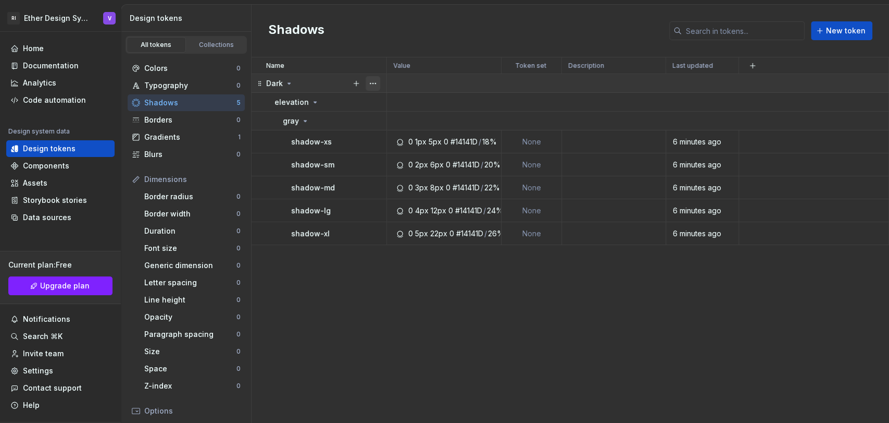
click at [374, 77] on button "button" at bounding box center [373, 83] width 15 height 15
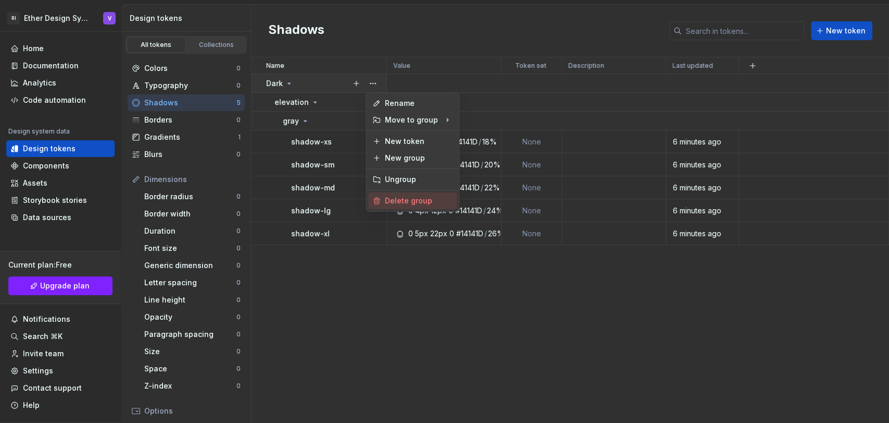
click at [411, 198] on div "Delete group" at bounding box center [419, 200] width 68 height 10
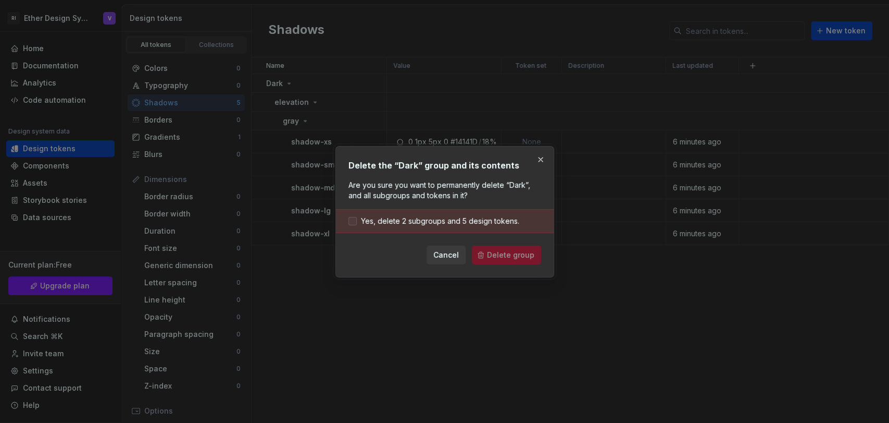
click at [445, 218] on span "Yes, delete 2 subgroups and 5 design tokens." at bounding box center [440, 221] width 158 height 10
click at [524, 262] on button "Delete group" at bounding box center [506, 254] width 69 height 19
click at [522, 261] on div "Cancel Delete group" at bounding box center [445, 254] width 193 height 19
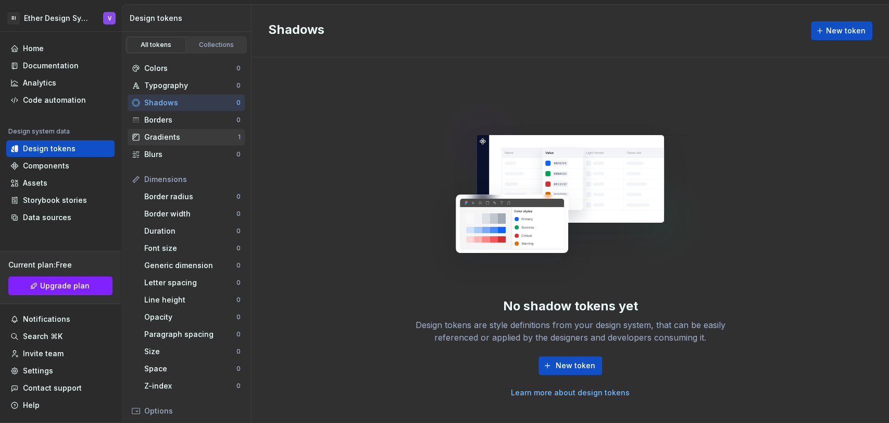
click at [197, 139] on div "Gradients" at bounding box center [191, 137] width 94 height 10
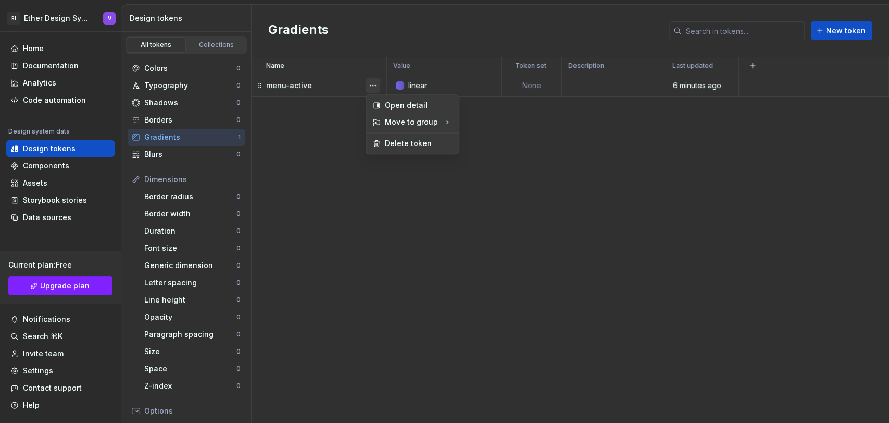
click at [373, 86] on button "button" at bounding box center [373, 85] width 15 height 15
click at [408, 149] on div "Delete token" at bounding box center [412, 143] width 89 height 17
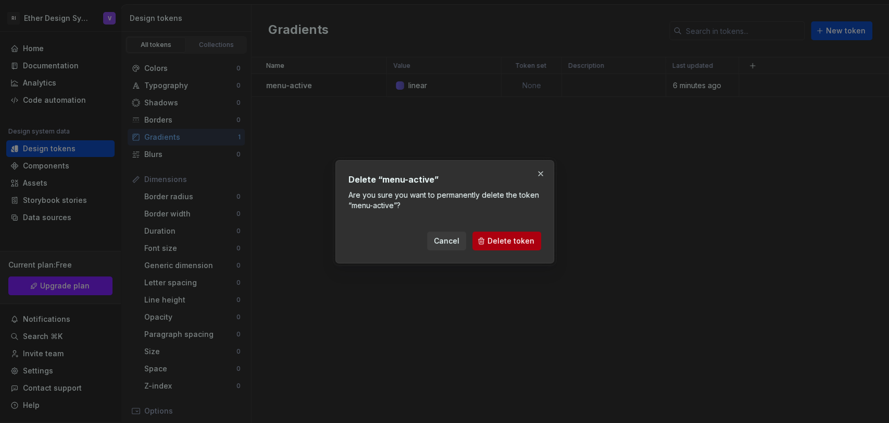
click at [512, 242] on span "Delete token" at bounding box center [511, 241] width 47 height 10
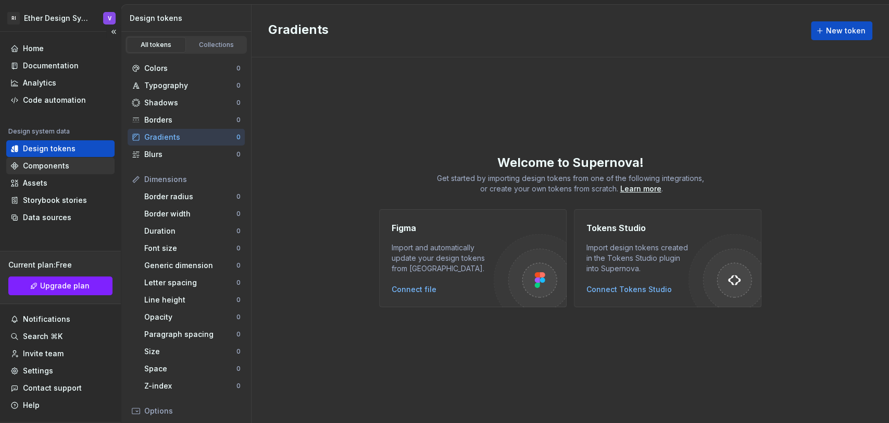
click at [64, 166] on div "Components" at bounding box center [46, 165] width 46 height 10
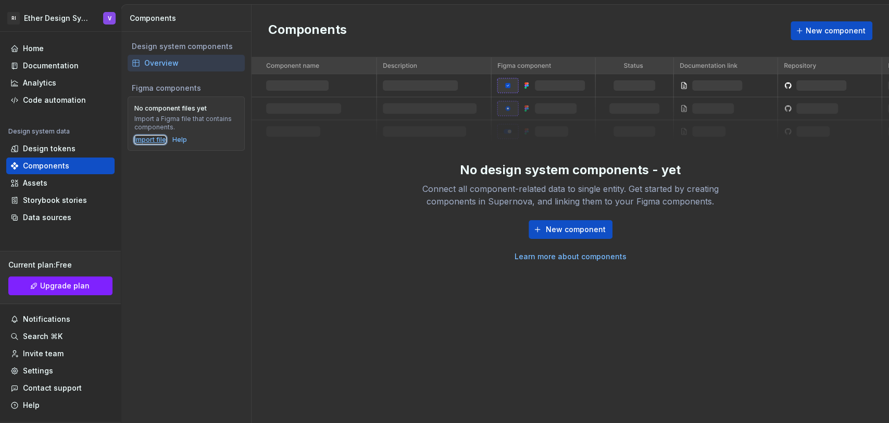
click at [156, 139] on div "Import file" at bounding box center [150, 139] width 32 height 8
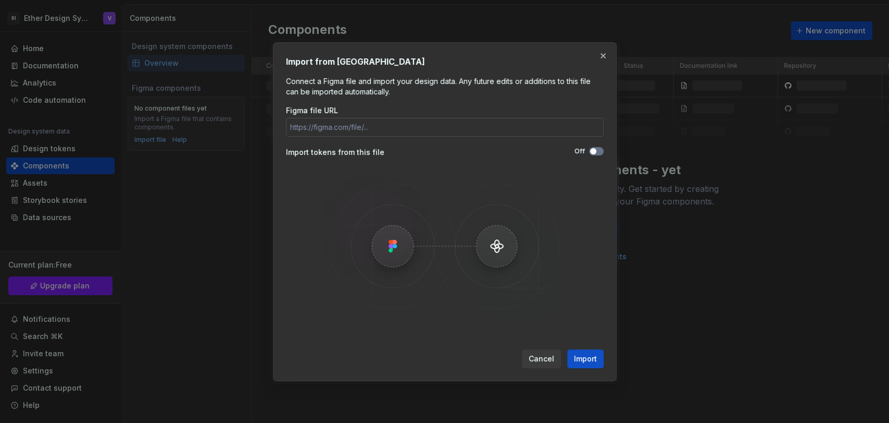
click at [328, 124] on input "Figma file URL" at bounding box center [445, 127] width 318 height 19
type input "[URL][DOMAIN_NAME]"
click at [538, 134] on input "[URL][DOMAIN_NAME]" at bounding box center [445, 127] width 318 height 19
click at [587, 360] on span "Import" at bounding box center [585, 358] width 23 height 10
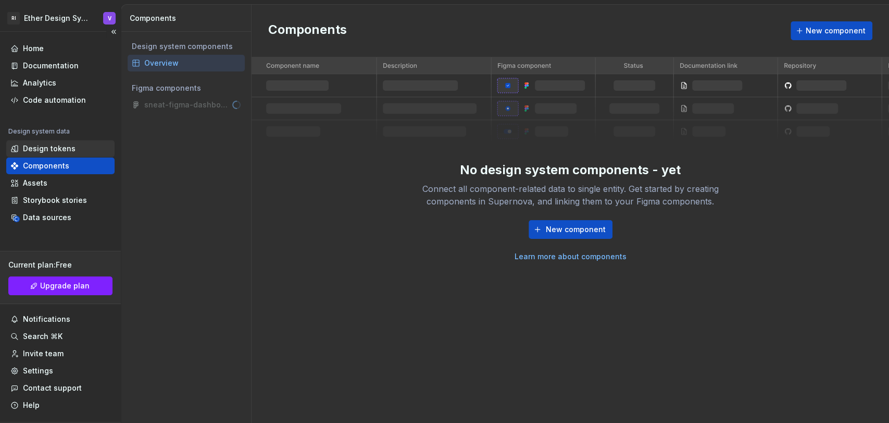
click at [27, 143] on div "Design tokens" at bounding box center [60, 148] width 108 height 17
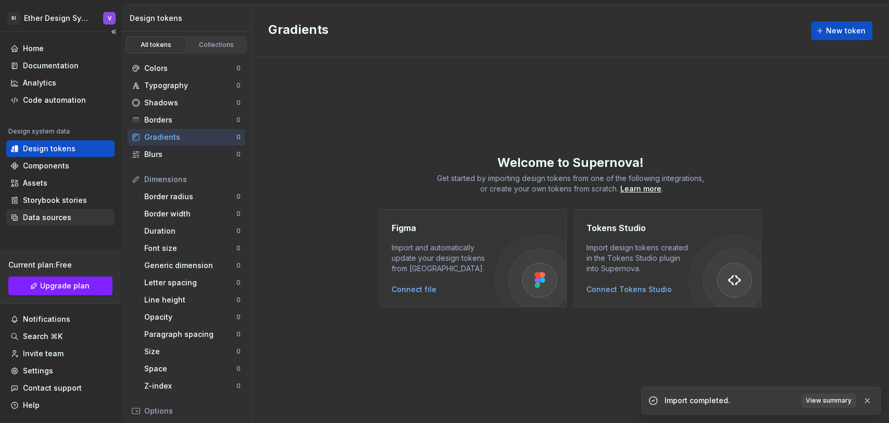
click at [50, 216] on div "Data sources" at bounding box center [47, 217] width 48 height 10
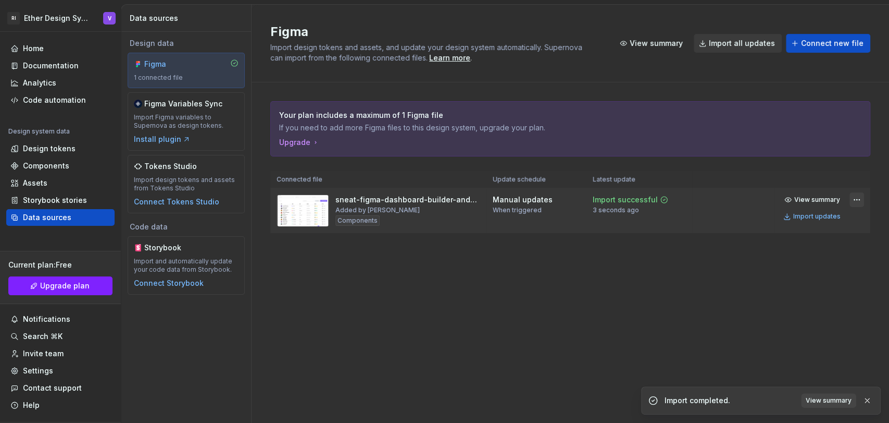
click at [859, 197] on html "RI Ether Design System V Home Documentation Analytics Code automation Design sy…" at bounding box center [444, 211] width 889 height 423
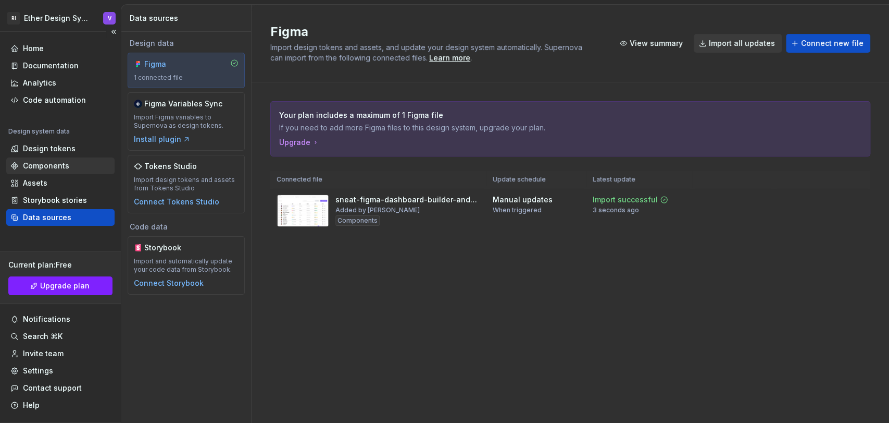
click at [55, 165] on html "RI Ether Design System V Home Documentation Analytics Code automation Design sy…" at bounding box center [444, 211] width 889 height 423
click at [55, 165] on div "Components" at bounding box center [46, 165] width 46 height 10
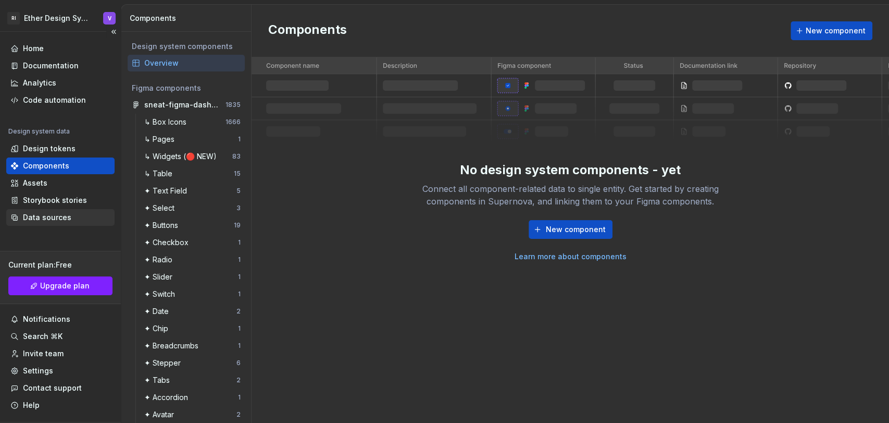
click at [67, 220] on div "Data sources" at bounding box center [47, 217] width 48 height 10
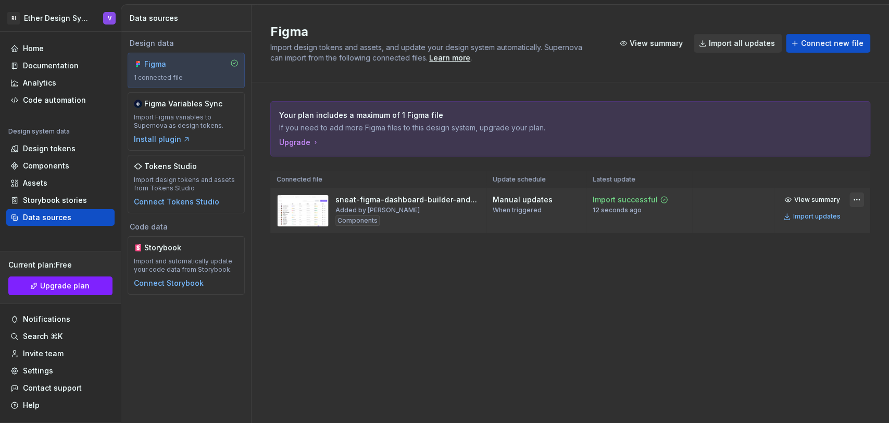
click at [856, 197] on html "RI Ether Design System V Home Documentation Analytics Code automation Design sy…" at bounding box center [444, 211] width 889 height 423
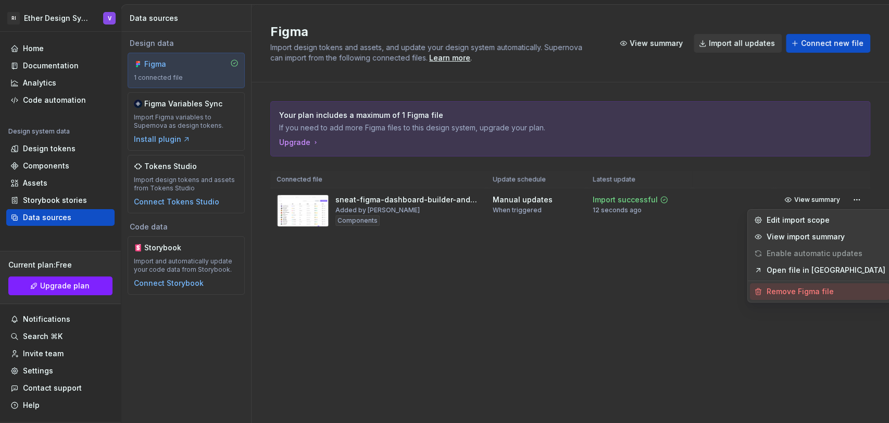
click at [792, 293] on div "Remove Figma file" at bounding box center [826, 291] width 119 height 10
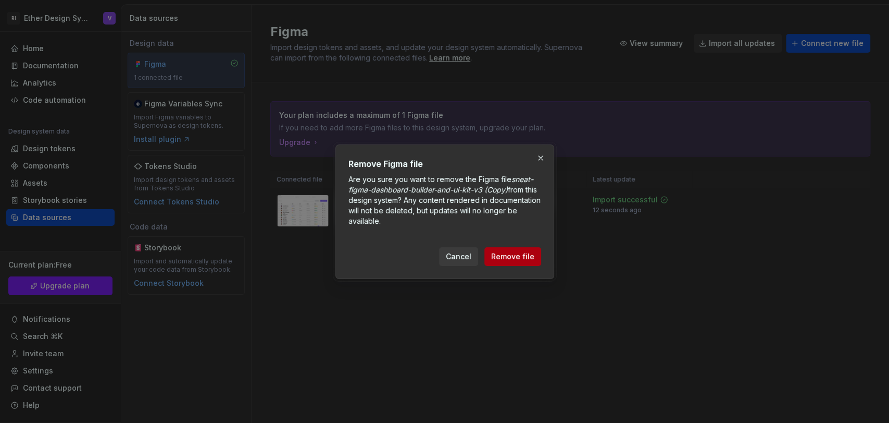
click at [501, 251] on span "Remove file" at bounding box center [512, 256] width 43 height 10
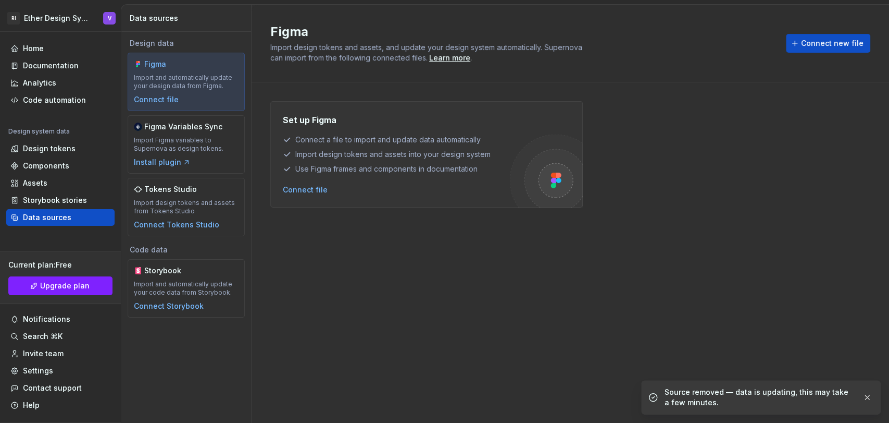
click at [29, 147] on div "Design tokens" at bounding box center [49, 148] width 53 height 10
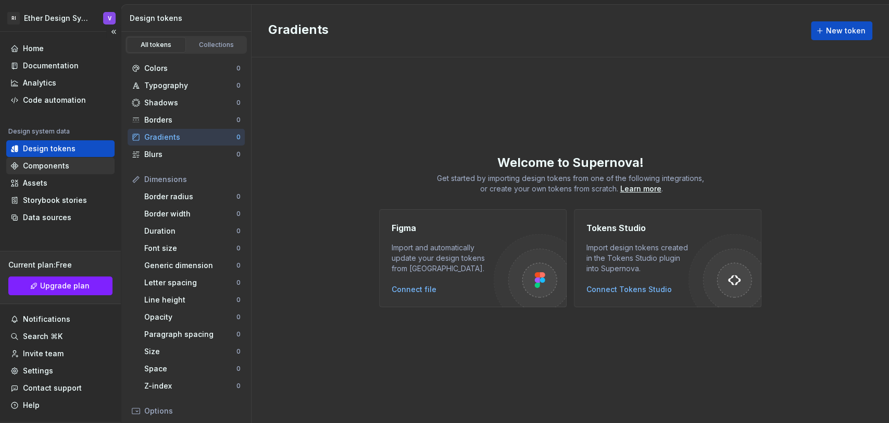
click at [50, 171] on div "Components" at bounding box center [60, 165] width 108 height 17
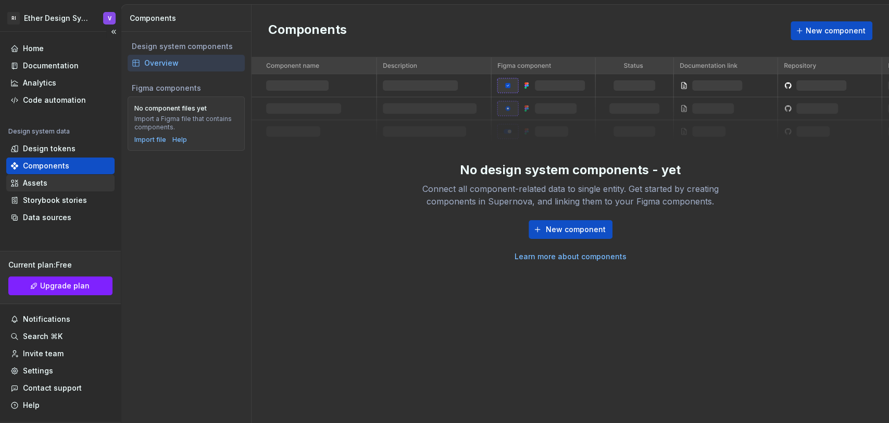
click at [47, 191] on div "Assets" at bounding box center [60, 183] width 108 height 17
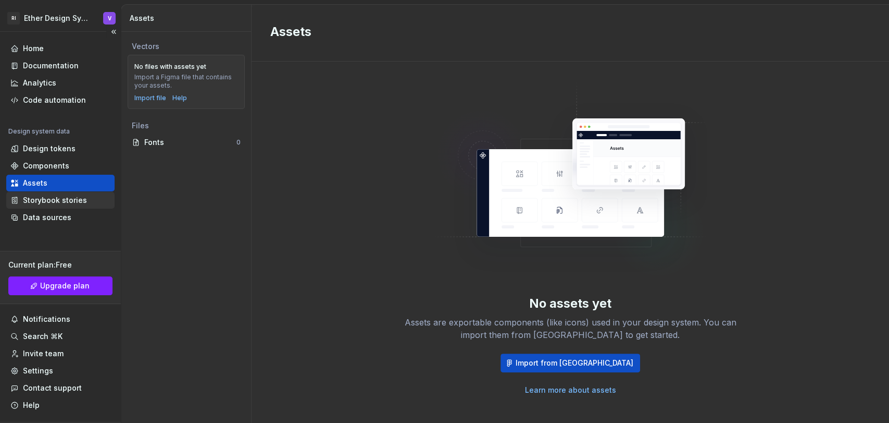
click at [79, 196] on div "Storybook stories" at bounding box center [55, 200] width 64 height 10
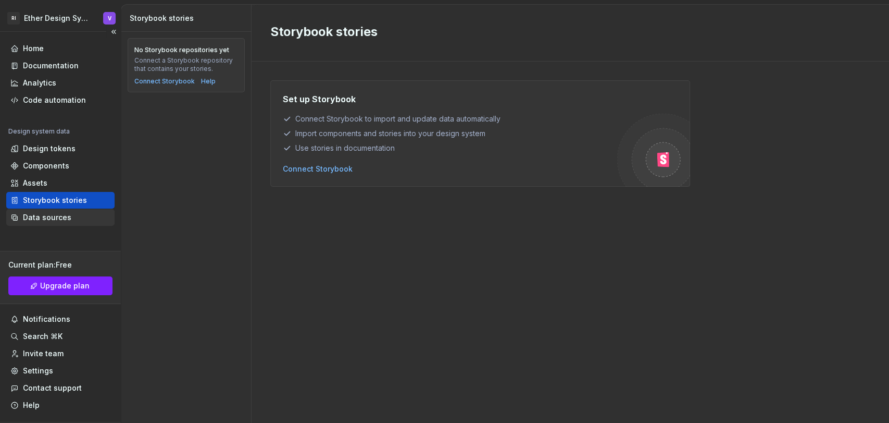
click at [77, 215] on div "Data sources" at bounding box center [60, 217] width 100 height 10
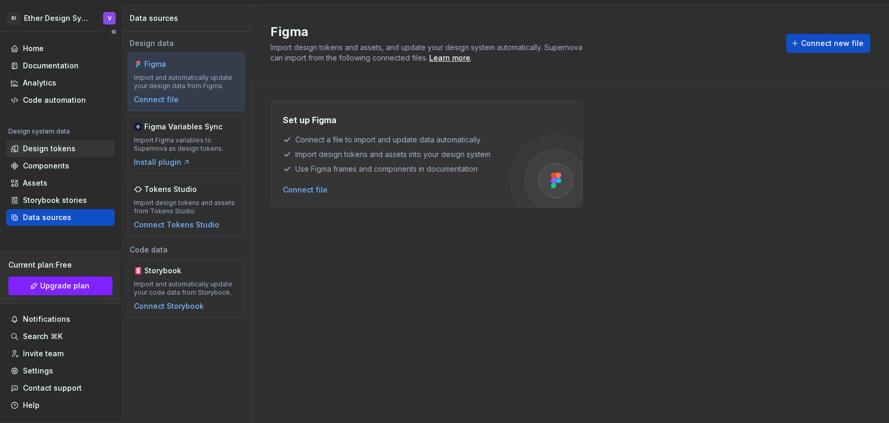
click at [50, 147] on div "Design tokens" at bounding box center [49, 148] width 53 height 10
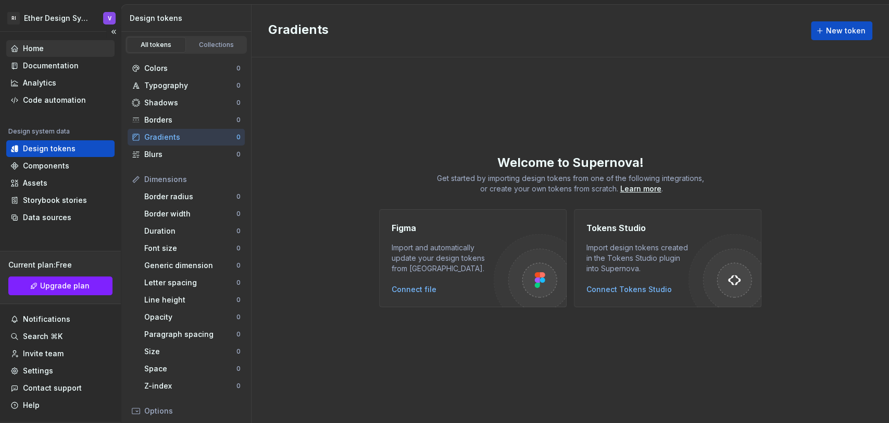
click at [82, 47] on div "Home" at bounding box center [60, 48] width 100 height 10
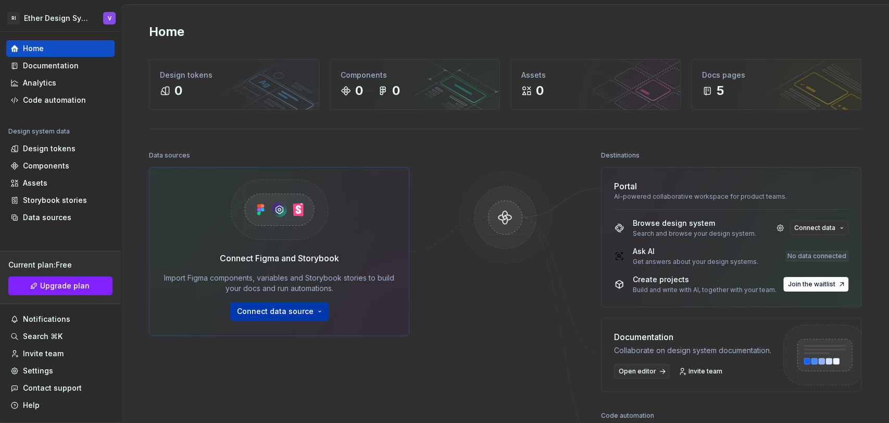
click at [310, 310] on button "Connect data source" at bounding box center [279, 311] width 98 height 19
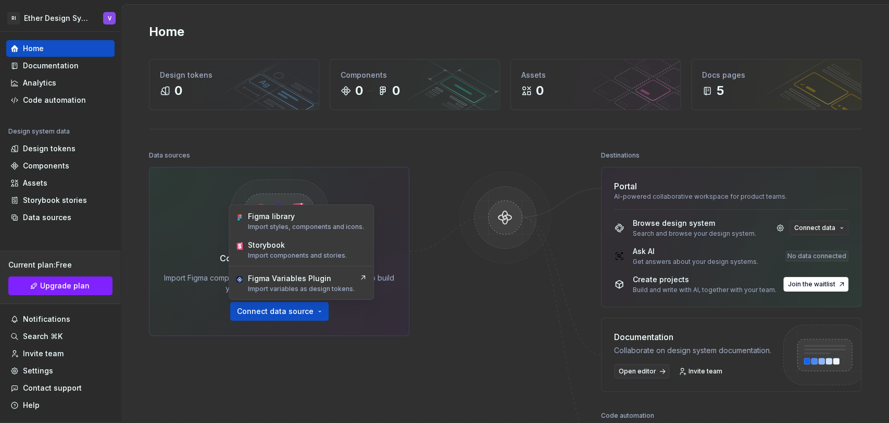
click at [496, 320] on div at bounding box center [505, 313] width 104 height 330
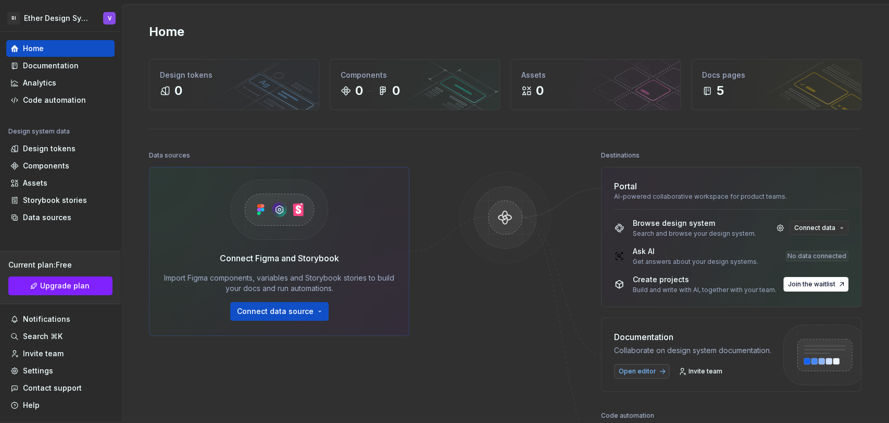
click at [659, 368] on link "Open editor" at bounding box center [641, 371] width 55 height 15
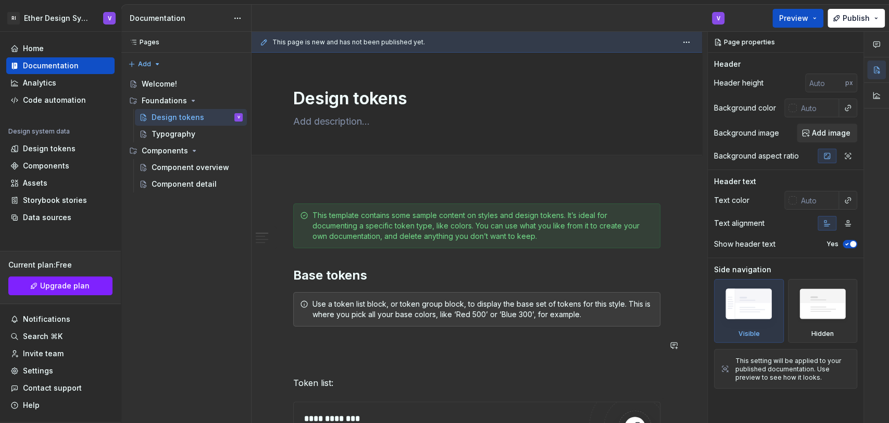
scroll to position [289, 0]
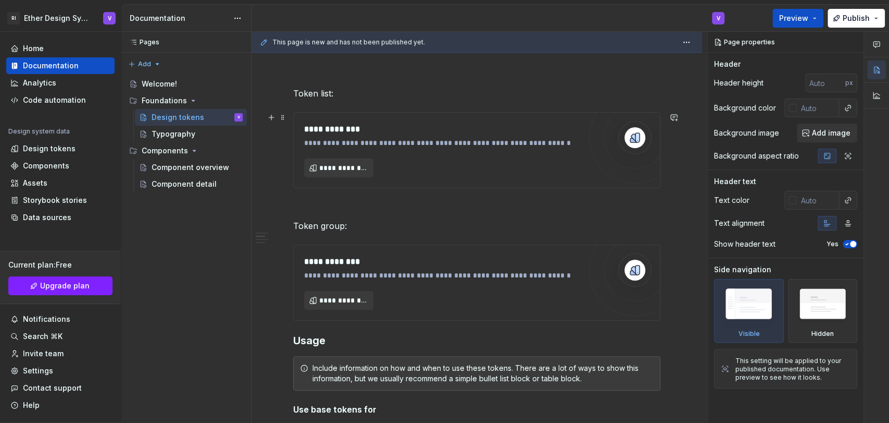
click at [628, 144] on img at bounding box center [635, 137] width 21 height 21
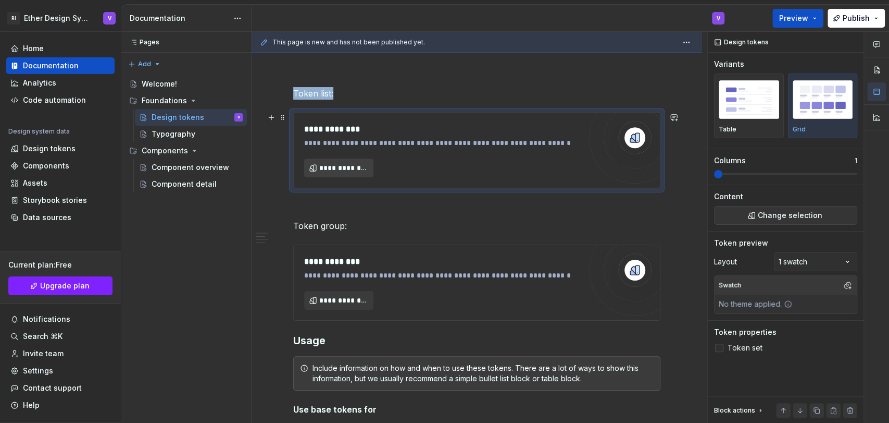
click at [345, 163] on span "**********" at bounding box center [342, 168] width 47 height 10
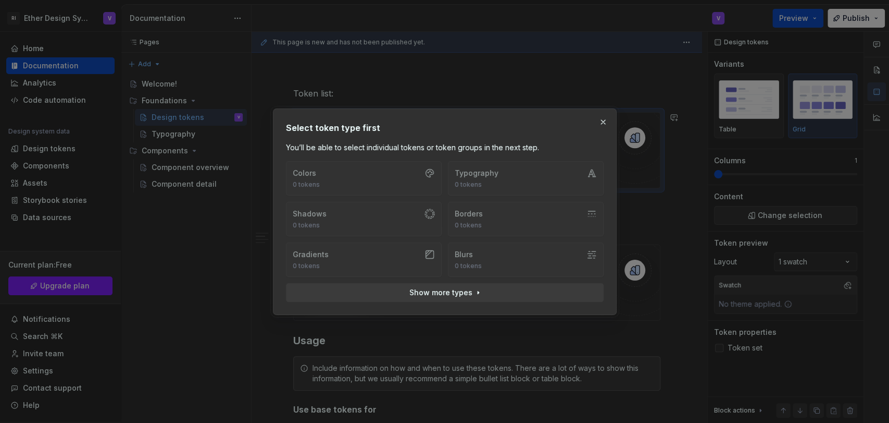
click at [396, 183] on div "Colors 0 tokens Typography 0 tokens Shadows 0 tokens Borders 0 tokens Gradients…" at bounding box center [445, 219] width 318 height 116
click at [607, 118] on button "button" at bounding box center [603, 122] width 15 height 15
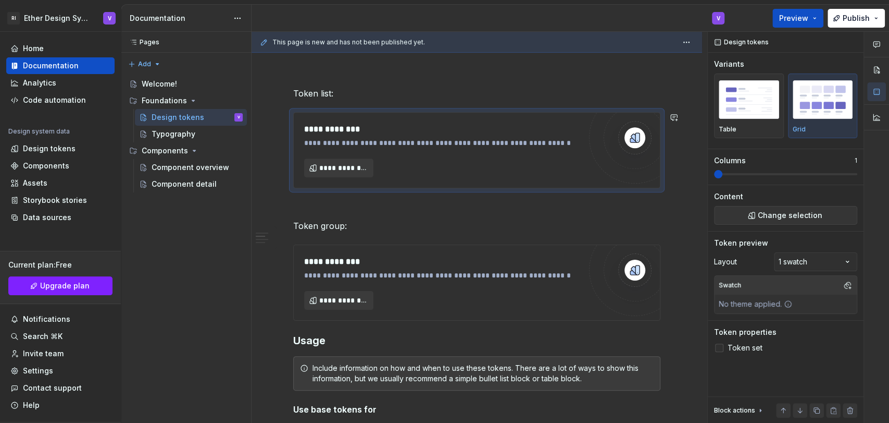
click at [534, 195] on div "**********" at bounding box center [476, 416] width 367 height 1004
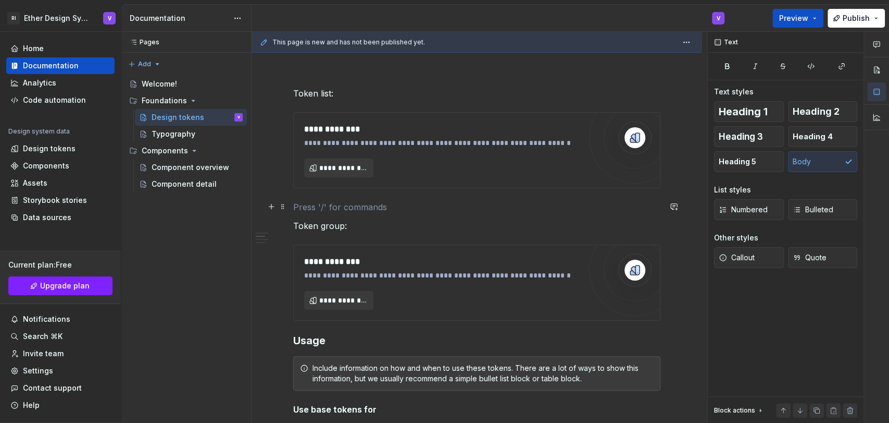
click at [482, 203] on p at bounding box center [476, 207] width 367 height 13
click at [768, 110] on span "Heading 1" at bounding box center [743, 111] width 49 height 10
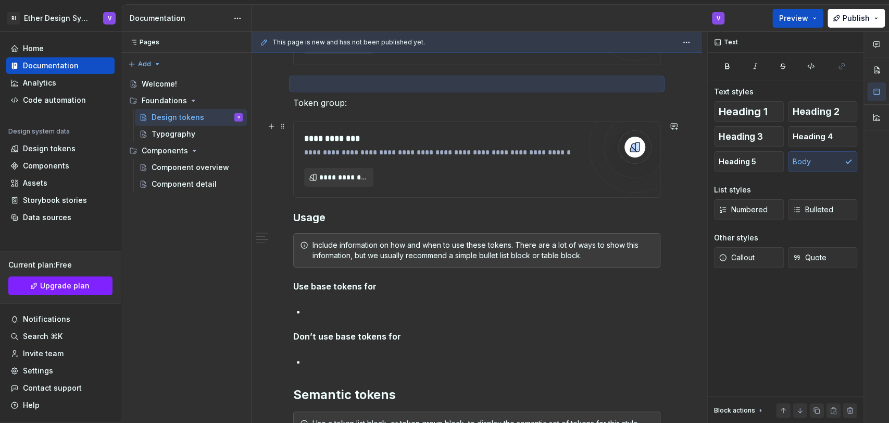
scroll to position [413, 0]
type textarea "*"
